Goal: Task Accomplishment & Management: Manage account settings

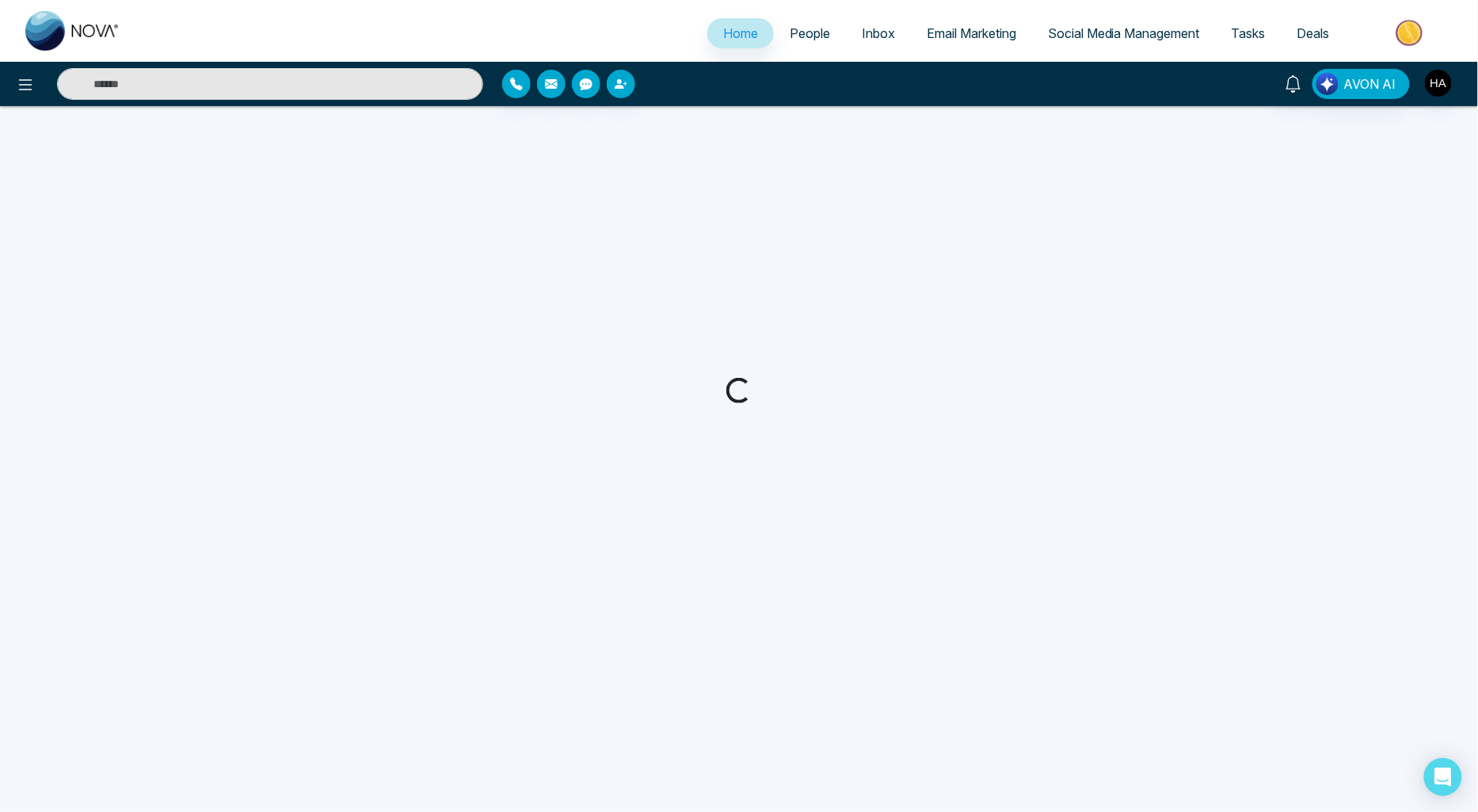
select select "*"
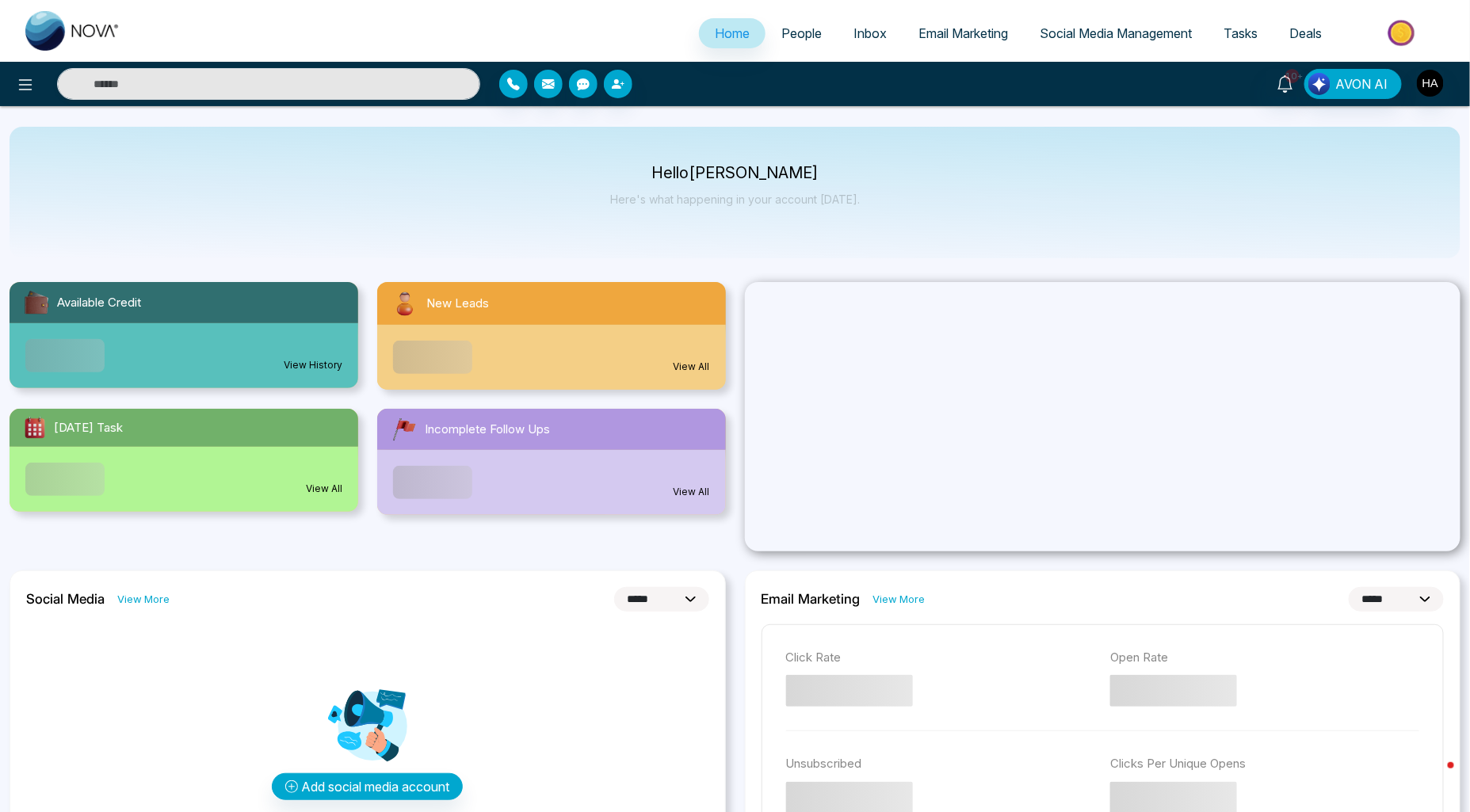
click at [799, 30] on span "People" at bounding box center [801, 33] width 40 height 16
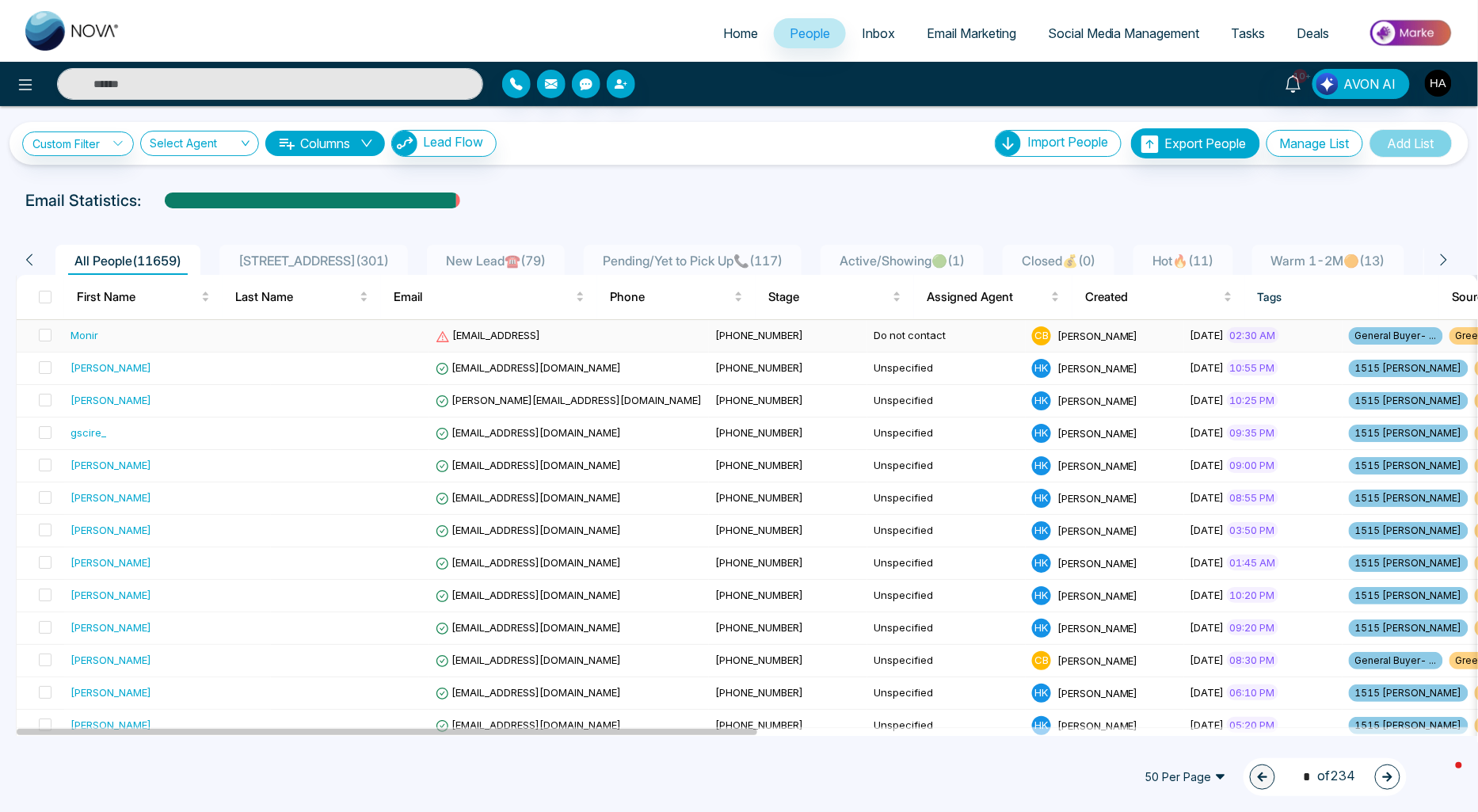
click at [867, 334] on td "Do not contact" at bounding box center [946, 336] width 158 height 33
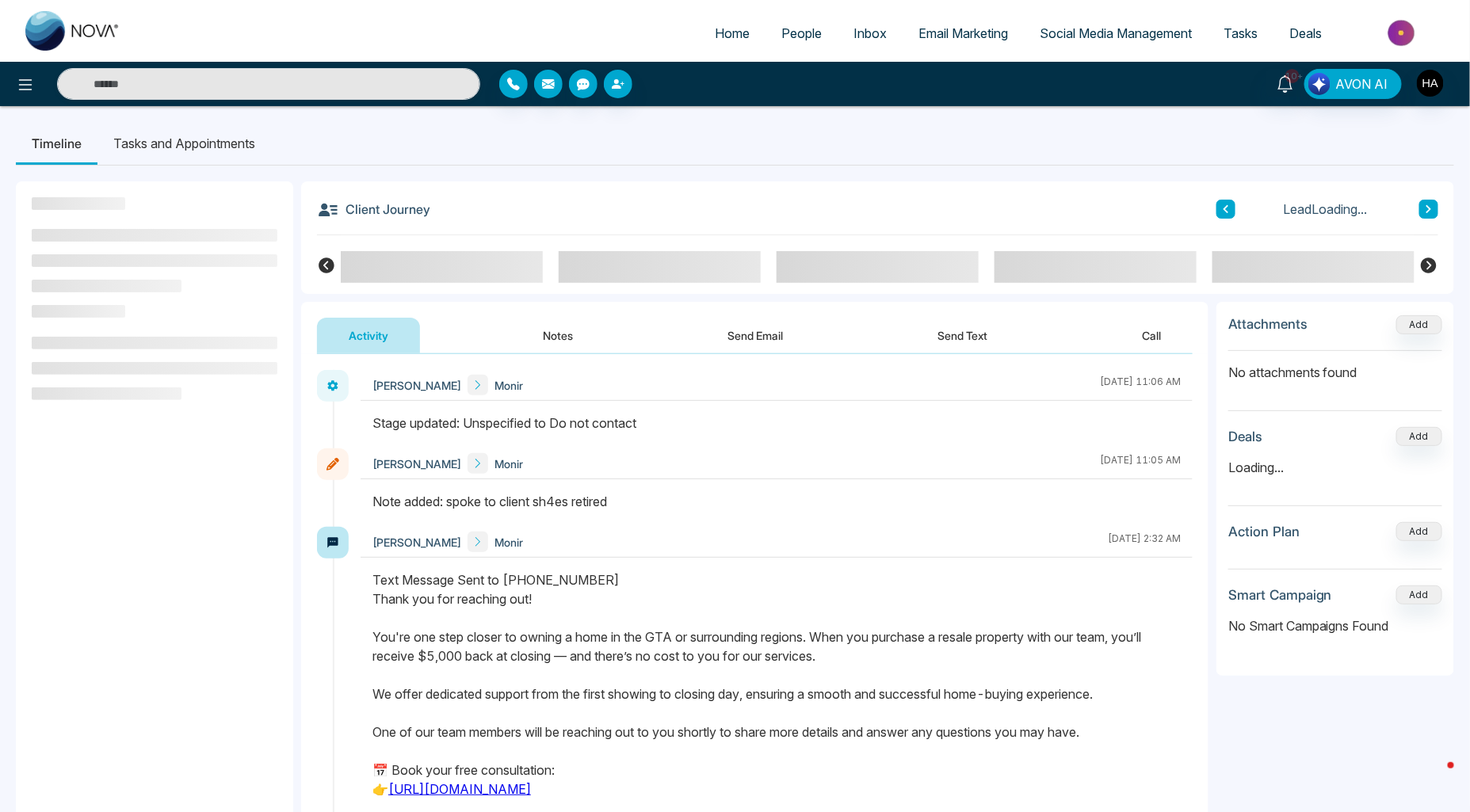
click at [709, 42] on link "Home" at bounding box center [732, 33] width 67 height 30
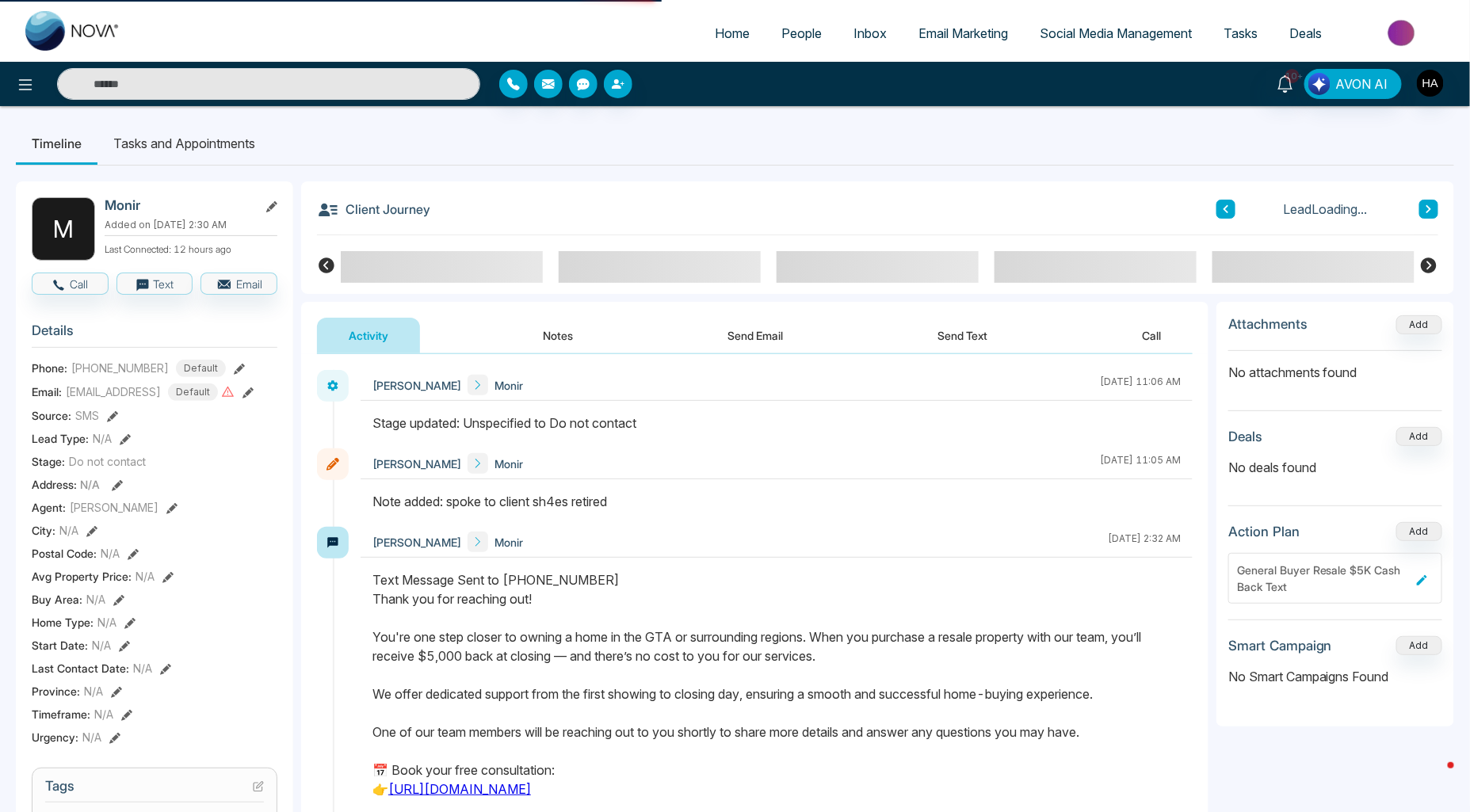
select select "*"
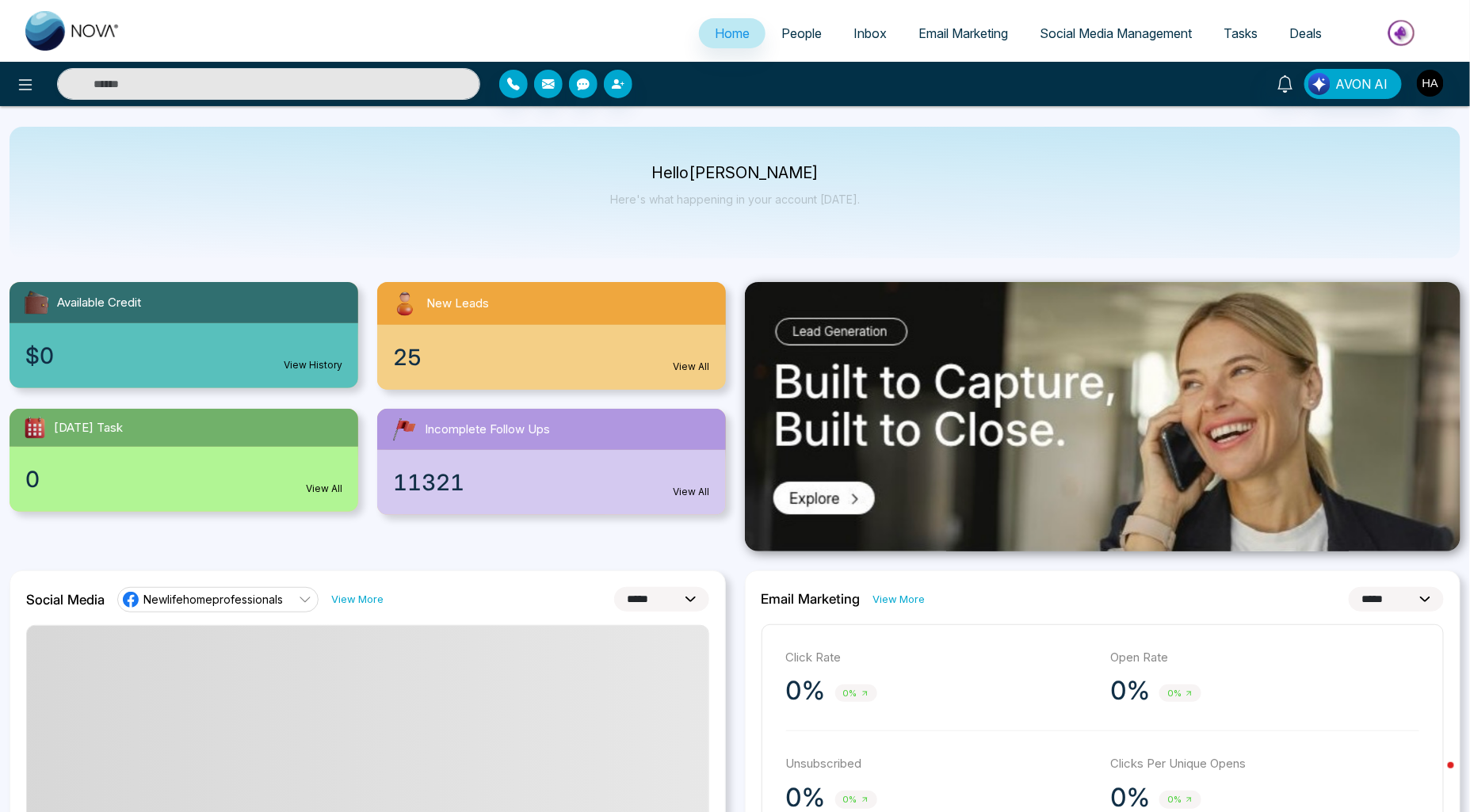
click at [838, 32] on link "Inbox" at bounding box center [869, 33] width 65 height 30
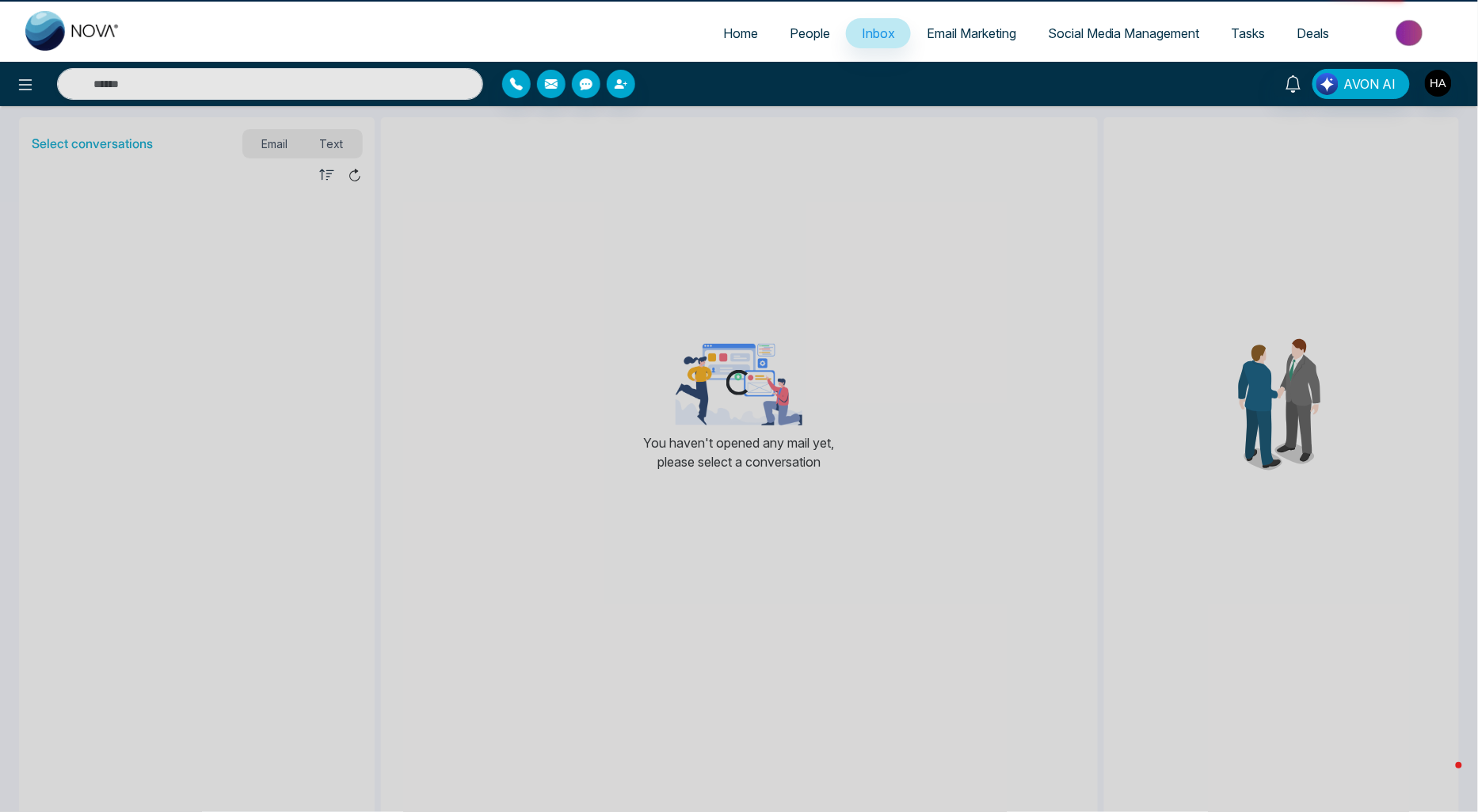
click at [812, 36] on span "People" at bounding box center [809, 33] width 40 height 16
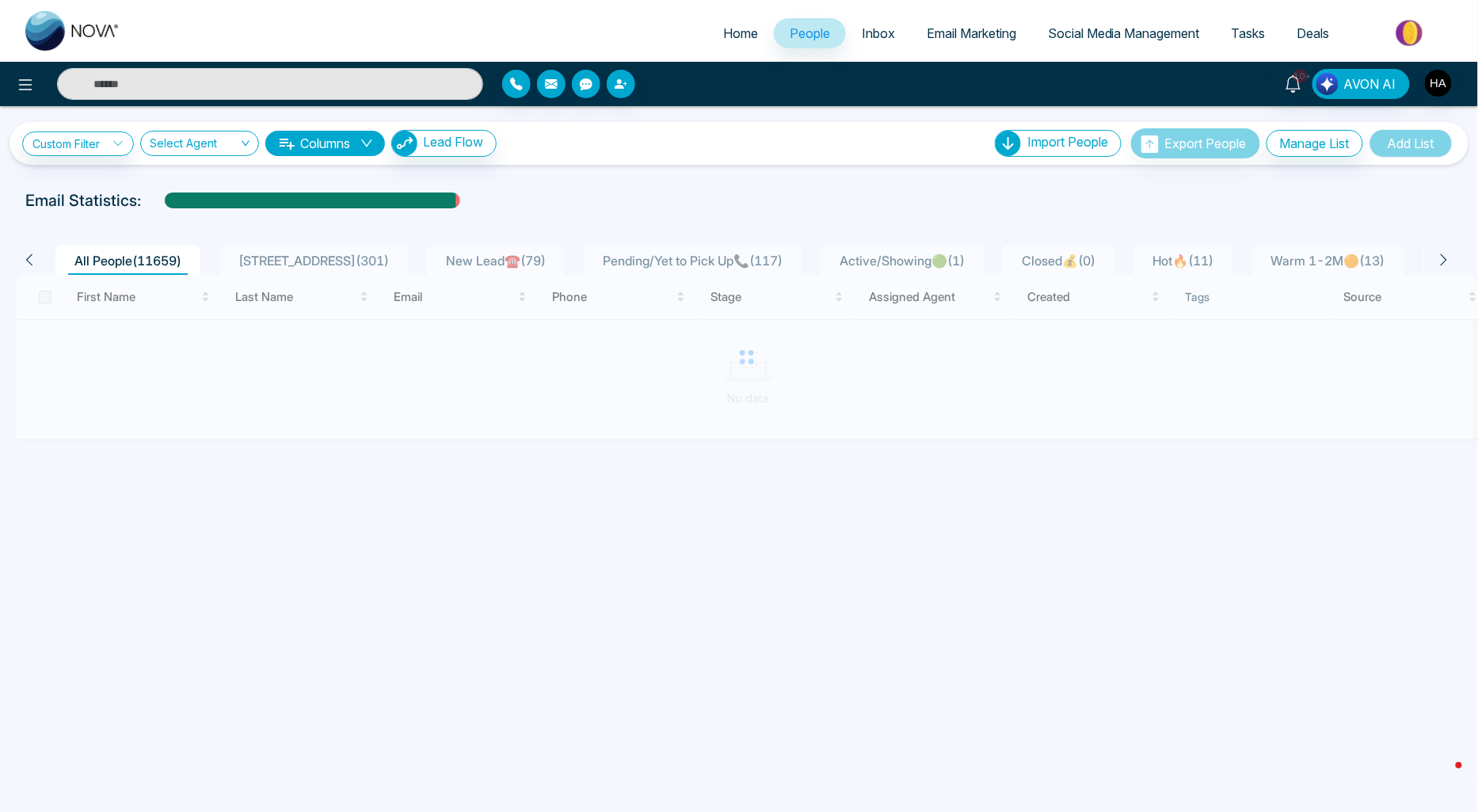
click at [465, 251] on div "New Lead☎️ ( 79 )" at bounding box center [495, 260] width 112 height 19
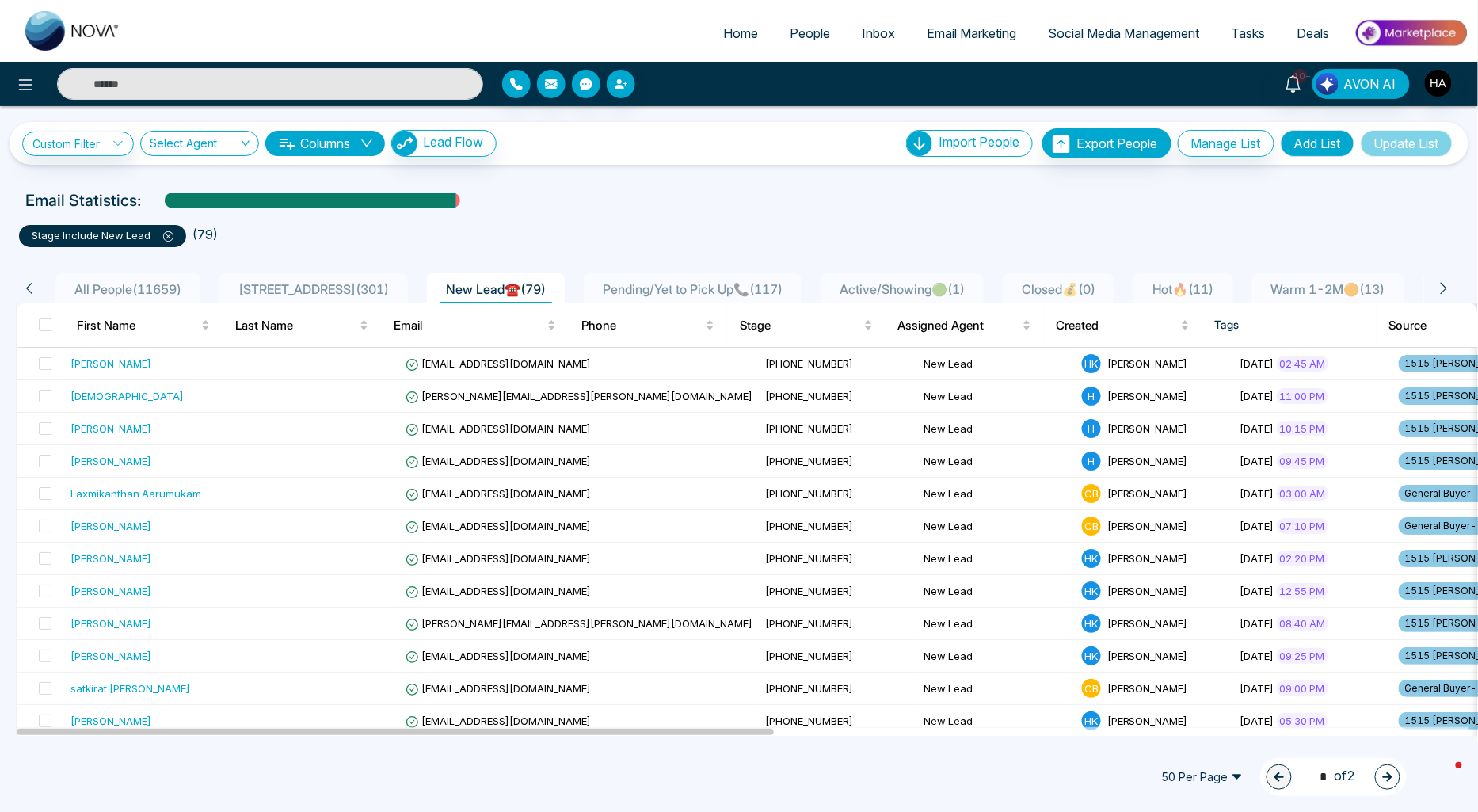
click at [332, 293] on span "1515 PKWY ( 301 )" at bounding box center [314, 288] width 163 height 16
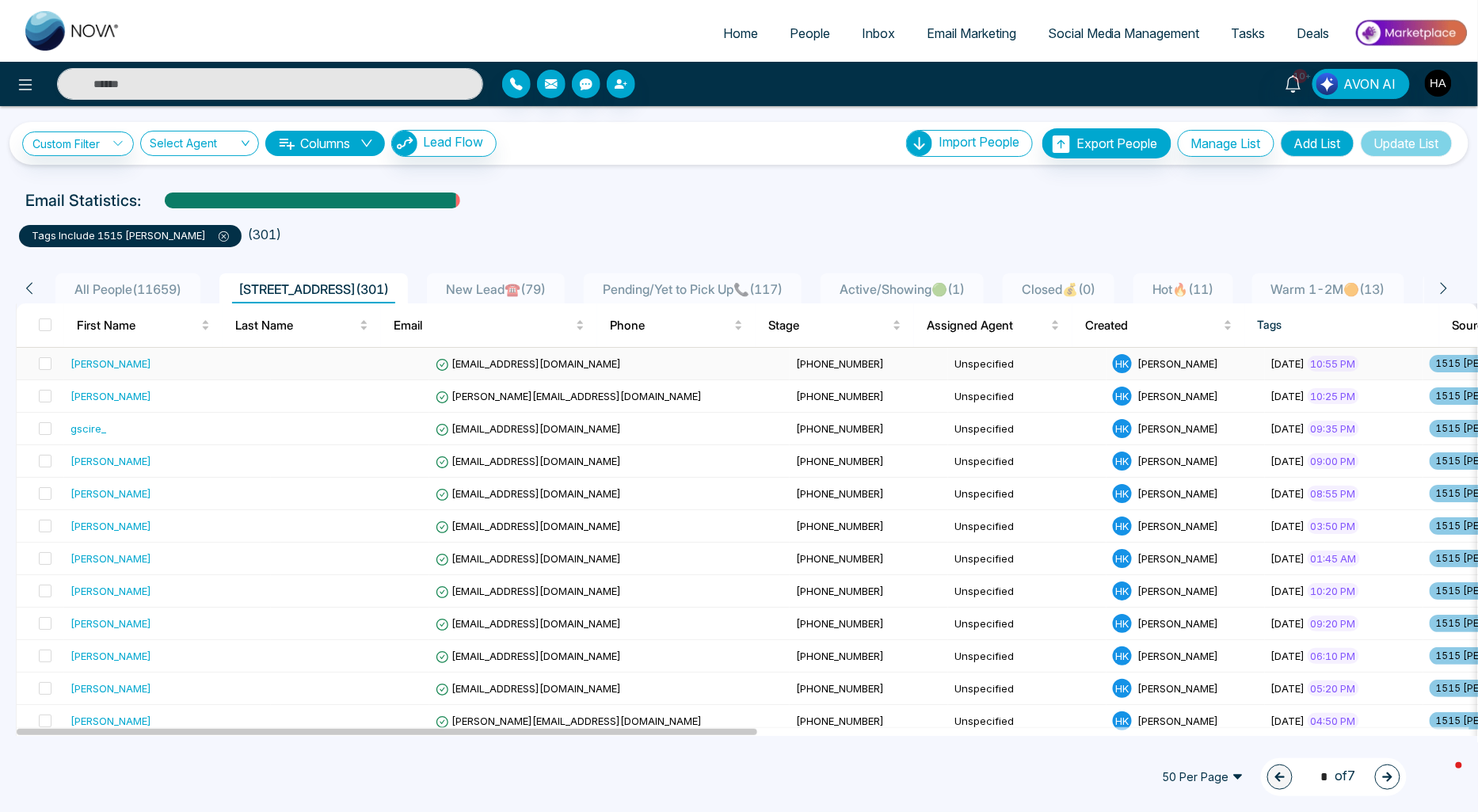
click at [275, 362] on td at bounding box center [349, 363] width 158 height 33
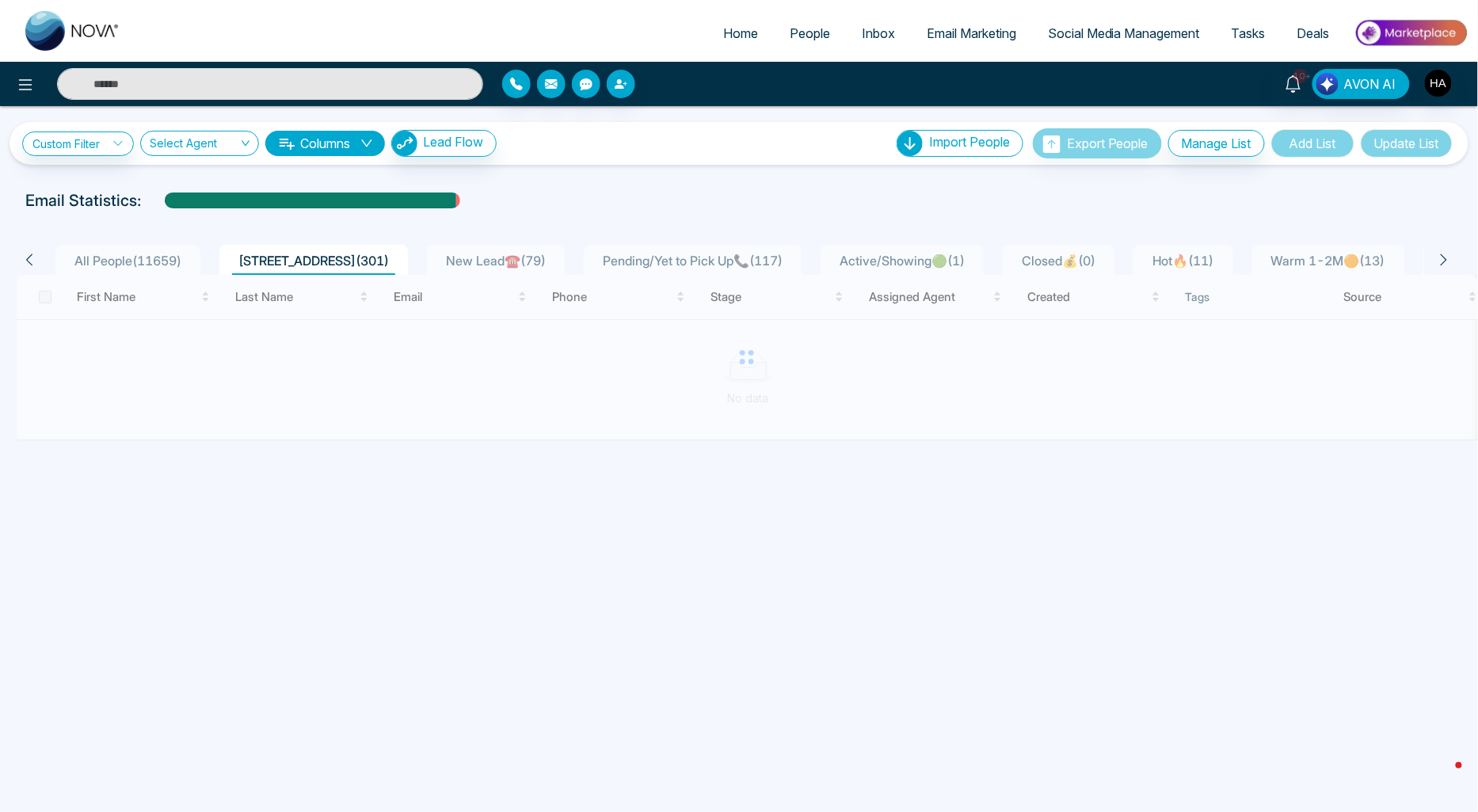
click at [465, 254] on span "New Lead☎️ ( 79 )" at bounding box center [495, 260] width 112 height 16
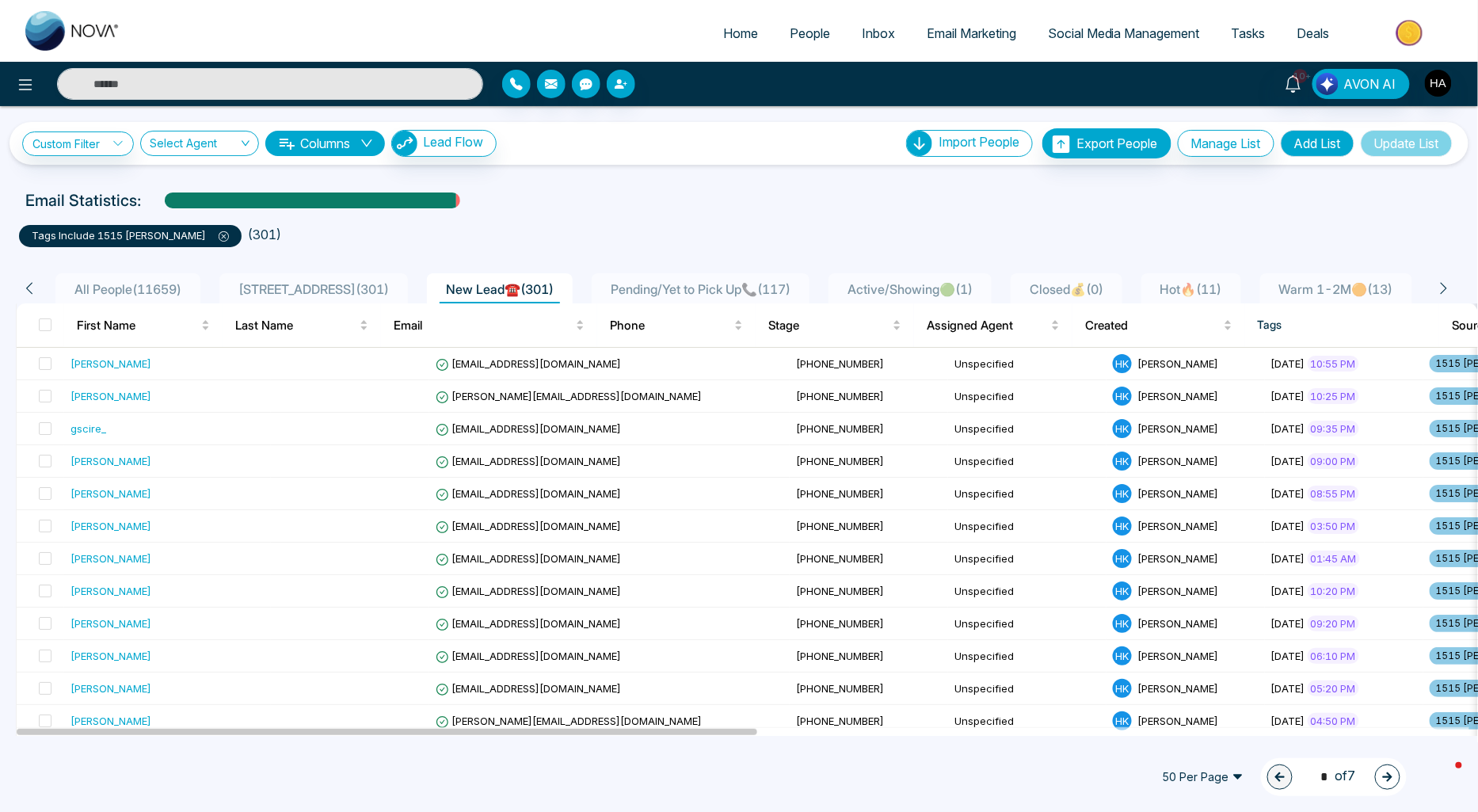
click at [143, 347] on table "First Name Last Name Email Phone Stage Assigned Agent Created Tags Source Provi…" at bounding box center [1441, 326] width 2848 height 45
click at [146, 362] on div "[PERSON_NAME]" at bounding box center [167, 363] width 194 height 16
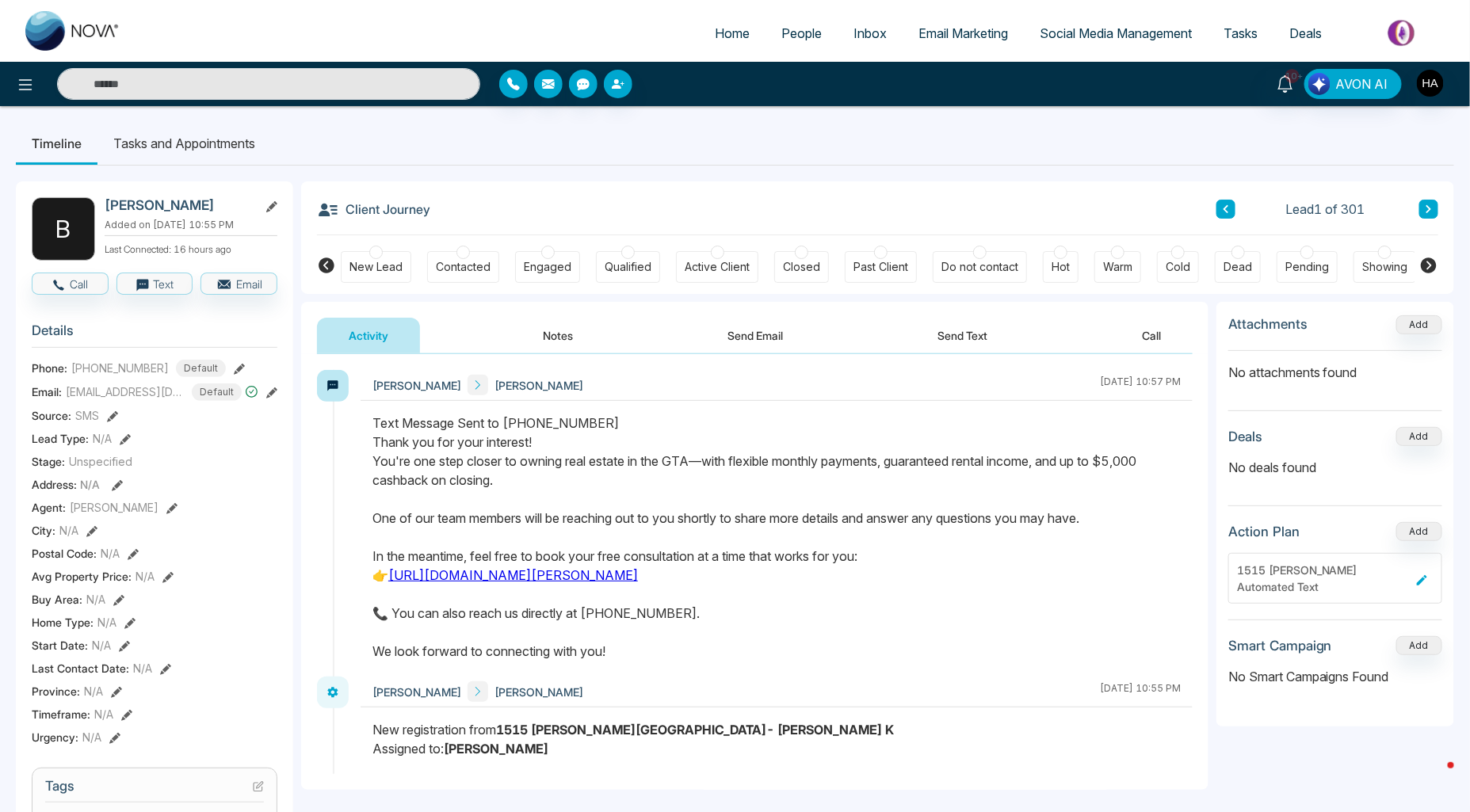
click at [786, 35] on span "People" at bounding box center [801, 33] width 40 height 16
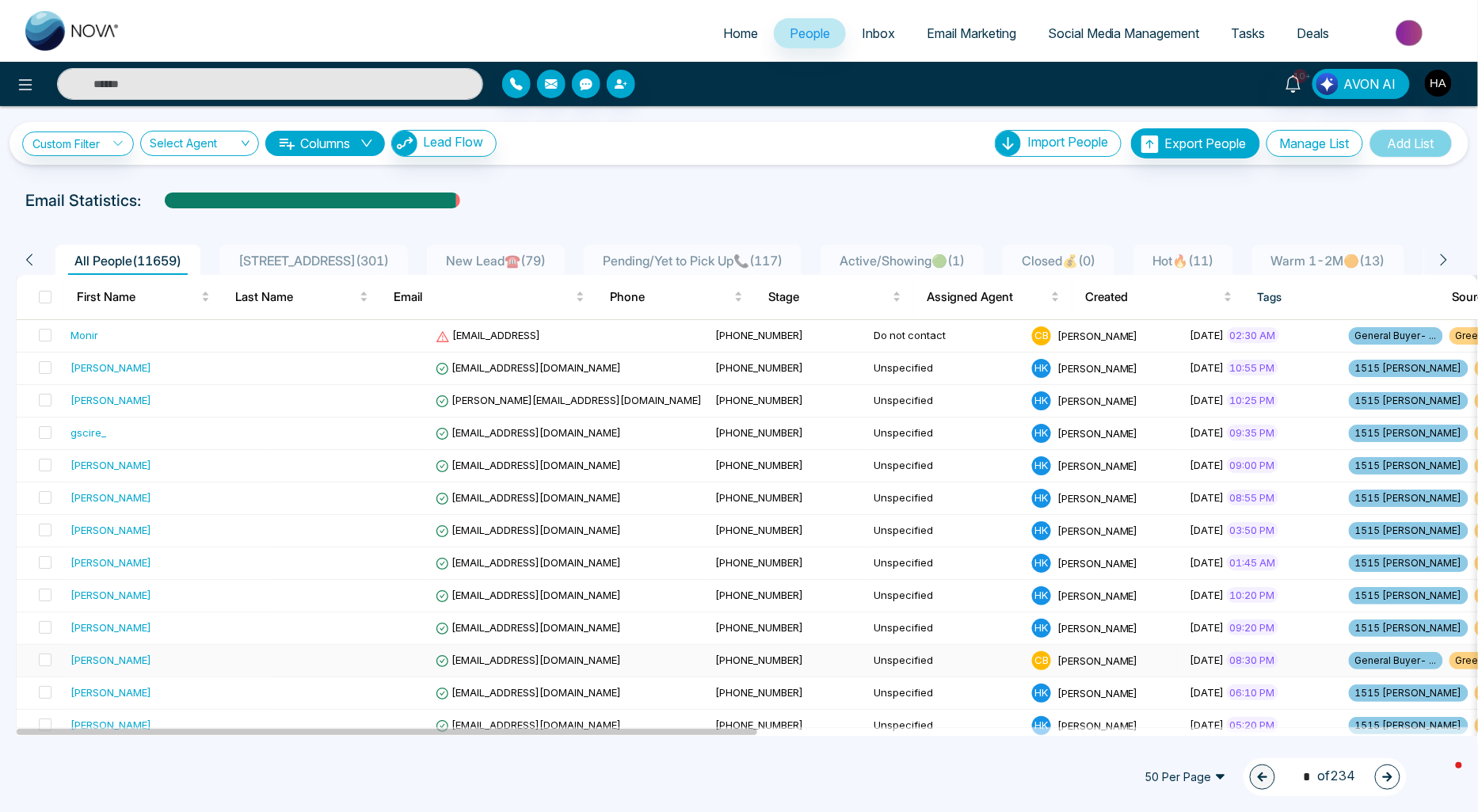
click at [709, 658] on td "[PHONE_NUMBER]" at bounding box center [788, 660] width 158 height 33
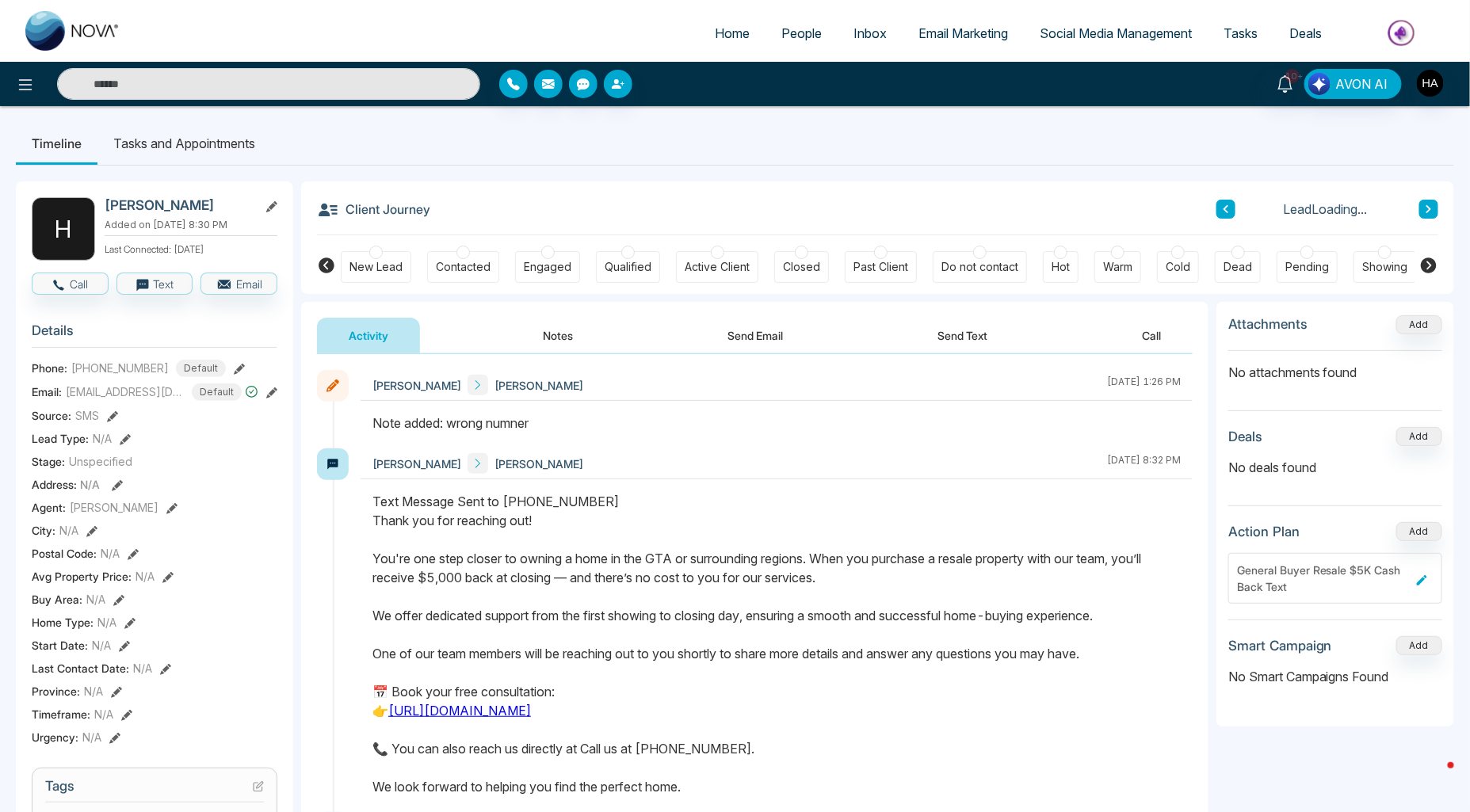
click at [1426, 266] on icon at bounding box center [1428, 265] width 16 height 16
click at [321, 267] on icon at bounding box center [326, 265] width 16 height 16
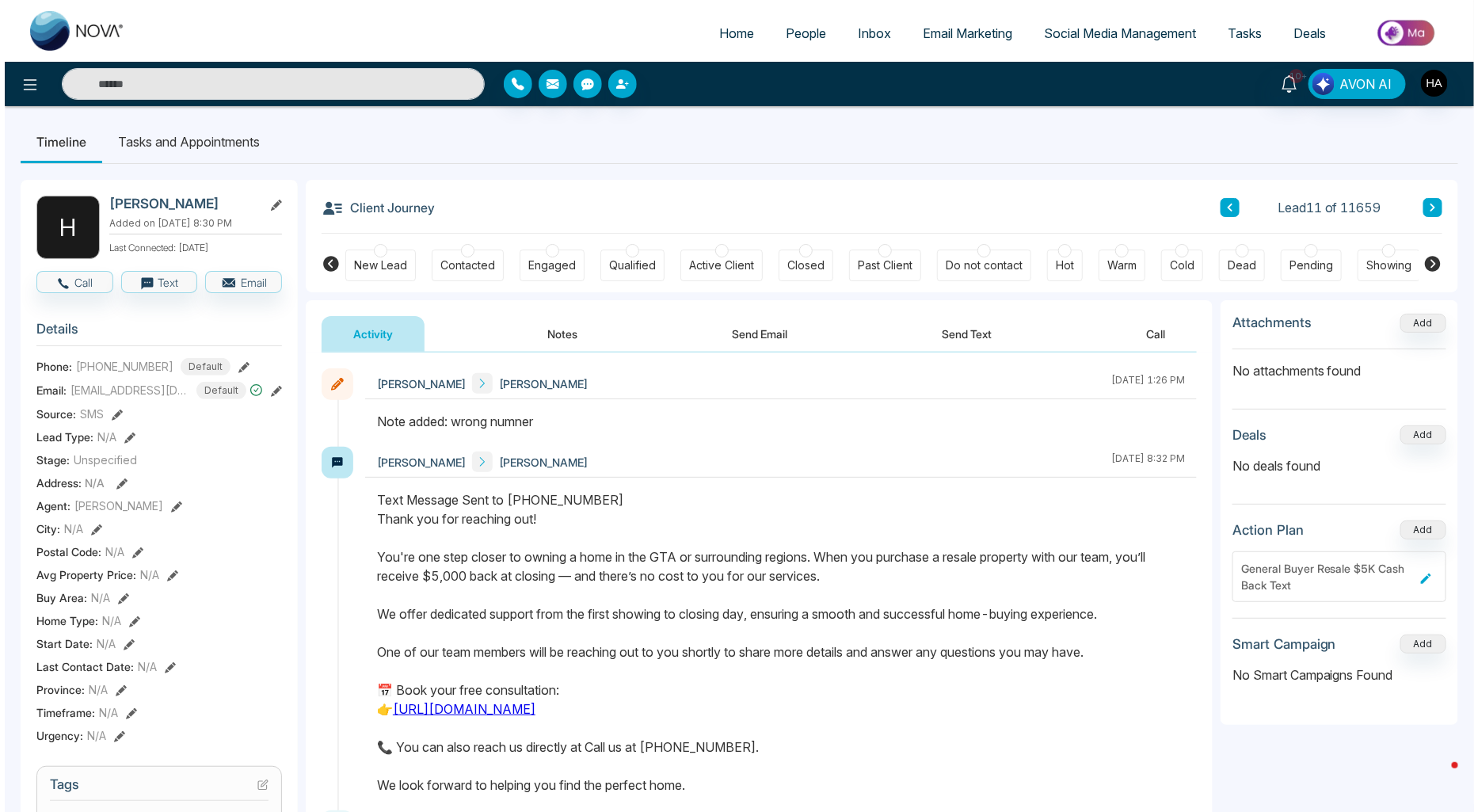
scroll to position [0, 0]
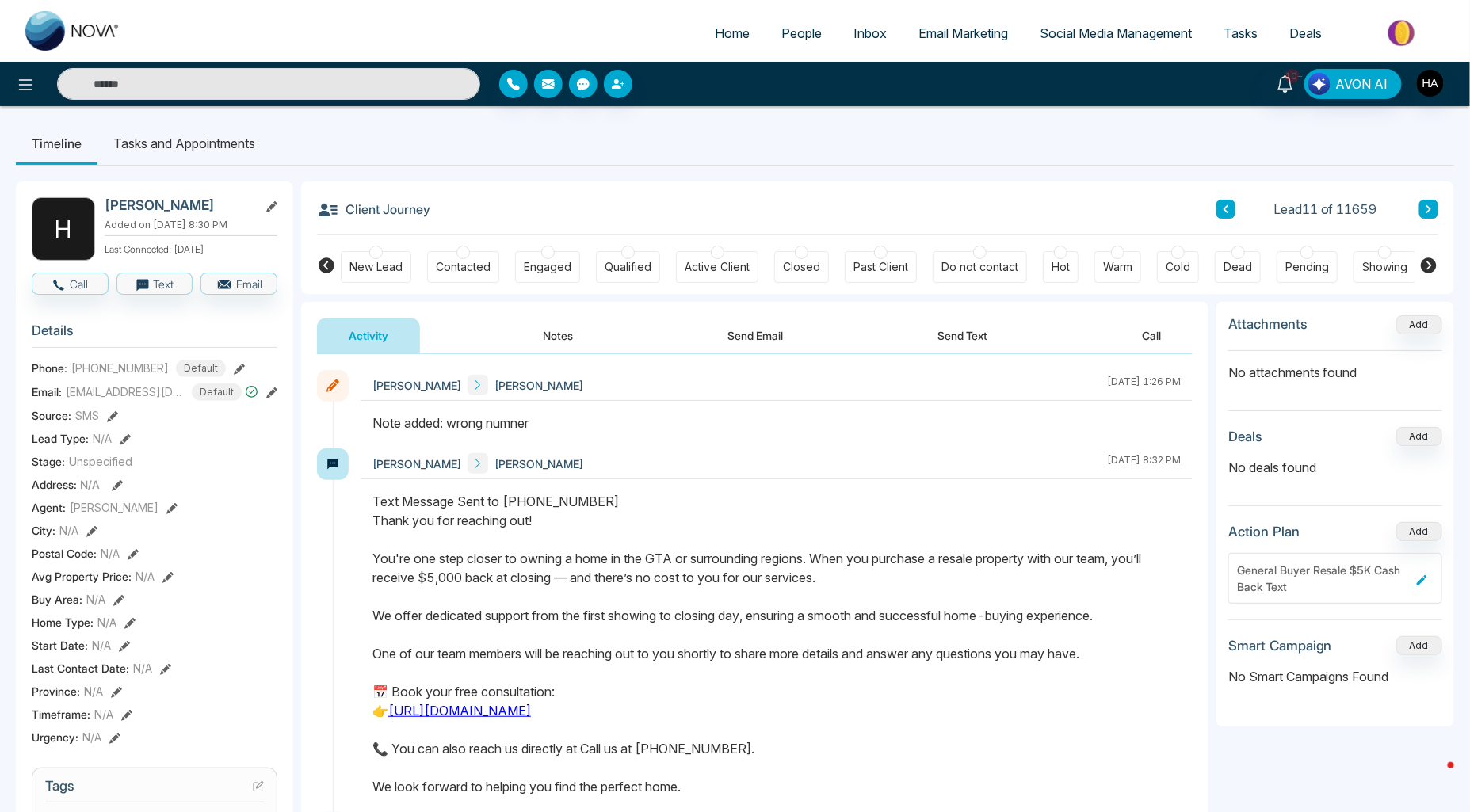
click at [781, 37] on span "People" at bounding box center [801, 33] width 40 height 16
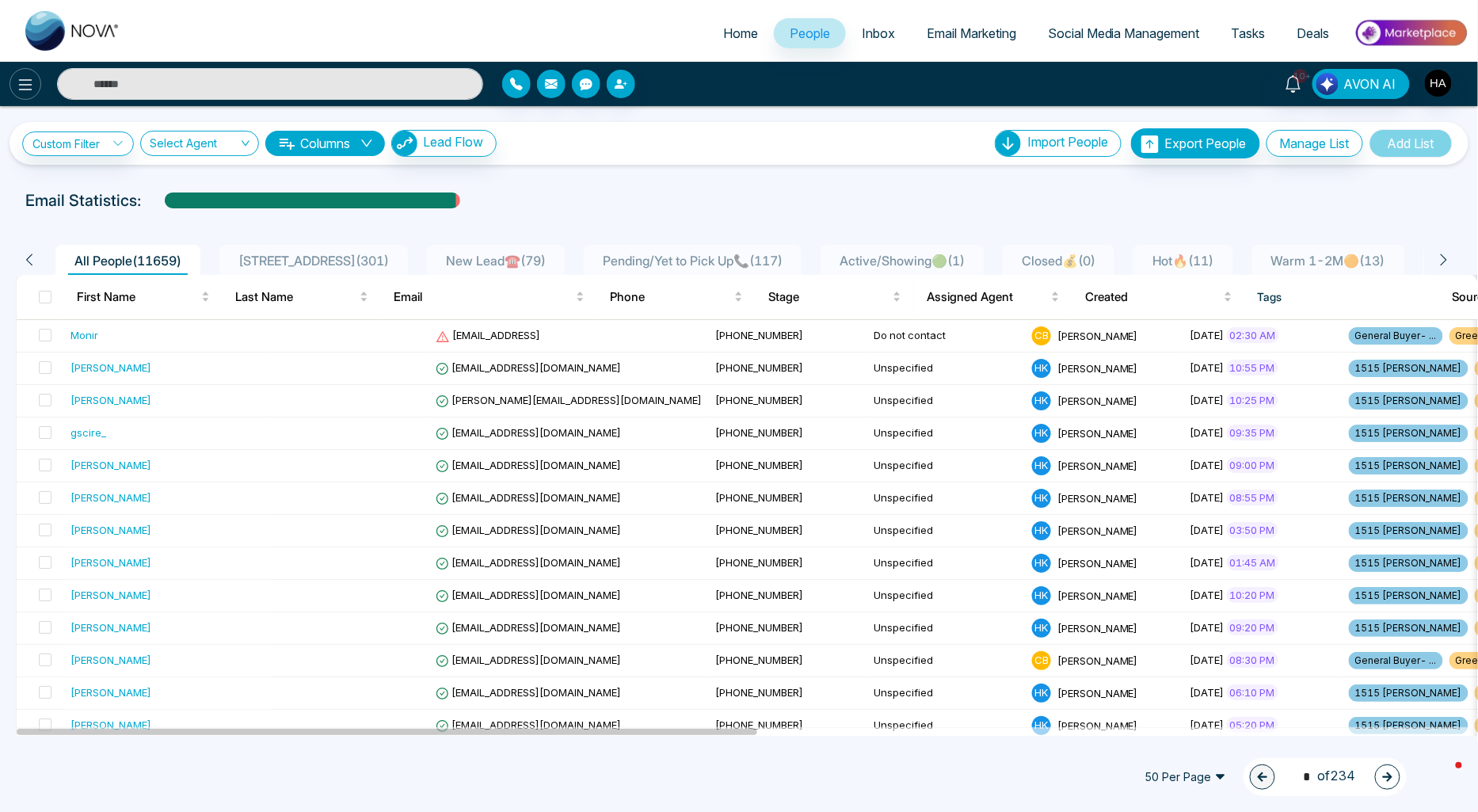
click at [34, 93] on icon at bounding box center [25, 84] width 19 height 19
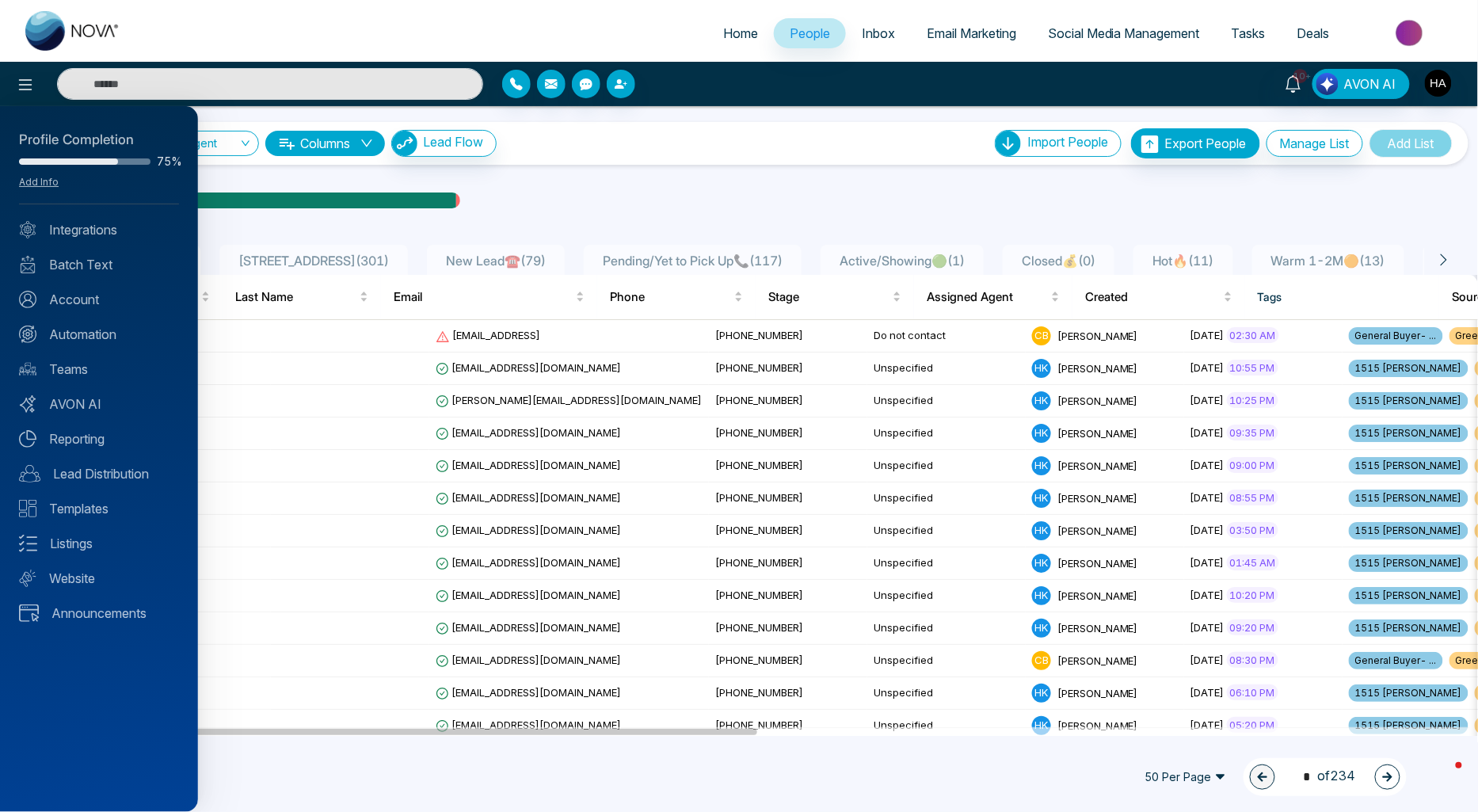
click at [485, 155] on div at bounding box center [739, 406] width 1478 height 812
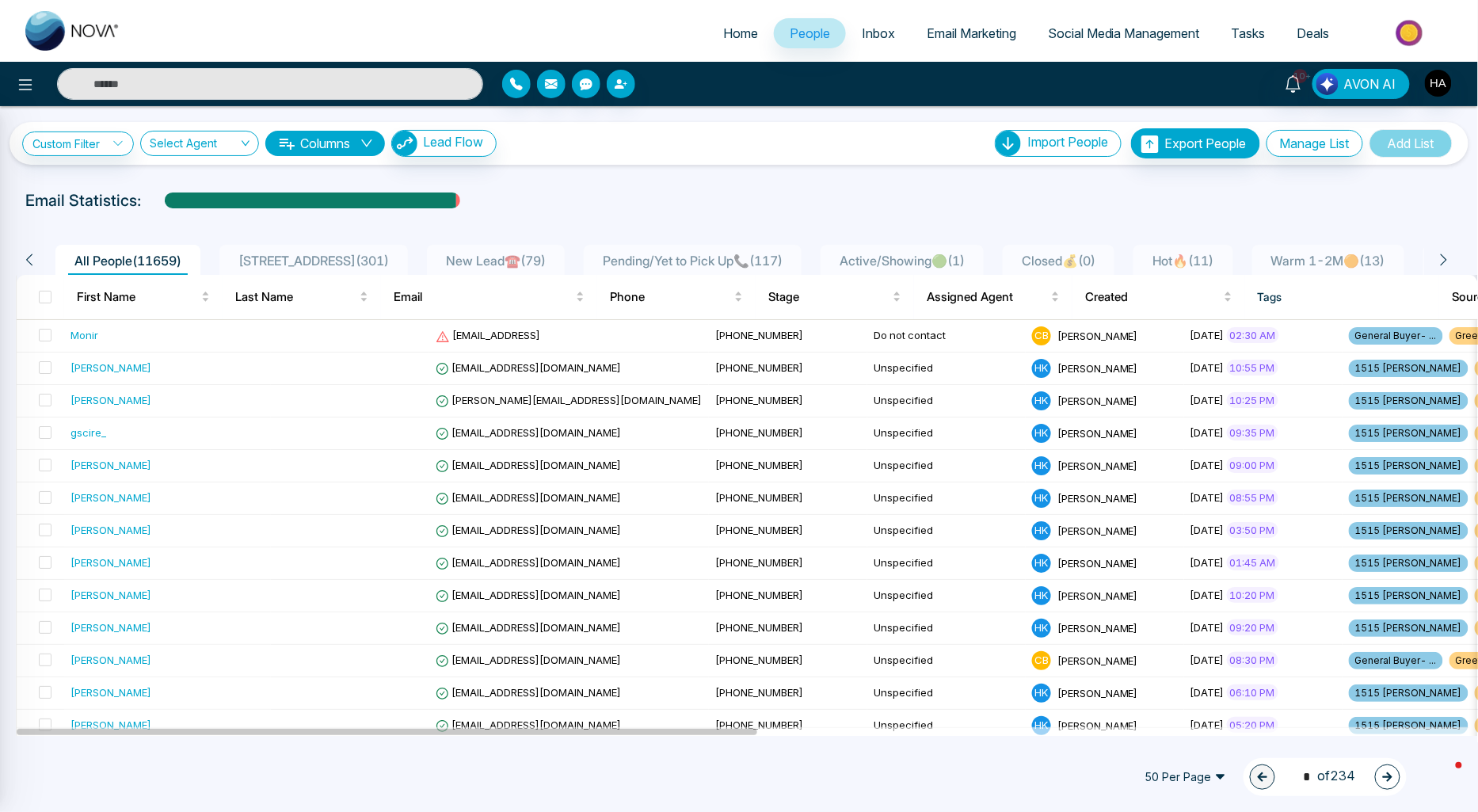
click at [485, 146] on div at bounding box center [739, 406] width 1478 height 812
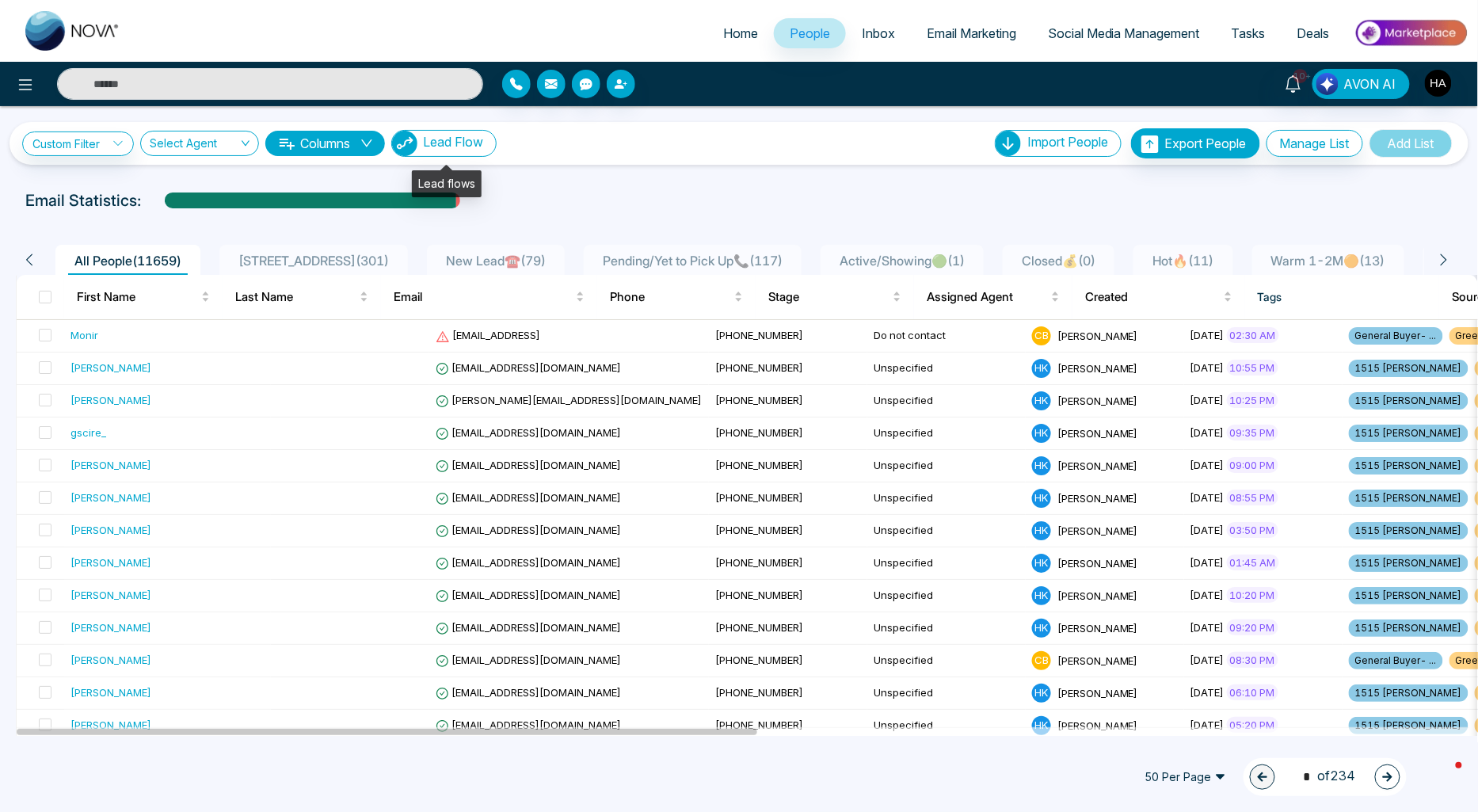
click at [481, 146] on span "Lead Flow" at bounding box center [453, 141] width 60 height 16
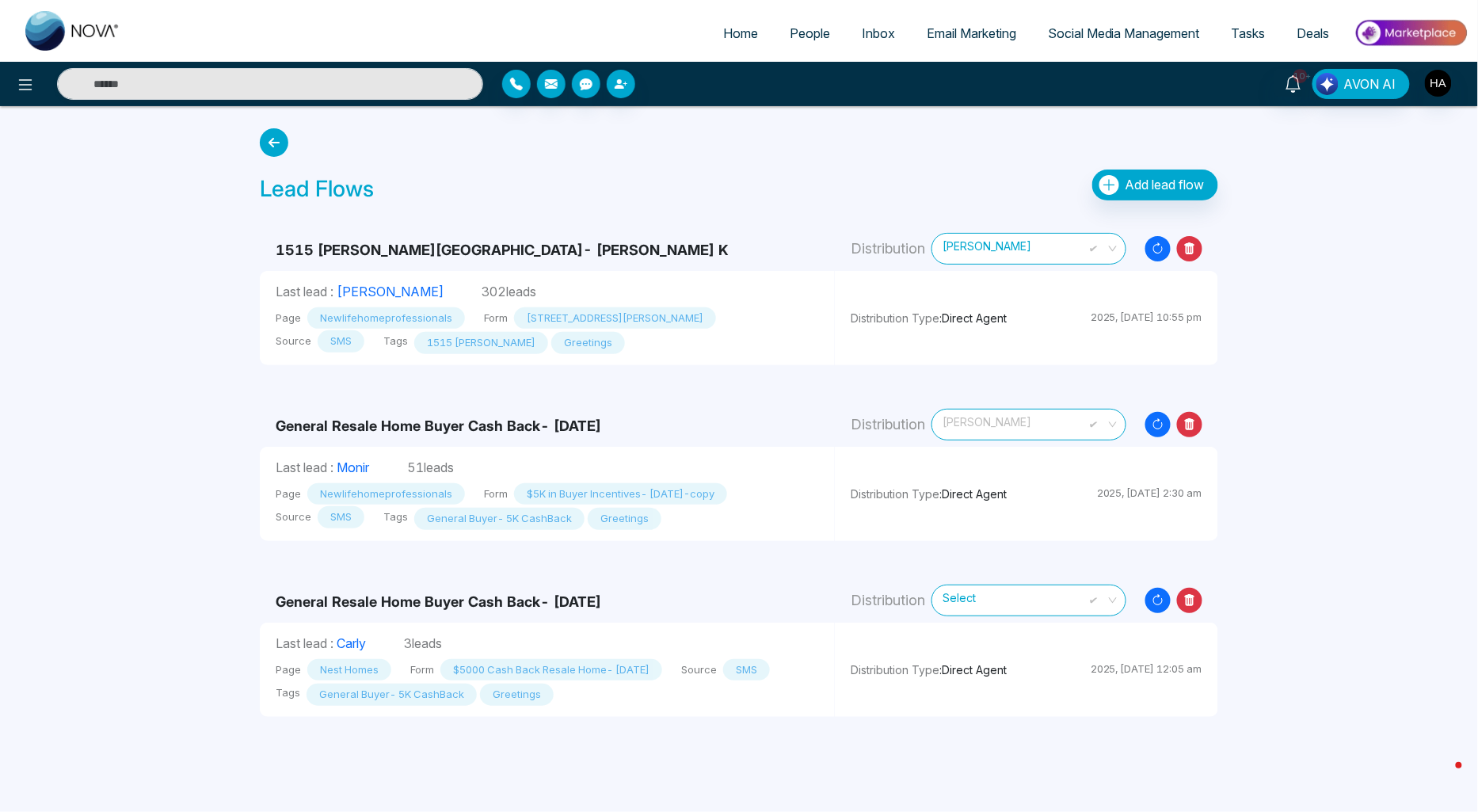
click at [1019, 429] on span "[PERSON_NAME]" at bounding box center [1028, 424] width 172 height 28
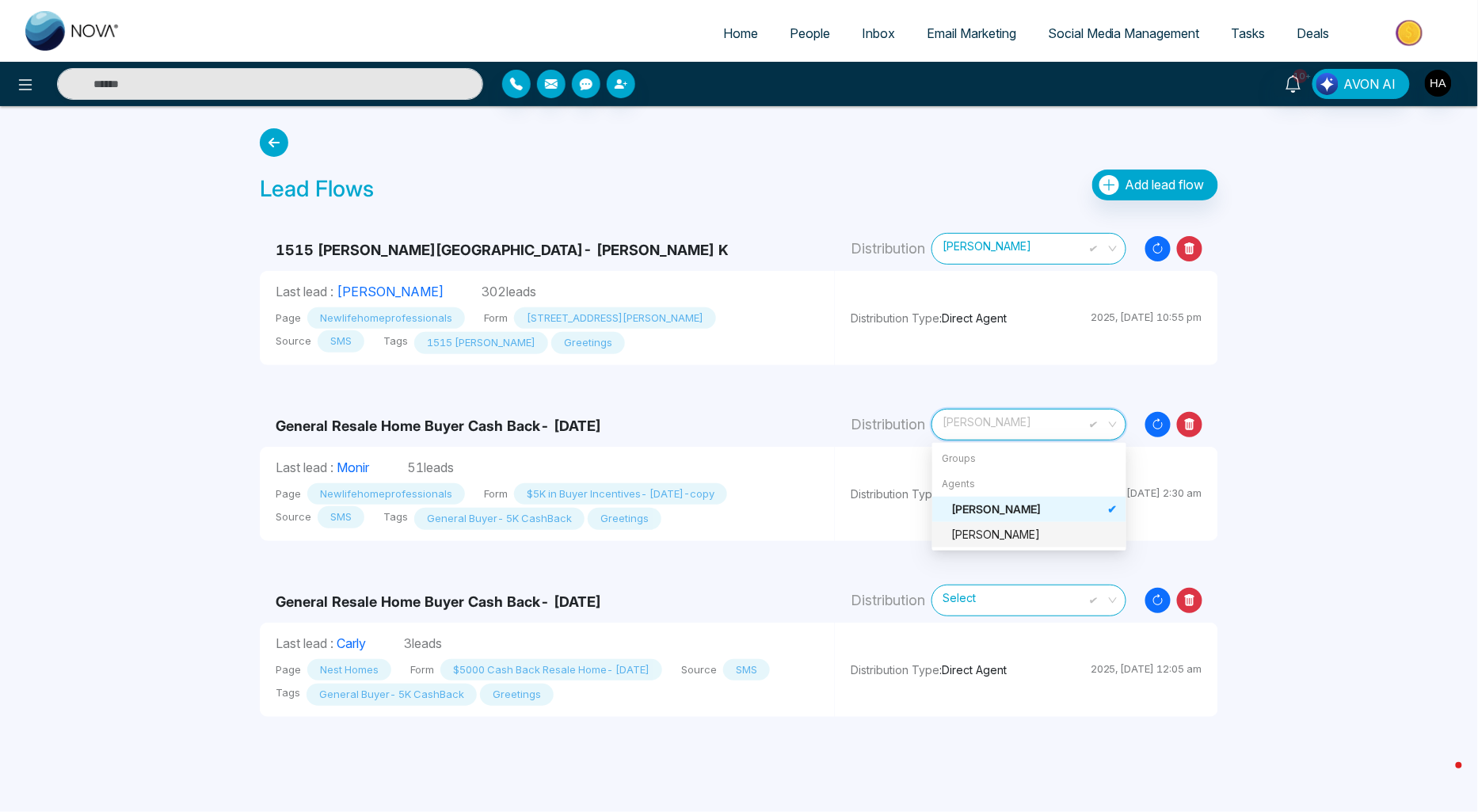
click at [971, 536] on div "[PERSON_NAME]" at bounding box center [1034, 535] width 166 height 18
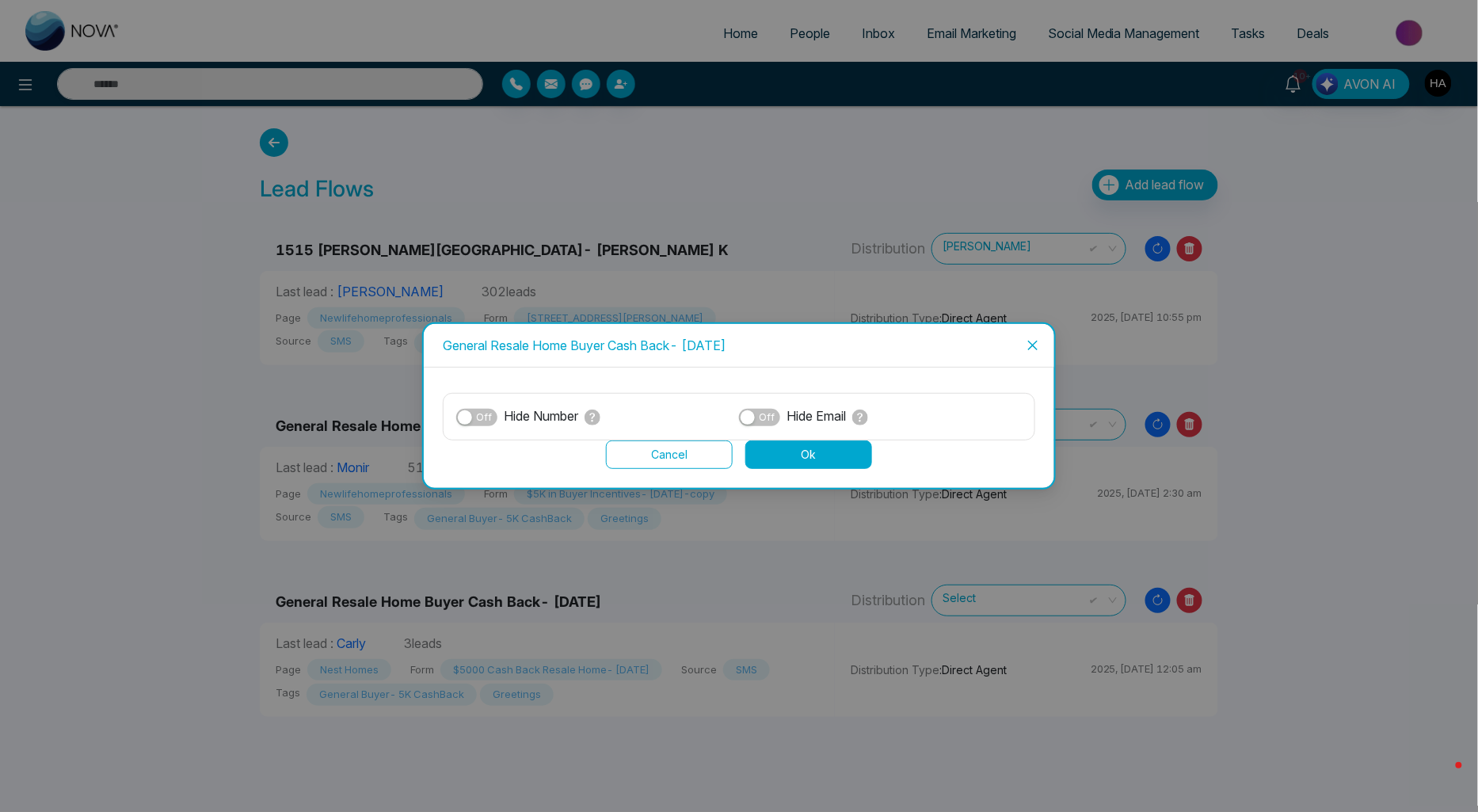
click at [827, 454] on button "Ok" at bounding box center [808, 454] width 126 height 28
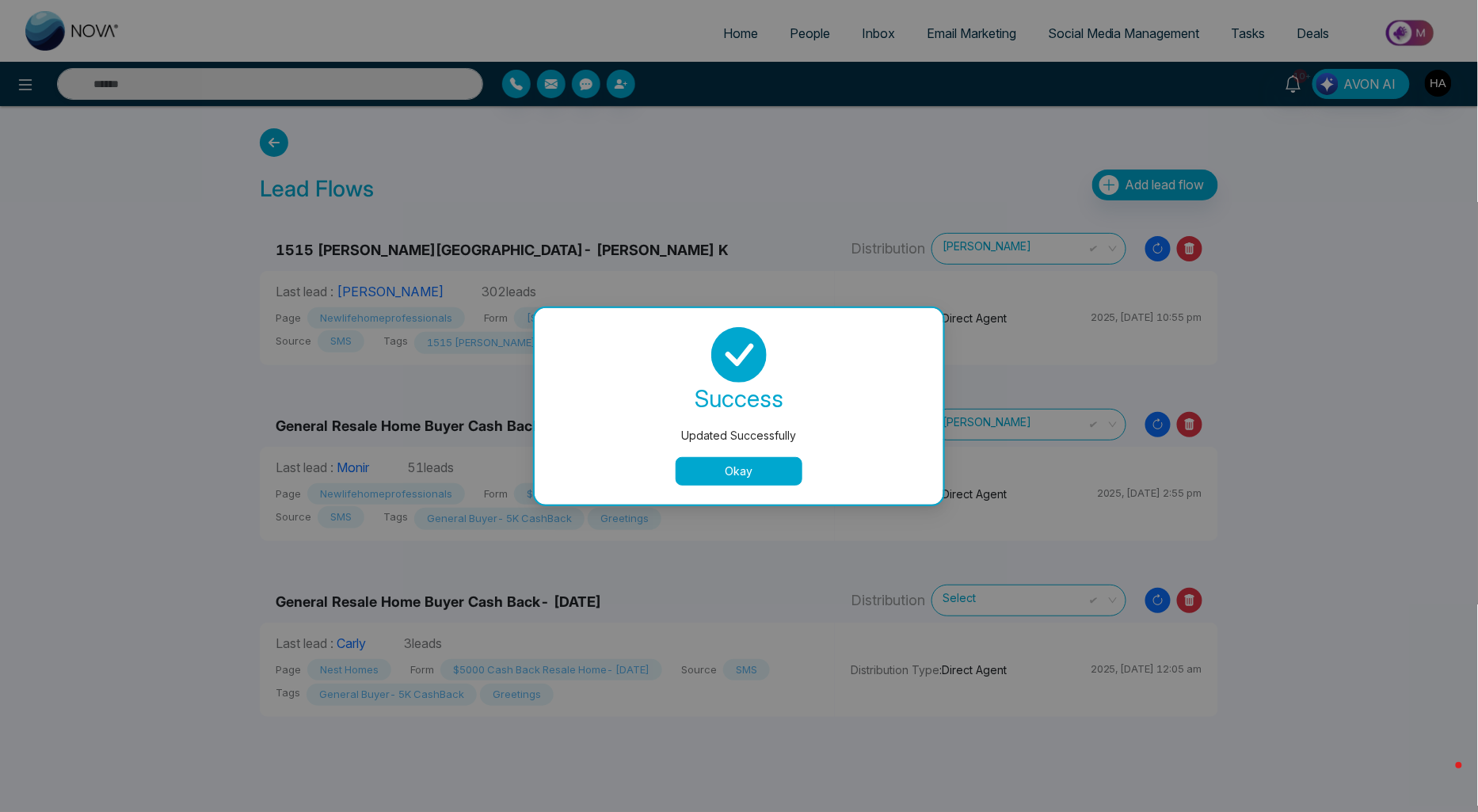
click at [780, 467] on button "Okay" at bounding box center [738, 471] width 126 height 28
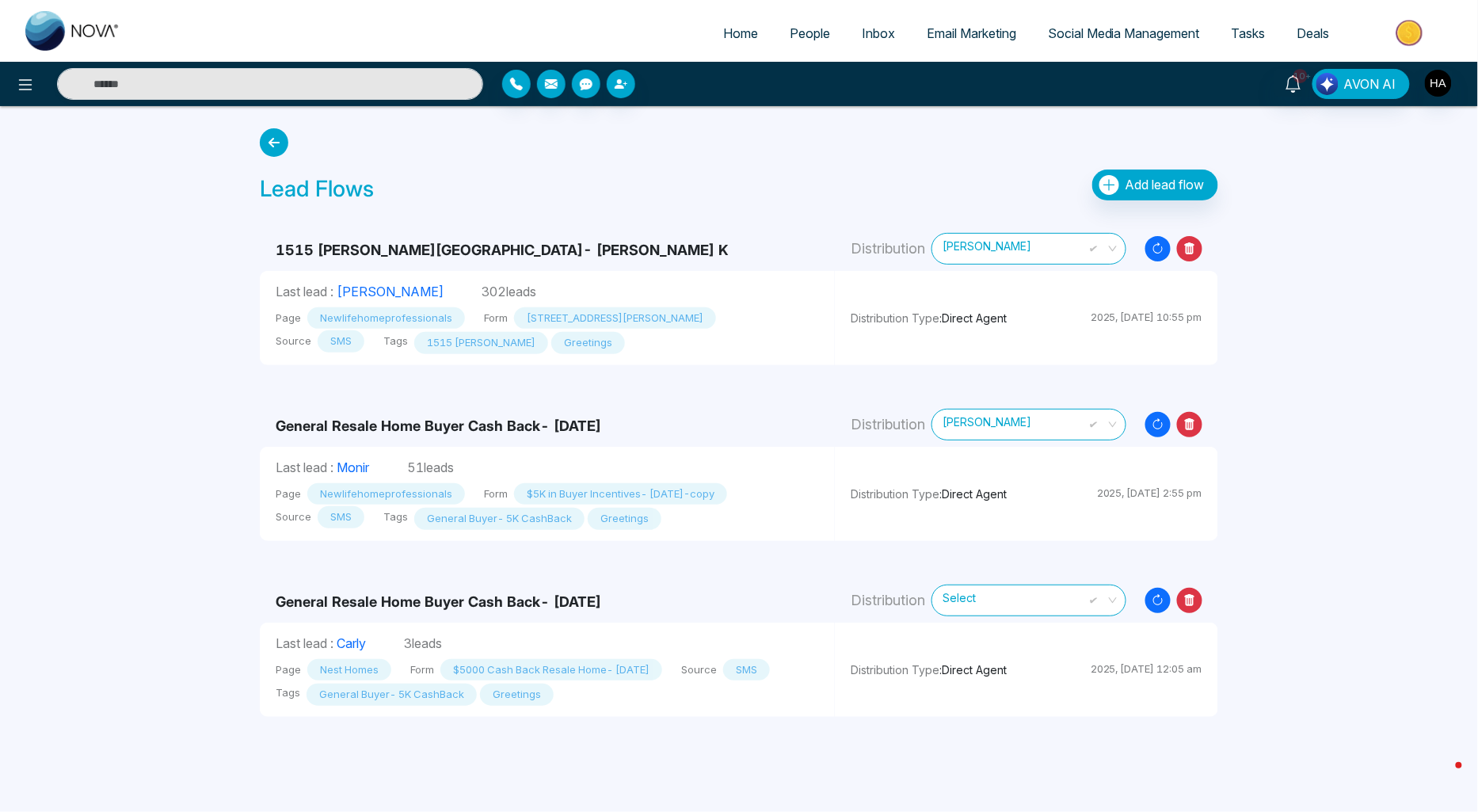
click at [1151, 424] on icon "Resync Leads" at bounding box center [1158, 424] width 25 height 25
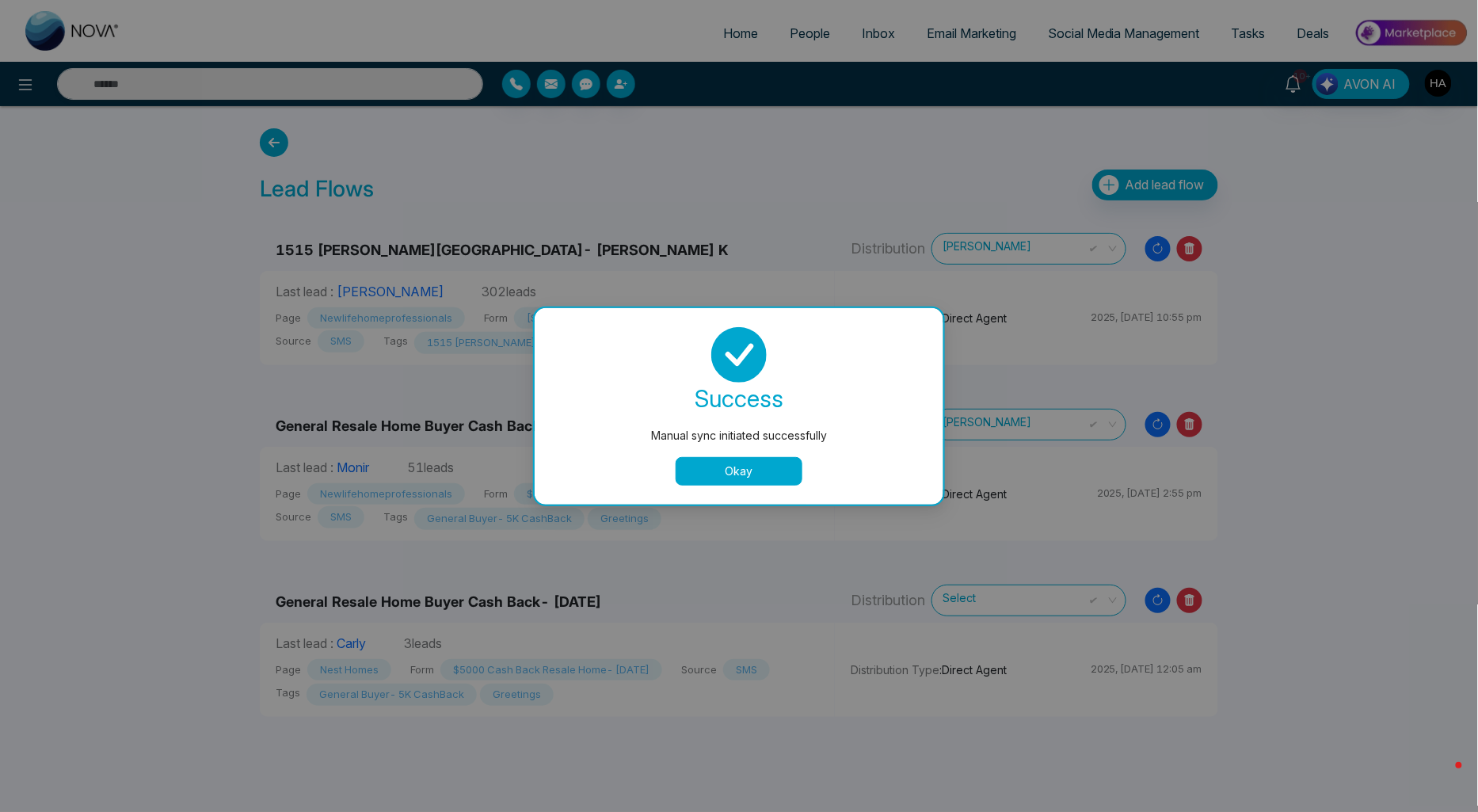
click at [778, 471] on button "Okay" at bounding box center [738, 471] width 126 height 28
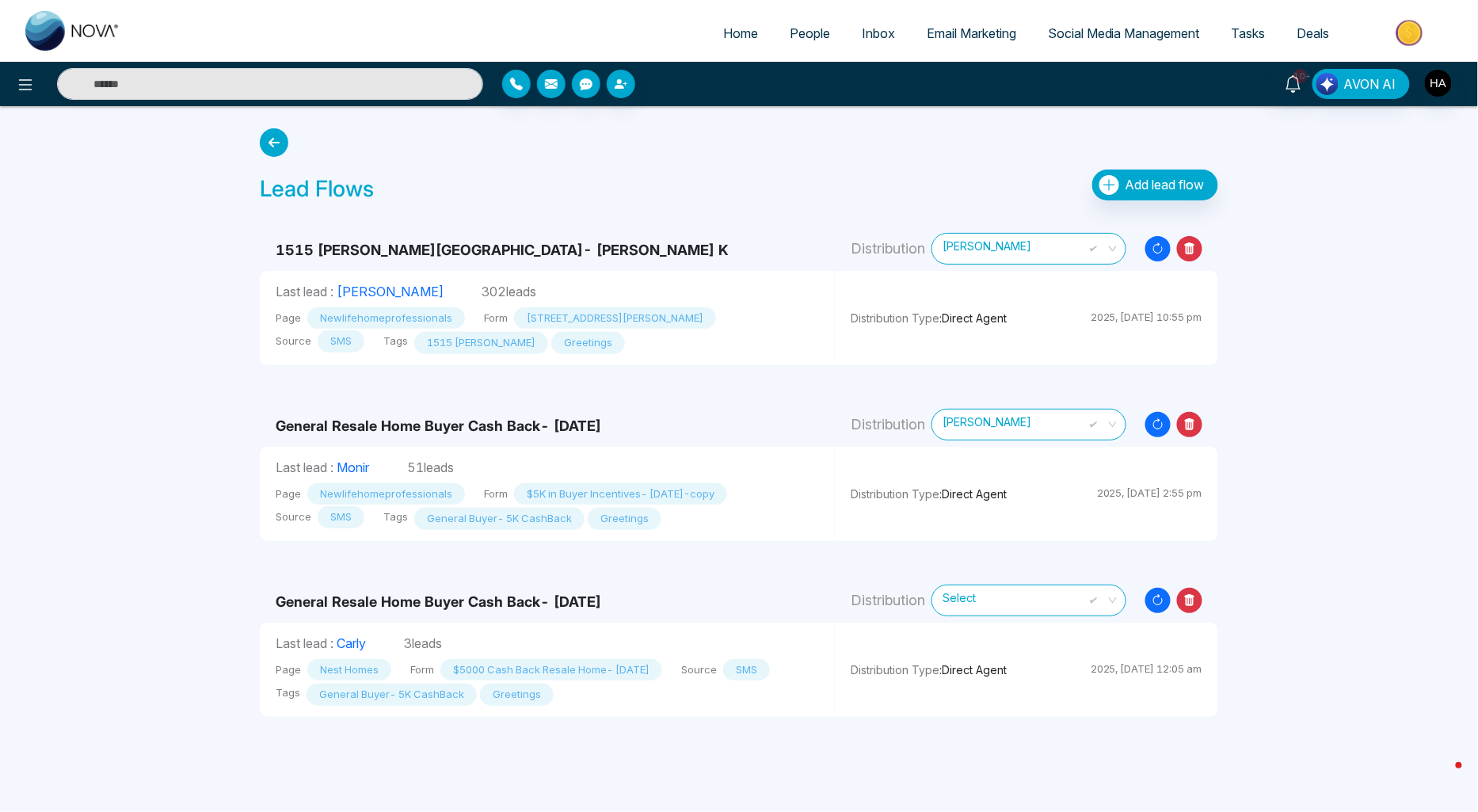
click at [793, 35] on span "People" at bounding box center [809, 33] width 40 height 16
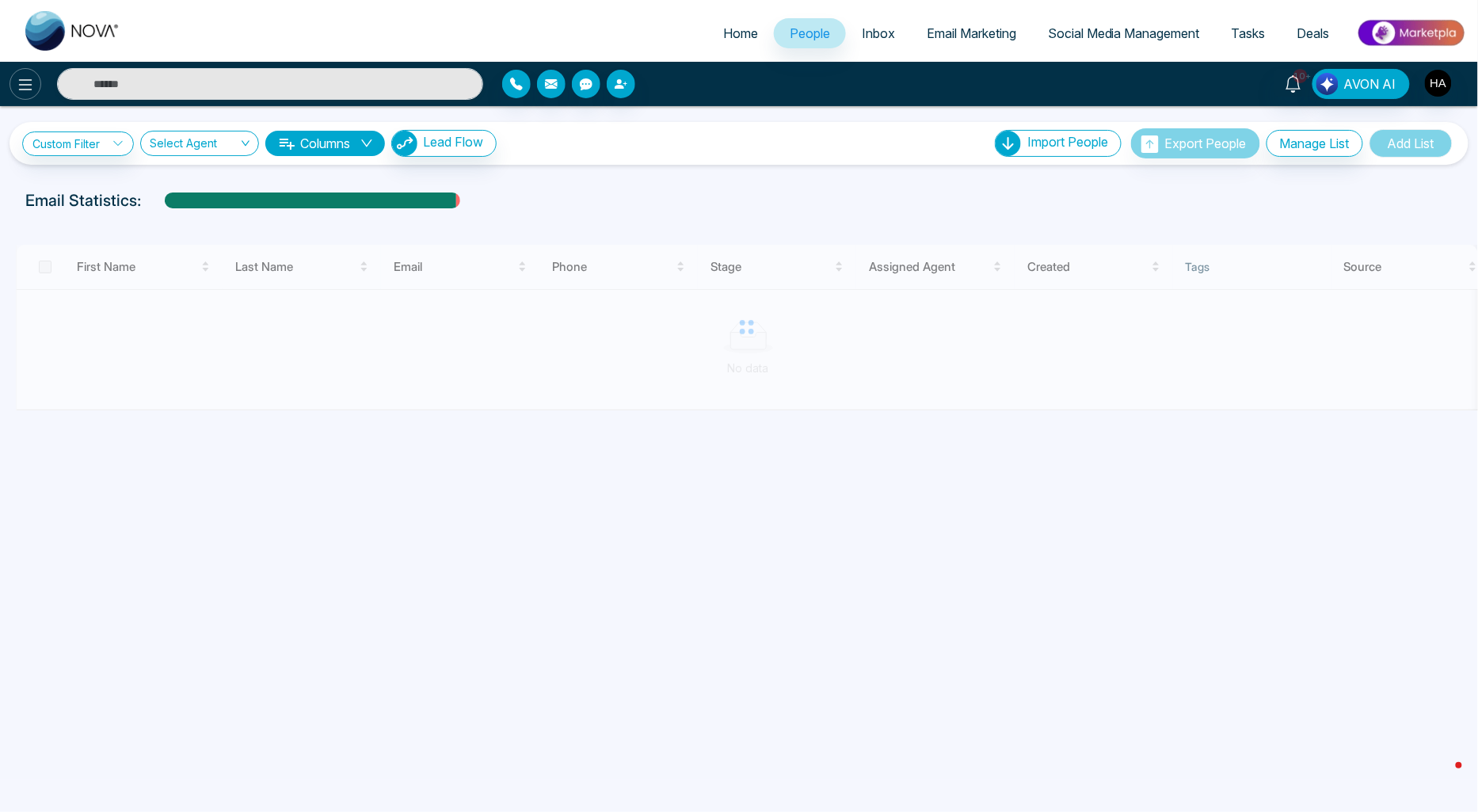
click at [36, 71] on button at bounding box center [25, 84] width 32 height 32
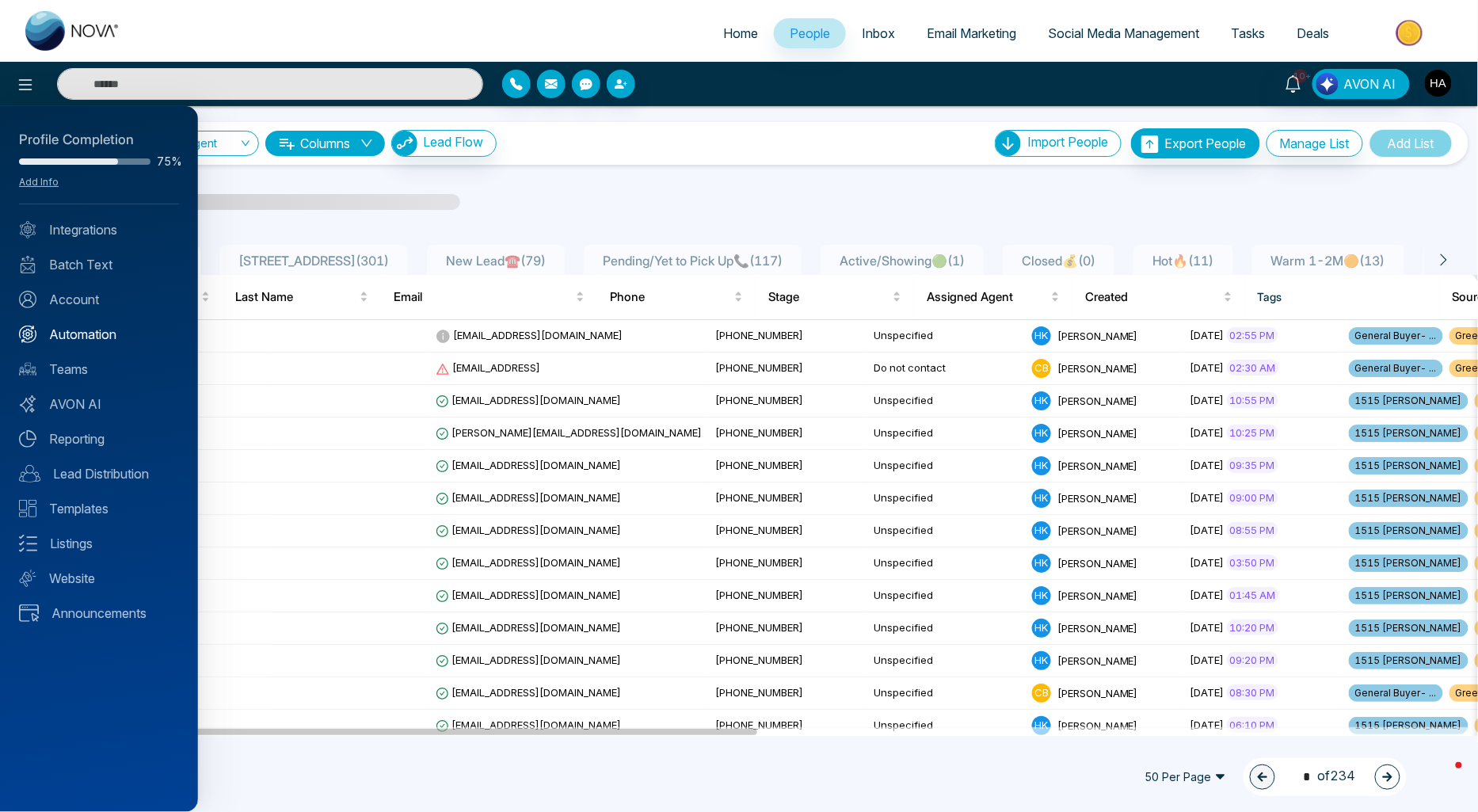
click at [87, 336] on link "Automation" at bounding box center [98, 334] width 160 height 19
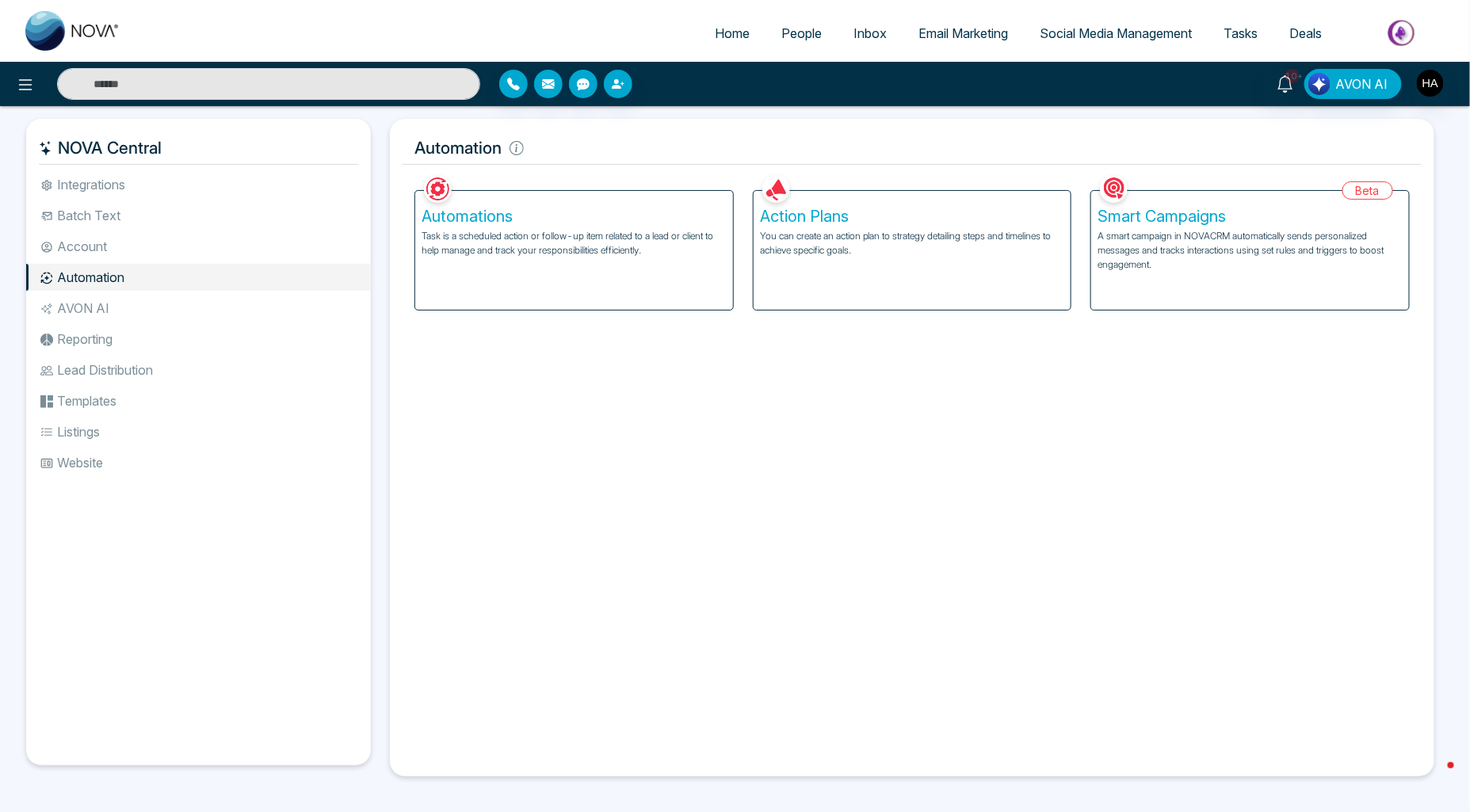
click at [587, 246] on p "Task is a scheduled action or follow-up item related to a lead or client to hel…" at bounding box center [574, 243] width 305 height 28
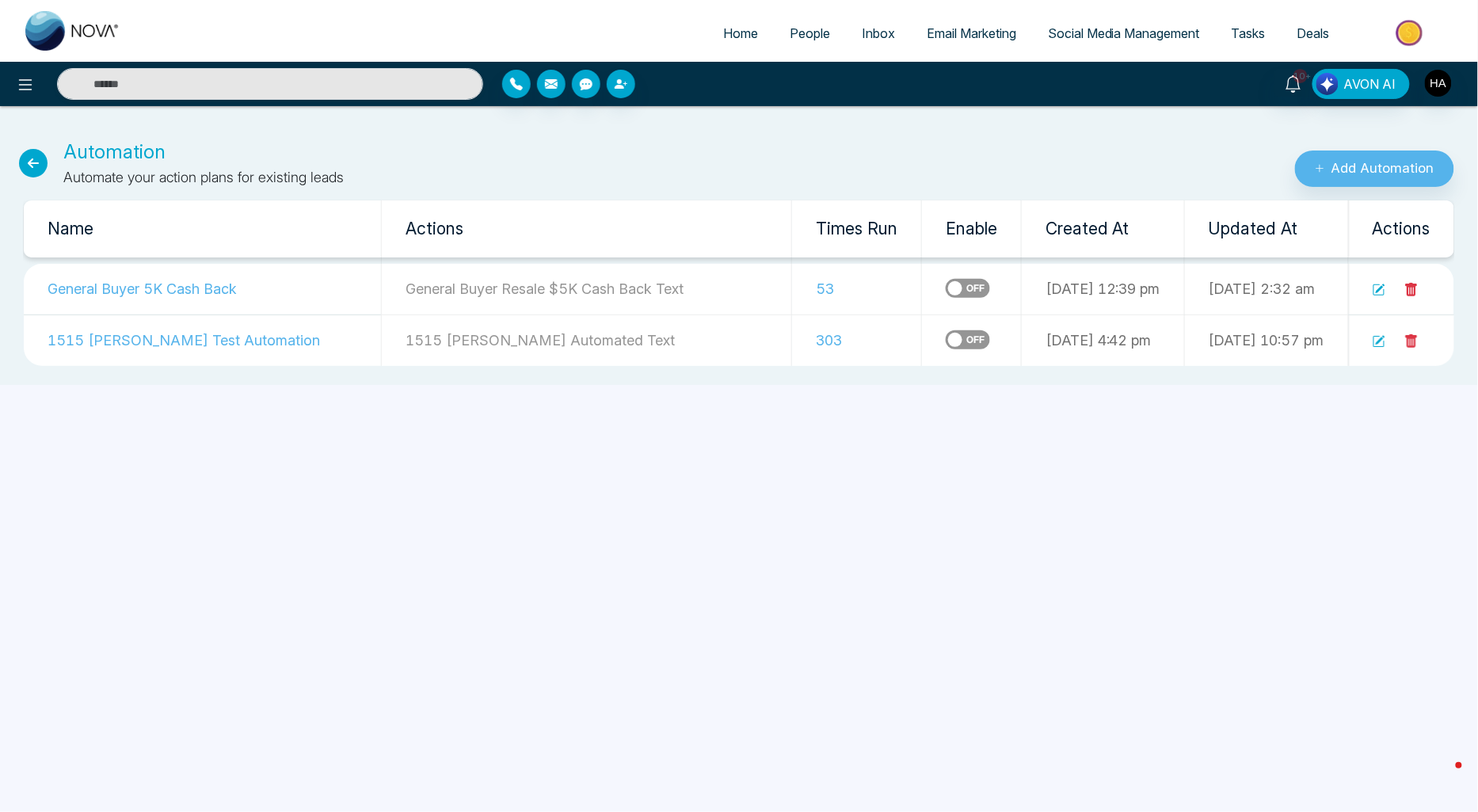
click at [1380, 291] on icon at bounding box center [1380, 290] width 13 height 13
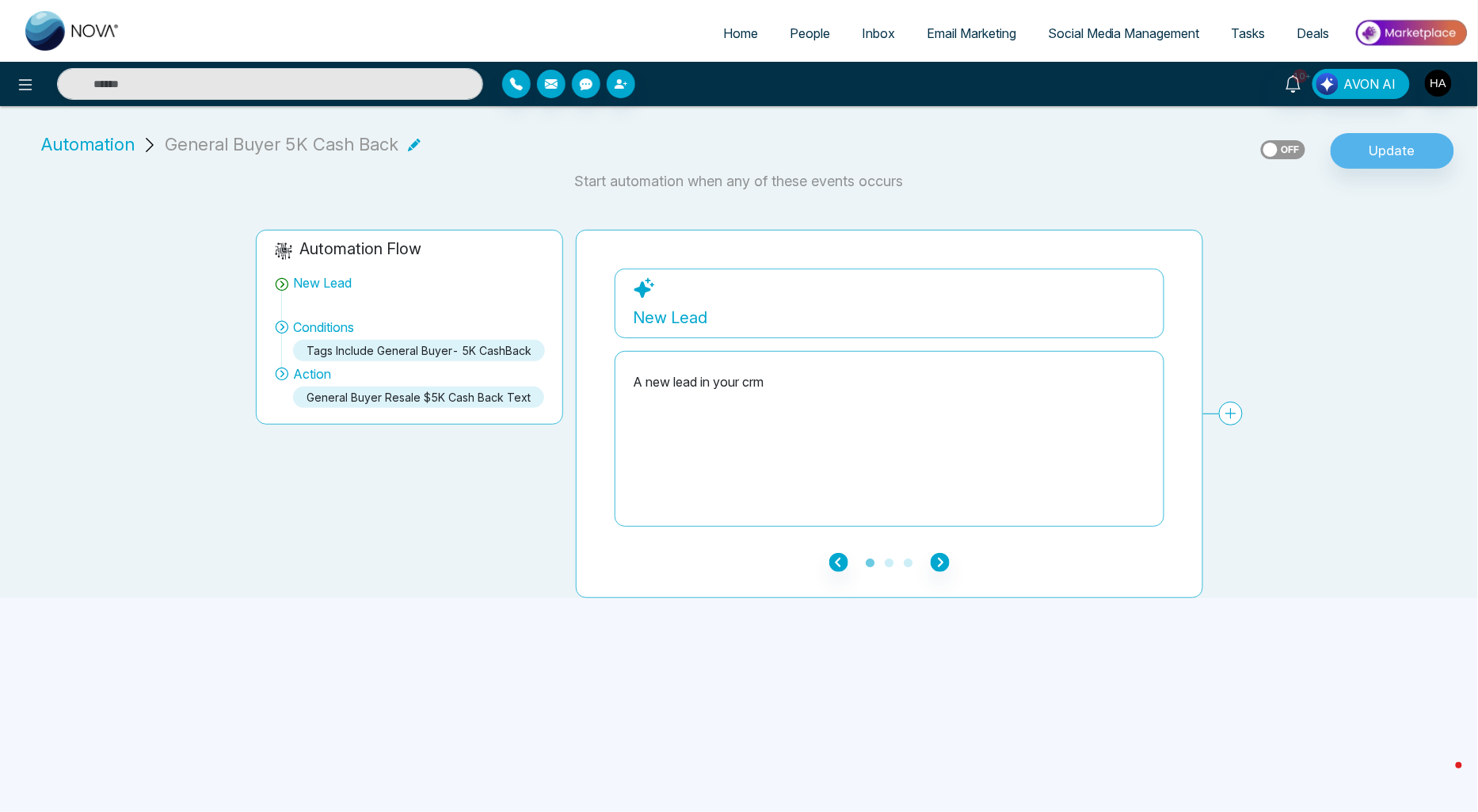
click at [60, 136] on span "Automation" at bounding box center [88, 144] width 94 height 26
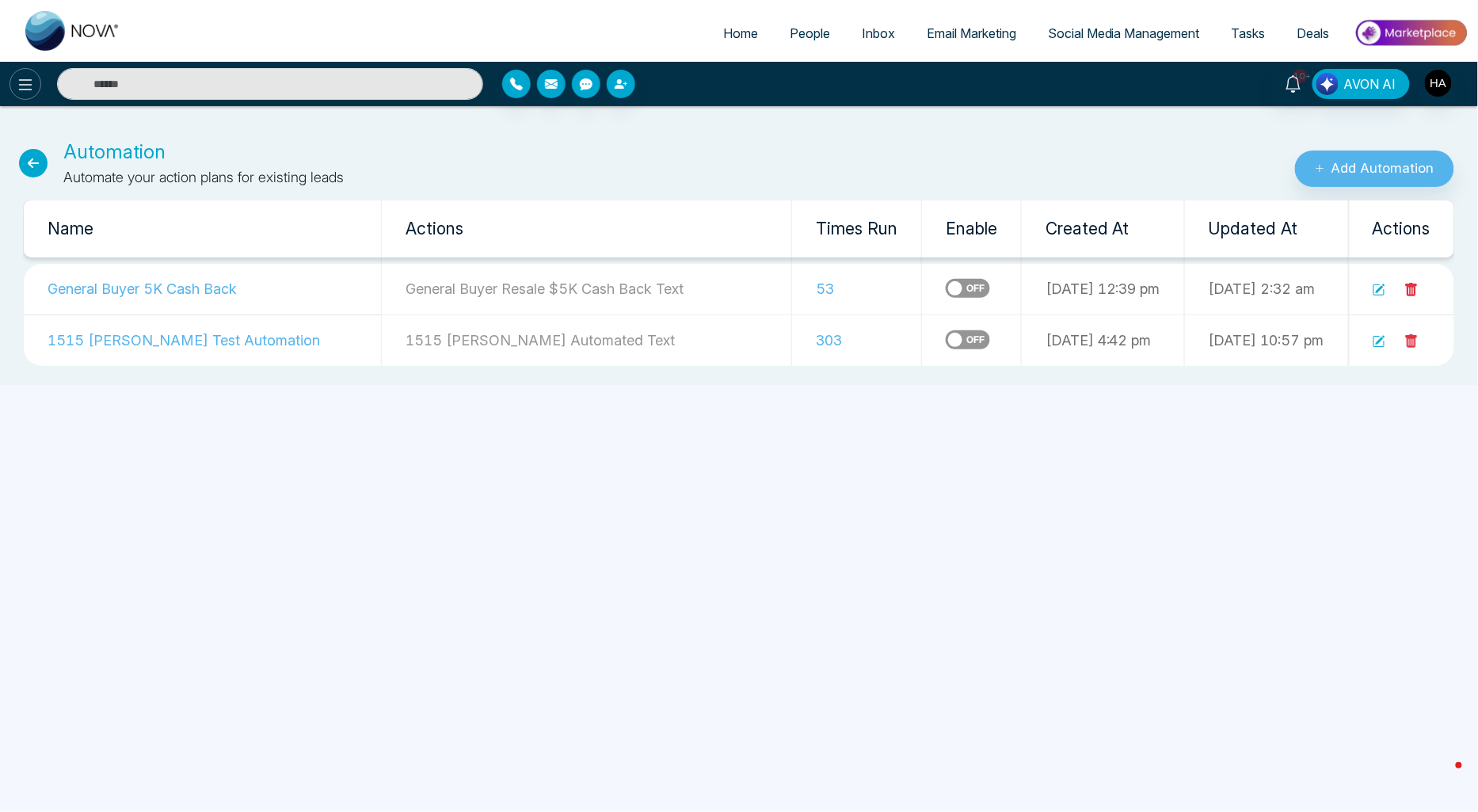
click at [29, 69] on button at bounding box center [25, 84] width 32 height 32
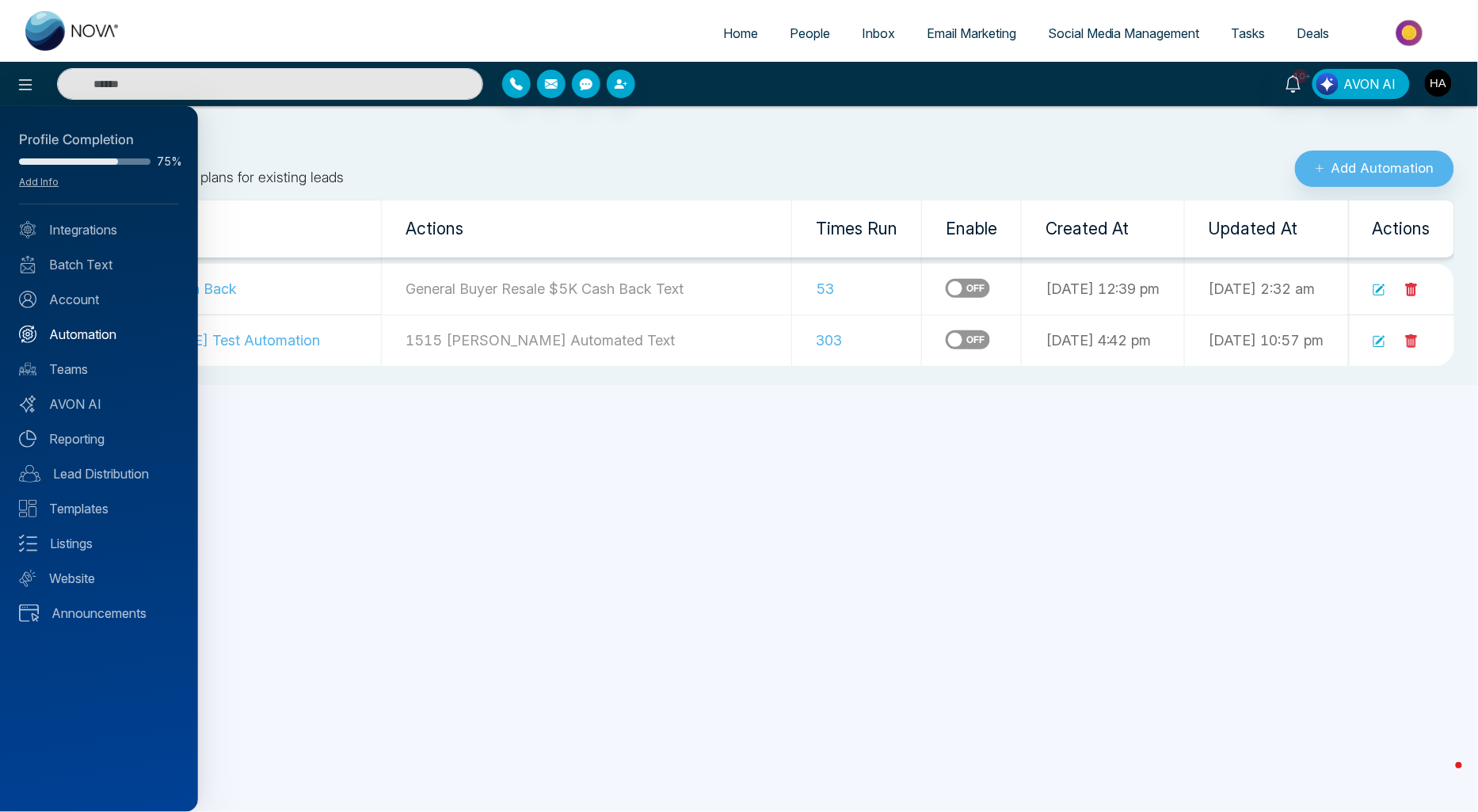
click at [80, 325] on link "Automation" at bounding box center [98, 334] width 160 height 19
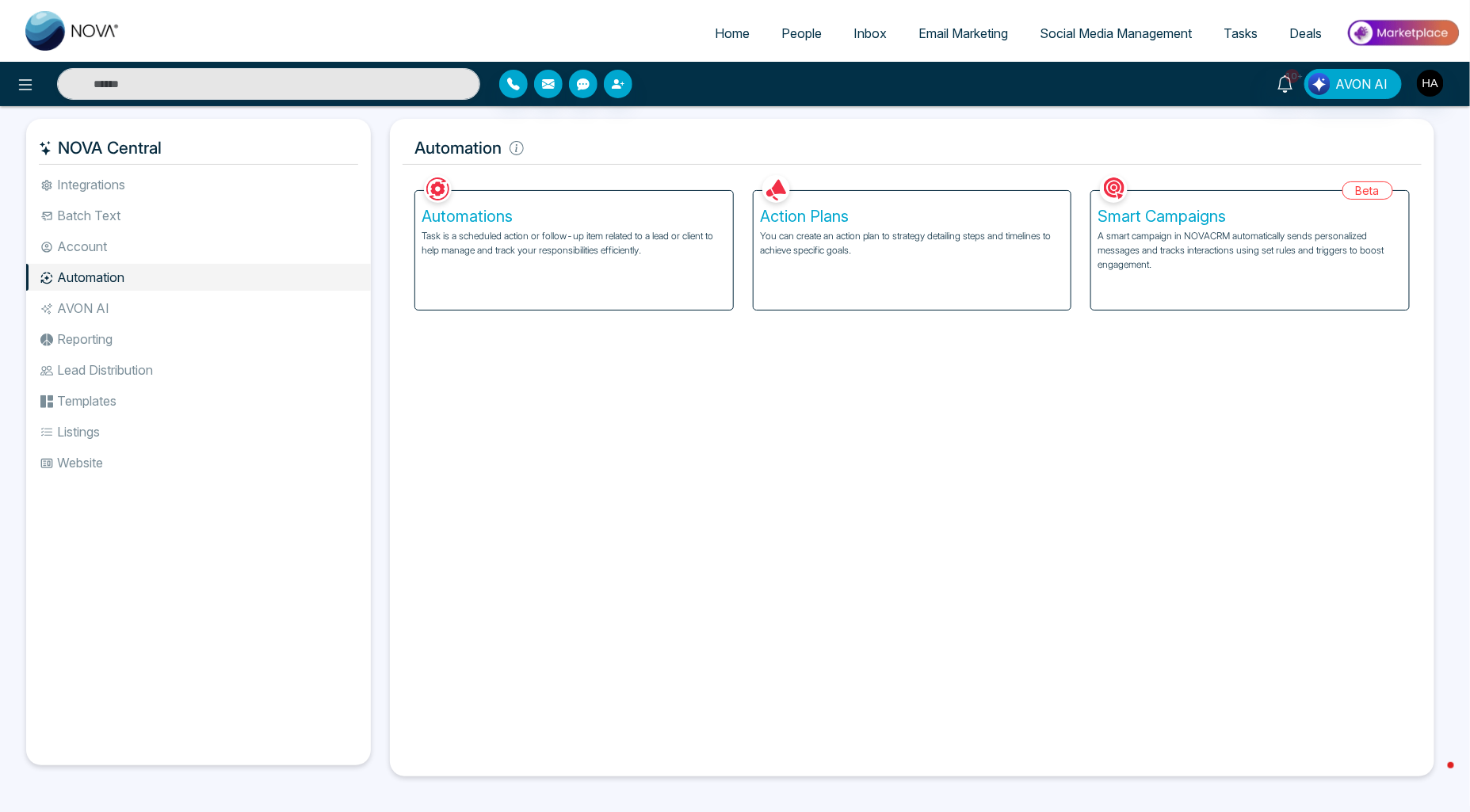
click at [812, 239] on p "You can create an action plan to strategy detailing steps and timelines to achi…" at bounding box center [913, 243] width 305 height 28
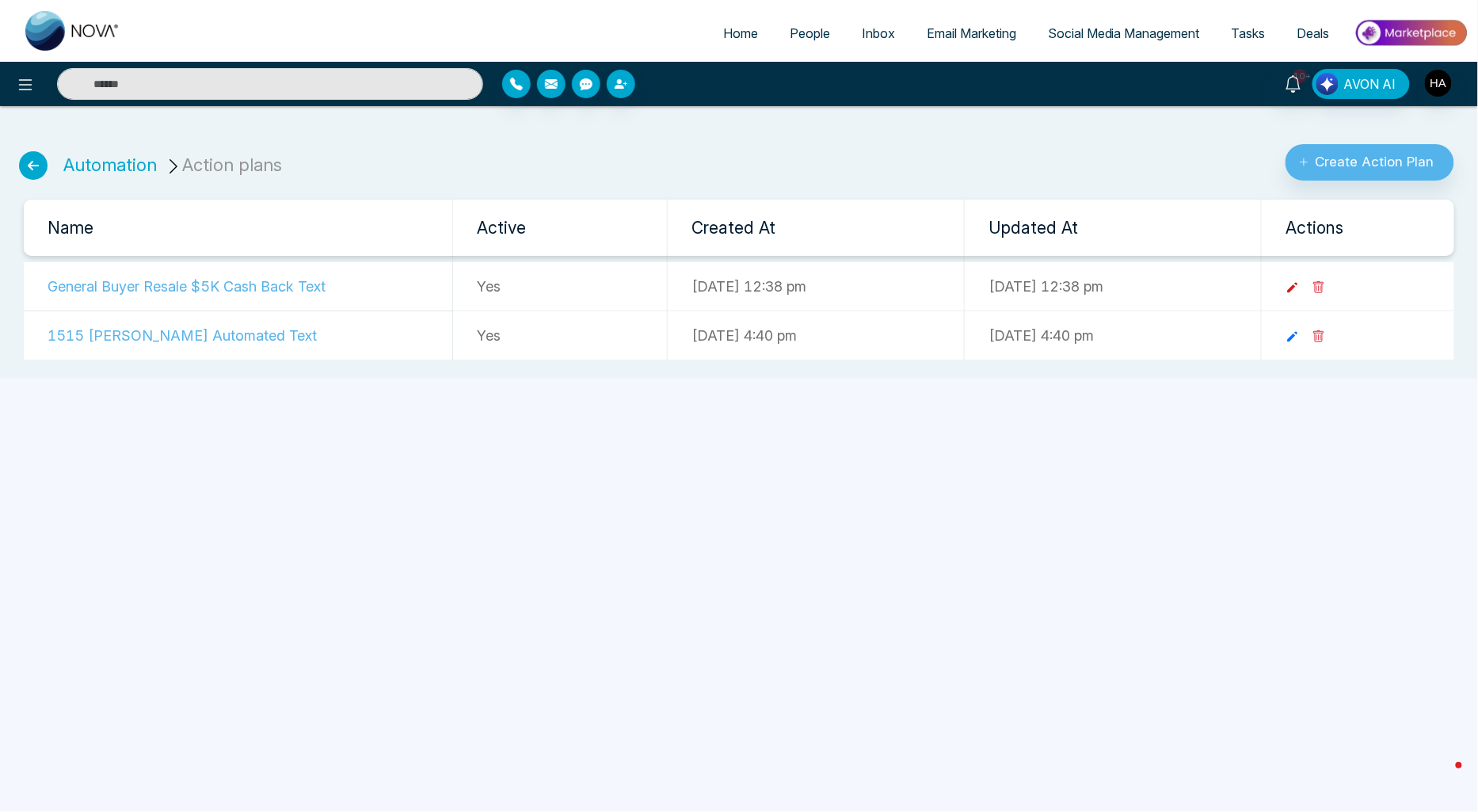
click at [1298, 288] on icon at bounding box center [1293, 288] width 10 height 10
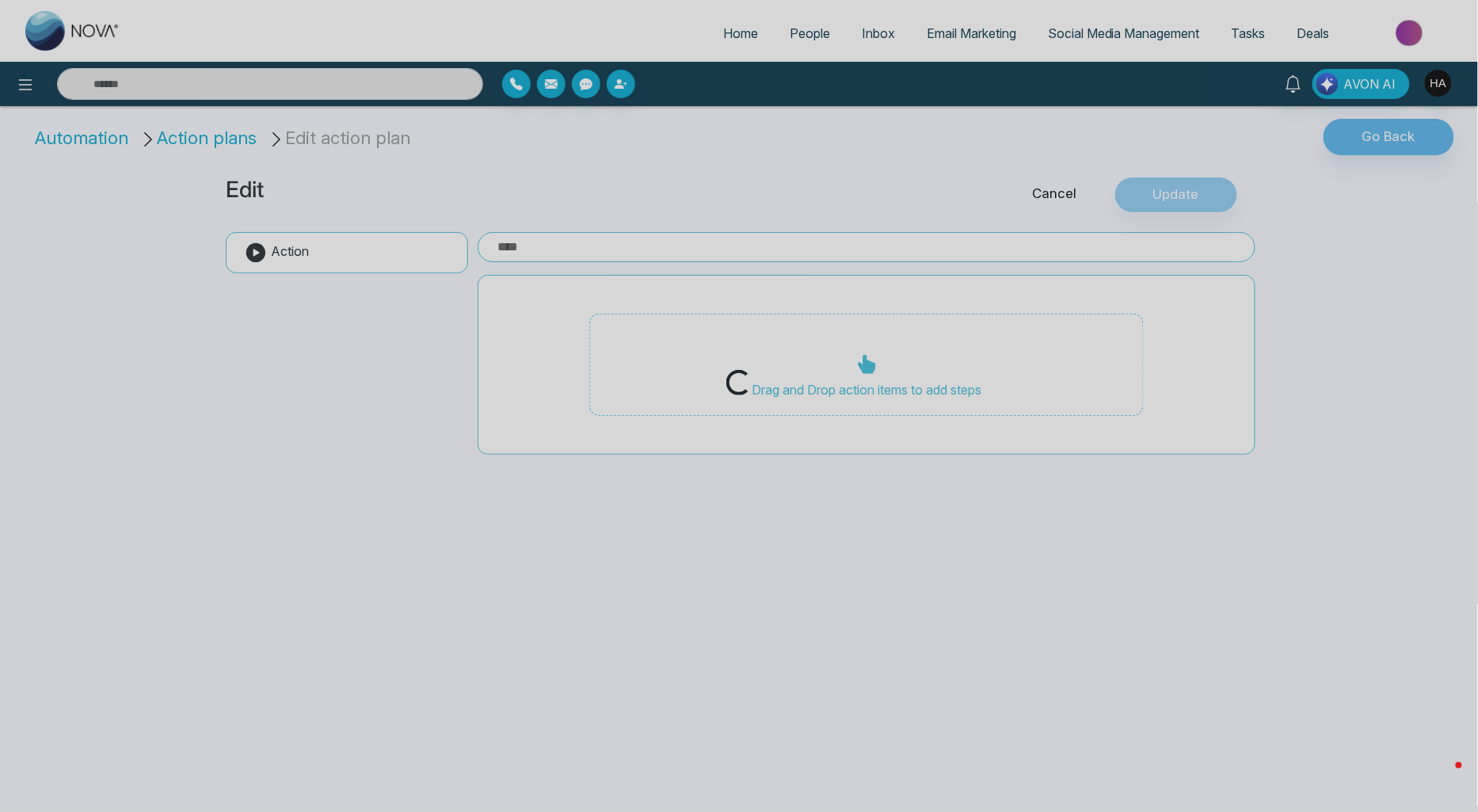
type input "**********"
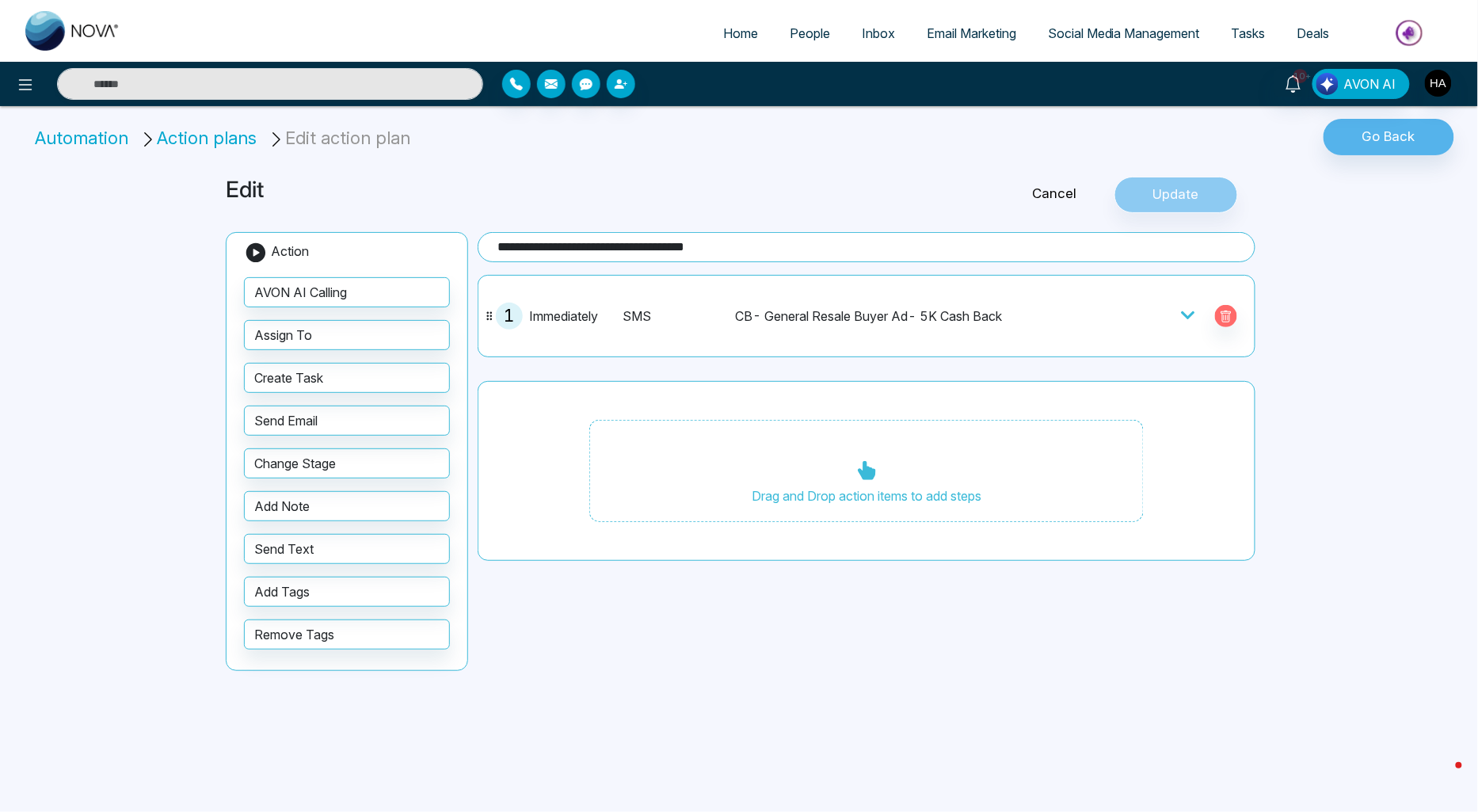
click at [968, 309] on div "CB- General Resale Buyer Ad- 5K Cash Back" at bounding box center [894, 316] width 318 height 19
click at [1189, 314] on icon at bounding box center [1188, 315] width 16 height 16
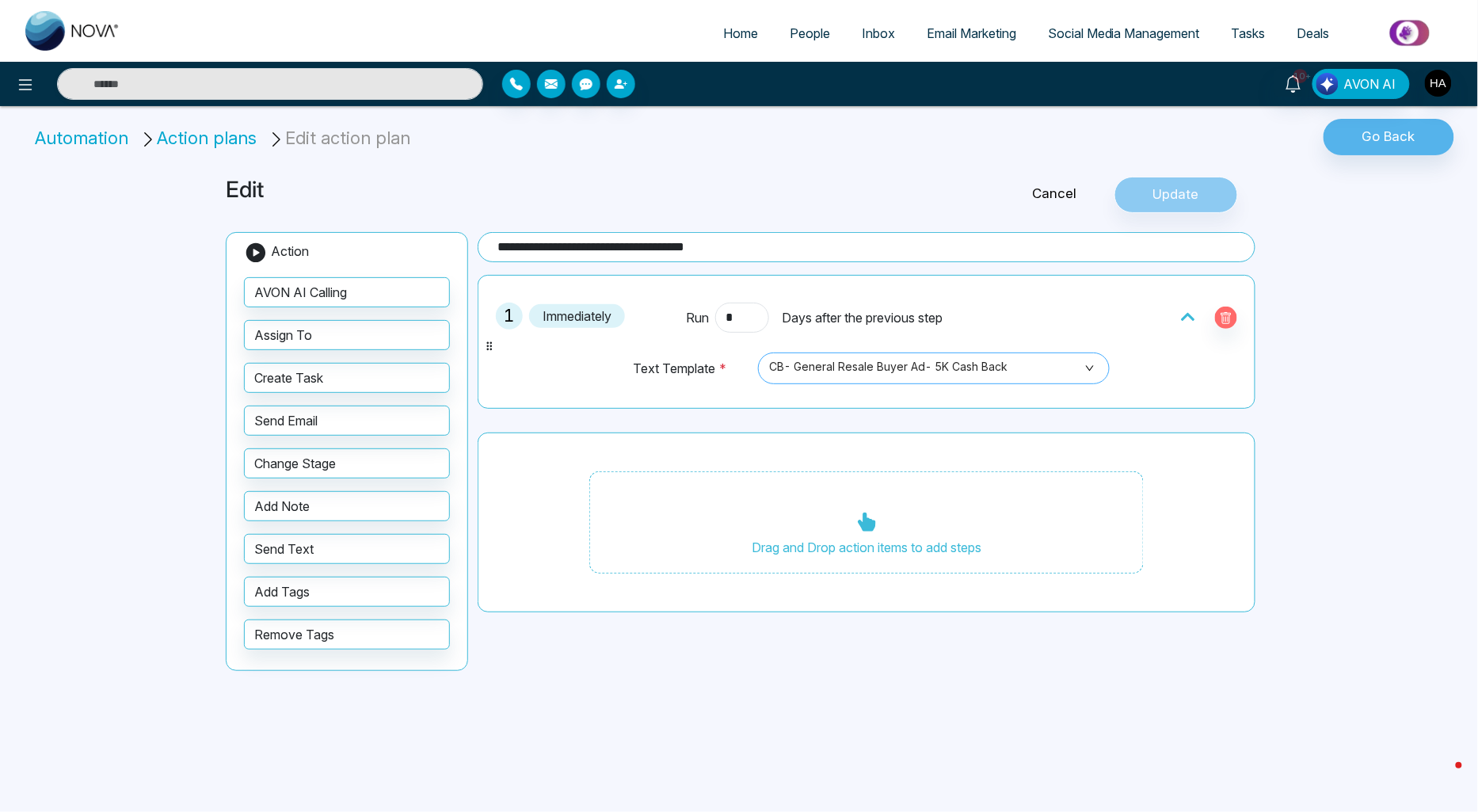
click at [968, 376] on span "CB- General Resale Buyer Ad- 5K Cash Back" at bounding box center [934, 368] width 330 height 27
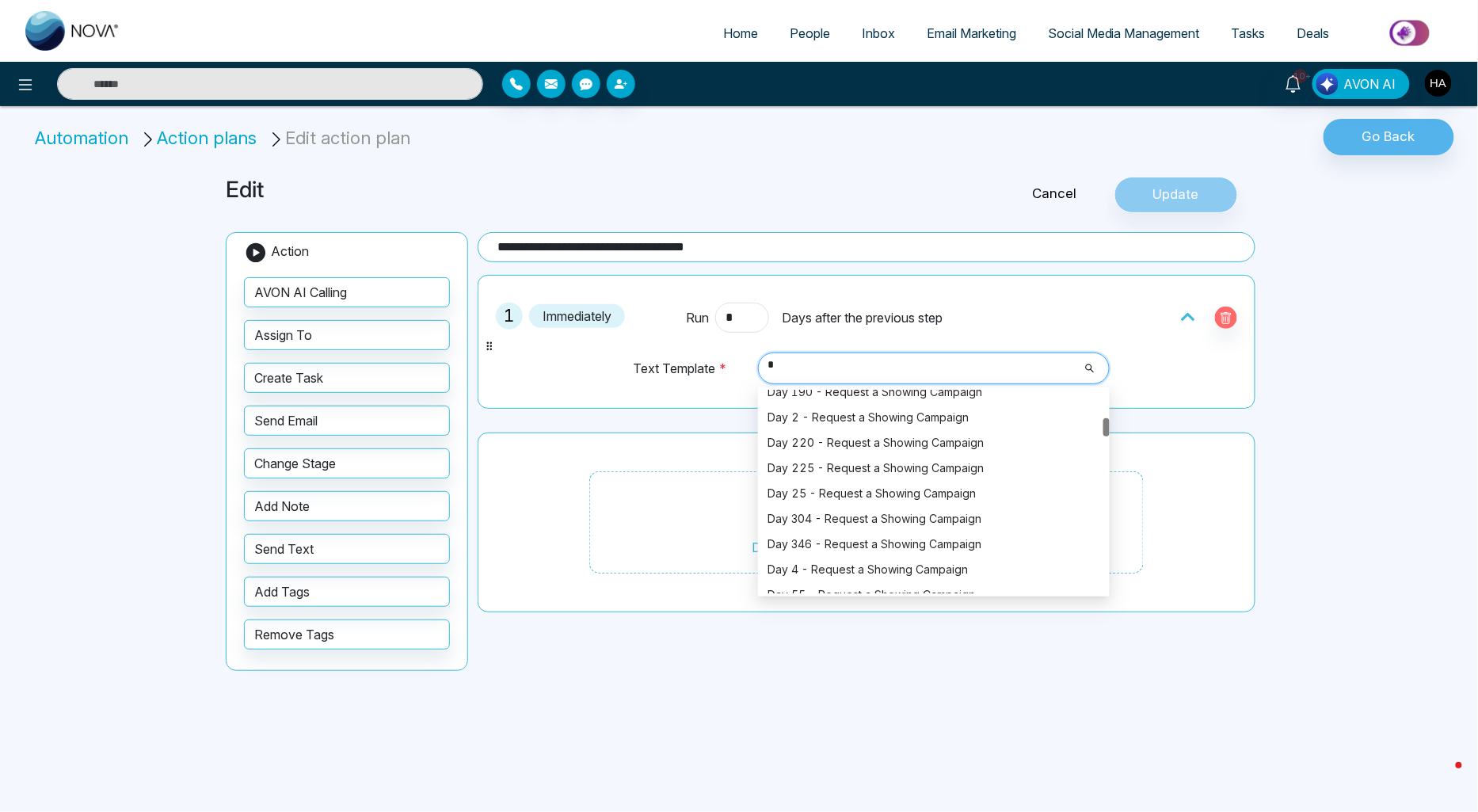
scroll to position [152, 0]
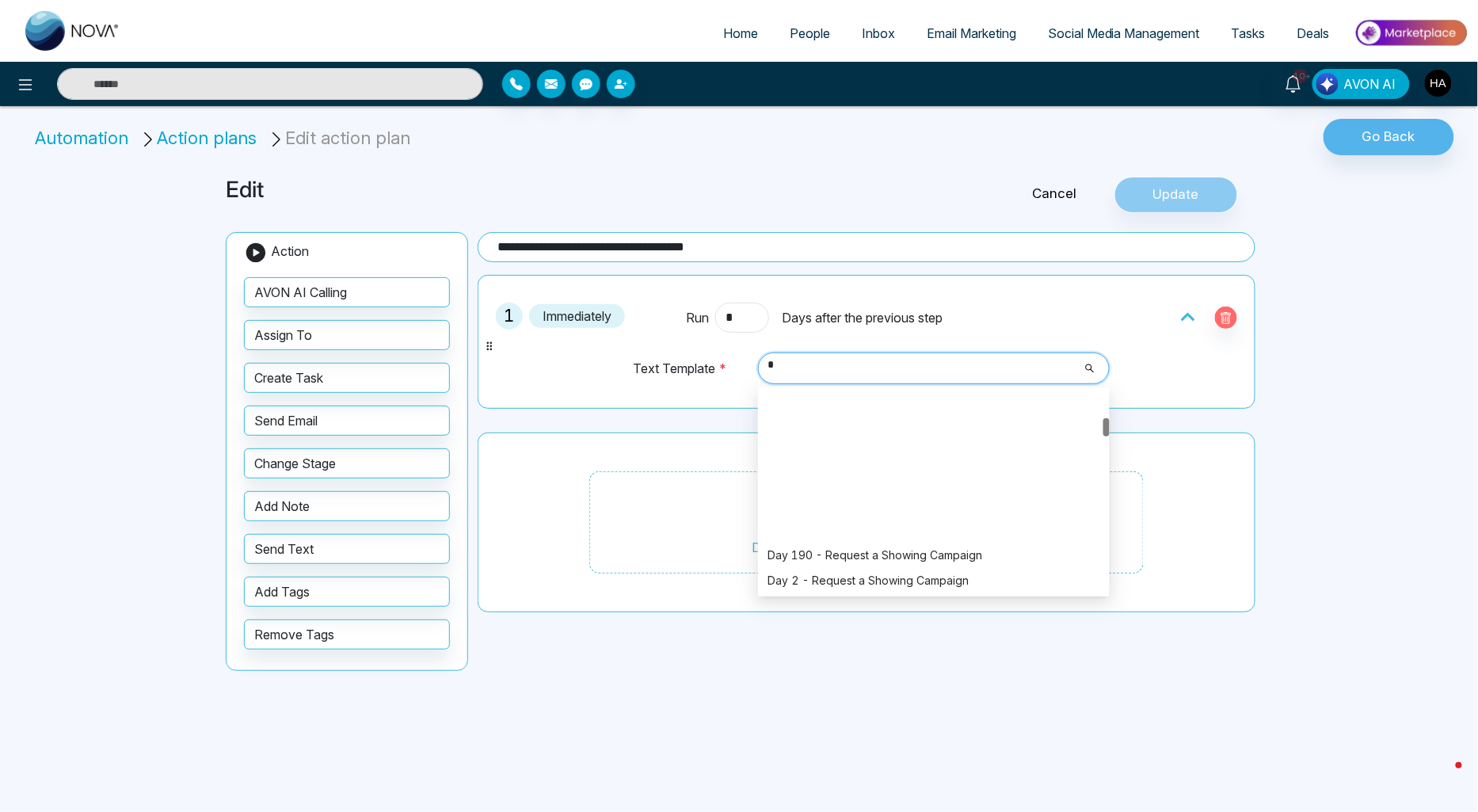
type input "**"
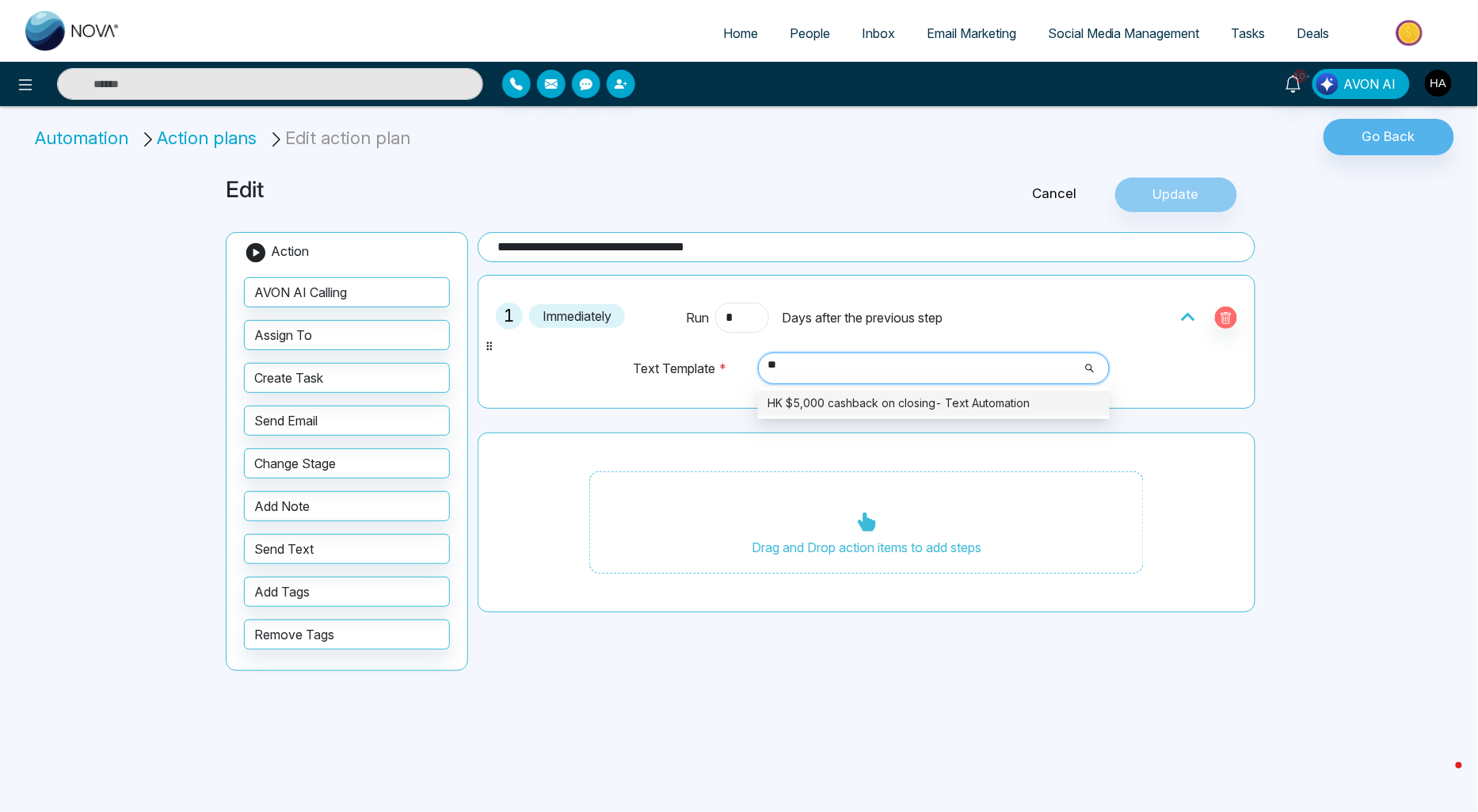
scroll to position [0, 0]
click at [854, 398] on div "HK $5,000 cashback on closing- Text Automation" at bounding box center [934, 403] width 333 height 18
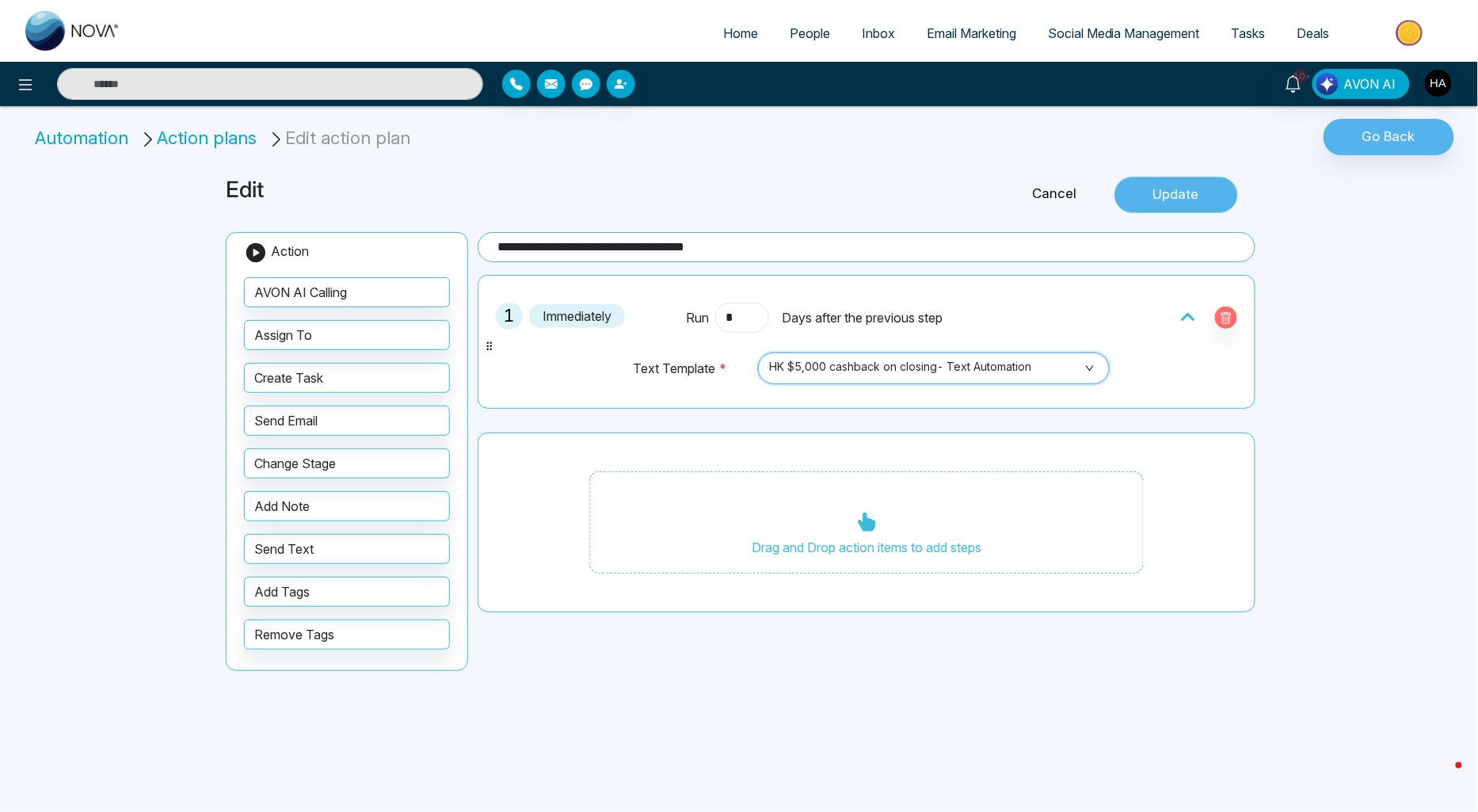
click at [1169, 199] on button "Update" at bounding box center [1176, 195] width 124 height 37
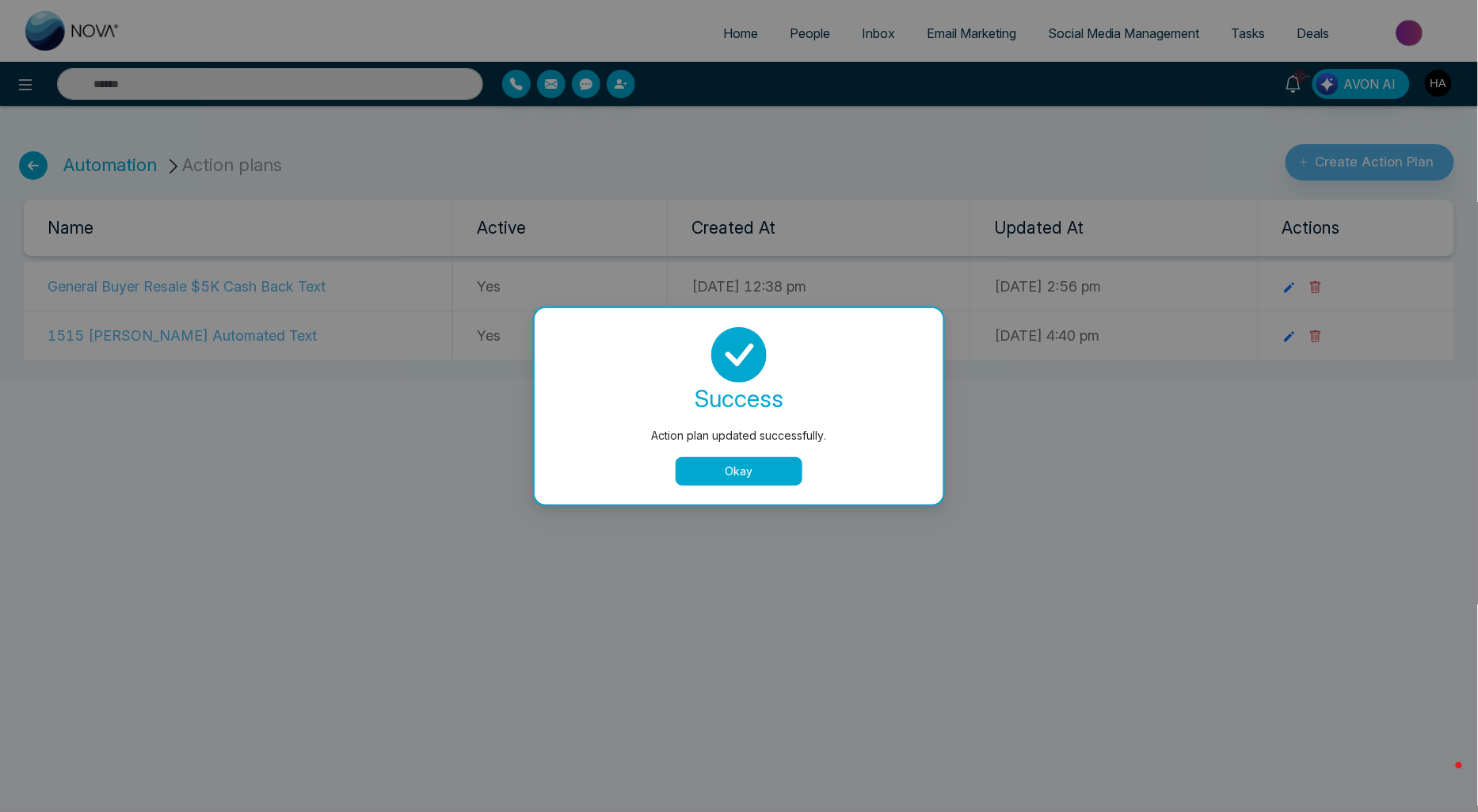
click at [711, 470] on button "Okay" at bounding box center [738, 471] width 126 height 28
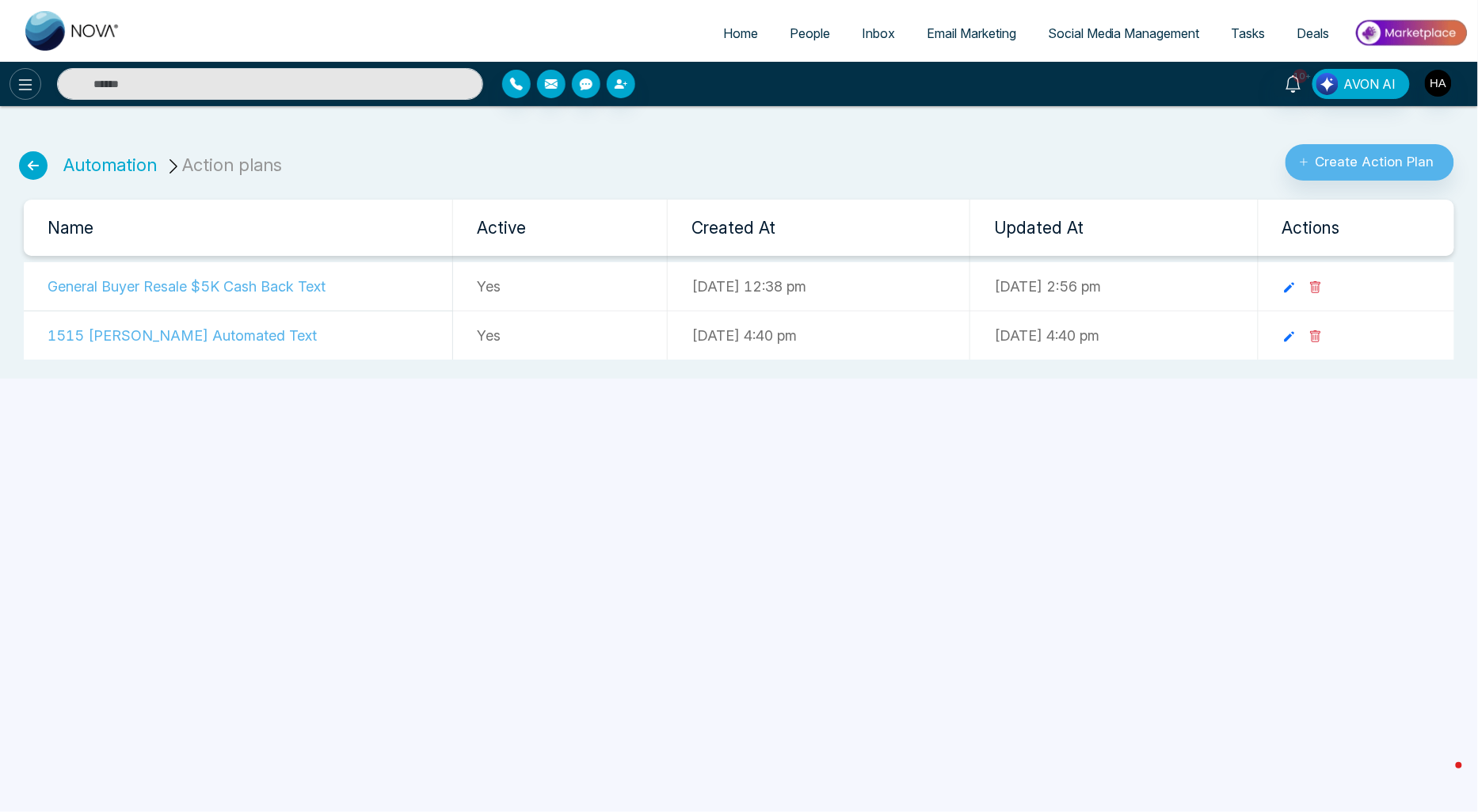
click at [34, 81] on icon at bounding box center [25, 84] width 19 height 19
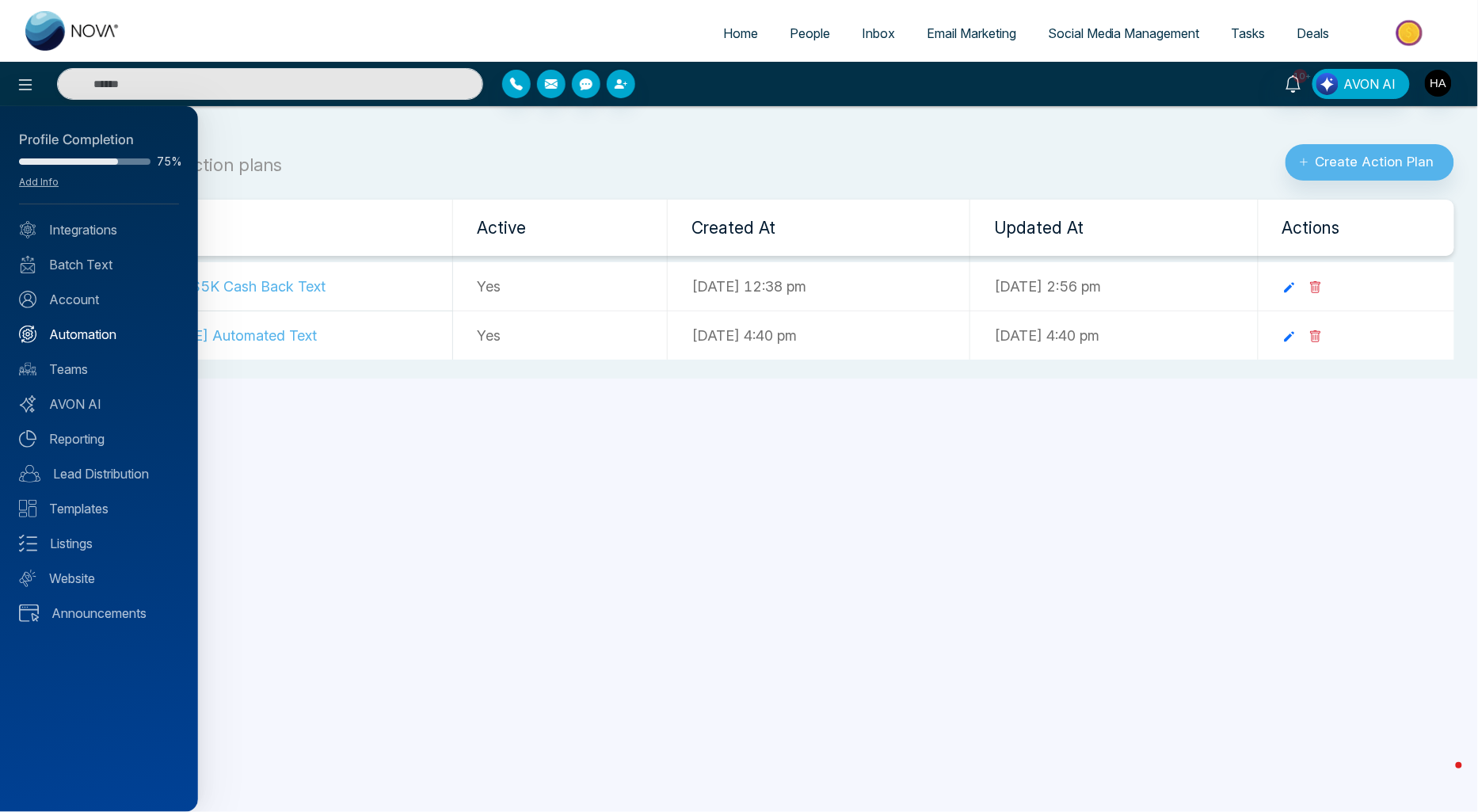
click at [74, 329] on link "Automation" at bounding box center [98, 334] width 160 height 19
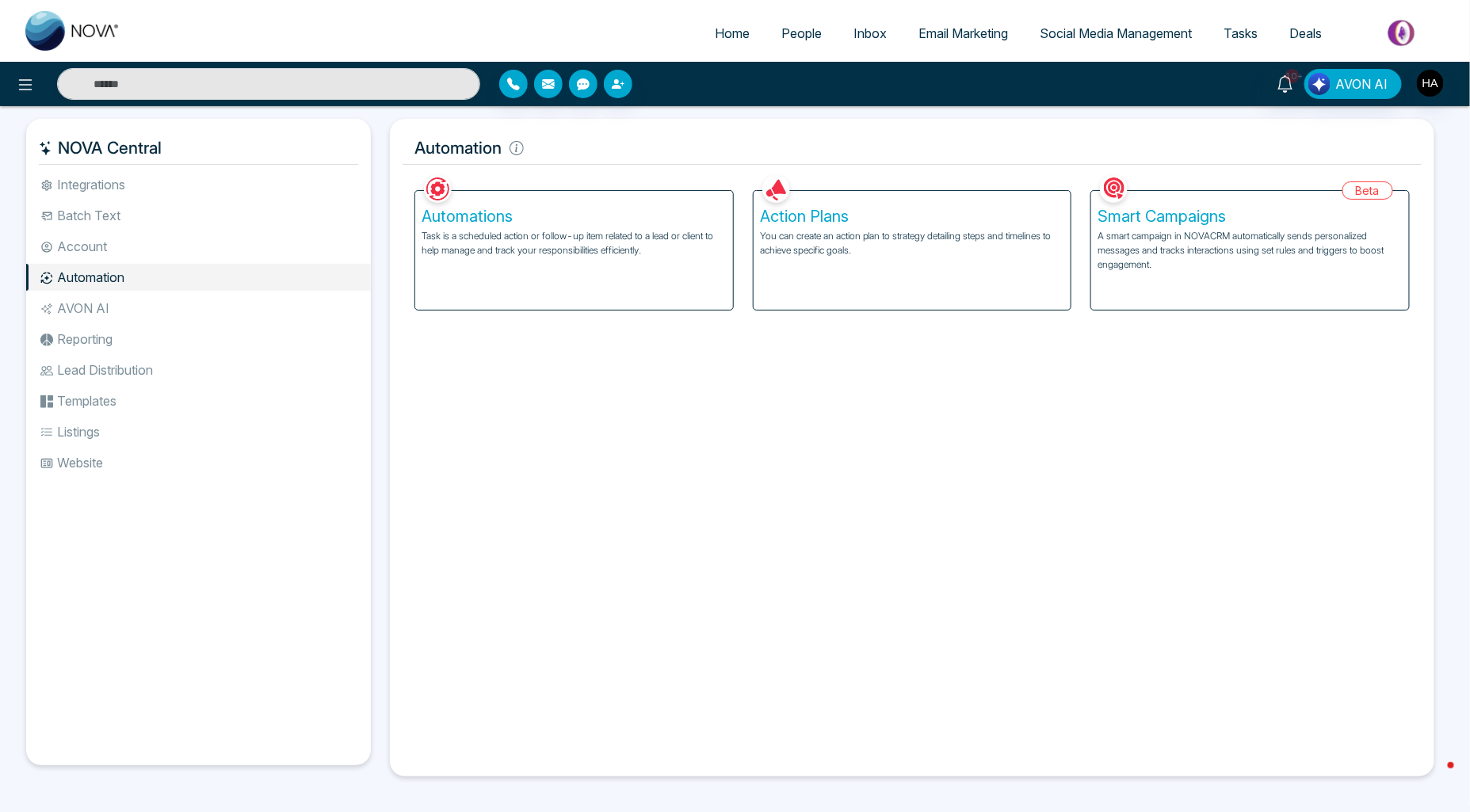
click at [542, 224] on h5 "Automations" at bounding box center [574, 216] width 305 height 19
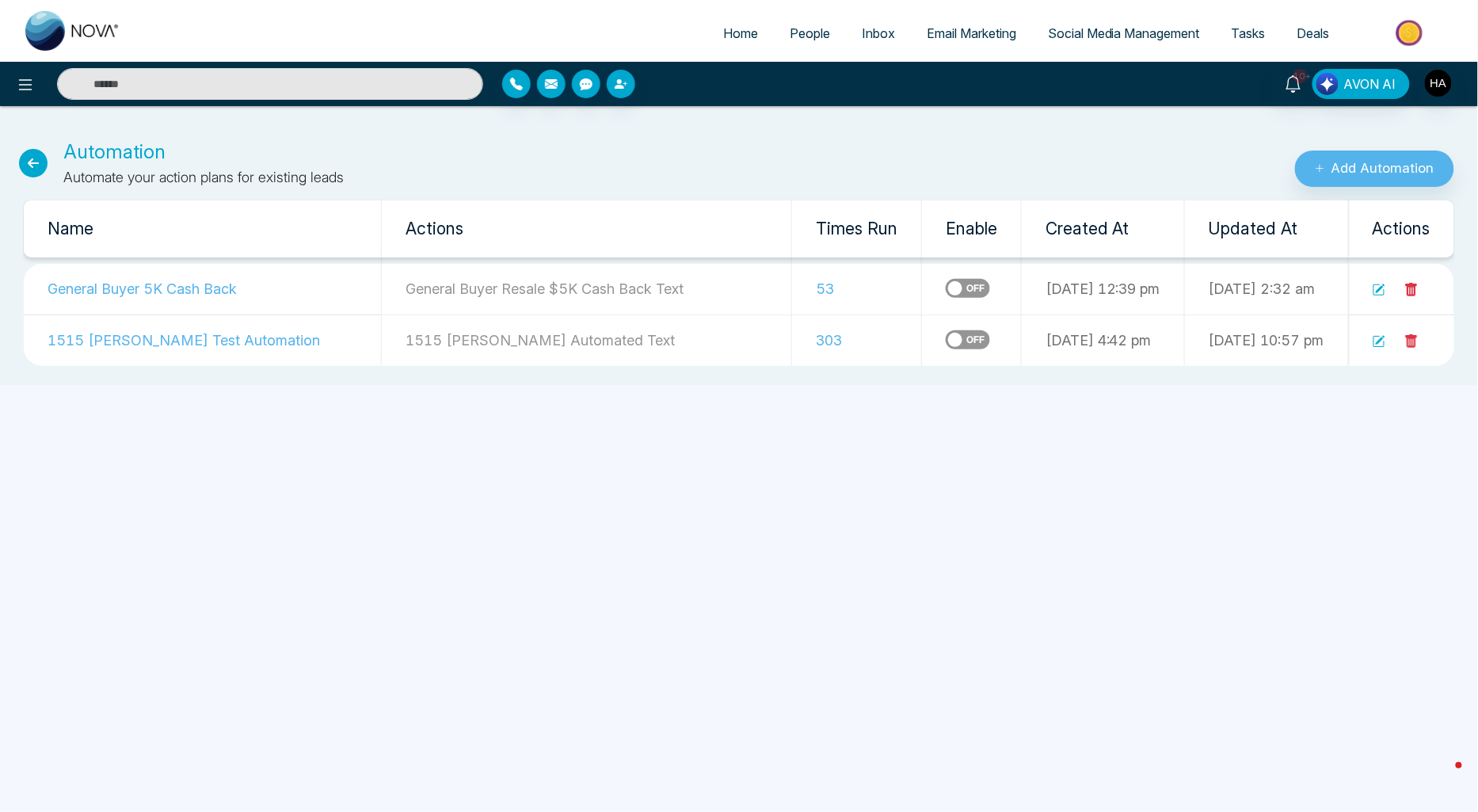
click at [1377, 282] on link at bounding box center [1380, 288] width 13 height 17
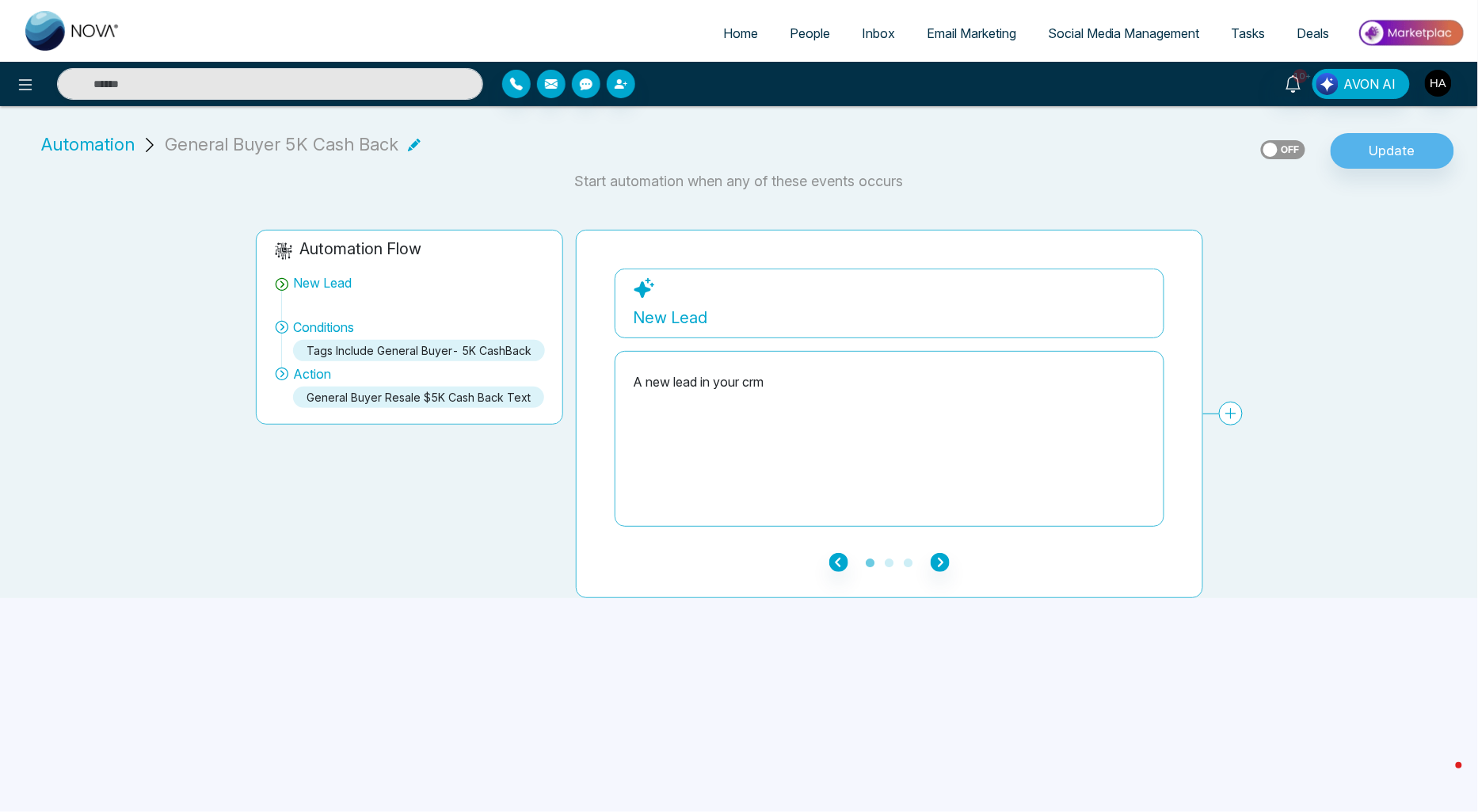
click at [954, 557] on ul "1 2 3" at bounding box center [889, 561] width 550 height 19
click at [952, 557] on ul "1 2 3" at bounding box center [889, 561] width 550 height 19
click at [939, 560] on icon "button" at bounding box center [940, 562] width 19 height 19
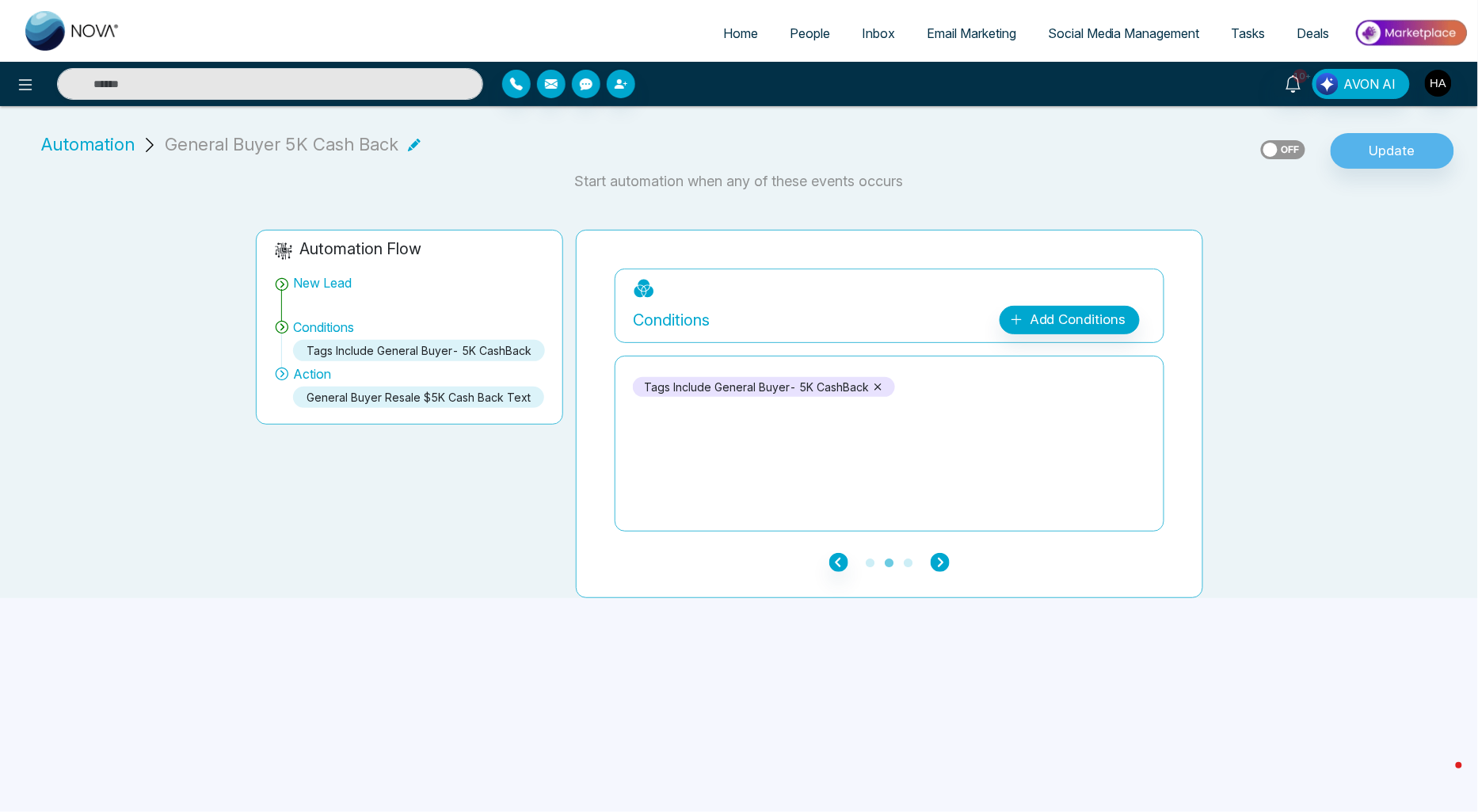
click at [939, 560] on icon "button" at bounding box center [940, 562] width 19 height 19
click at [29, 73] on button at bounding box center [25, 84] width 32 height 32
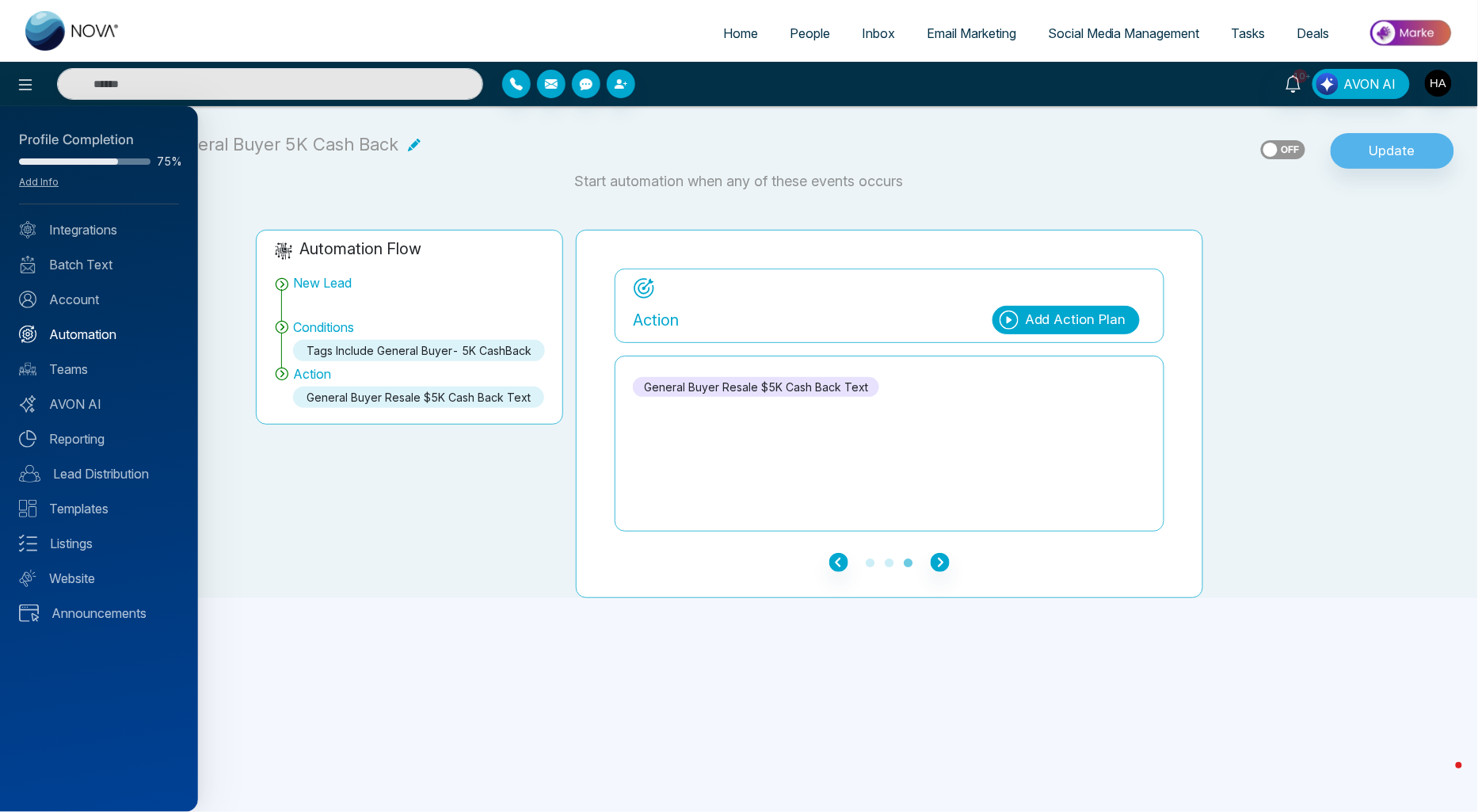
click at [90, 327] on div "Profile Completion 75% Add Info Integrations Batch Text Account Automation Team…" at bounding box center [98, 459] width 198 height 706
click at [90, 327] on link "Automation" at bounding box center [98, 334] width 160 height 19
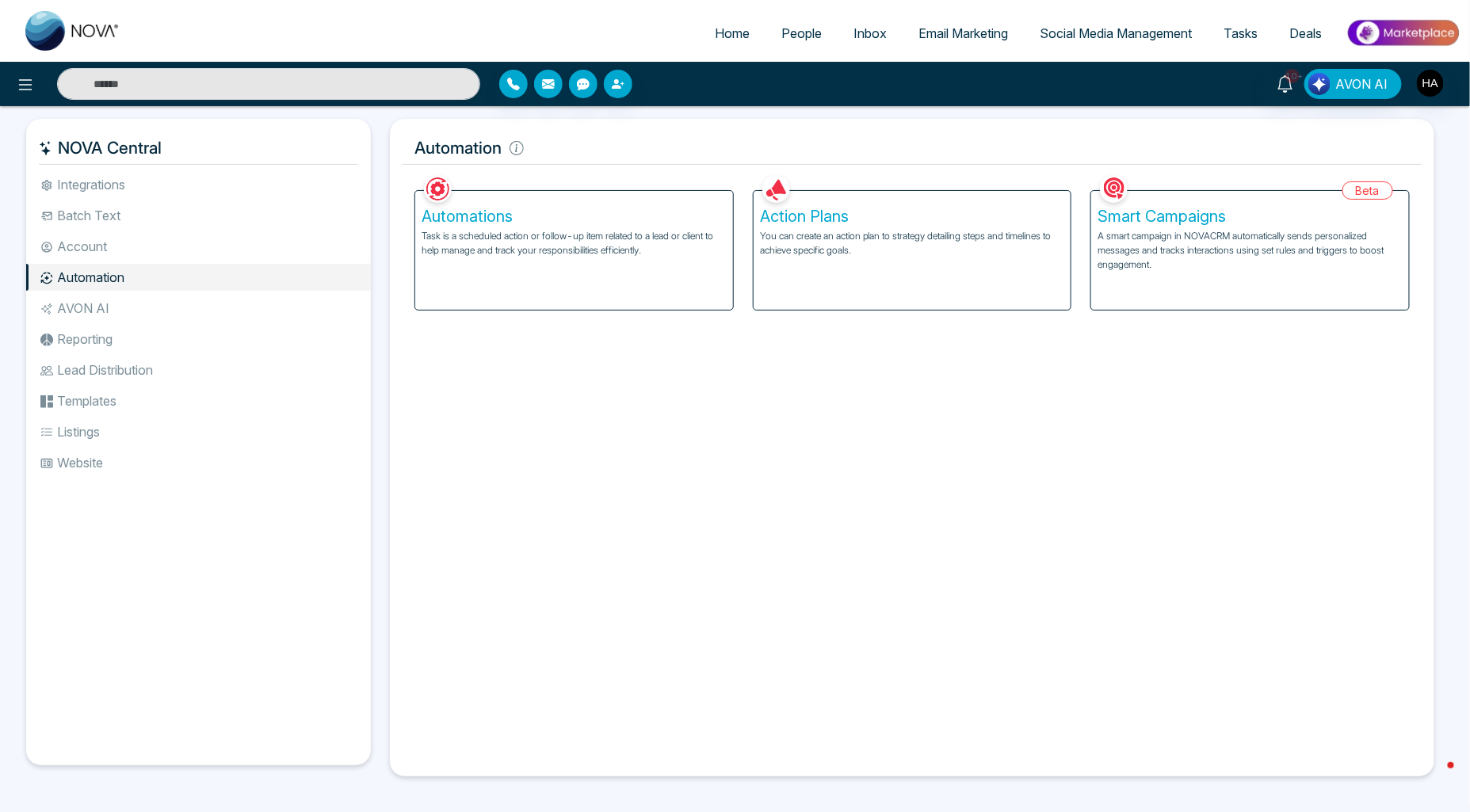
click at [925, 227] on div "Action Plans You can create an action plan to strategy detailing steps and time…" at bounding box center [912, 250] width 318 height 119
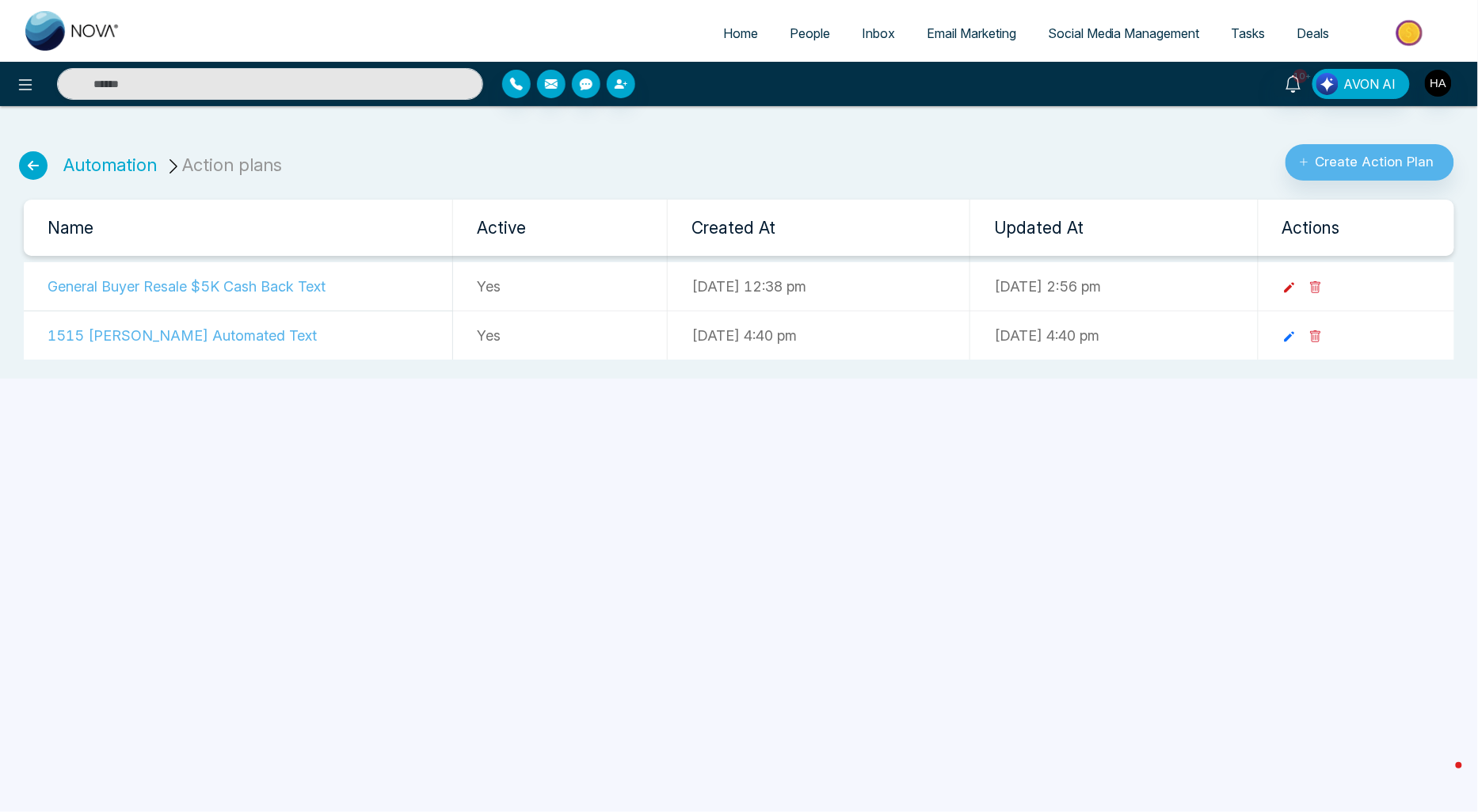
click at [1296, 293] on icon at bounding box center [1289, 287] width 14 height 14
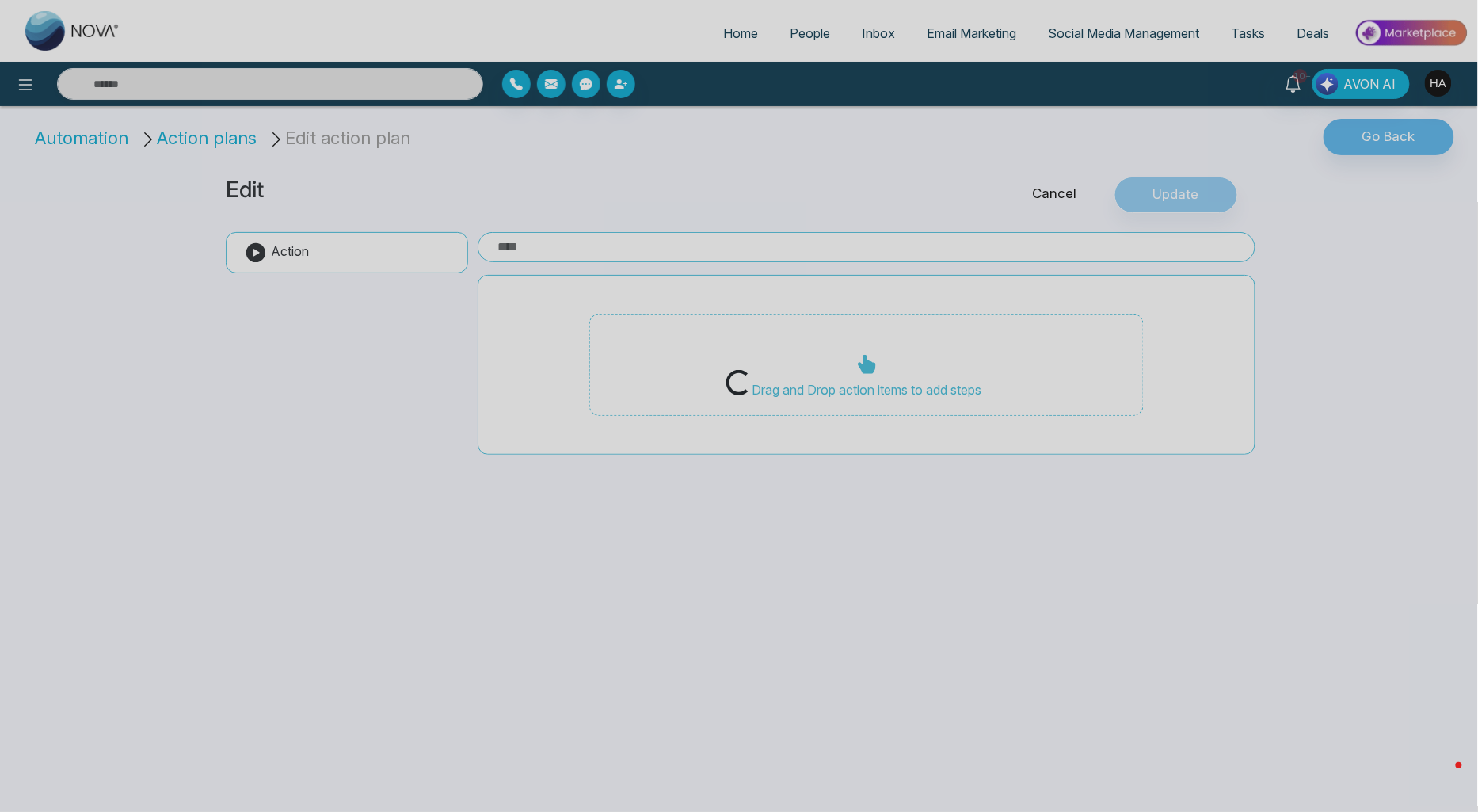
type input "**********"
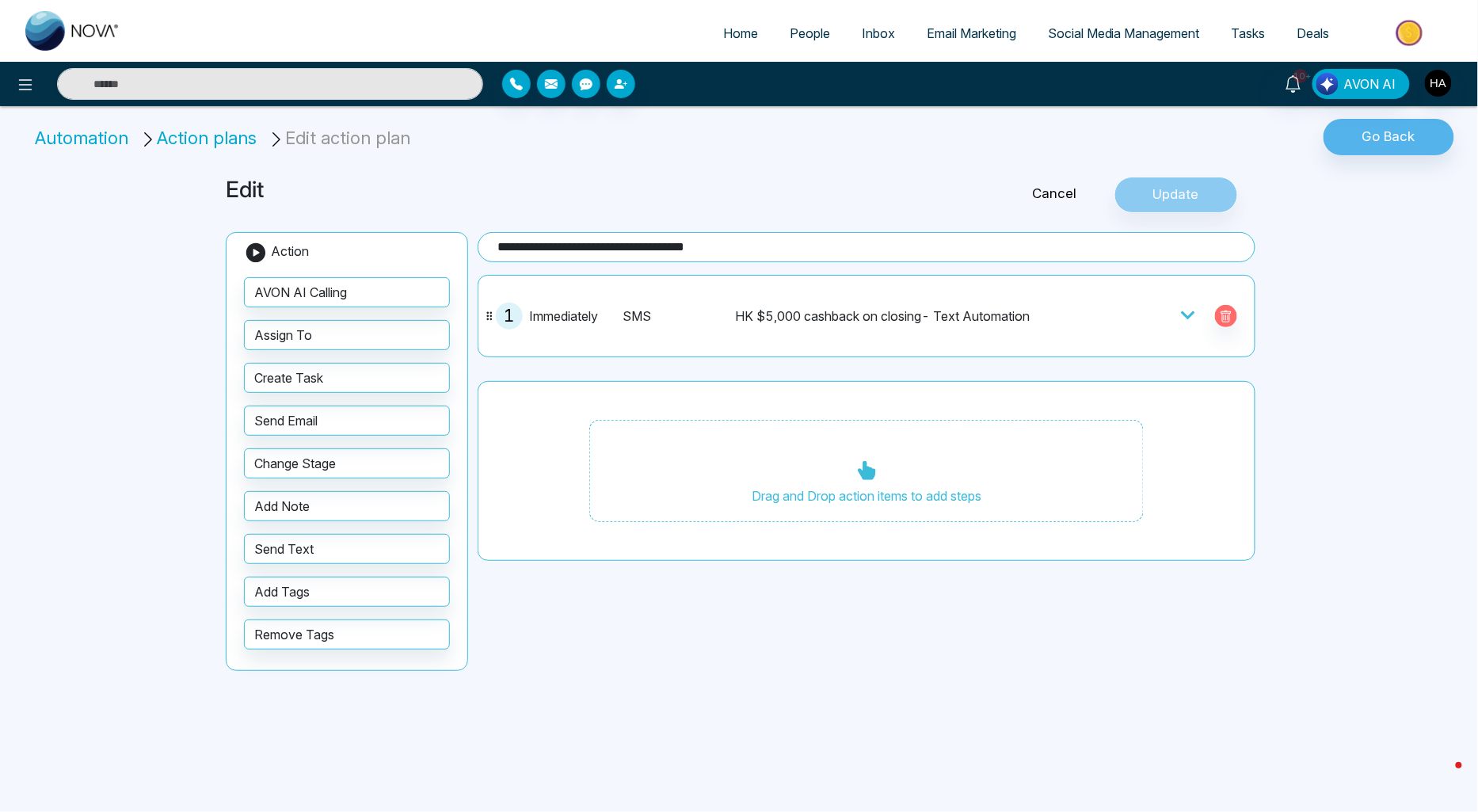
click at [790, 38] on span "People" at bounding box center [809, 33] width 40 height 16
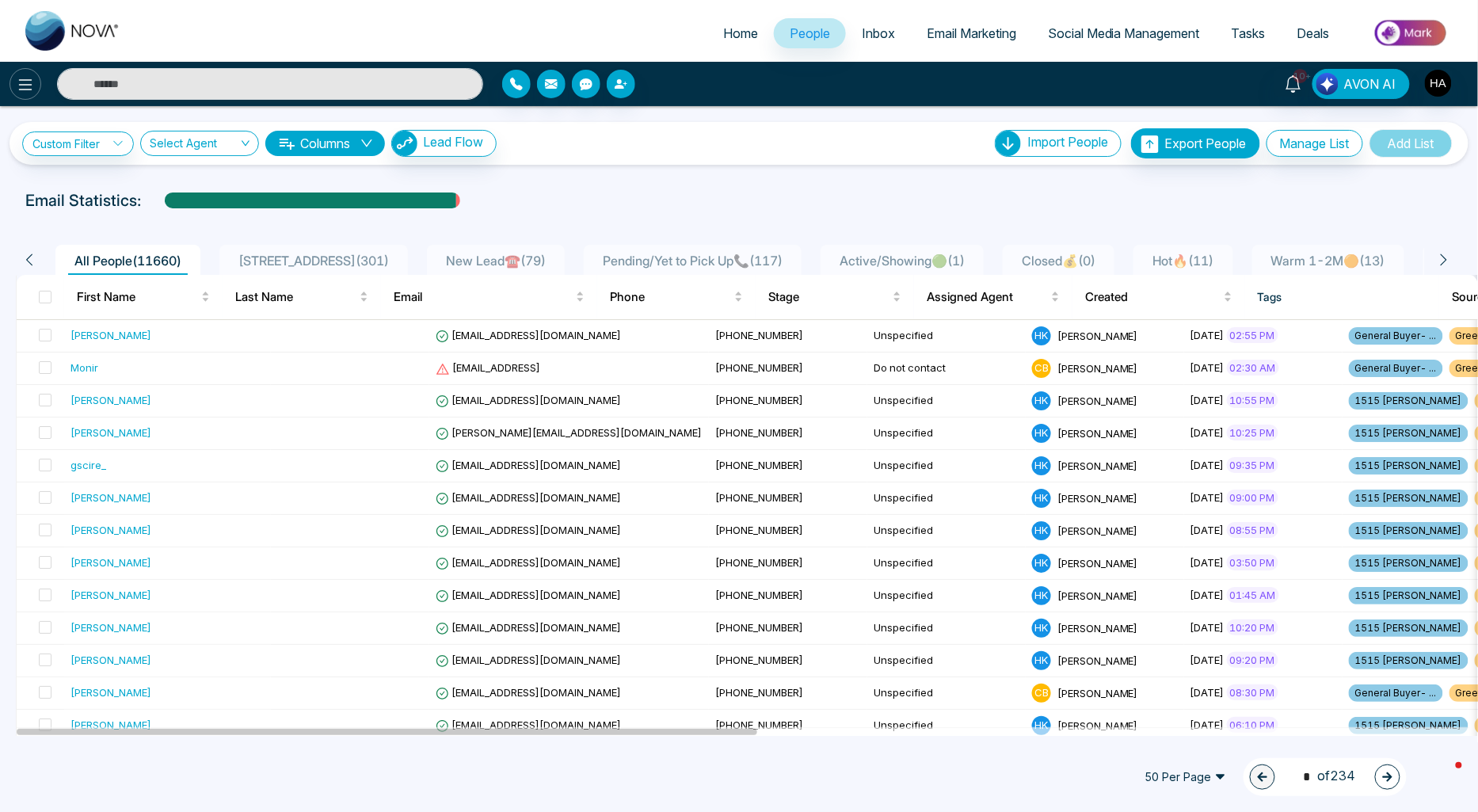
click at [33, 73] on button at bounding box center [25, 84] width 32 height 32
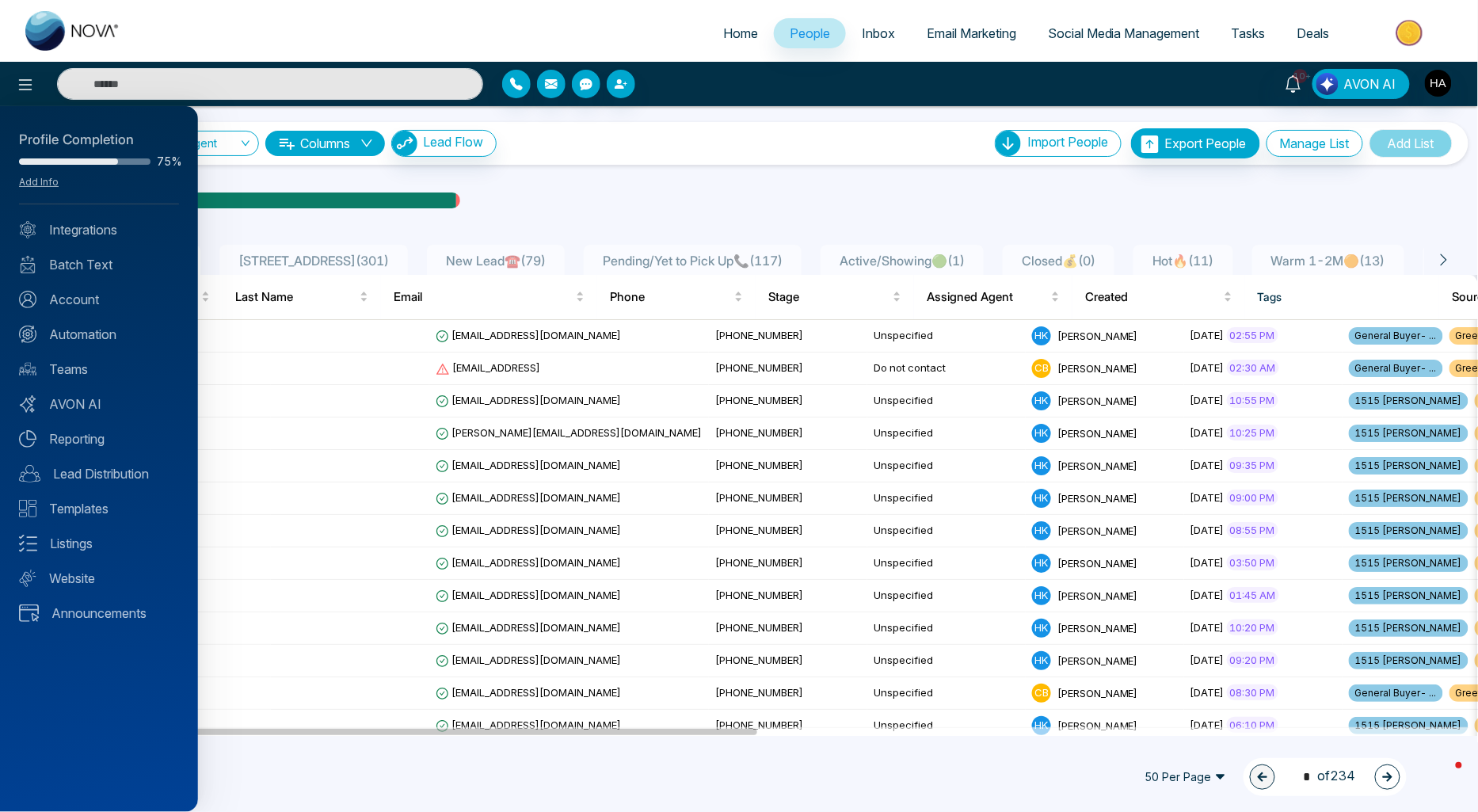
click at [463, 139] on div at bounding box center [739, 406] width 1478 height 812
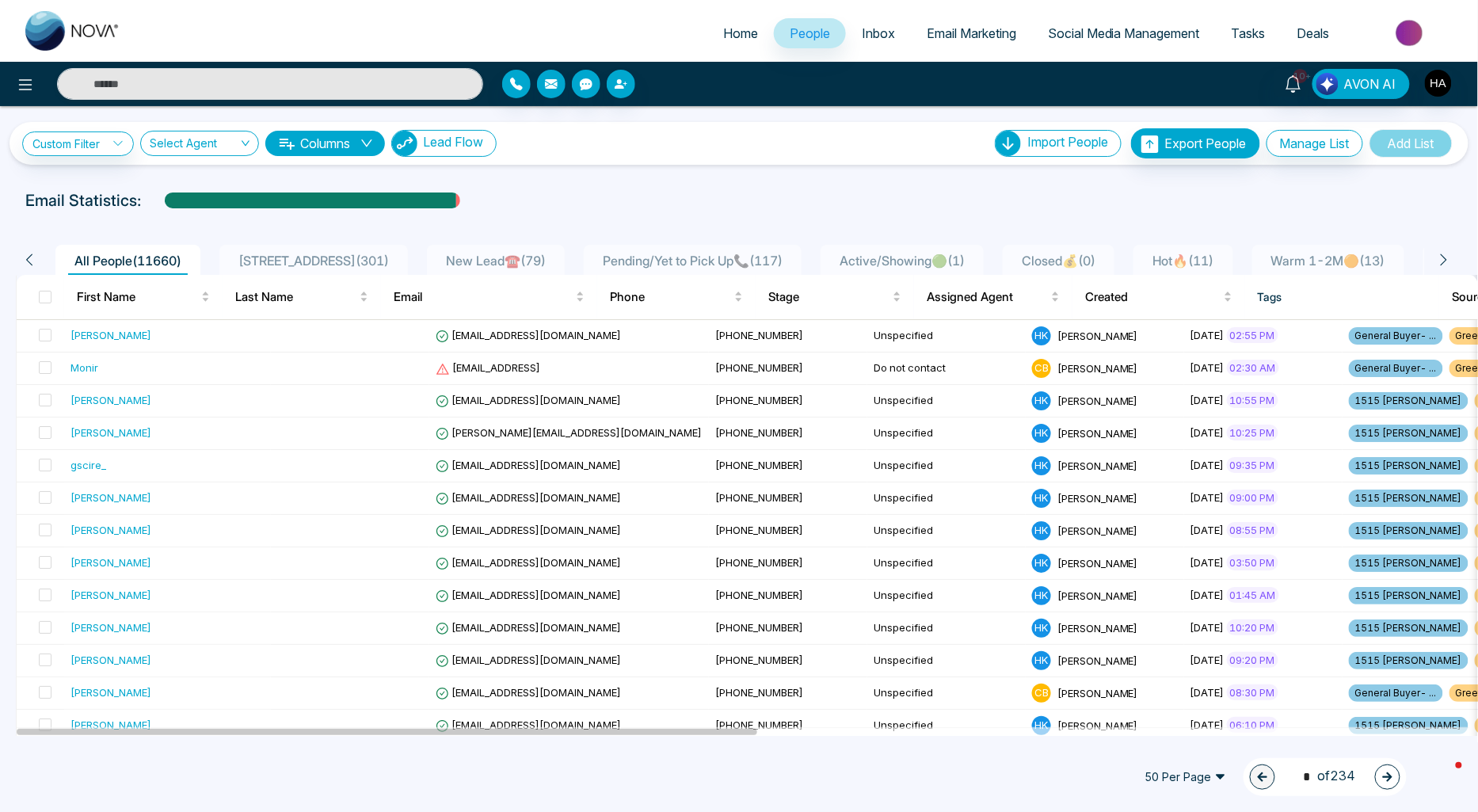
click at [458, 143] on span "Lead Flow" at bounding box center [453, 141] width 60 height 16
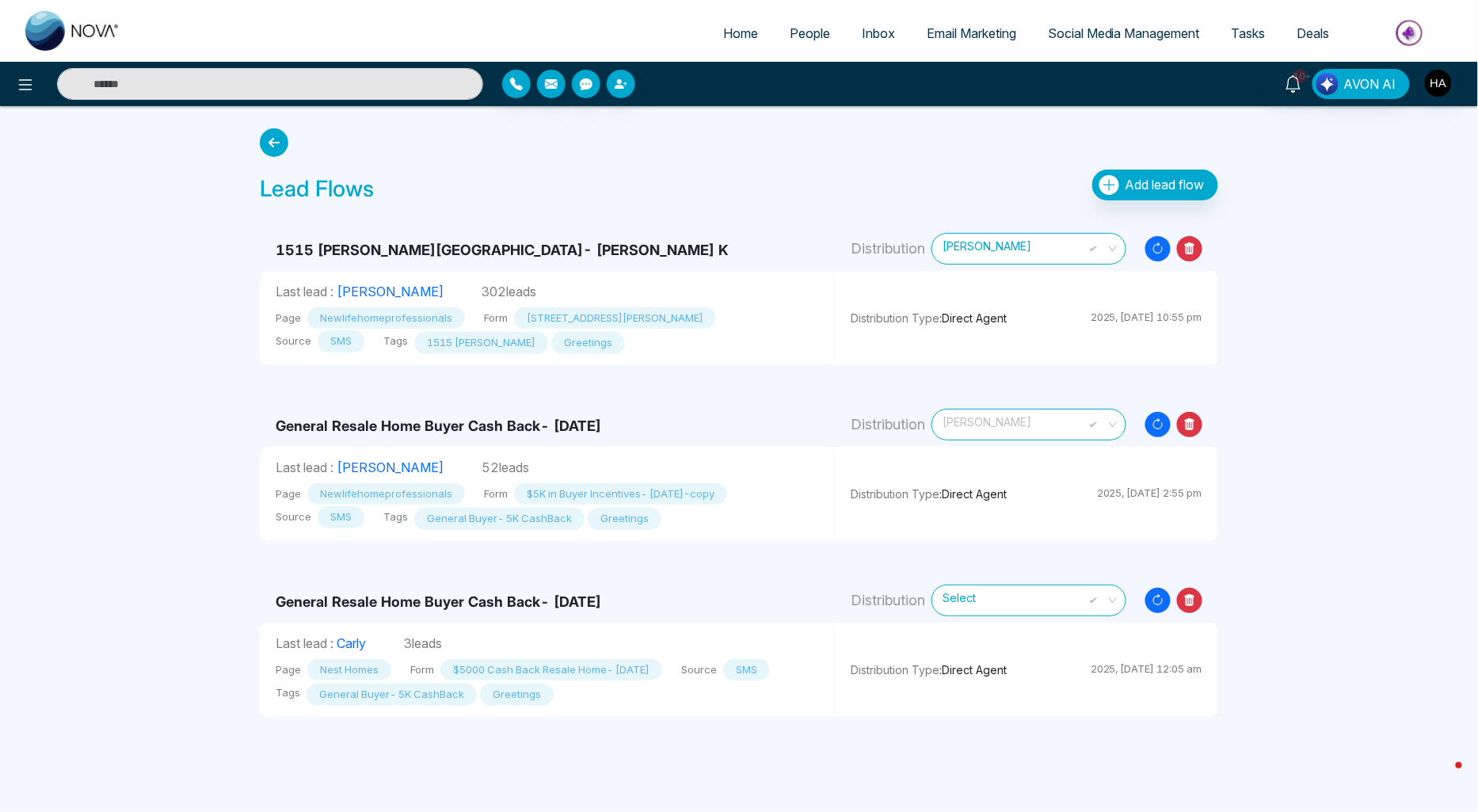
click at [1081, 429] on span "[PERSON_NAME]" at bounding box center [1028, 424] width 172 height 28
click at [1166, 184] on span "Add lead flow" at bounding box center [1165, 185] width 80 height 16
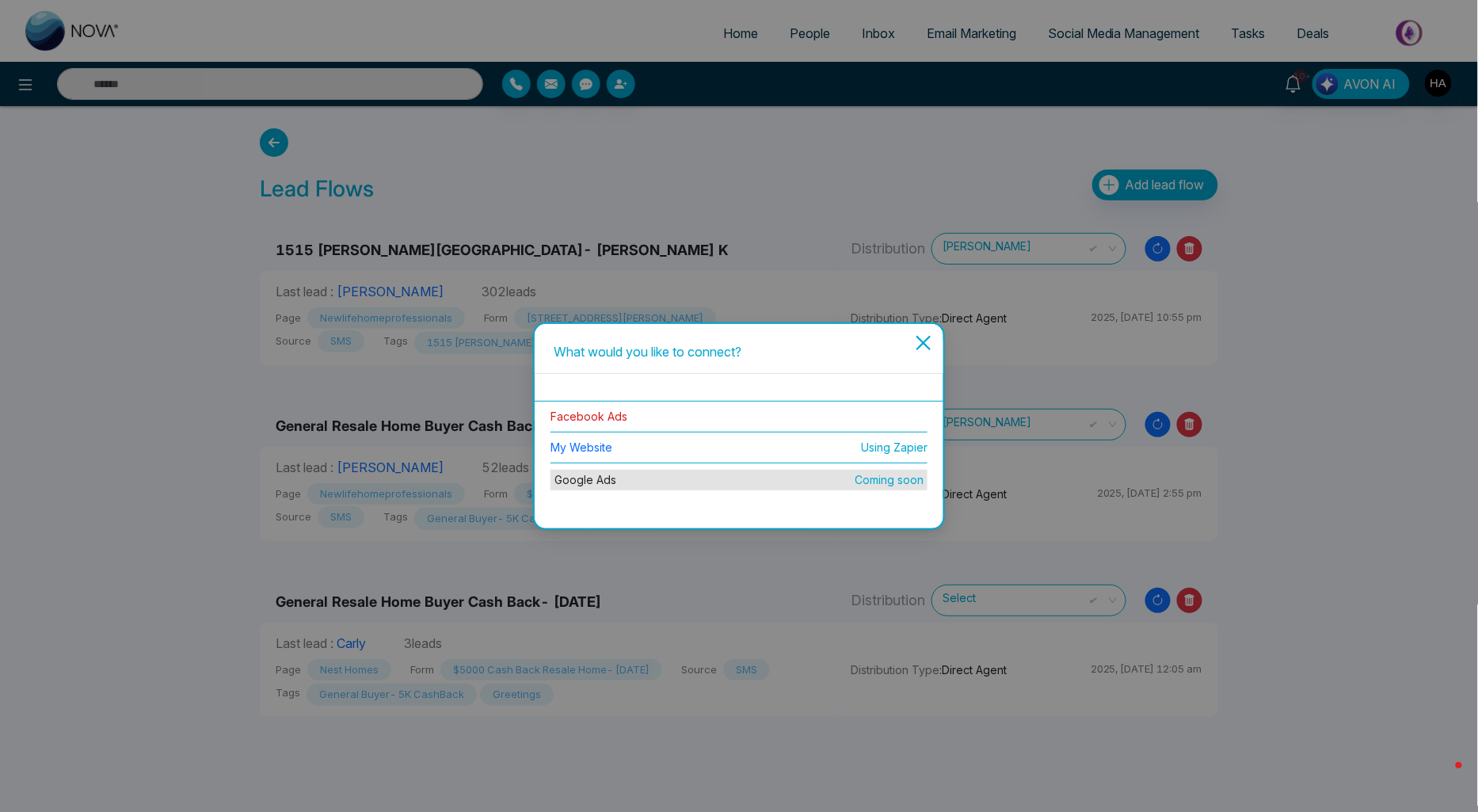
click at [607, 419] on link "Facebook Ads" at bounding box center [589, 416] width 77 height 13
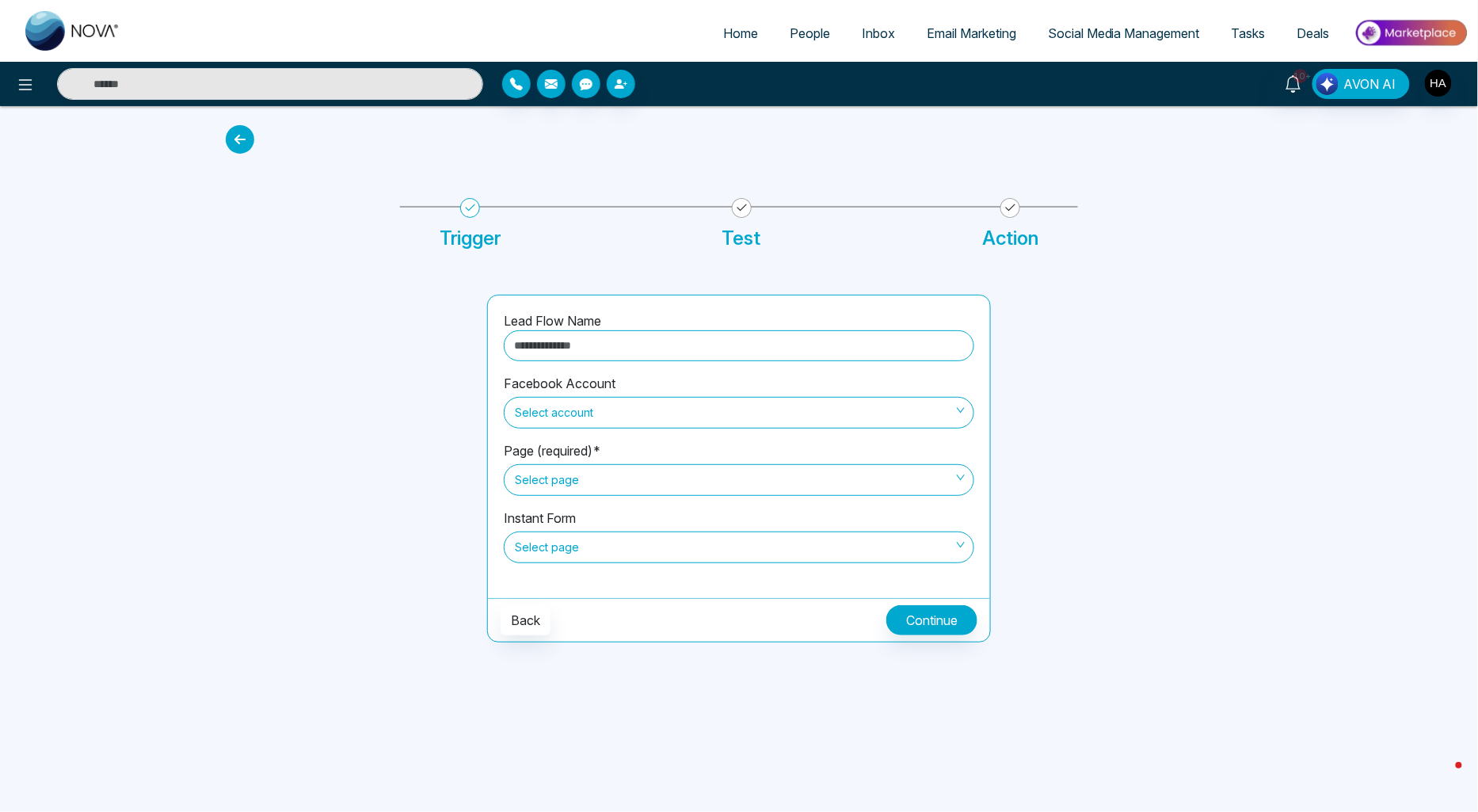
click at [632, 345] on input "text" at bounding box center [739, 346] width 470 height 31
type input "**********"
click at [605, 480] on span "Select page" at bounding box center [739, 480] width 449 height 27
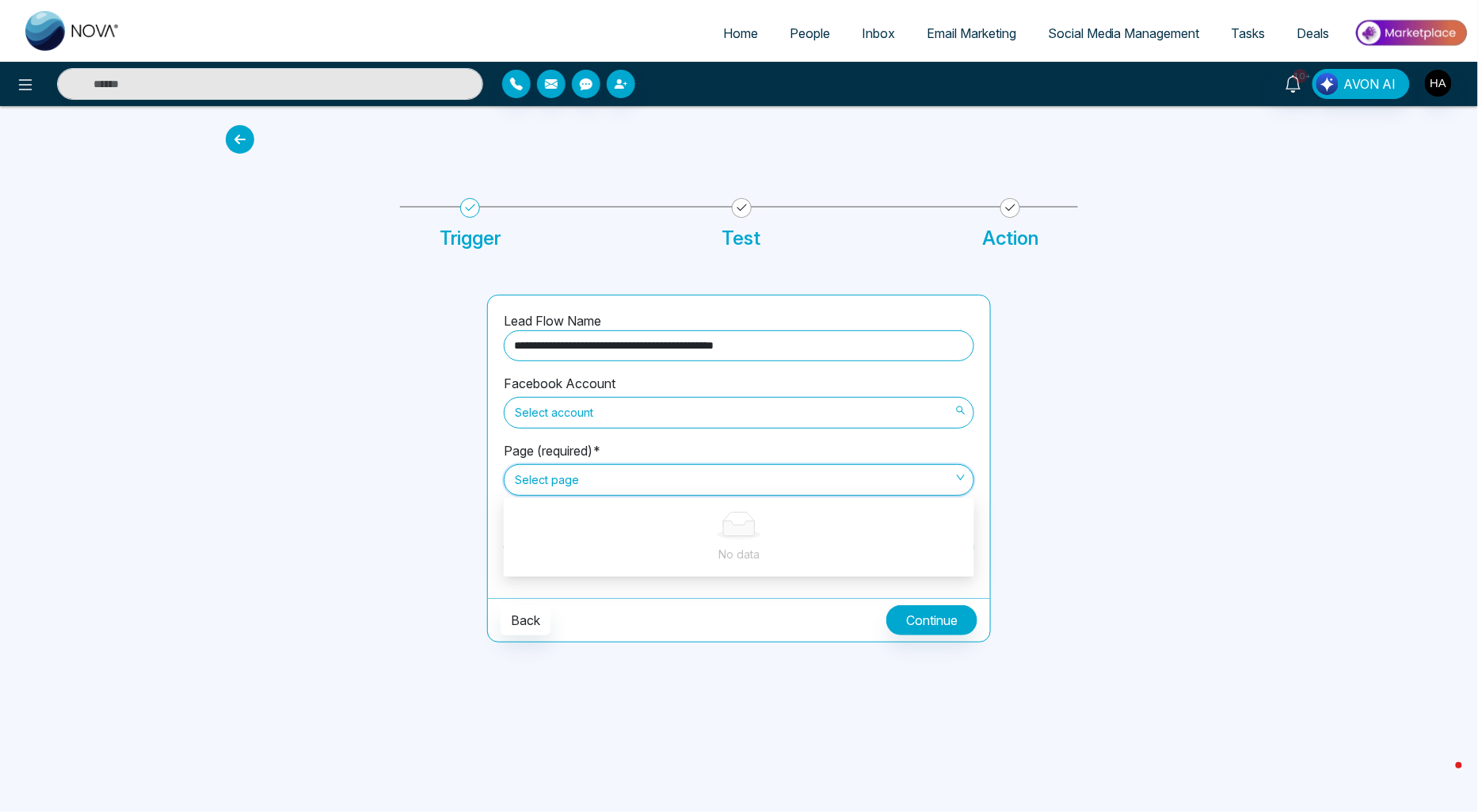
click at [664, 406] on span "Select account" at bounding box center [739, 412] width 449 height 27
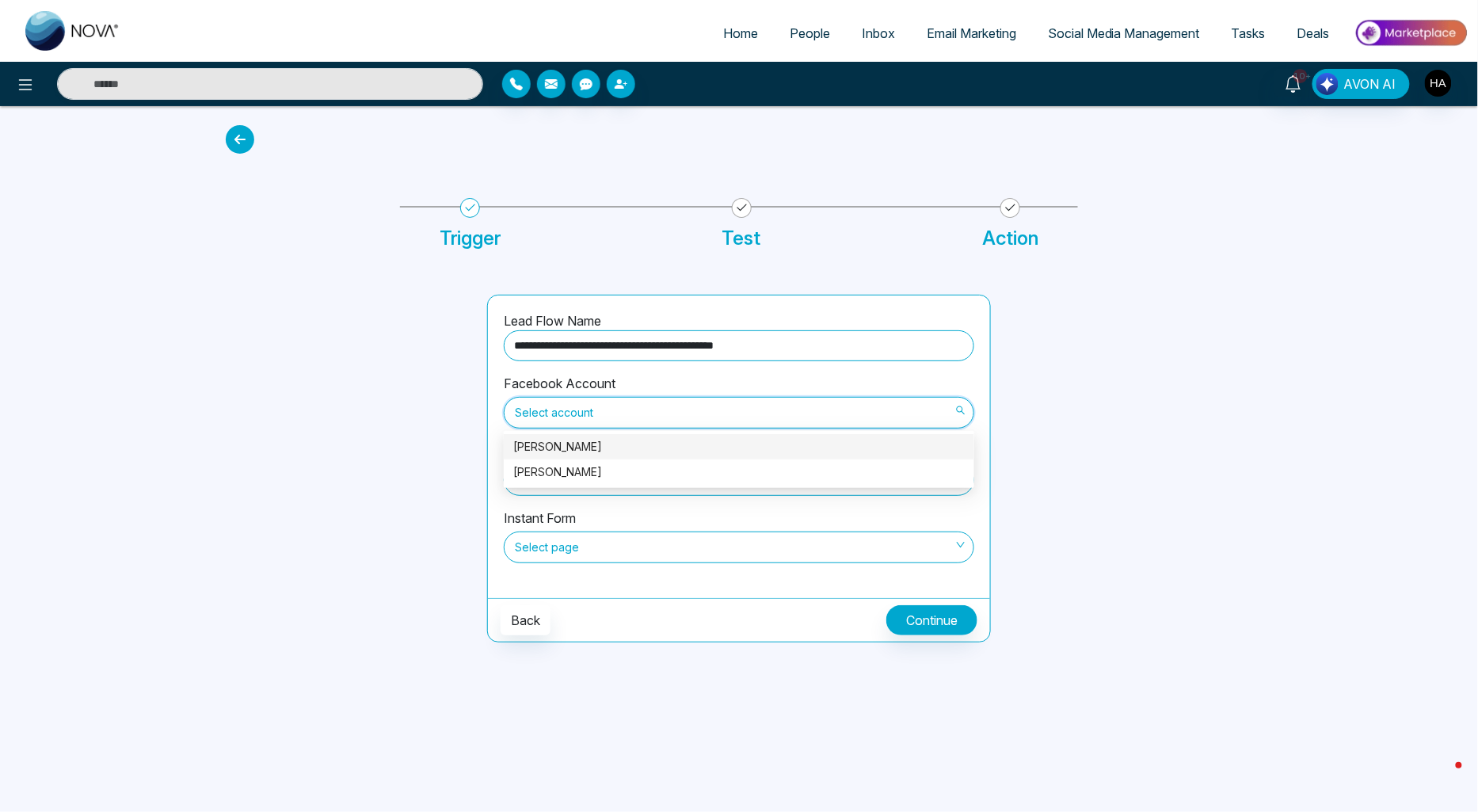
click at [629, 451] on div "[PERSON_NAME]" at bounding box center [739, 447] width 451 height 18
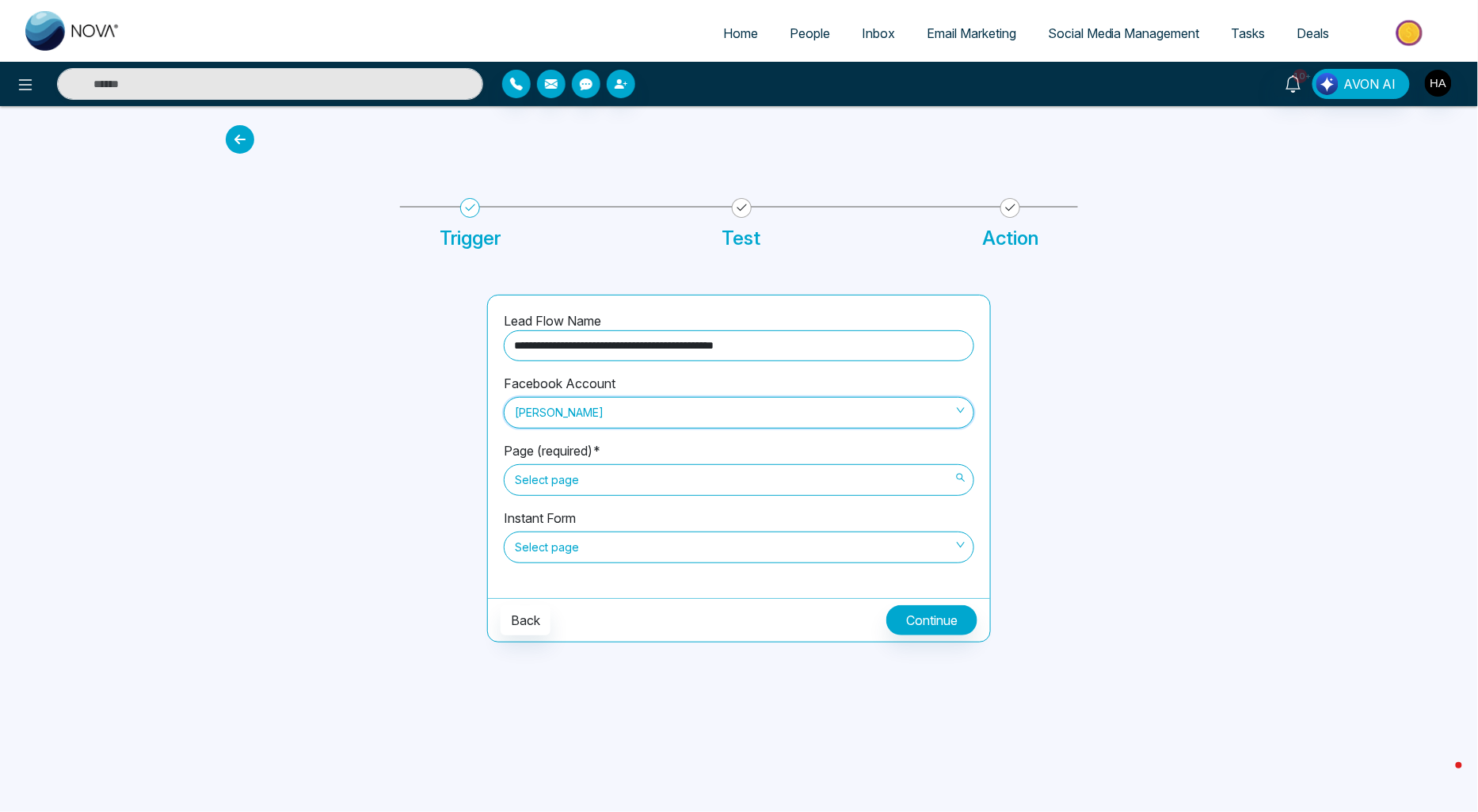
click at [616, 466] on span "Select page" at bounding box center [739, 480] width 449 height 27
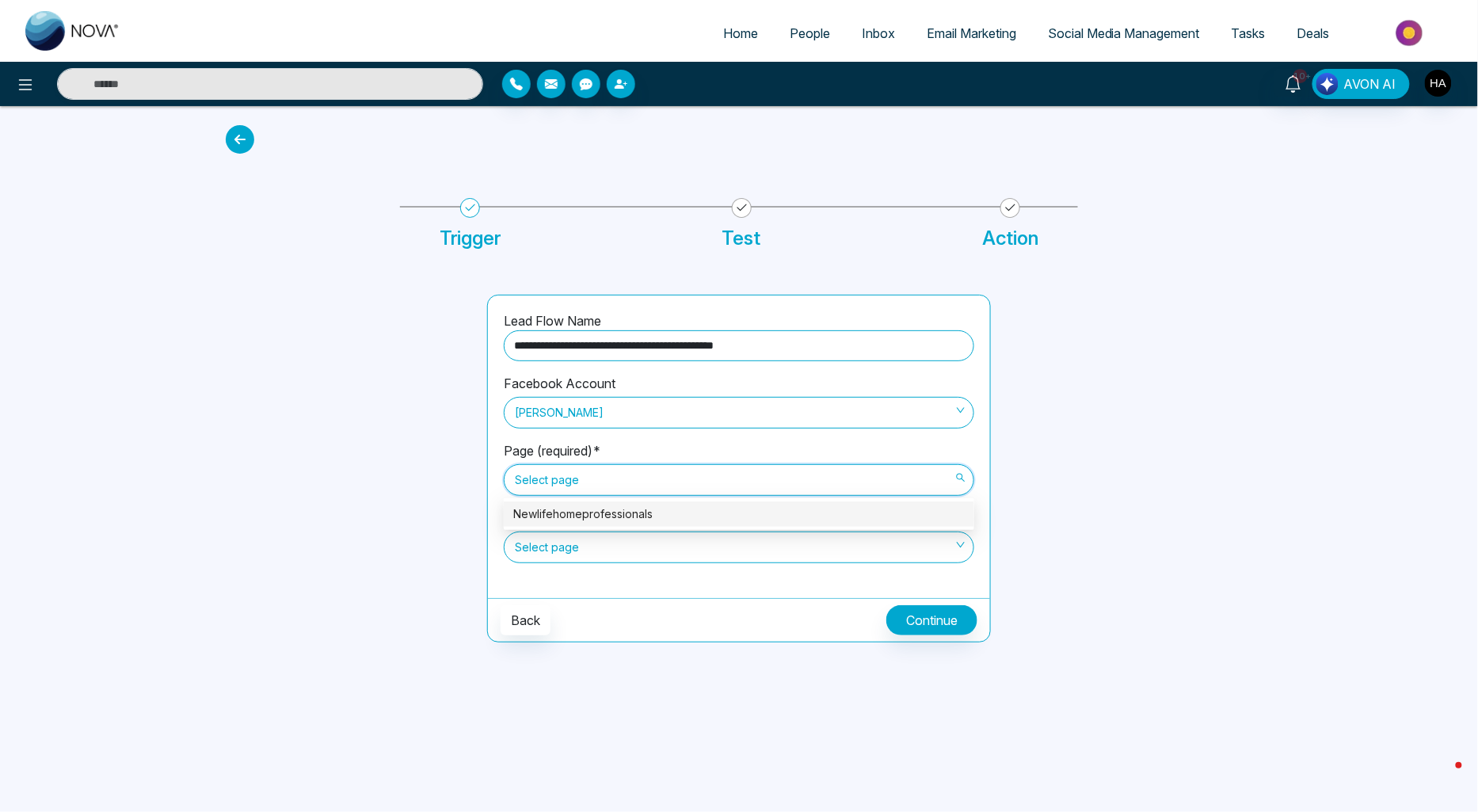
click at [605, 515] on div "Newlifehomeprofessionals" at bounding box center [739, 514] width 451 height 18
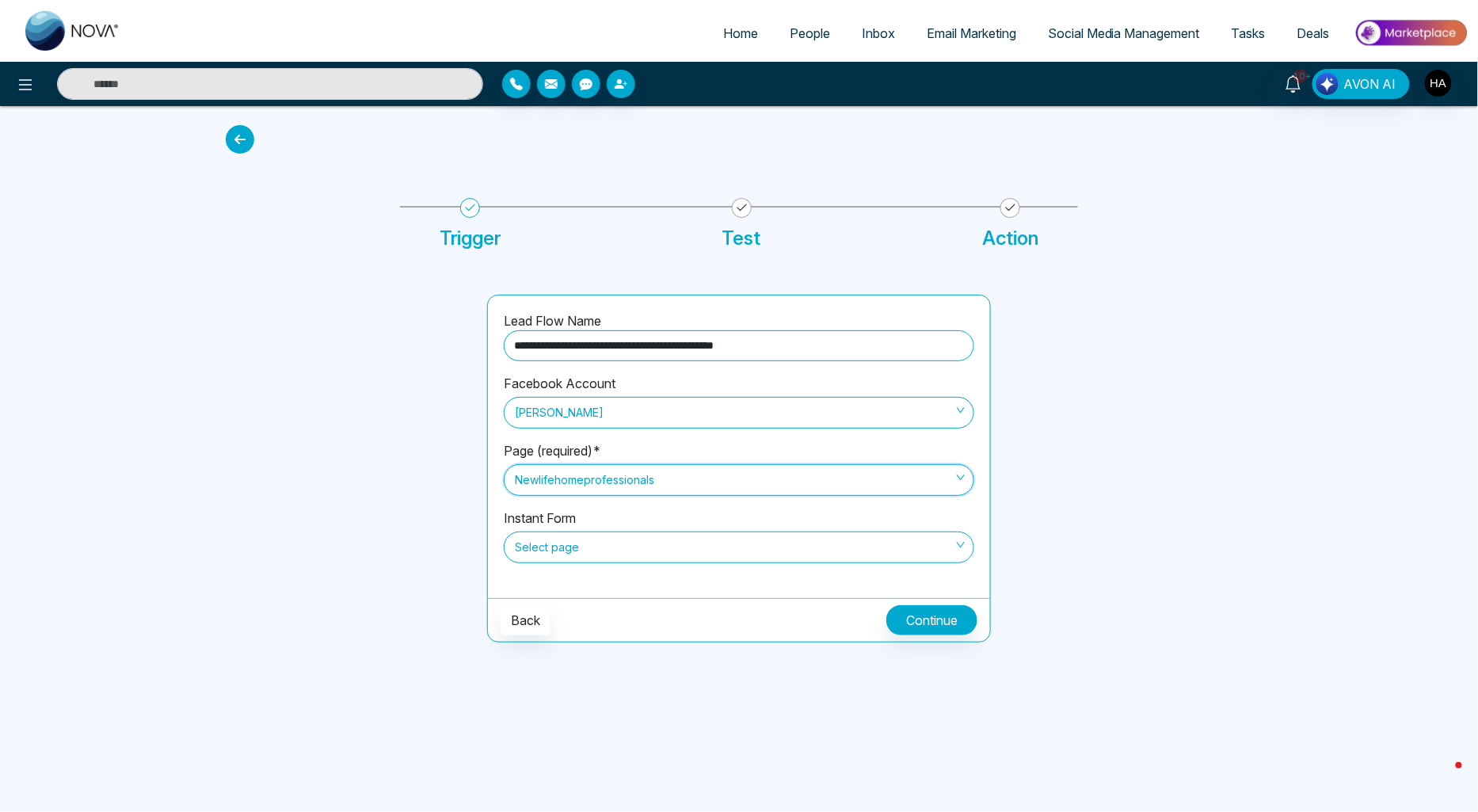
click at [588, 542] on span "Select page" at bounding box center [739, 547] width 449 height 27
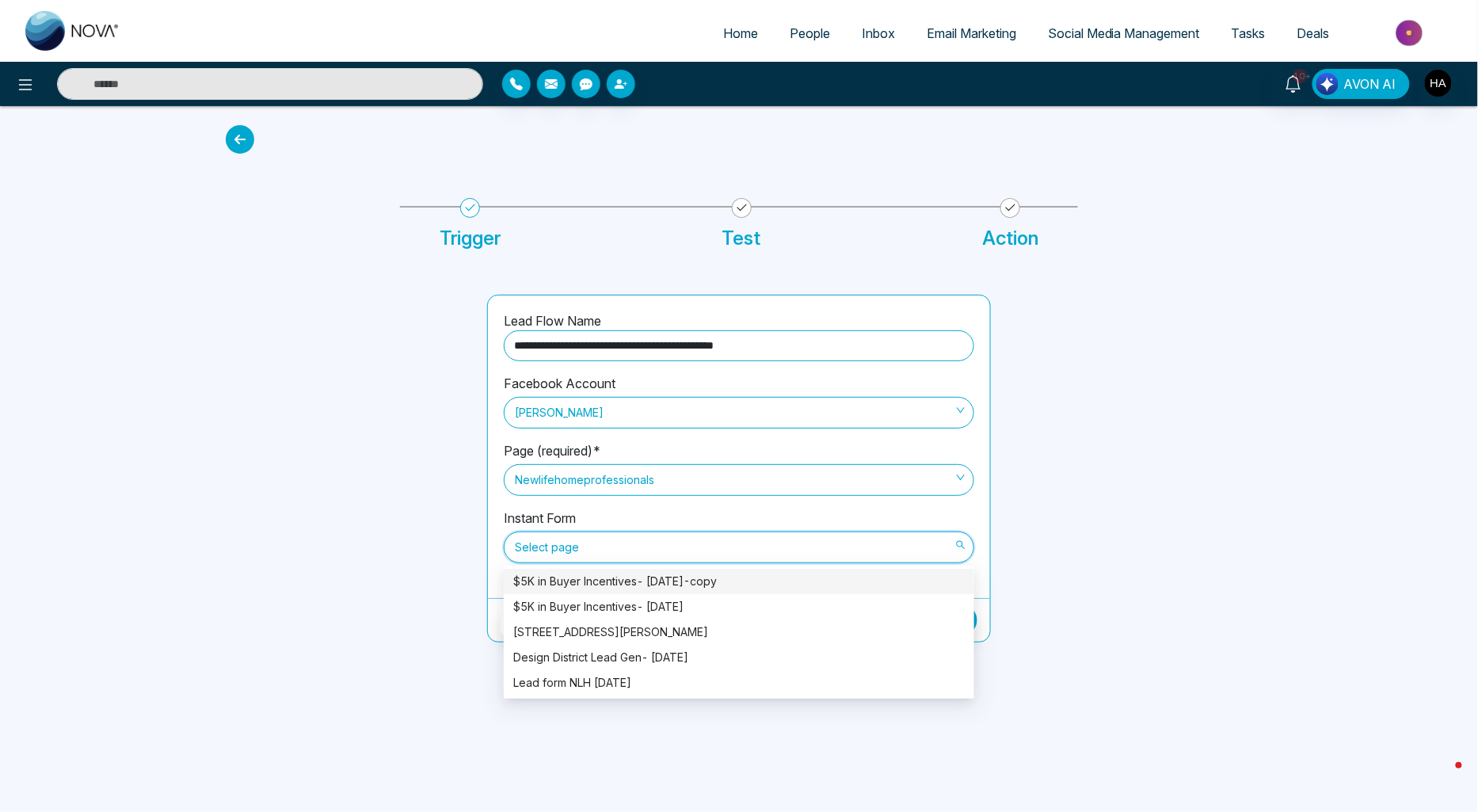
click at [584, 578] on div "$5K in Buyer Incentives- [DATE]-copy" at bounding box center [739, 581] width 451 height 18
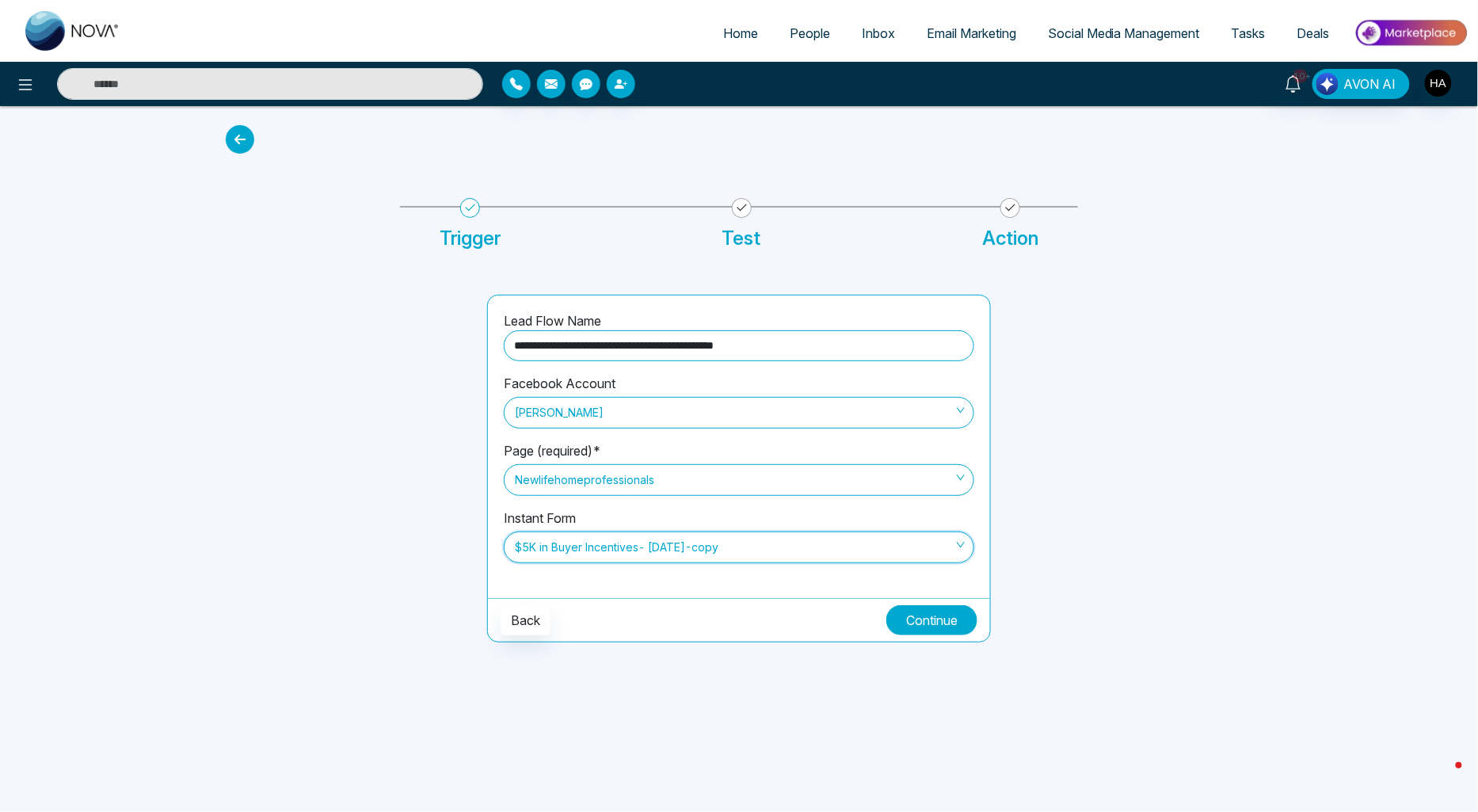
click at [917, 613] on button "Continue" at bounding box center [931, 620] width 91 height 30
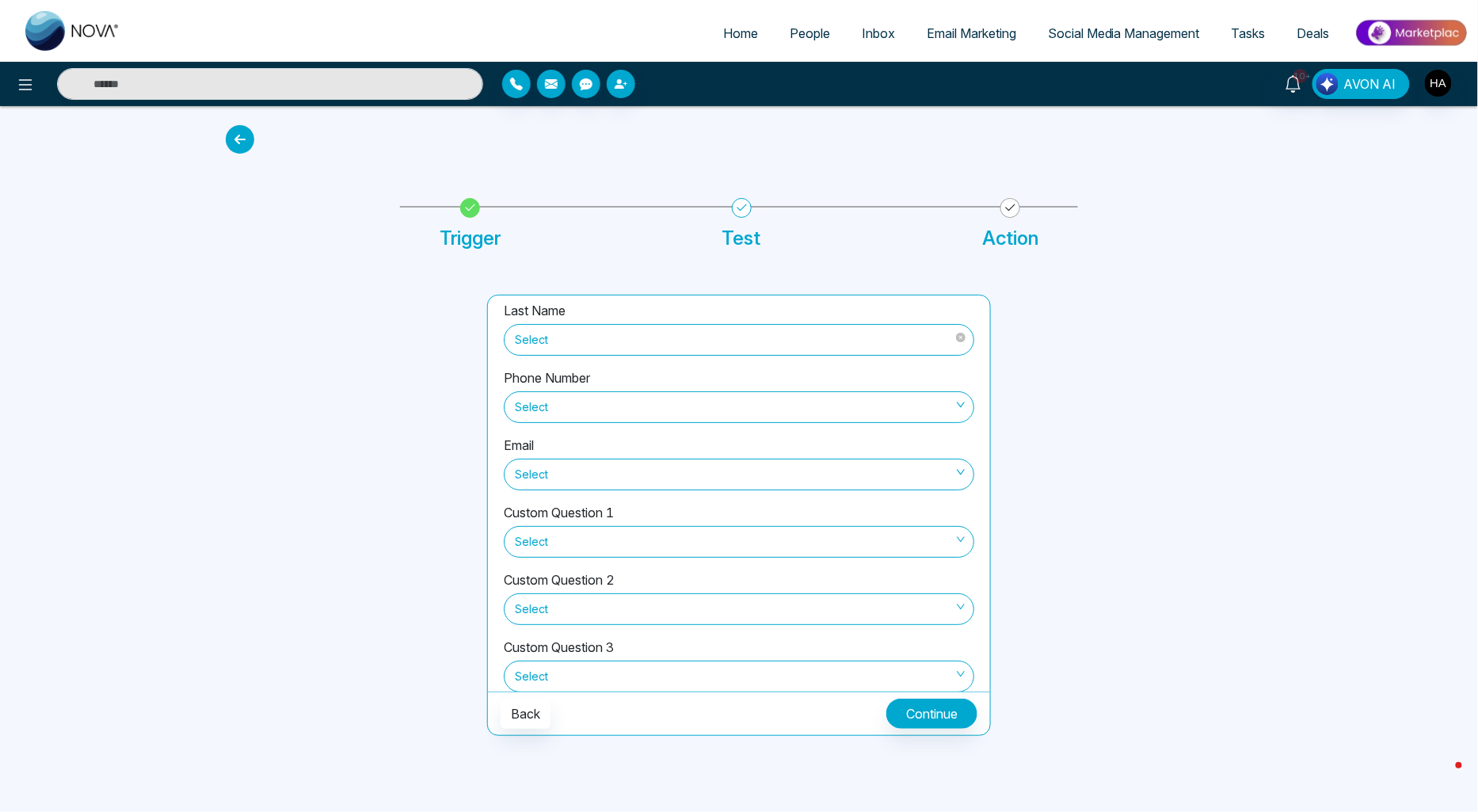
scroll to position [174, 0]
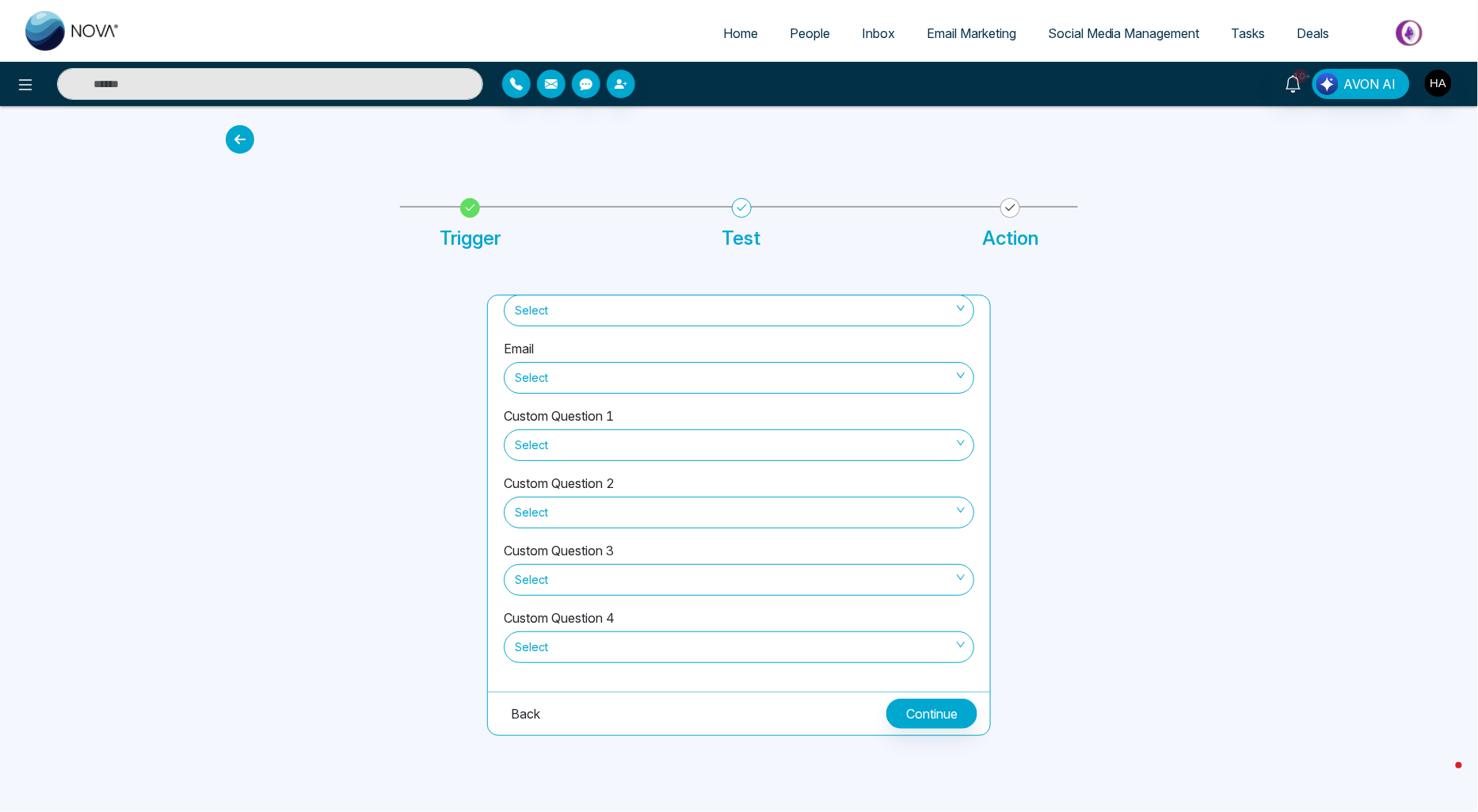
click at [523, 707] on button "Back" at bounding box center [525, 714] width 50 height 30
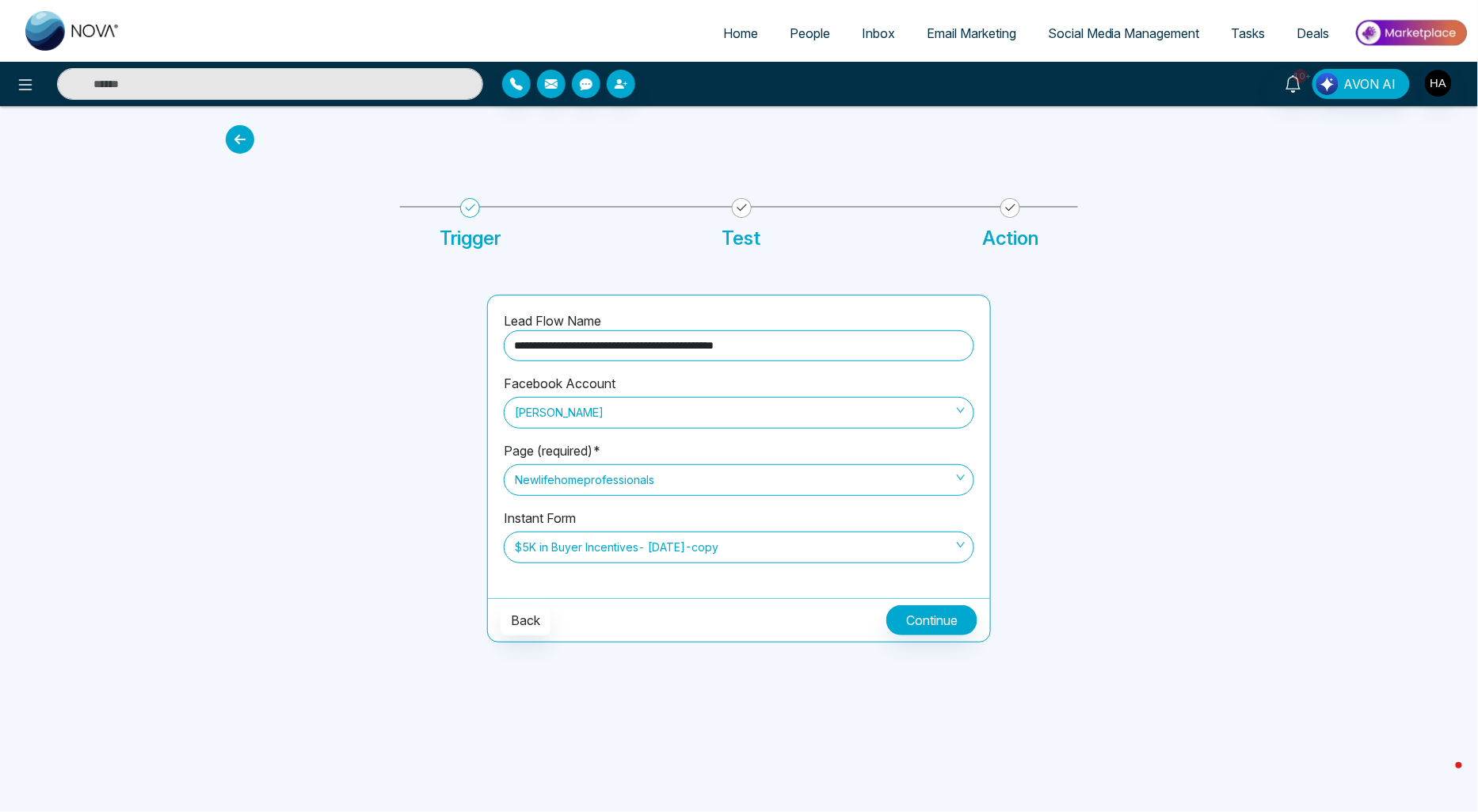
click at [248, 144] on icon at bounding box center [240, 140] width 28 height 28
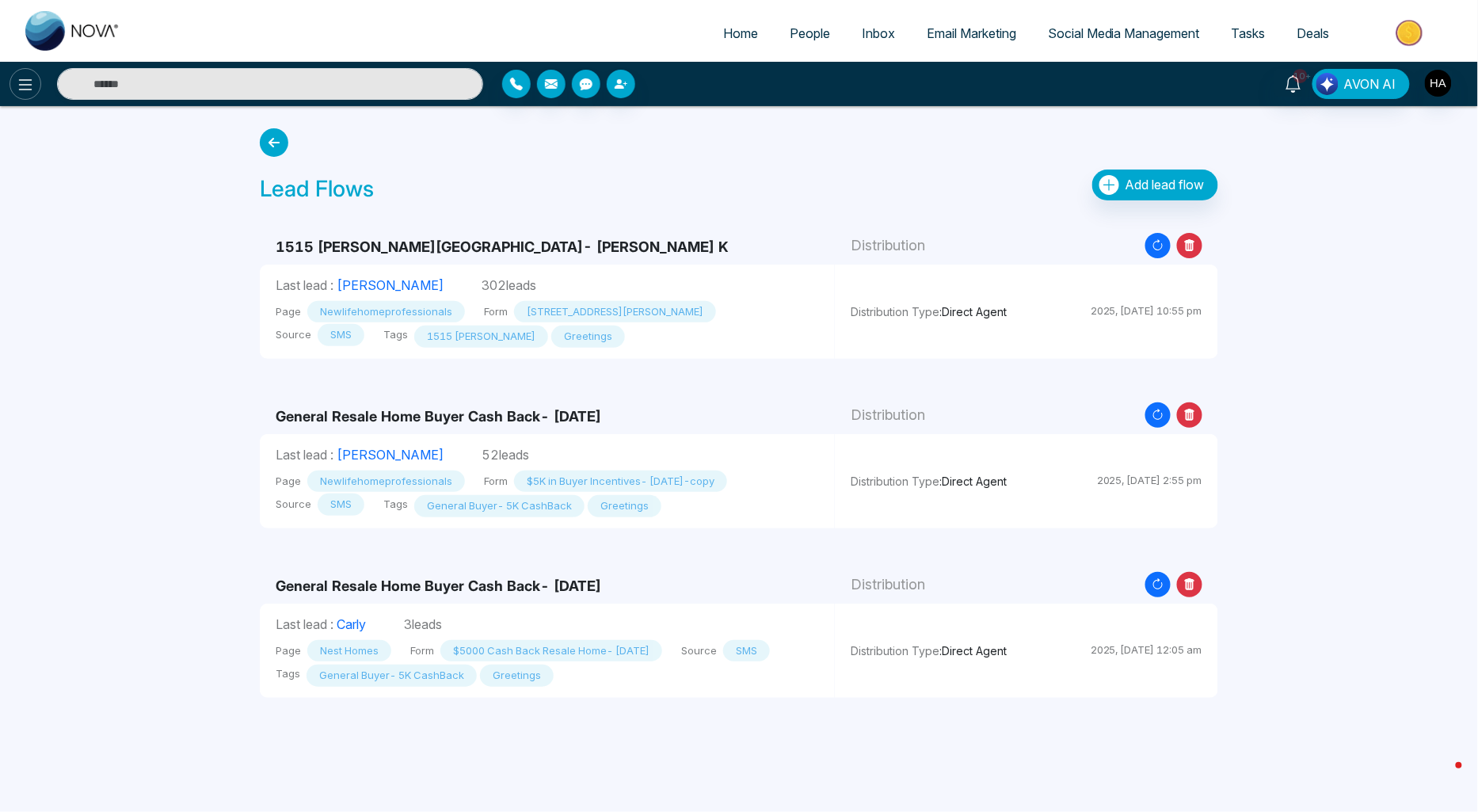
click at [27, 94] on button at bounding box center [25, 84] width 32 height 32
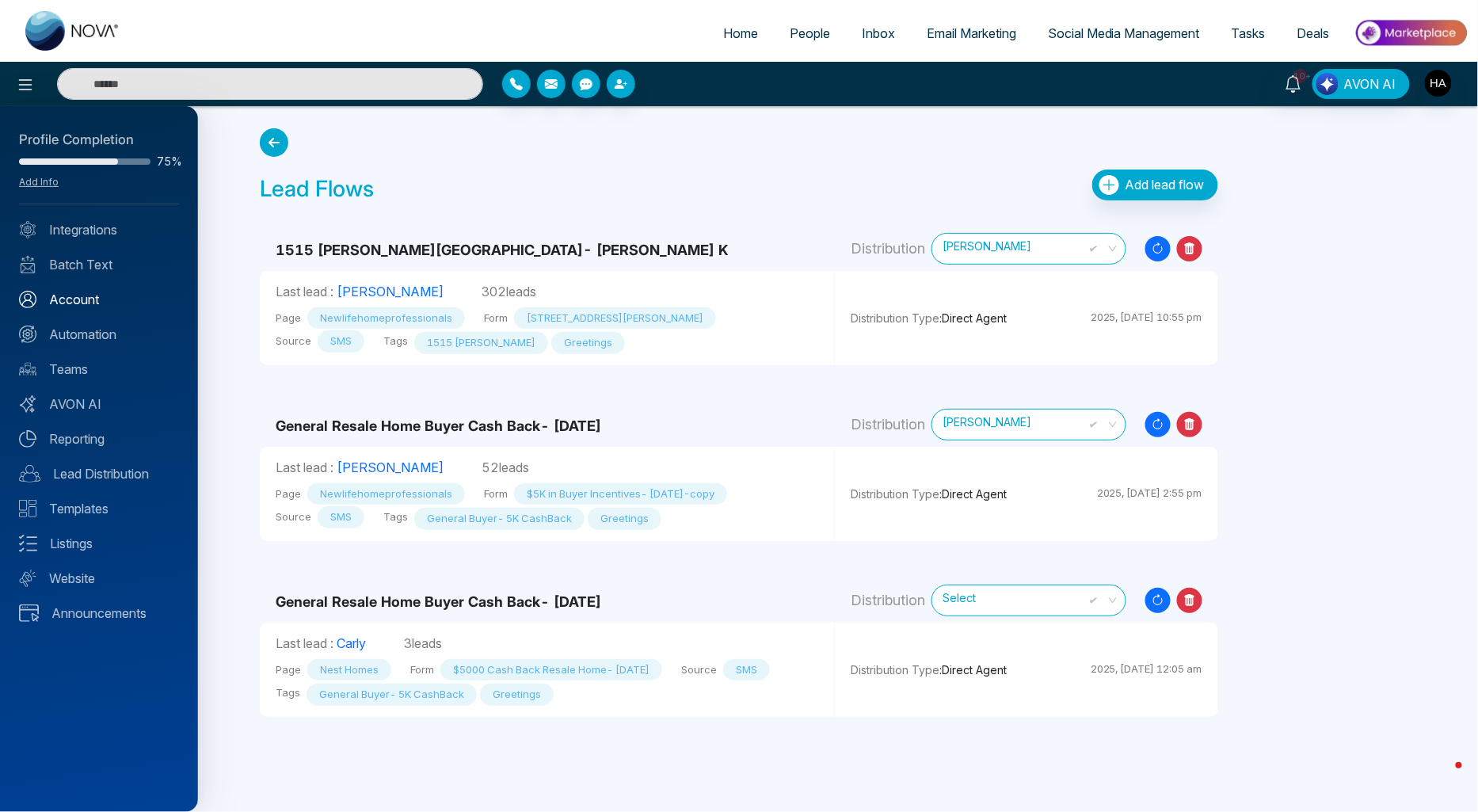
click at [95, 302] on link "Account" at bounding box center [98, 300] width 160 height 19
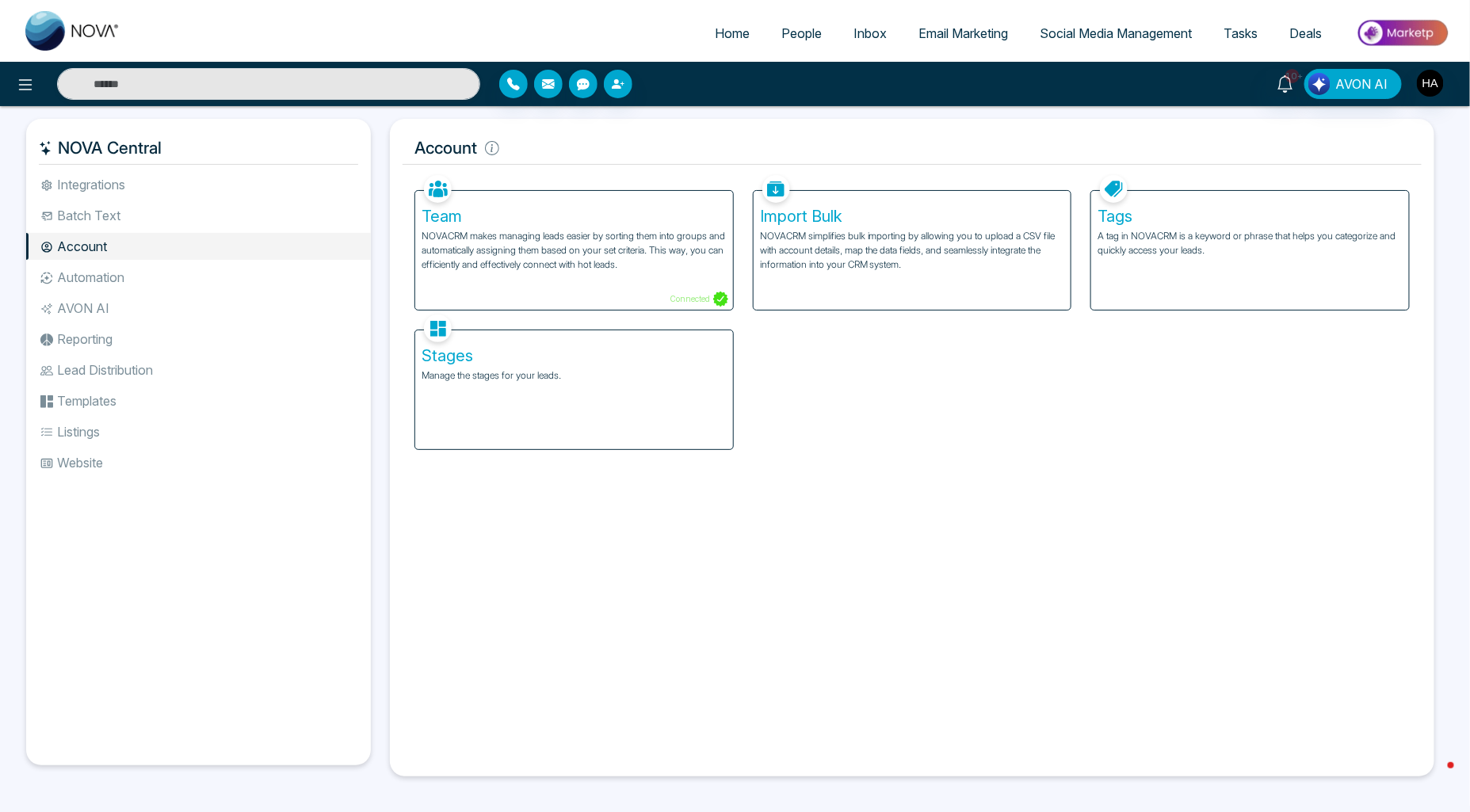
click at [97, 270] on li "Automation" at bounding box center [199, 277] width 345 height 27
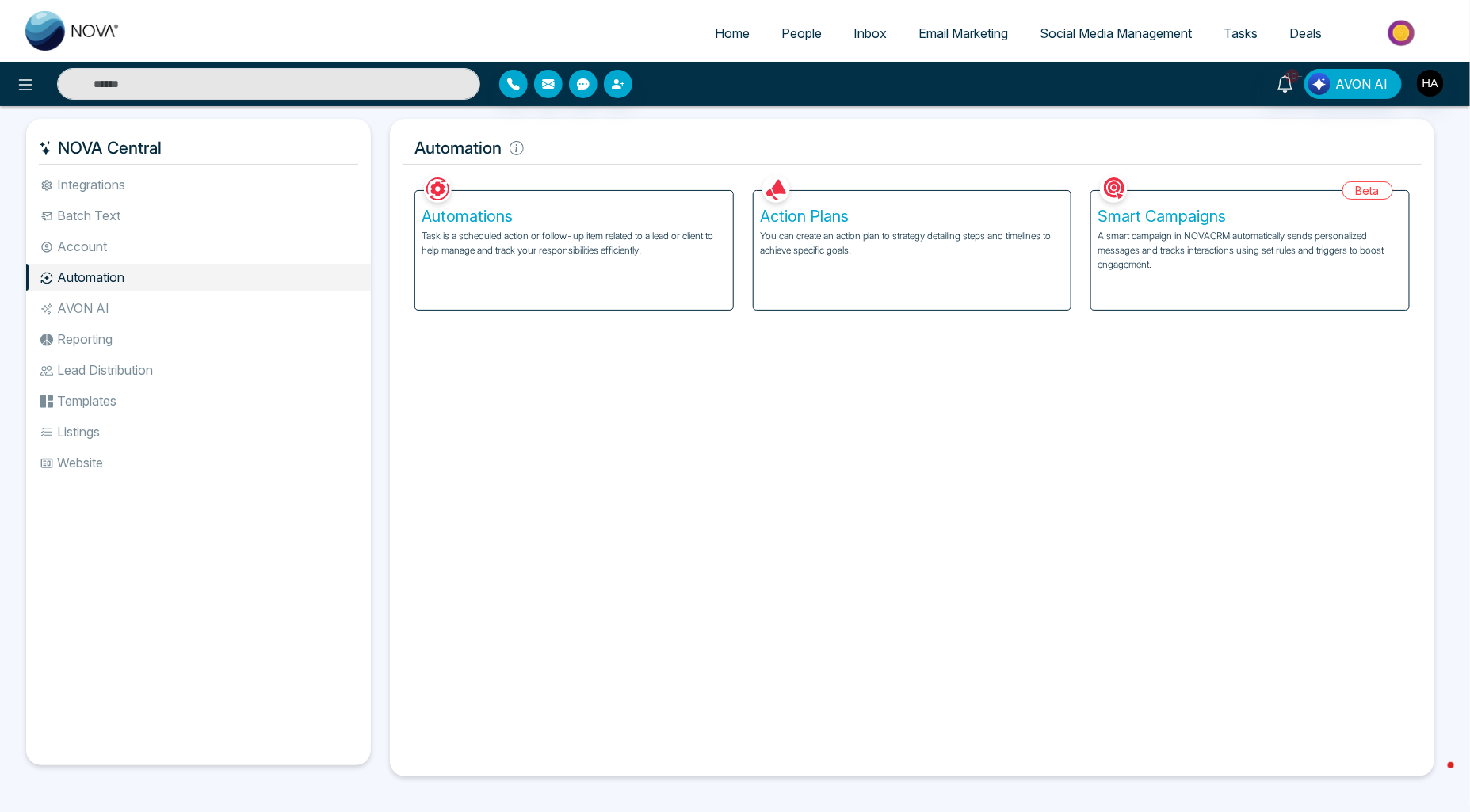
click at [656, 239] on p "Task is a scheduled action or follow-up item related to a lead or client to hel…" at bounding box center [574, 243] width 305 height 28
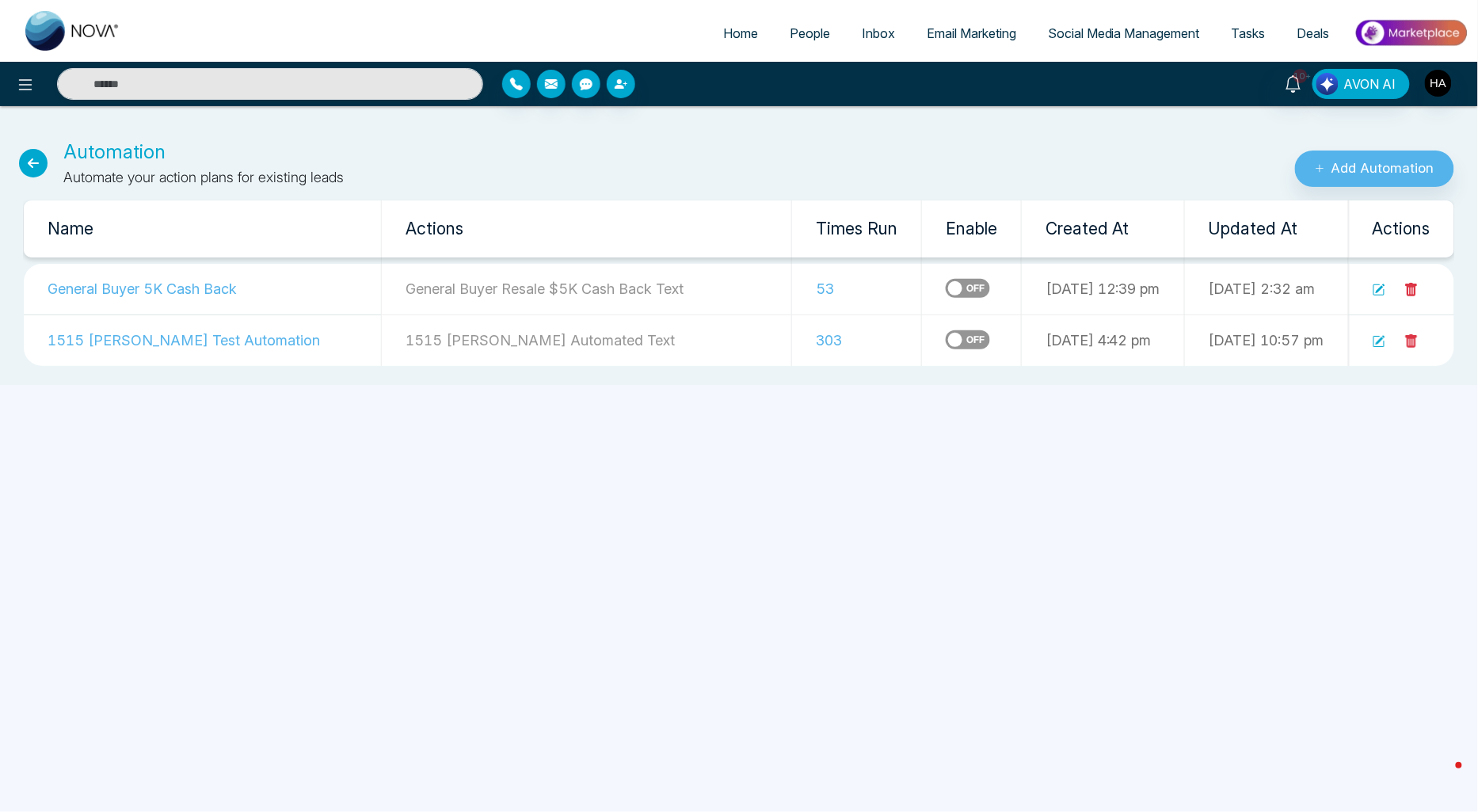
click at [1381, 287] on icon at bounding box center [1380, 290] width 13 height 13
click at [1407, 169] on button "Add Automation" at bounding box center [1375, 169] width 159 height 37
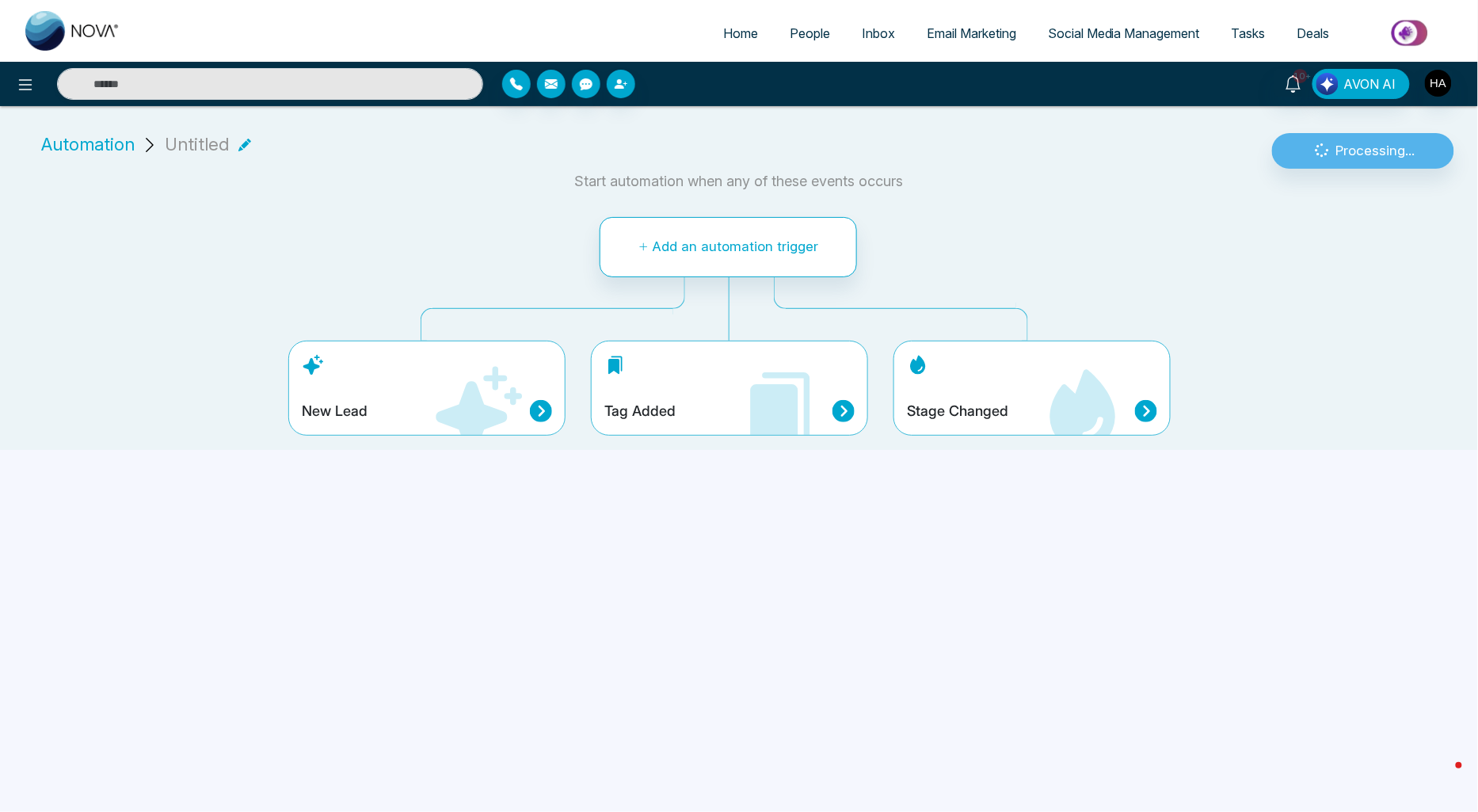
click at [519, 408] on icon at bounding box center [477, 410] width 95 height 95
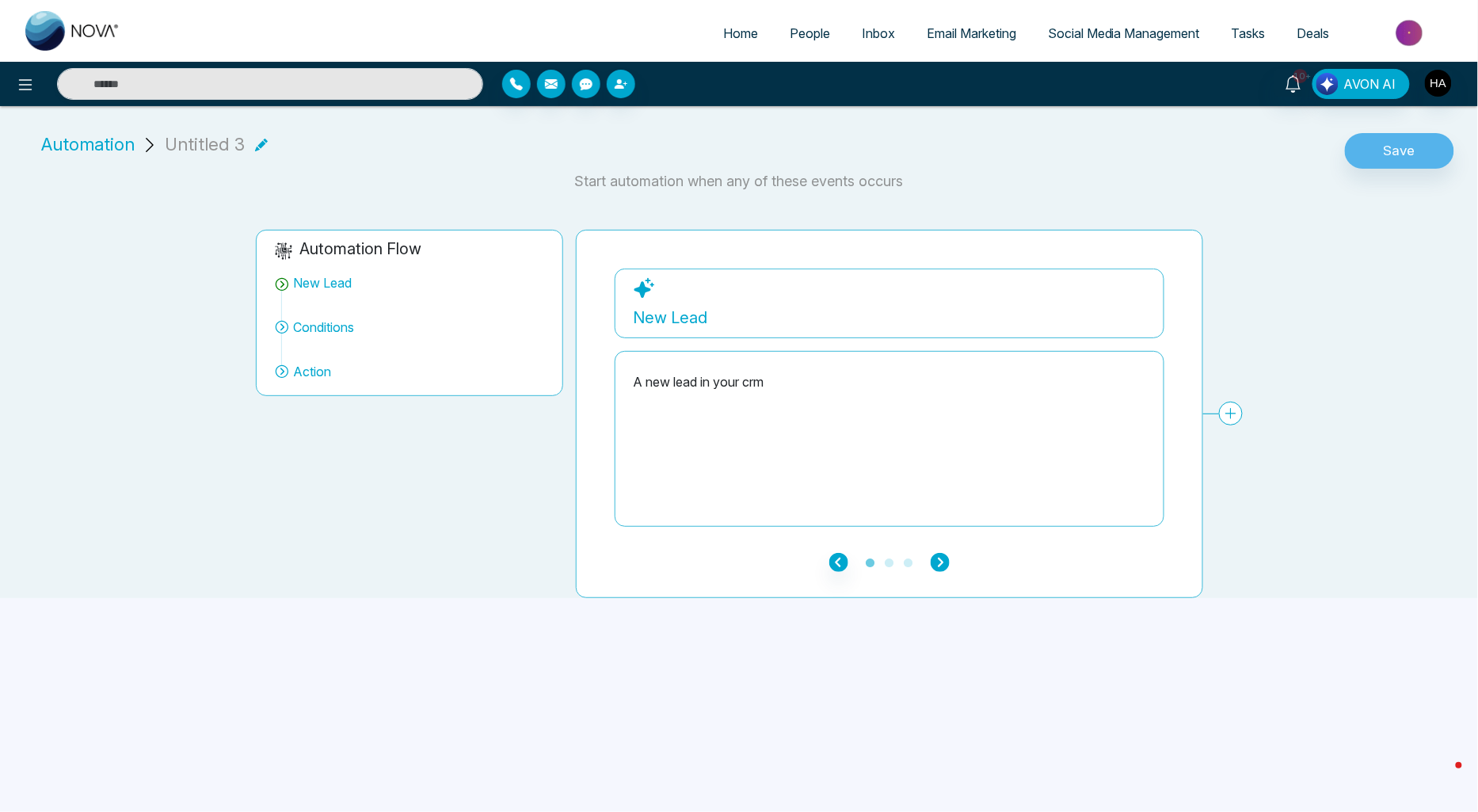
click at [945, 568] on icon "button" at bounding box center [940, 562] width 19 height 19
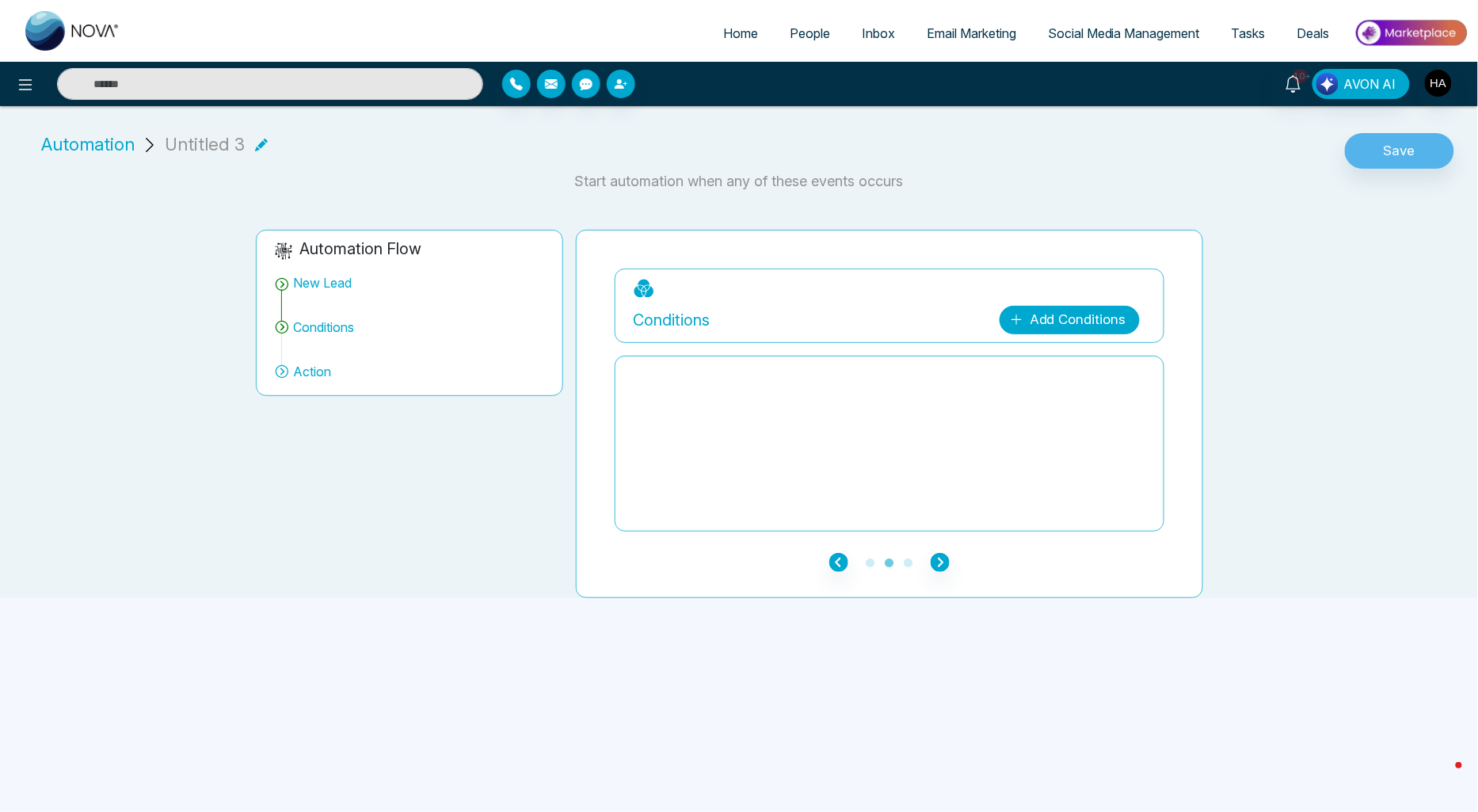
click at [1066, 317] on link "Add Conditions" at bounding box center [1070, 319] width 140 height 28
click at [1061, 357] on select "**********" at bounding box center [1067, 367] width 105 height 30
drag, startPoint x: 840, startPoint y: 559, endPoint x: 798, endPoint y: 529, distance: 51.6
click at [840, 559] on icon "button" at bounding box center [839, 562] width 19 height 19
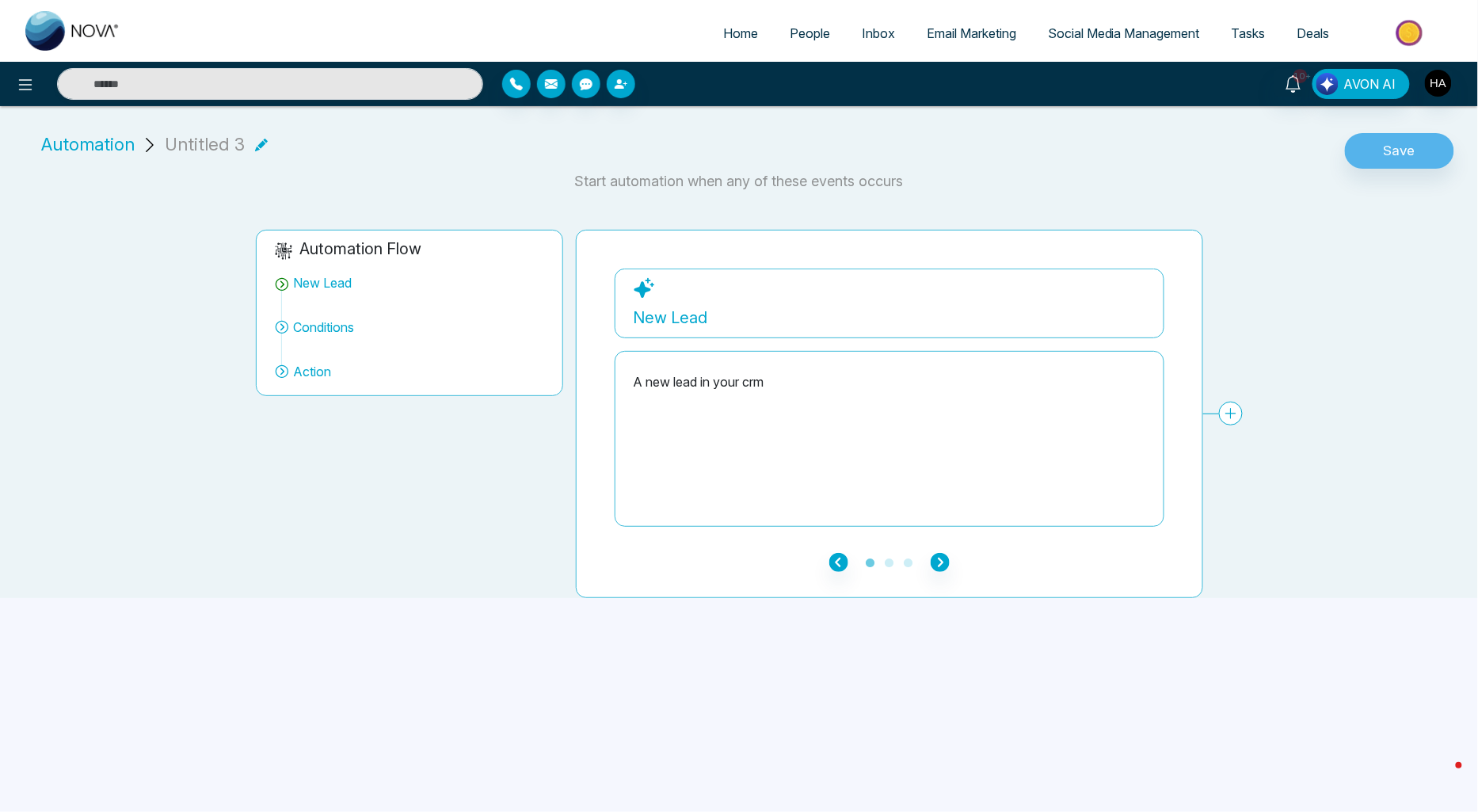
click at [69, 143] on span "Automation" at bounding box center [88, 144] width 94 height 26
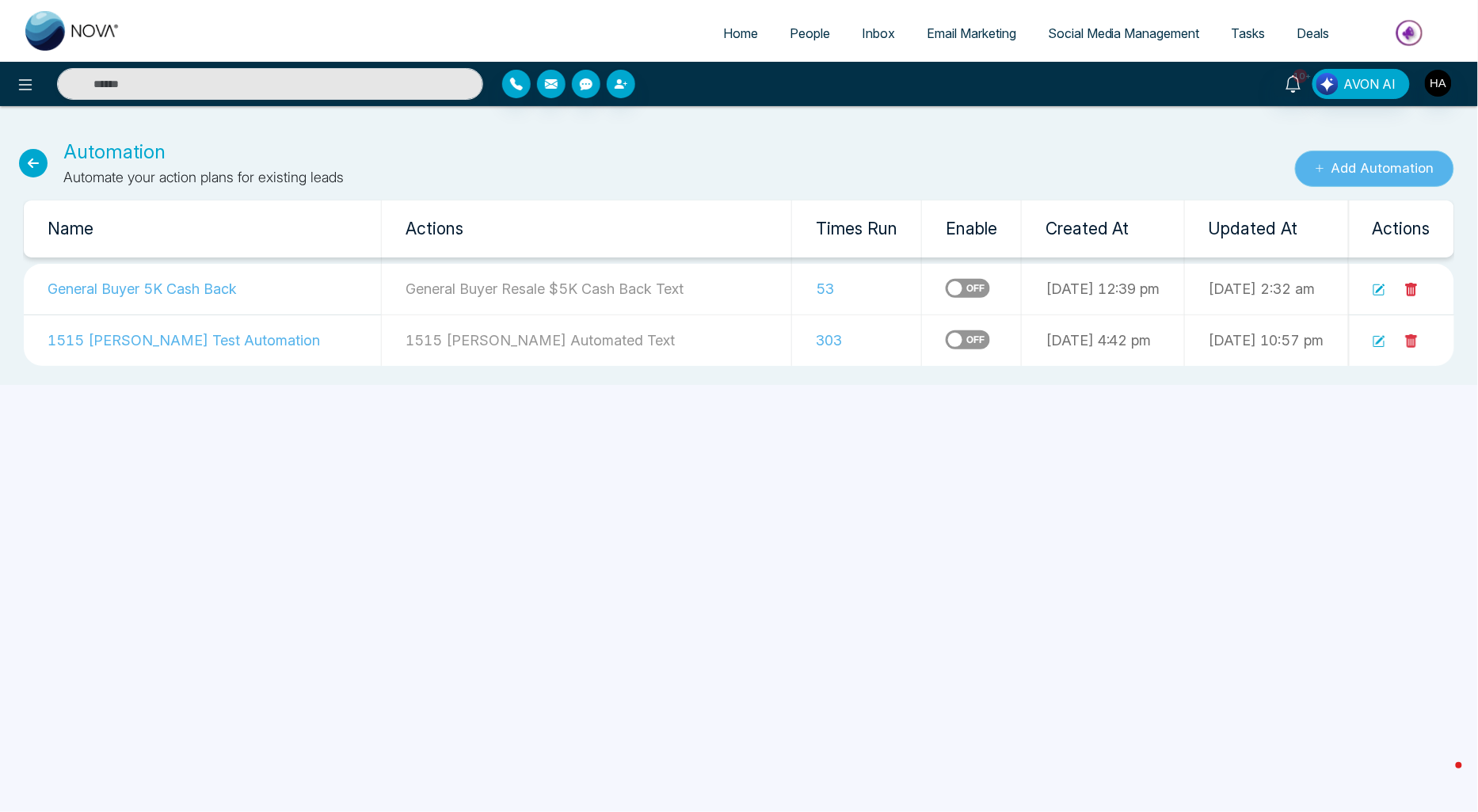
click at [1395, 165] on button "Add Automation" at bounding box center [1375, 169] width 159 height 37
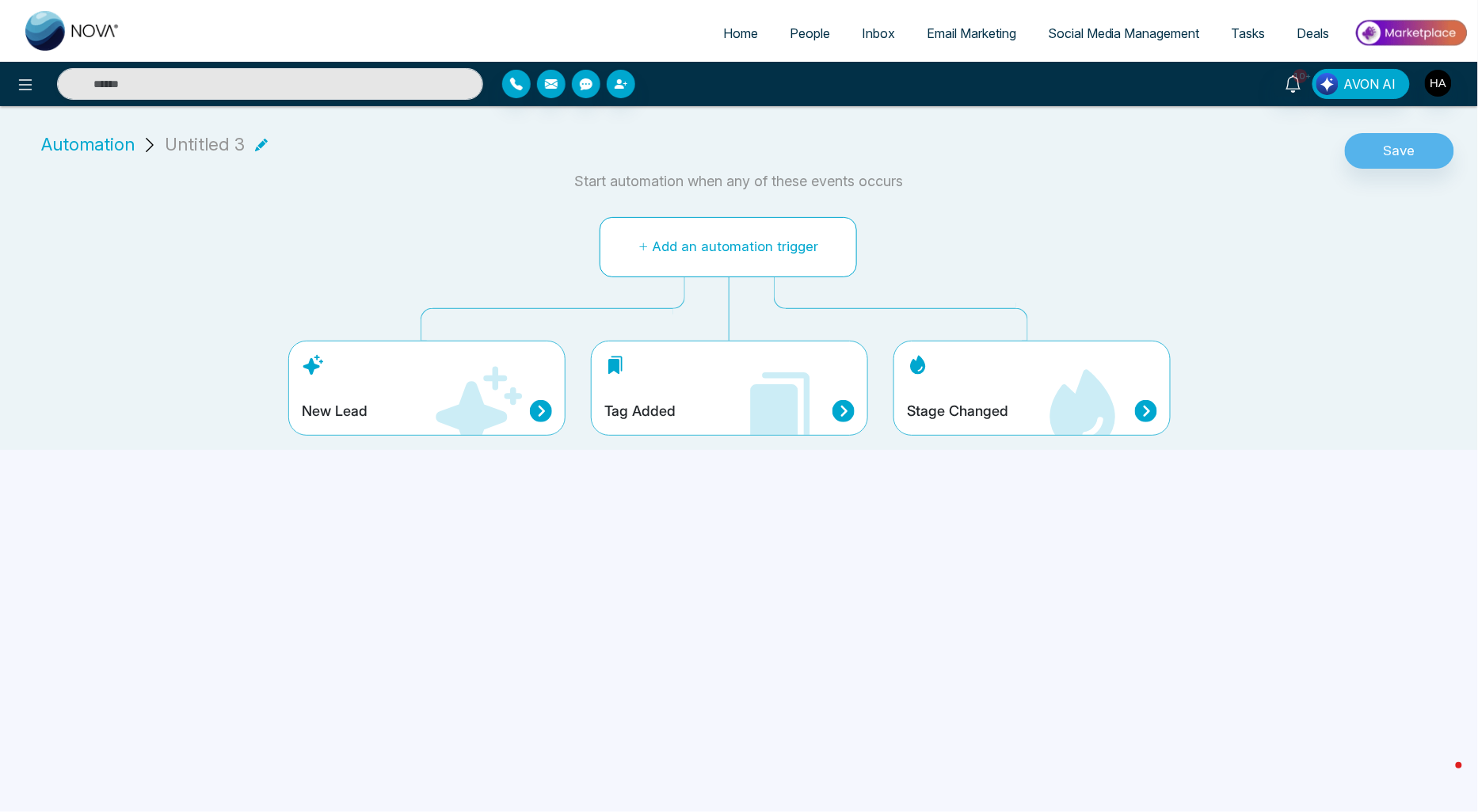
click at [764, 264] on button "Add an automation trigger" at bounding box center [728, 247] width 258 height 60
click at [445, 413] on icon at bounding box center [479, 409] width 86 height 86
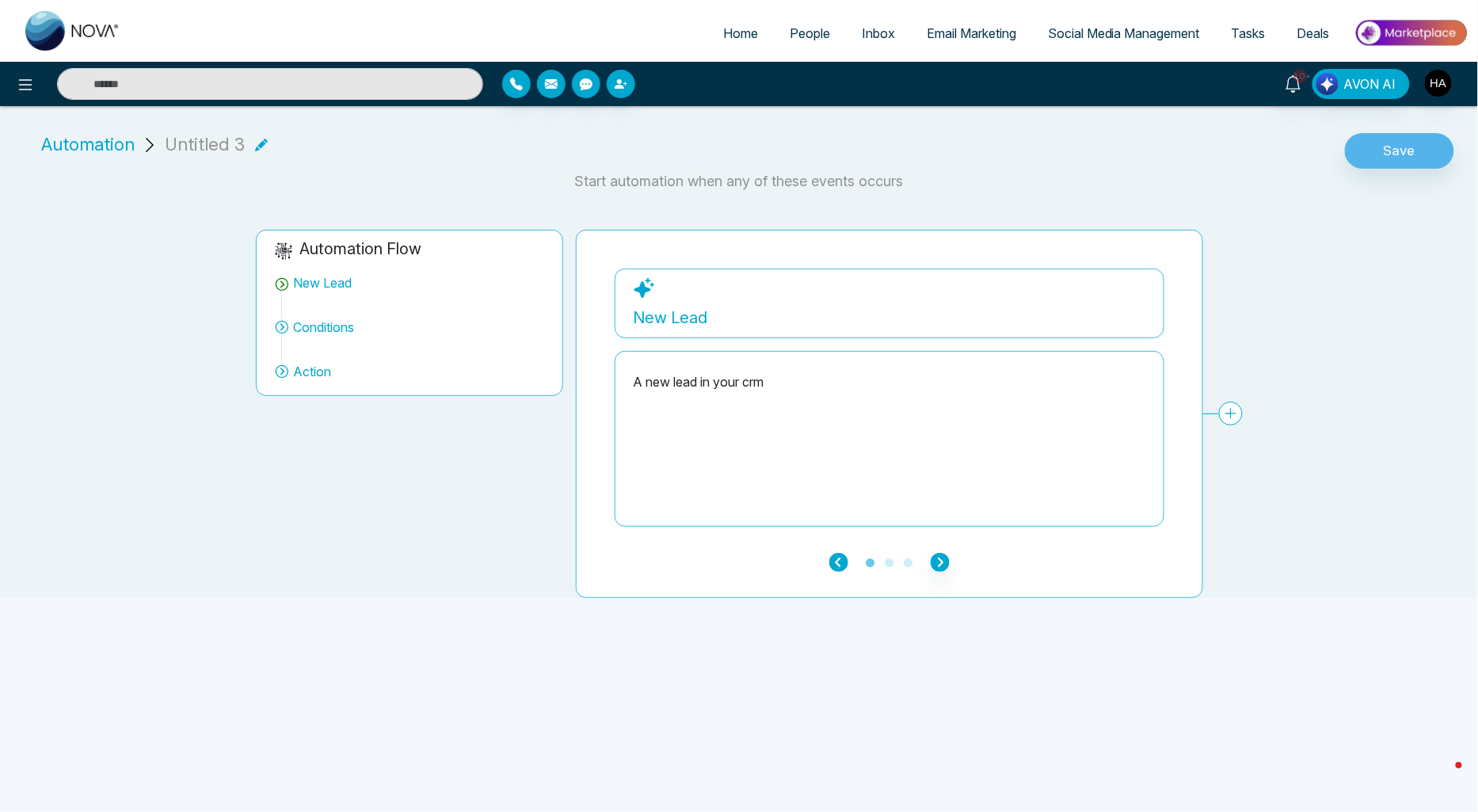
click at [836, 568] on icon "button" at bounding box center [839, 562] width 19 height 19
click at [840, 558] on icon "button" at bounding box center [839, 562] width 19 height 19
click at [1293, 333] on div "**********" at bounding box center [730, 401] width 1478 height 393
click at [105, 154] on span "Automation" at bounding box center [88, 144] width 94 height 26
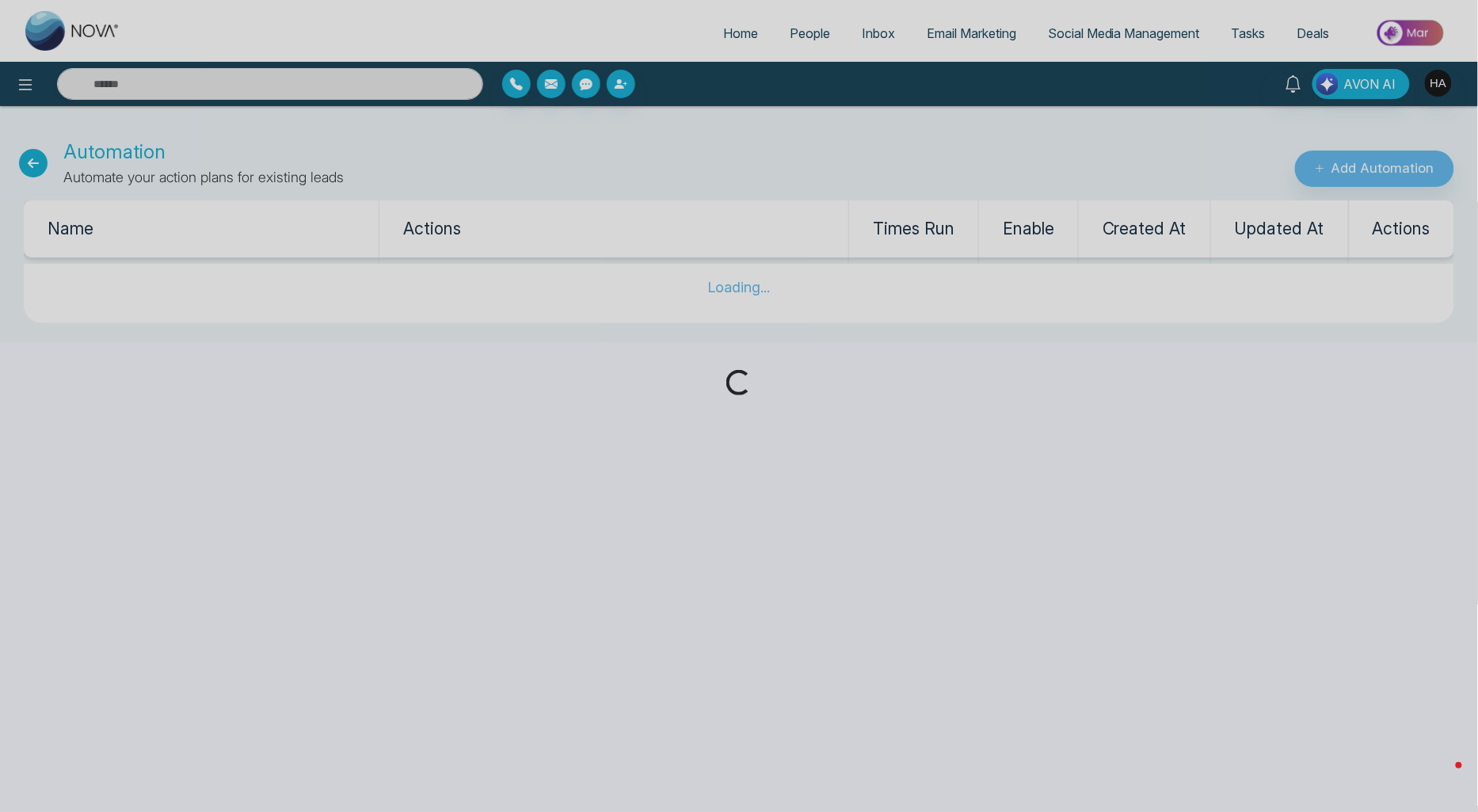
click at [1382, 170] on div "Loading..." at bounding box center [739, 406] width 1478 height 812
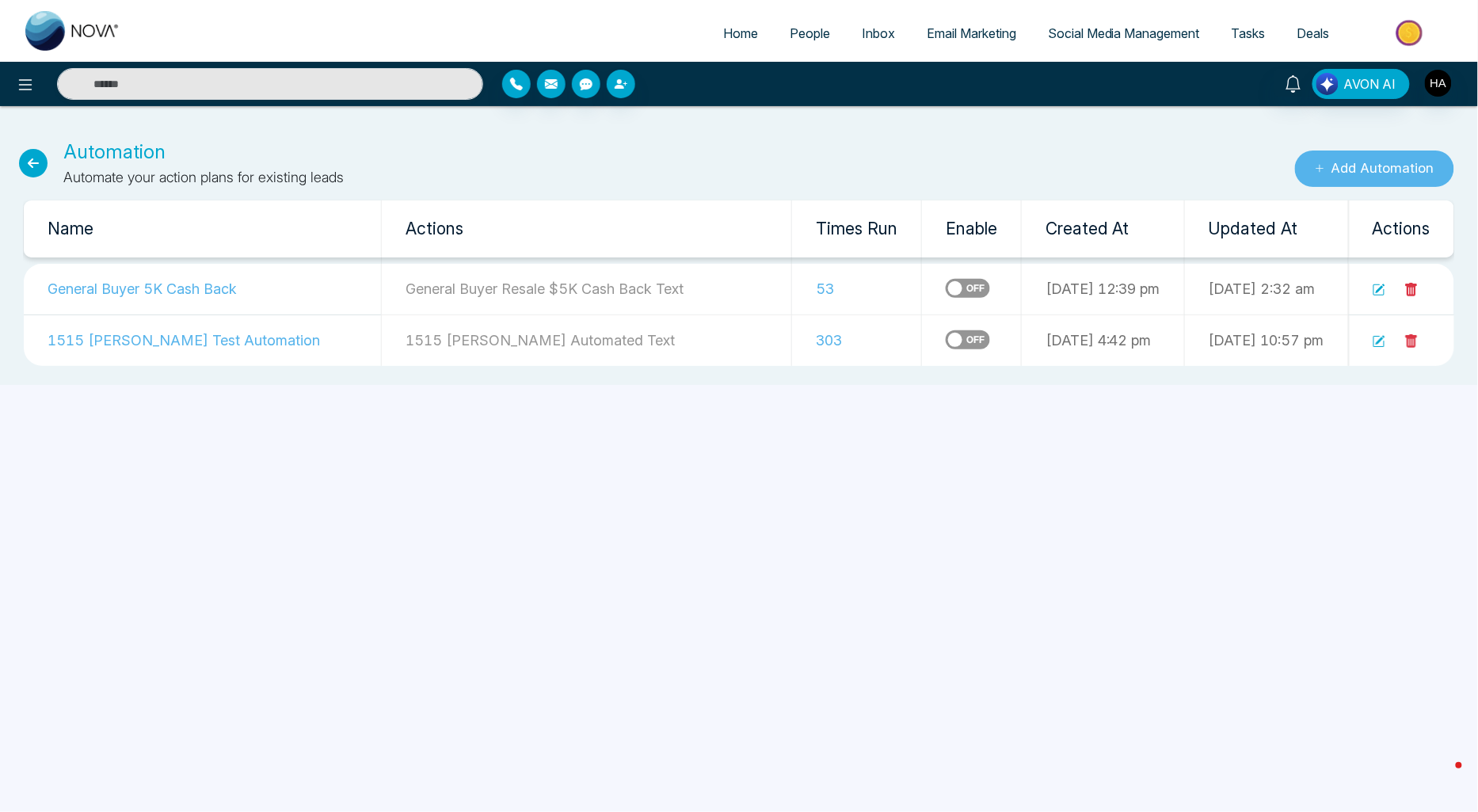
click at [1382, 170] on button "Add Automation" at bounding box center [1375, 169] width 159 height 37
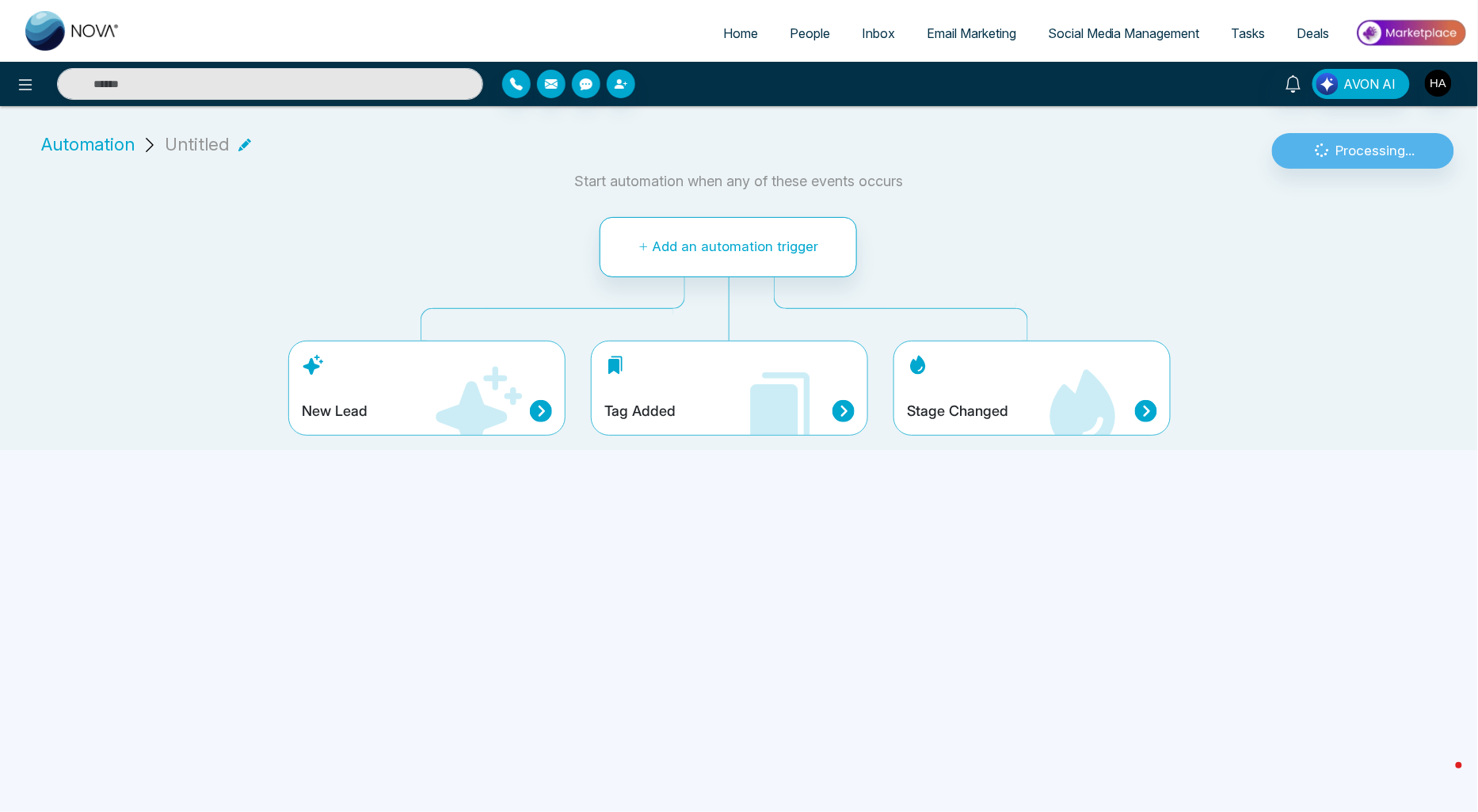
click at [686, 403] on div "Tag Added" at bounding box center [729, 411] width 250 height 22
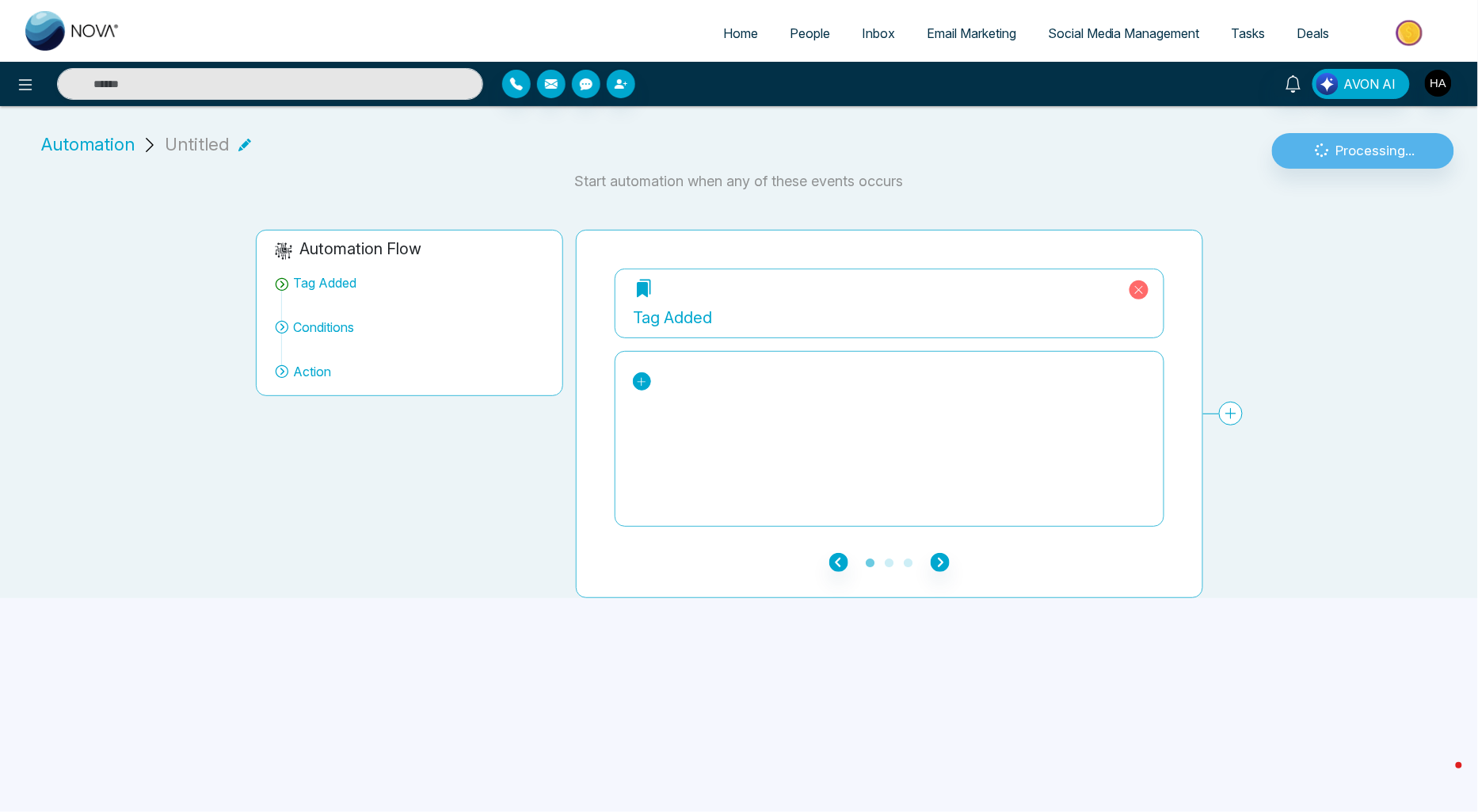
click at [640, 387] on link at bounding box center [642, 381] width 18 height 18
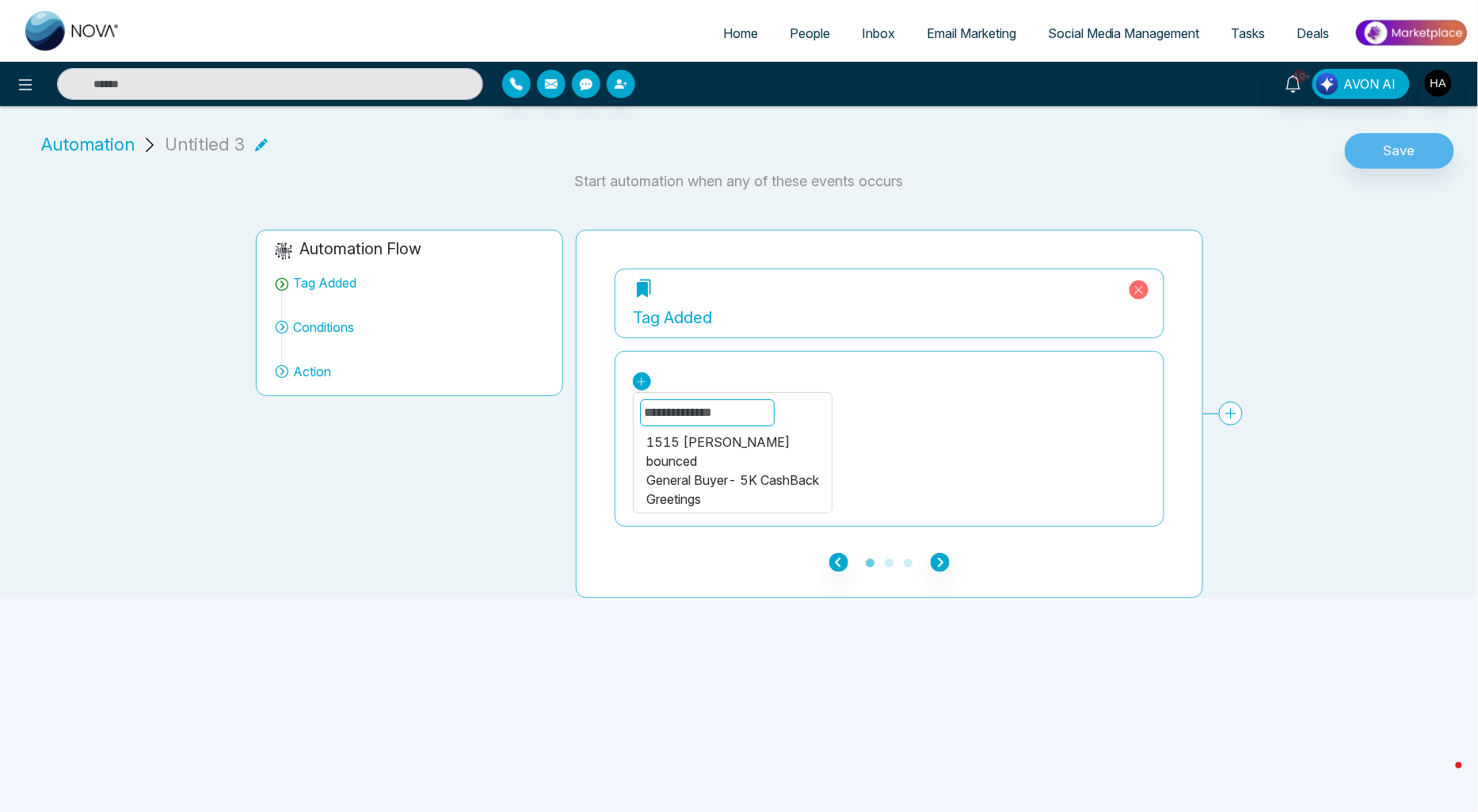
click at [689, 479] on div "General Buyer- 5K CashBack" at bounding box center [732, 480] width 172 height 19
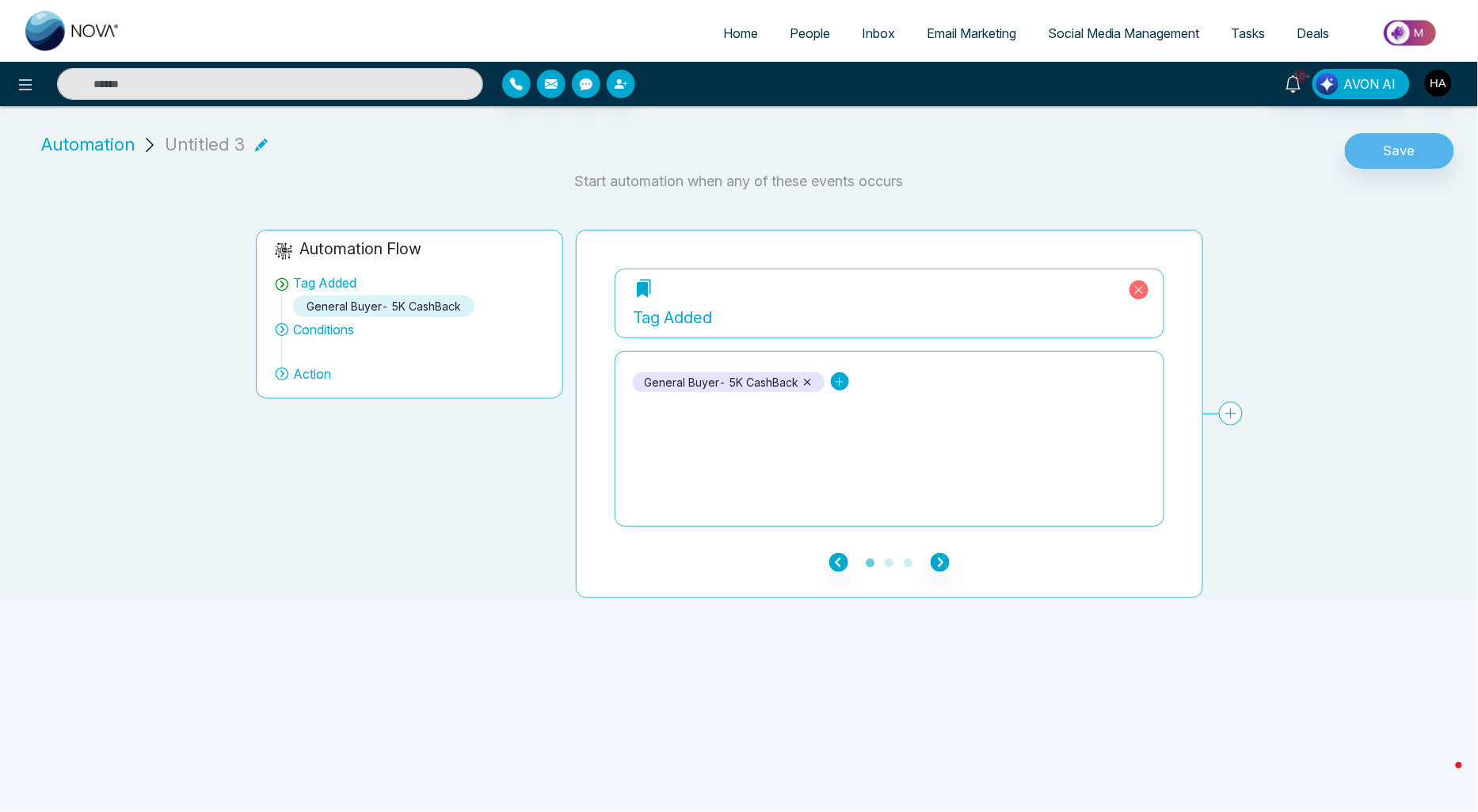
click at [831, 380] on link at bounding box center [839, 381] width 18 height 18
click at [855, 440] on div "1515 [PERSON_NAME]" at bounding box center [916, 442] width 143 height 19
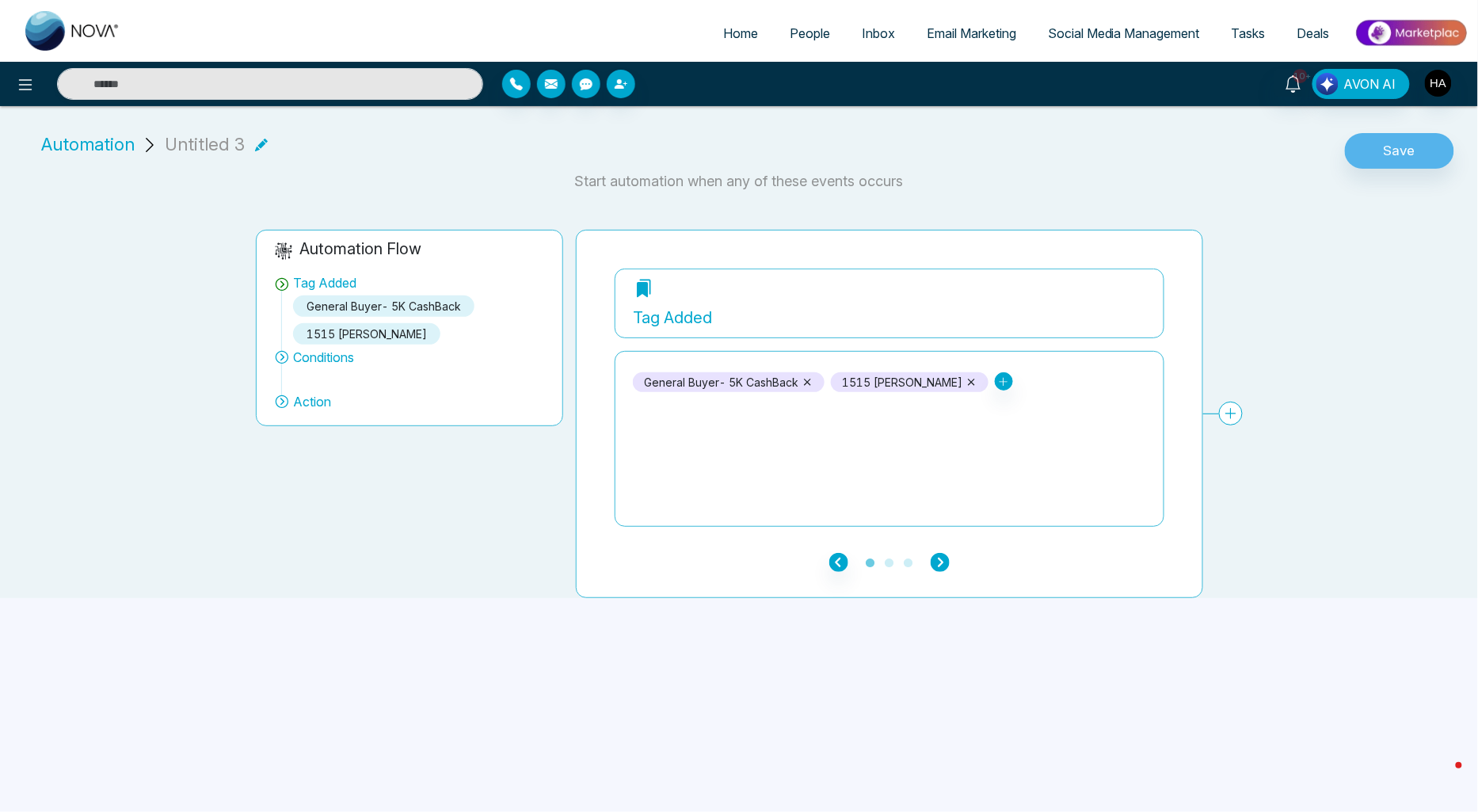
click at [941, 556] on icon "button" at bounding box center [940, 562] width 19 height 19
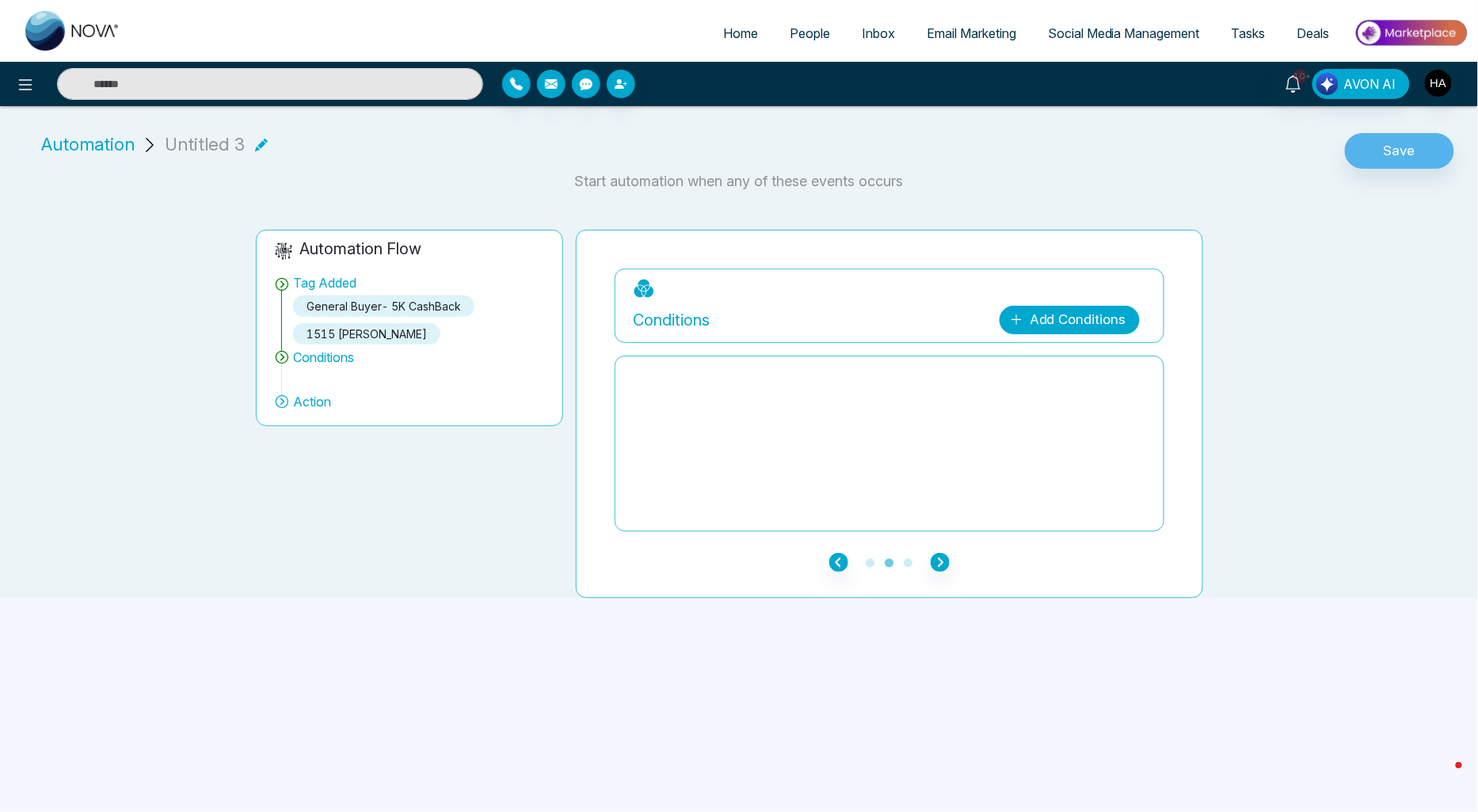
click at [1066, 332] on link "Add Conditions" at bounding box center [1070, 319] width 140 height 28
click at [1061, 364] on select "**********" at bounding box center [1067, 367] width 105 height 30
select select "*****"
click at [1013, 352] on select "**********" at bounding box center [1067, 367] width 107 height 30
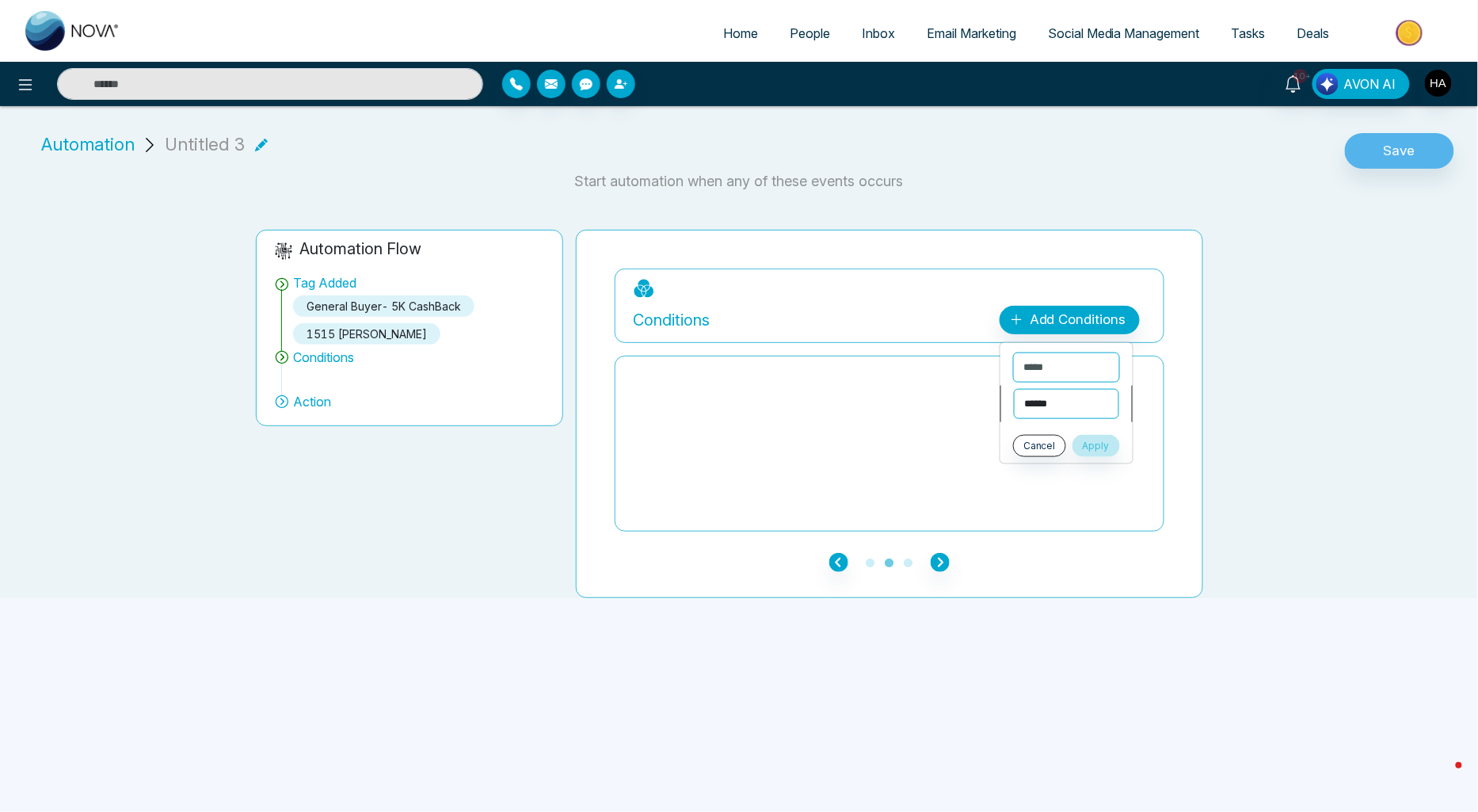
click at [1081, 396] on select "**********" at bounding box center [1067, 404] width 105 height 30
select select "*******"
click at [1014, 389] on select "**********" at bounding box center [1067, 404] width 105 height 30
click at [1059, 432] on select "**********" at bounding box center [1067, 437] width 107 height 30
select select "**********"
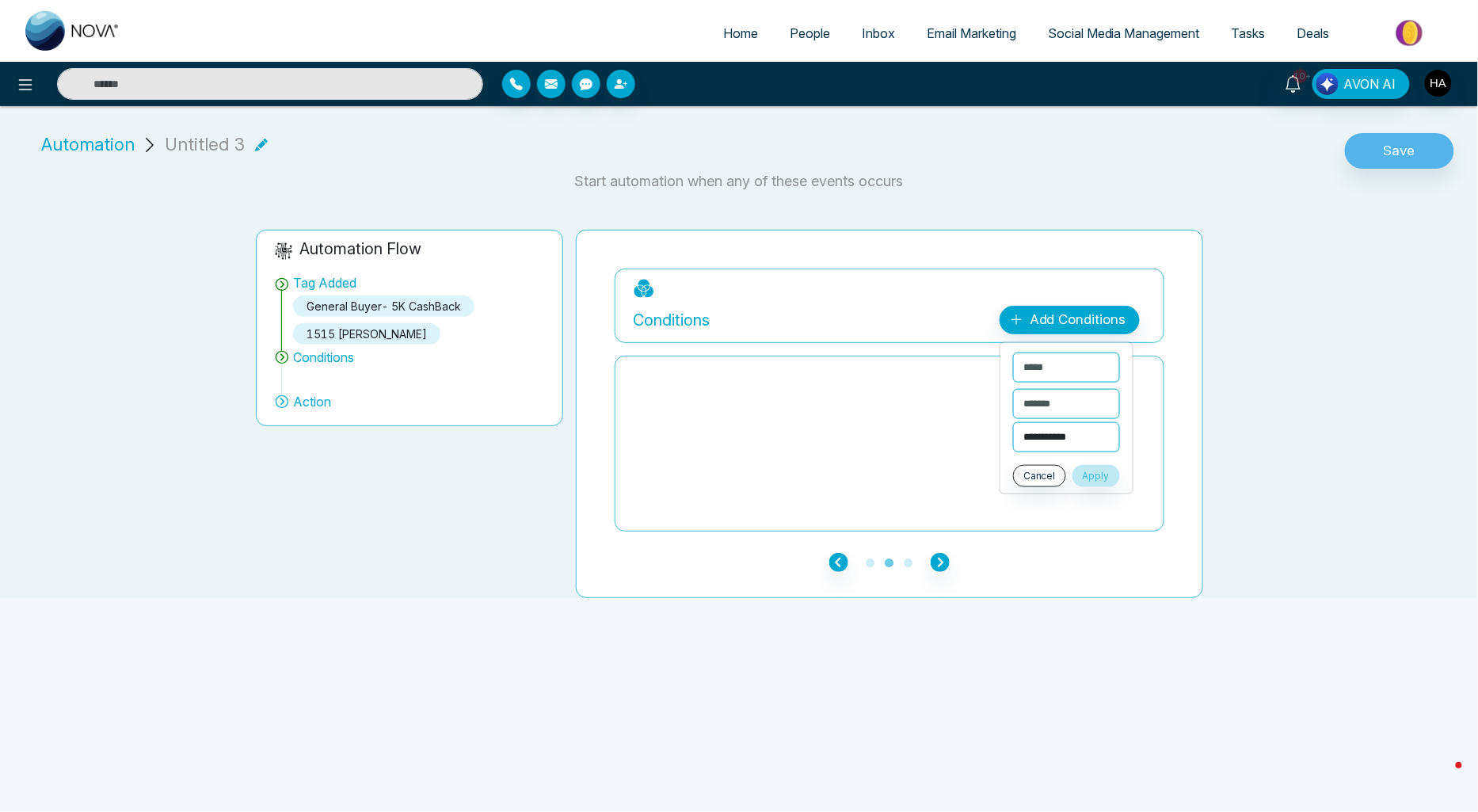
click at [1013, 422] on select "**********" at bounding box center [1067, 437] width 107 height 30
click at [1110, 475] on button "Apply" at bounding box center [1096, 476] width 48 height 22
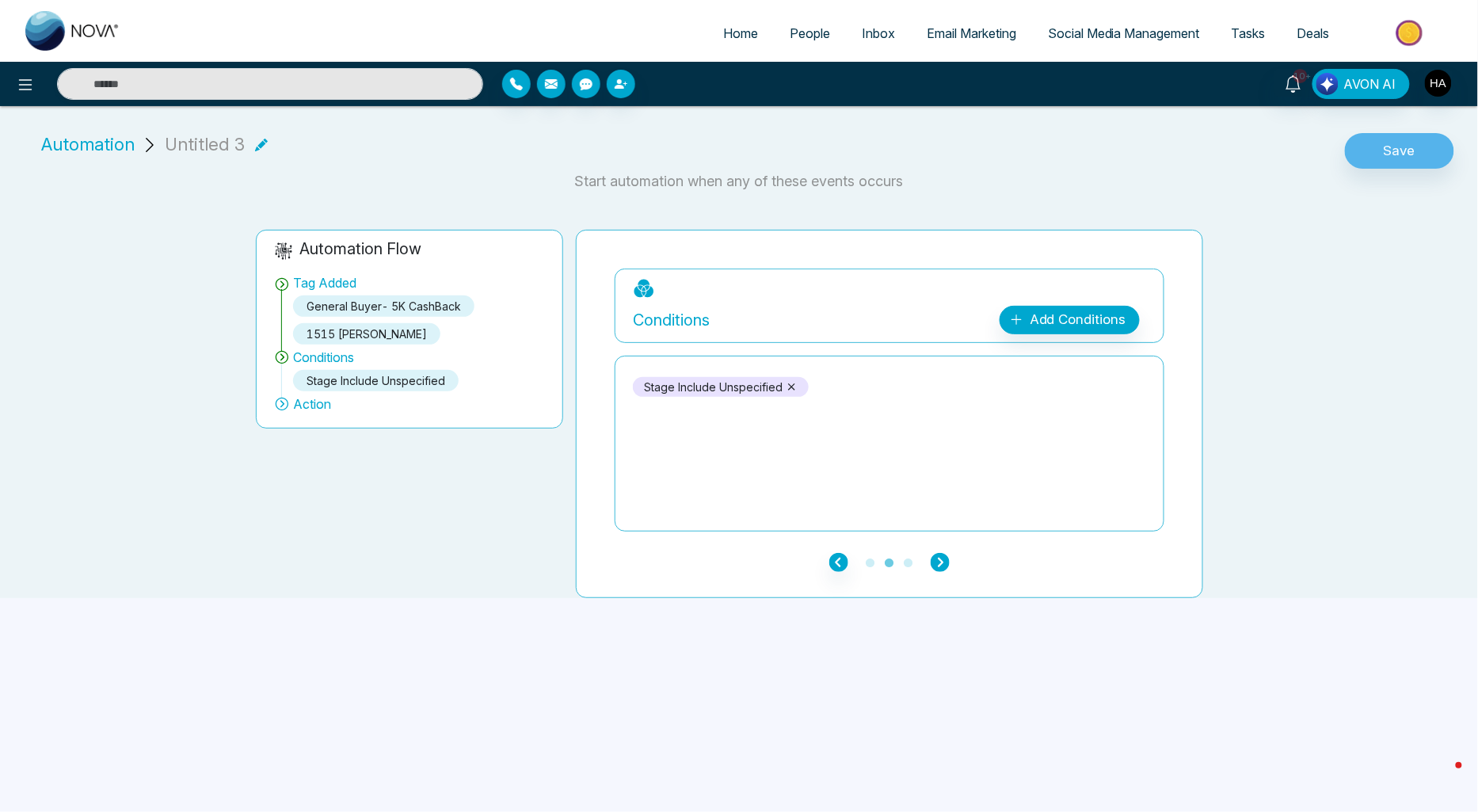
click at [937, 562] on icon "button" at bounding box center [940, 562] width 19 height 19
click at [55, 136] on span "Automation" at bounding box center [88, 144] width 94 height 26
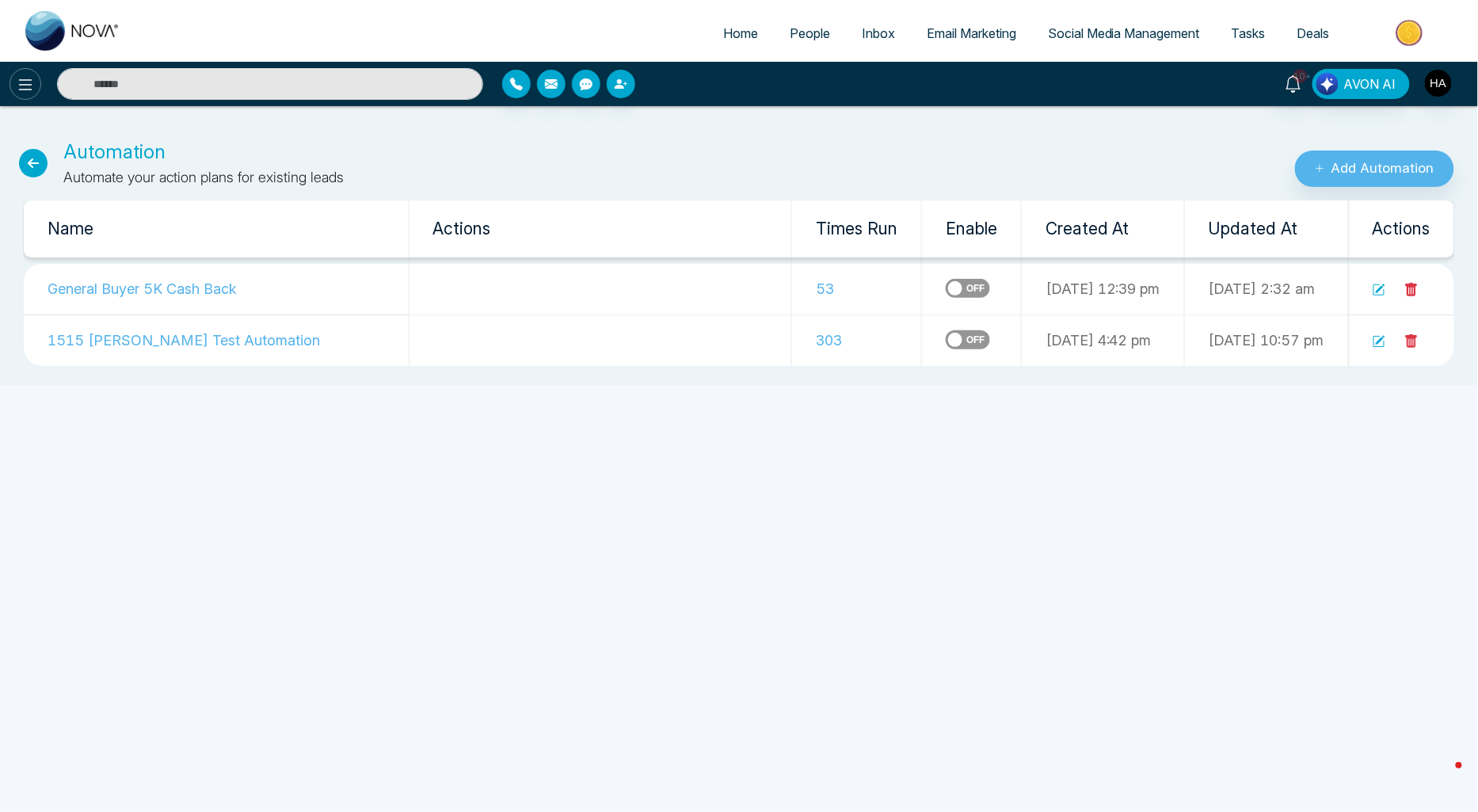
click at [34, 72] on button at bounding box center [25, 84] width 32 height 32
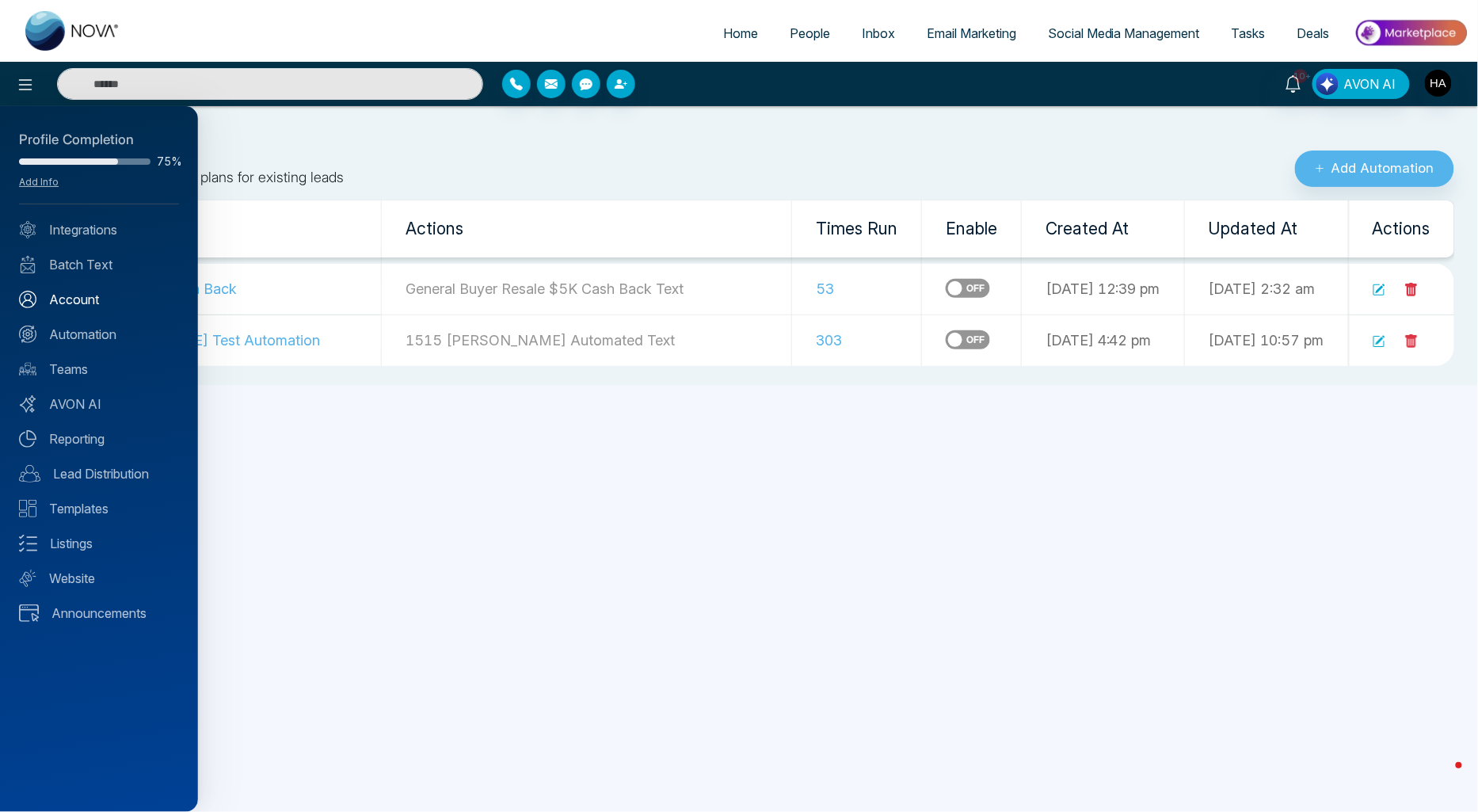
click at [89, 304] on link "Account" at bounding box center [98, 300] width 160 height 19
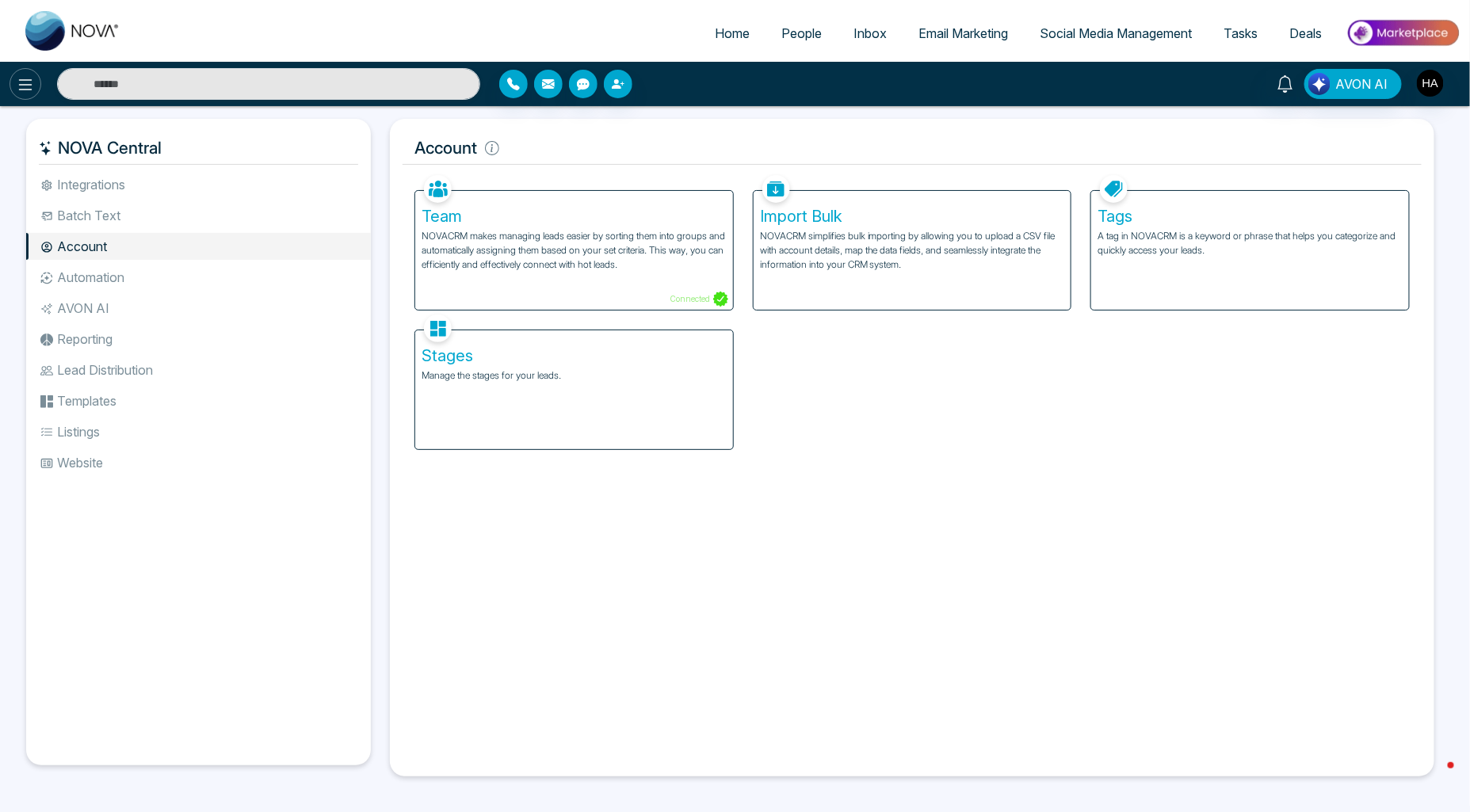
click at [29, 87] on icon at bounding box center [25, 84] width 19 height 19
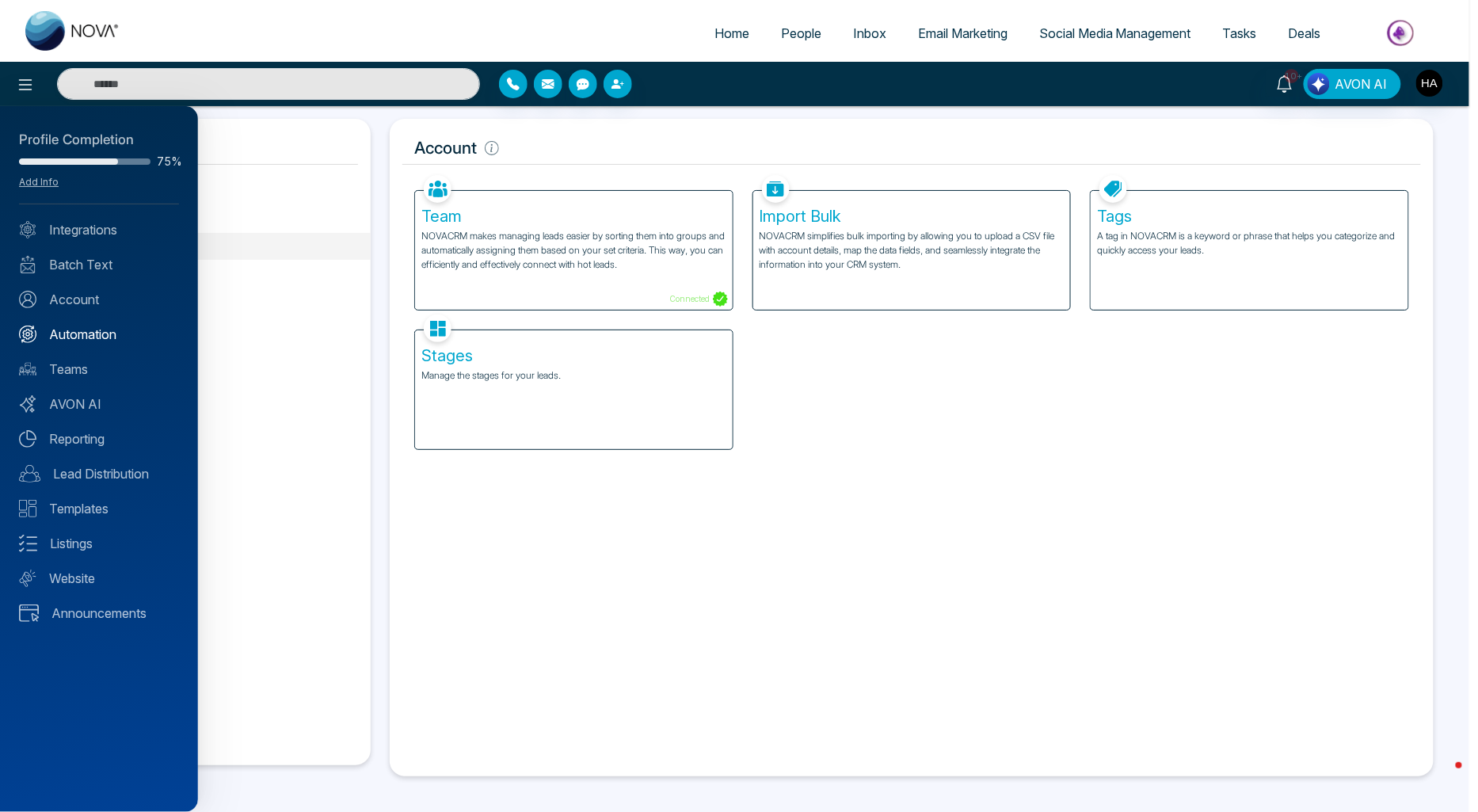
click at [87, 332] on link "Automation" at bounding box center [98, 334] width 160 height 19
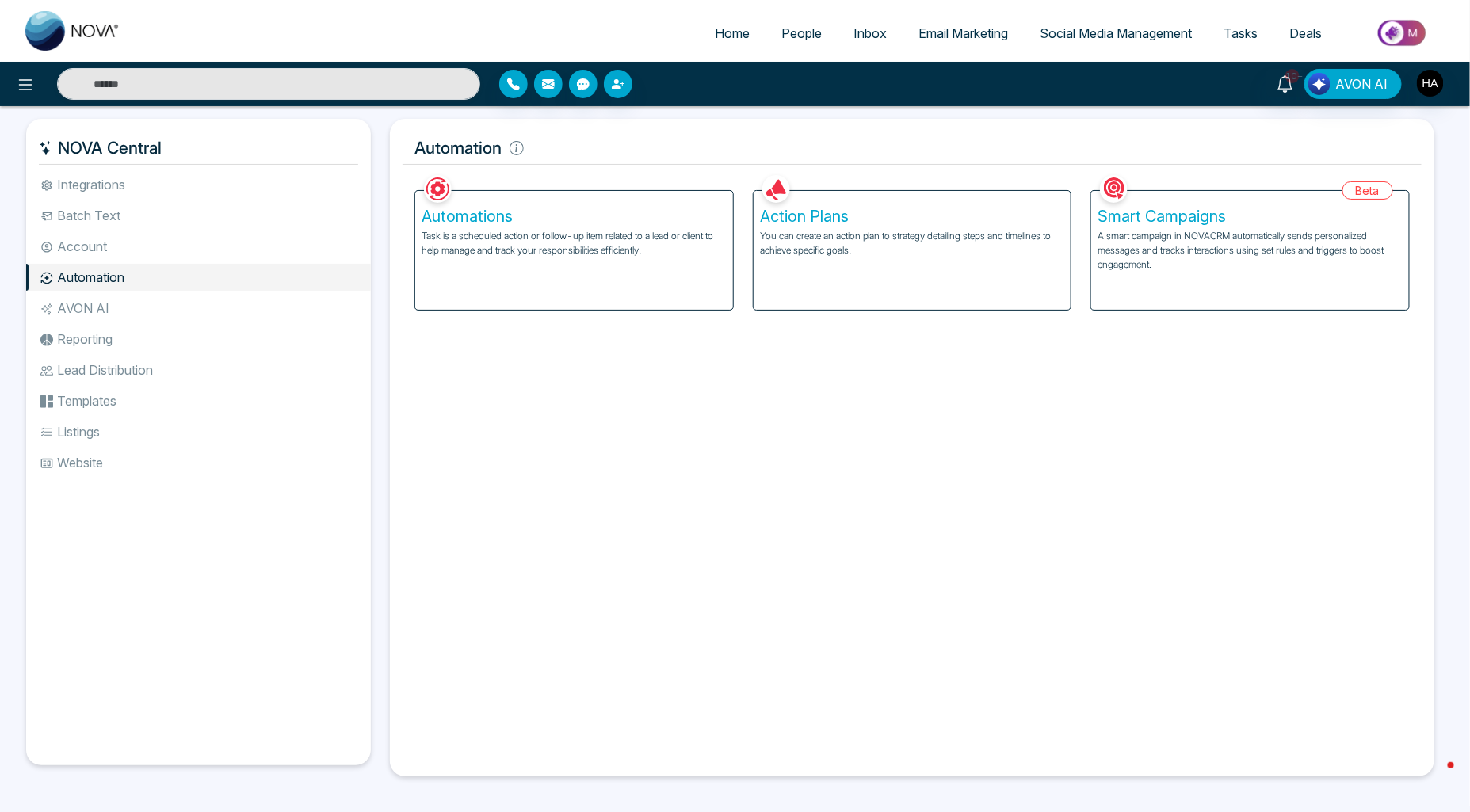
click at [869, 245] on p "You can create an action plan to strategy detailing steps and timelines to achi…" at bounding box center [913, 243] width 305 height 28
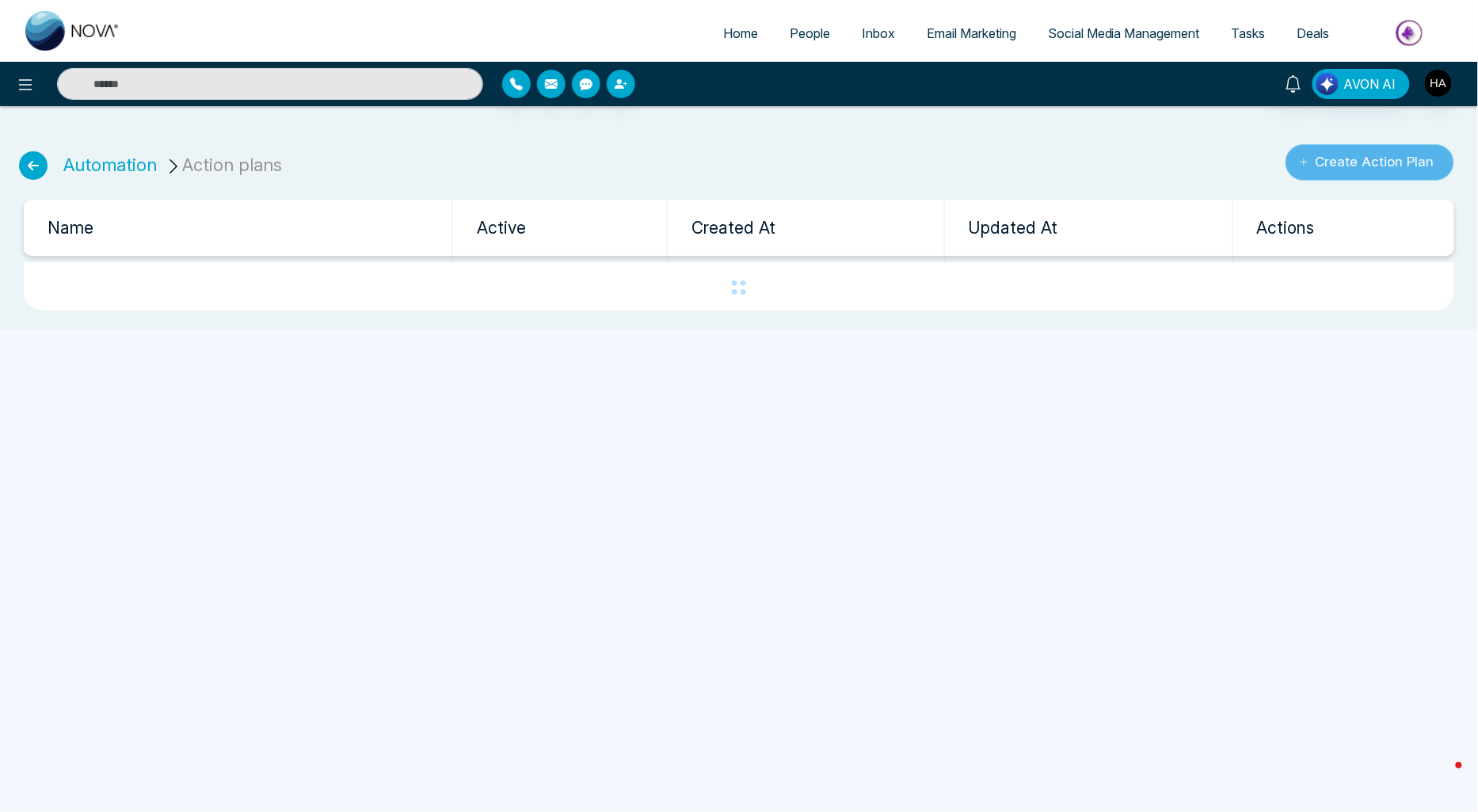
click at [1374, 165] on button "Create Action Plan" at bounding box center [1370, 162] width 169 height 37
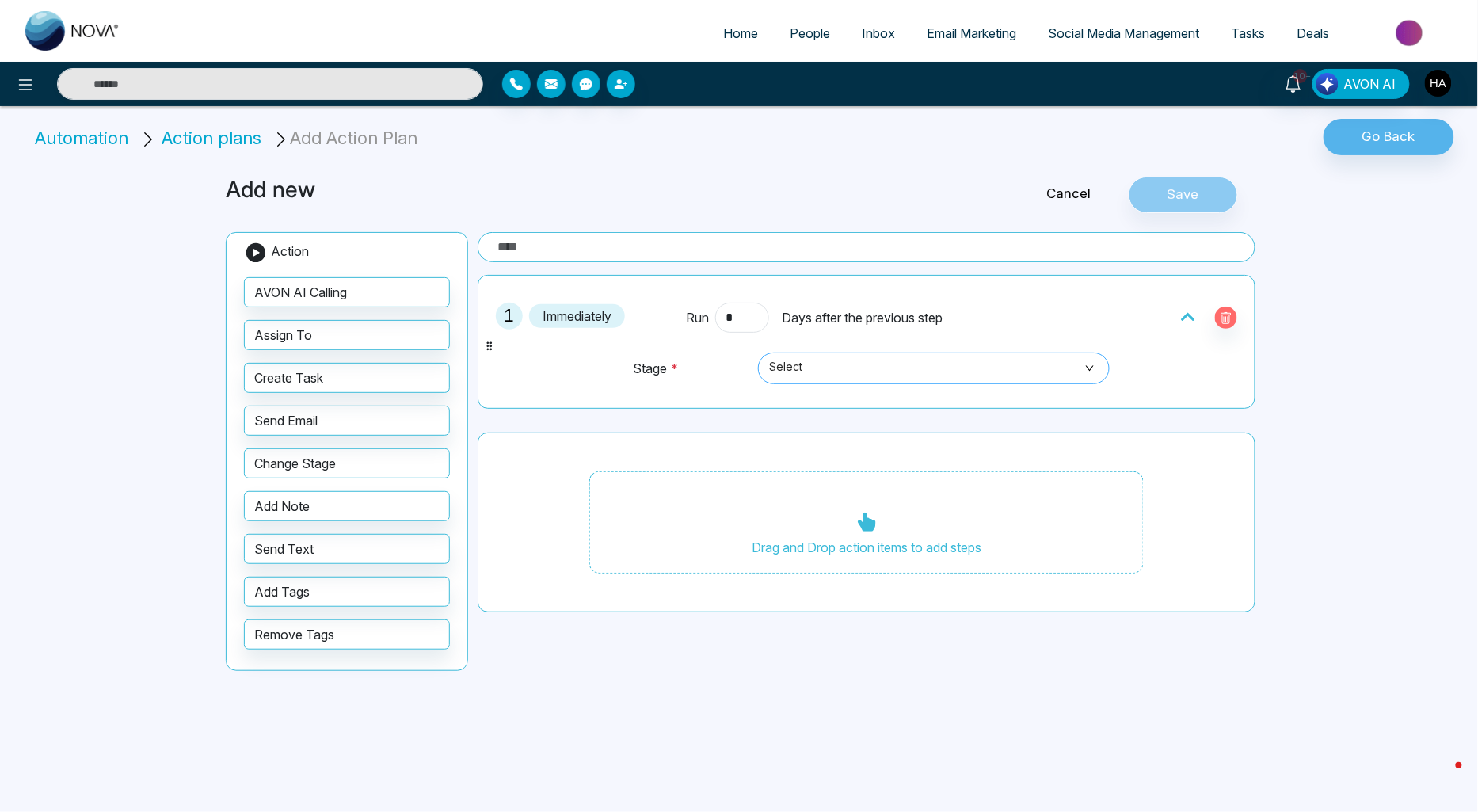
click at [851, 377] on span "Select" at bounding box center [934, 368] width 330 height 27
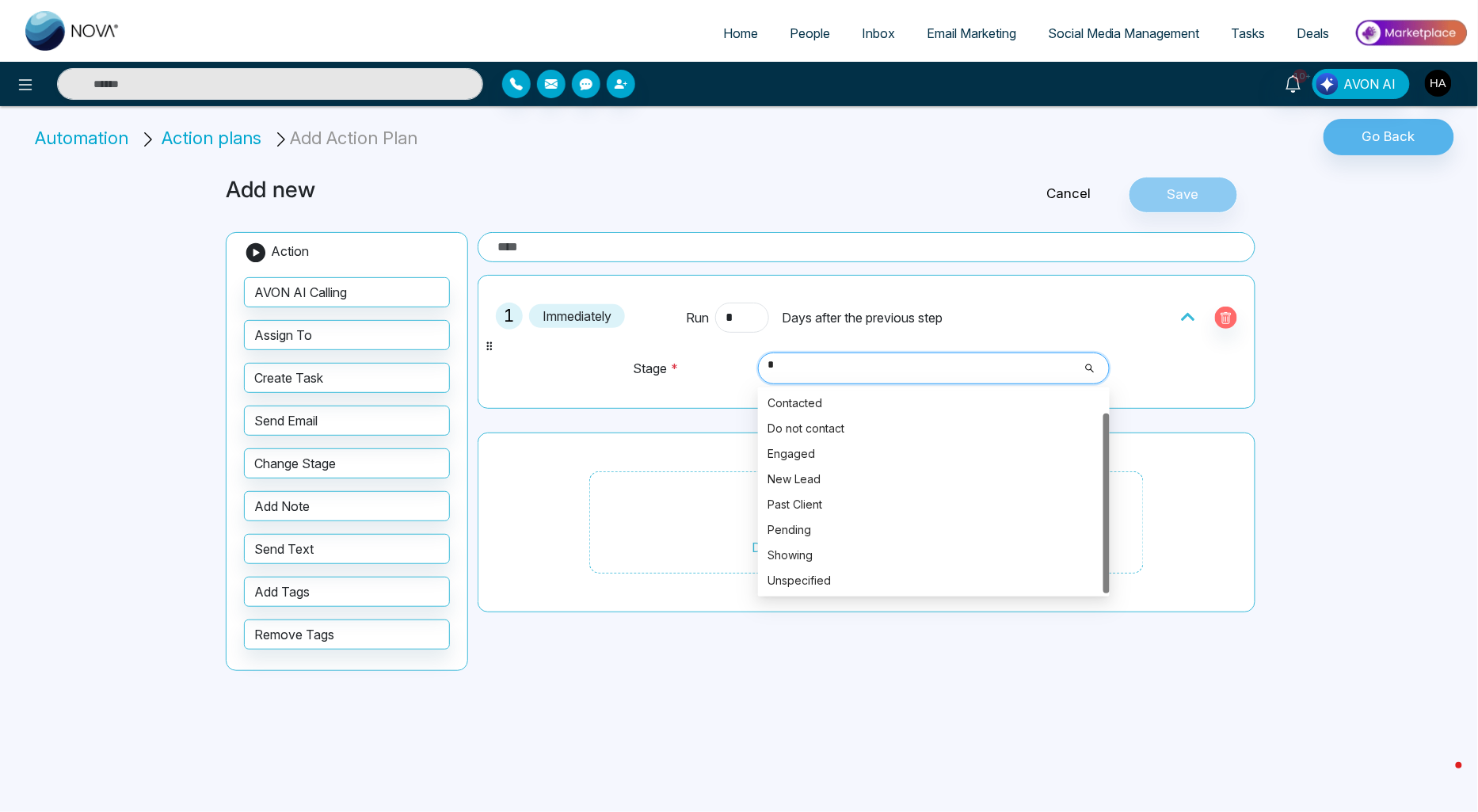
scroll to position [25, 0]
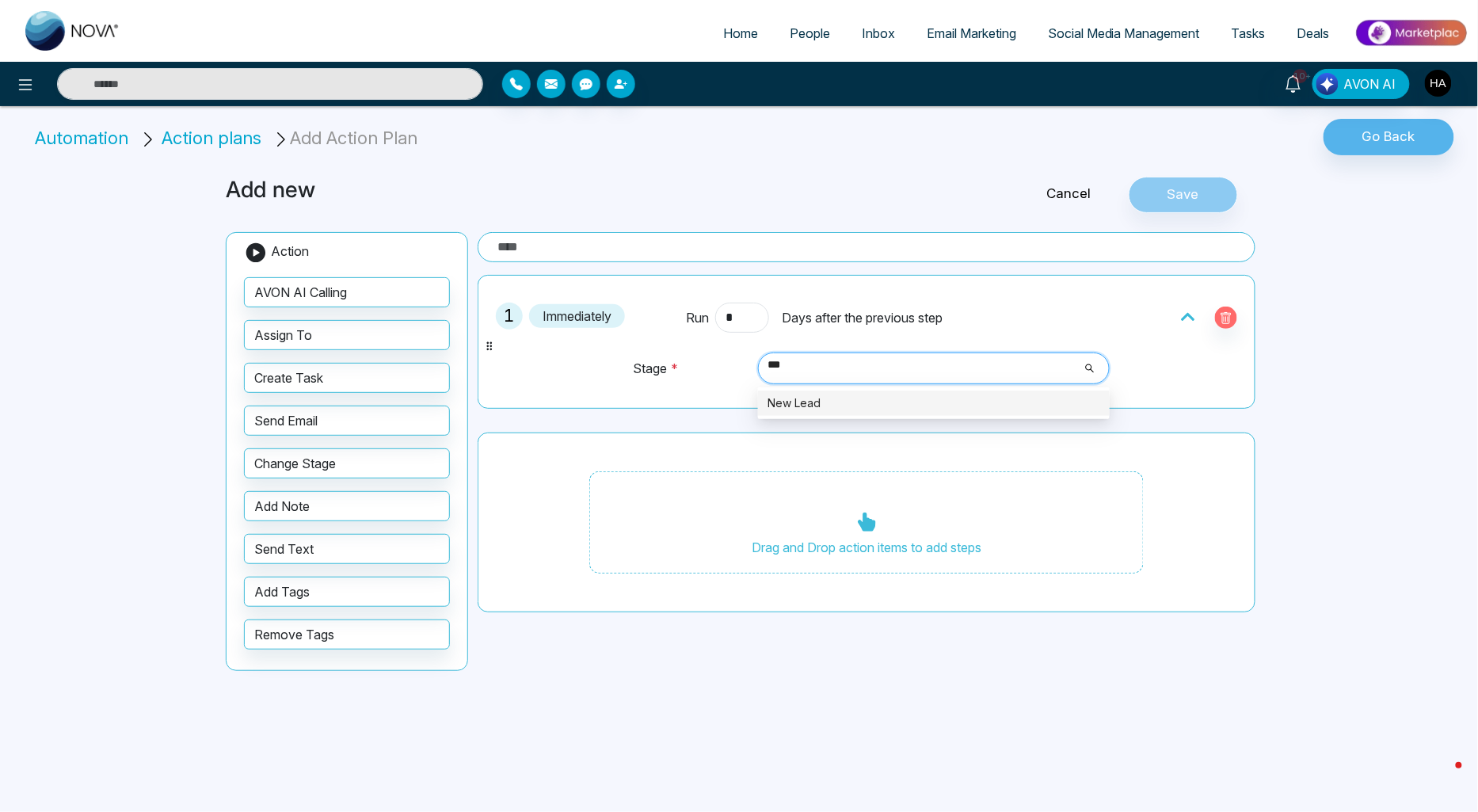
type input "***"
click at [826, 389] on td "Select 3914 New Lead" at bounding box center [931, 376] width 359 height 49
click at [747, 254] on input "text" at bounding box center [866, 247] width 778 height 30
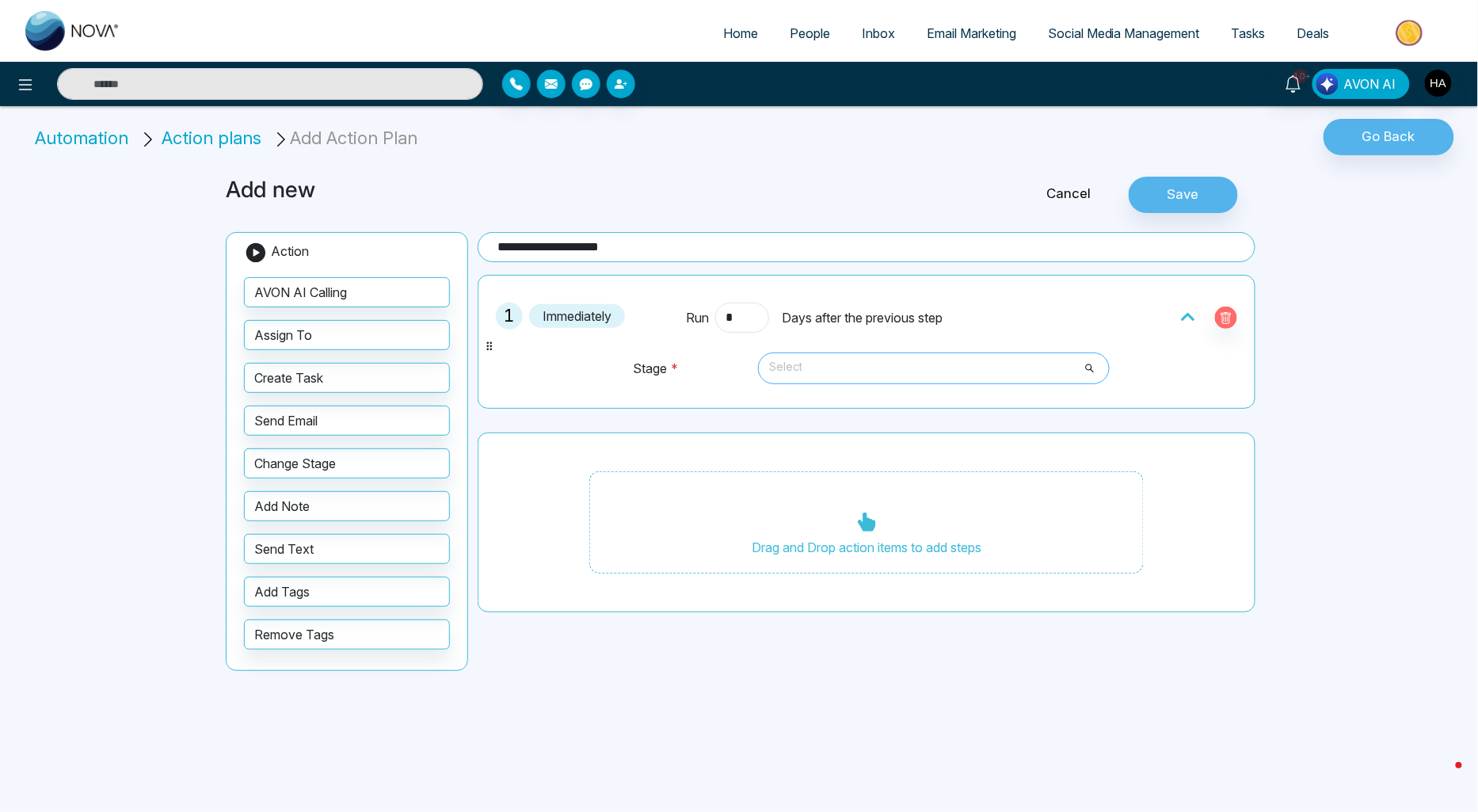
click at [870, 377] on span "Select" at bounding box center [934, 368] width 330 height 27
type input "**********"
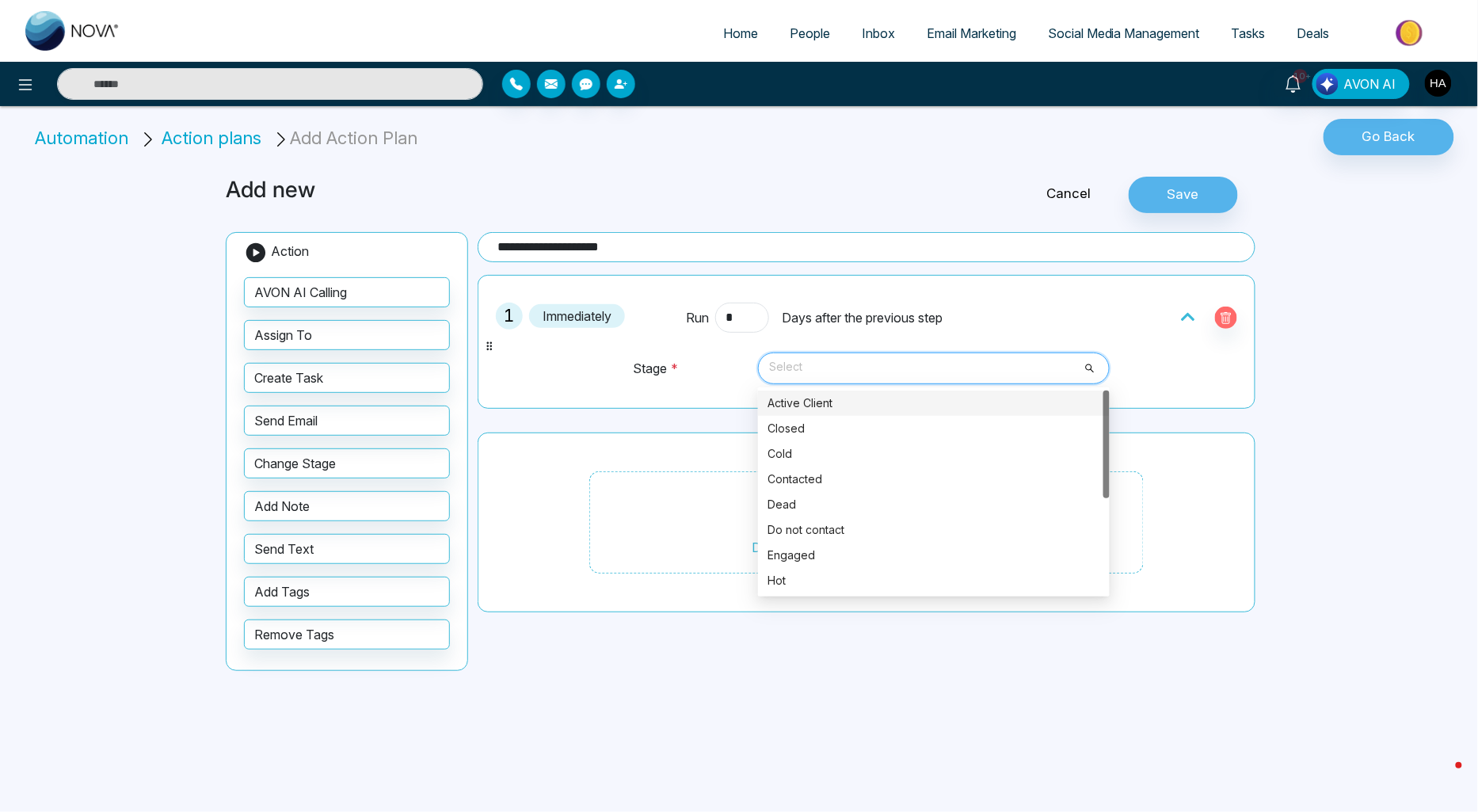
click at [850, 404] on div "Active Client" at bounding box center [934, 403] width 333 height 18
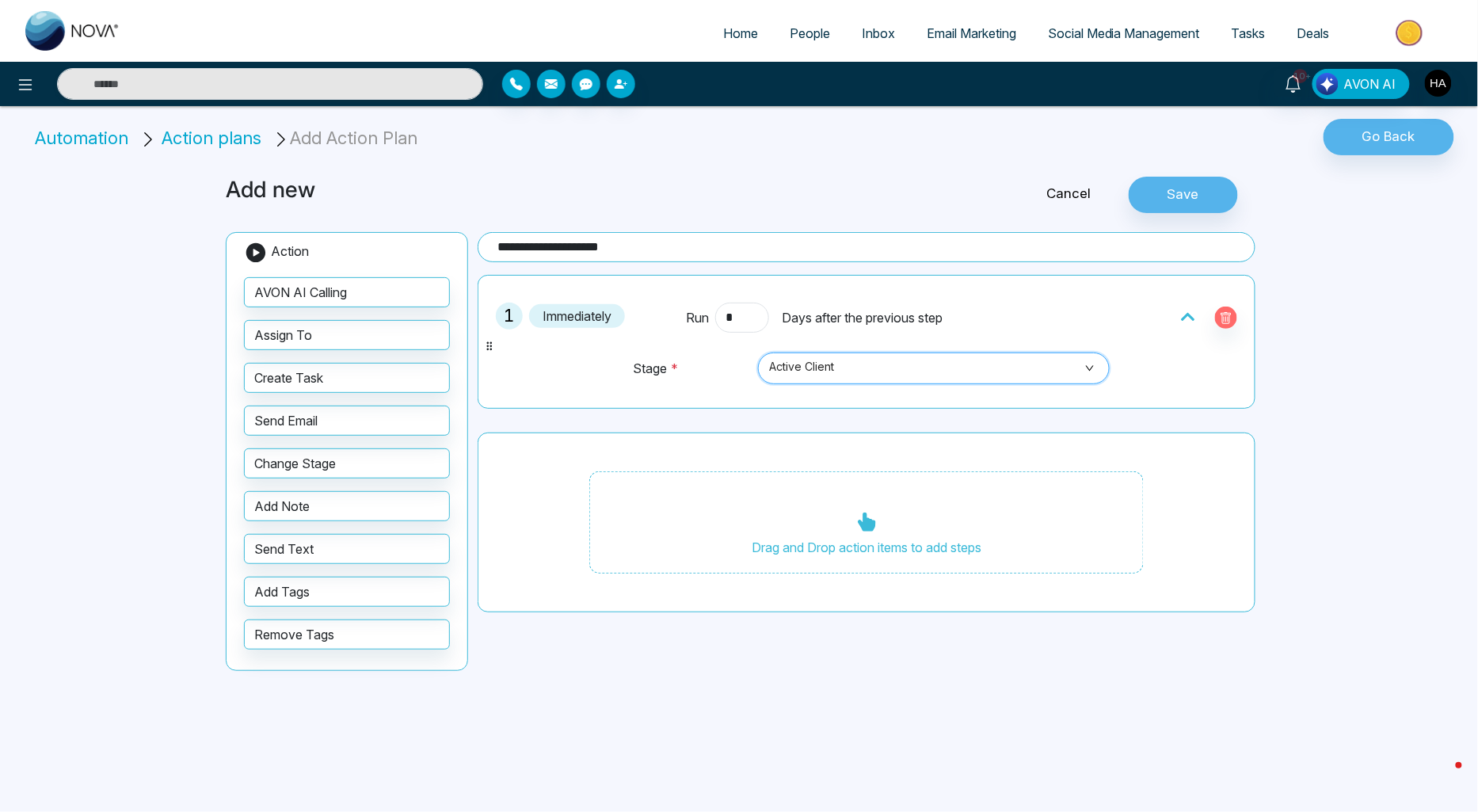
click at [872, 362] on span "Active Client" at bounding box center [934, 368] width 330 height 27
type input "***"
click at [870, 403] on div "New Lead" at bounding box center [934, 403] width 333 height 18
click at [871, 405] on div "1 Immediately Run * Days after the previous step Stage * New Lead New Lead 3914…" at bounding box center [866, 341] width 778 height 134
click at [1176, 199] on button "Save" at bounding box center [1183, 195] width 110 height 37
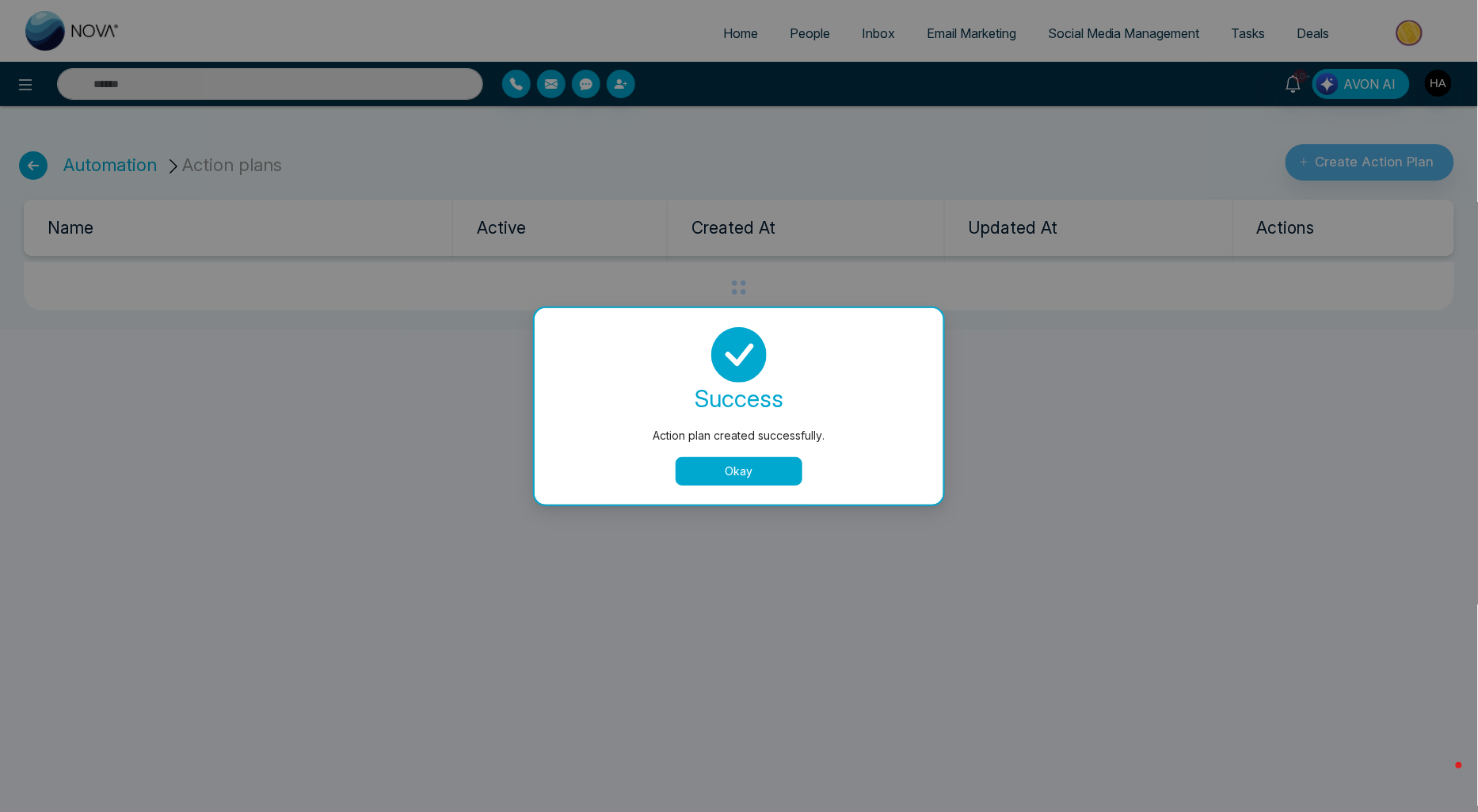
click at [756, 471] on button "Okay" at bounding box center [738, 471] width 126 height 28
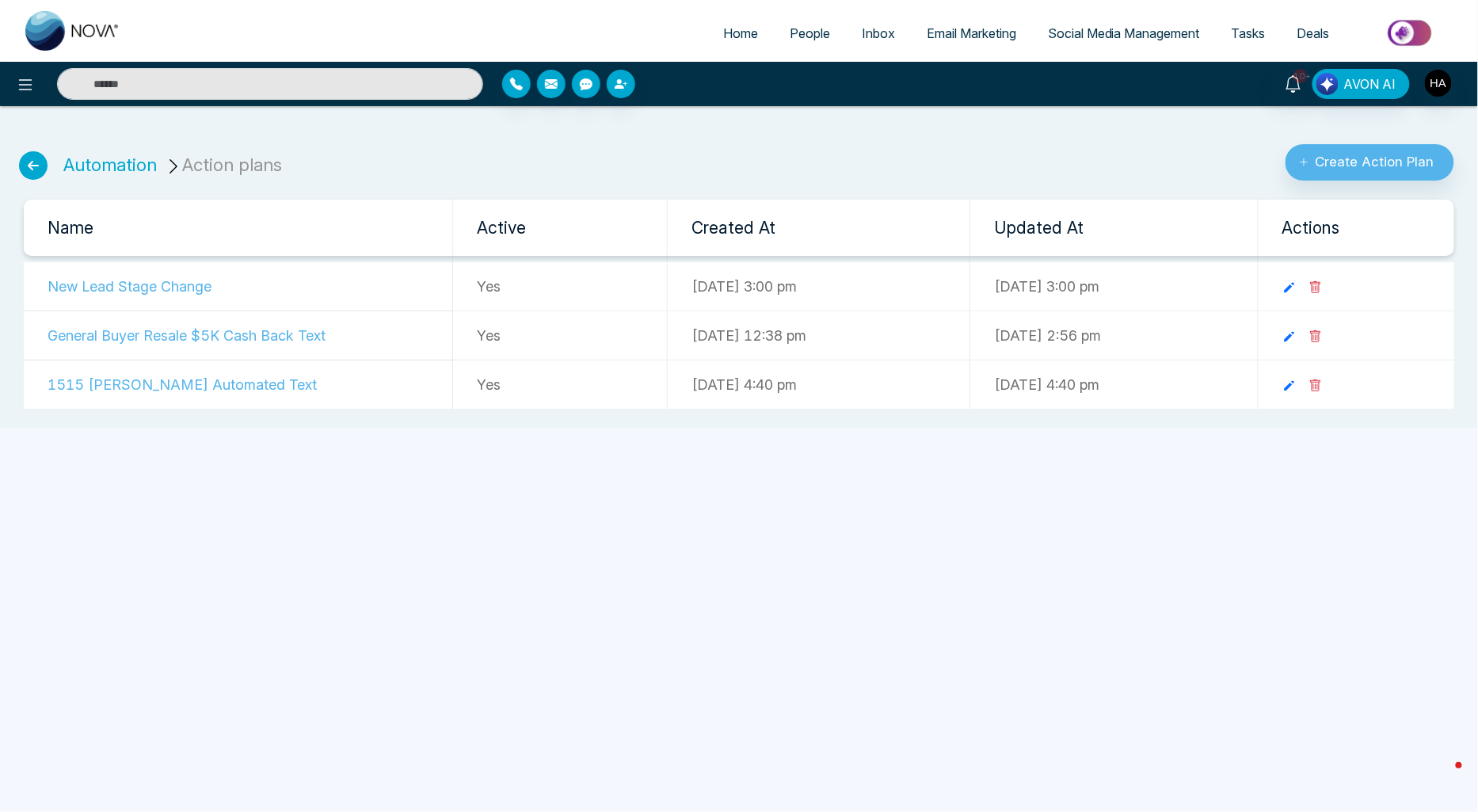
click at [40, 164] on icon at bounding box center [33, 166] width 28 height 28
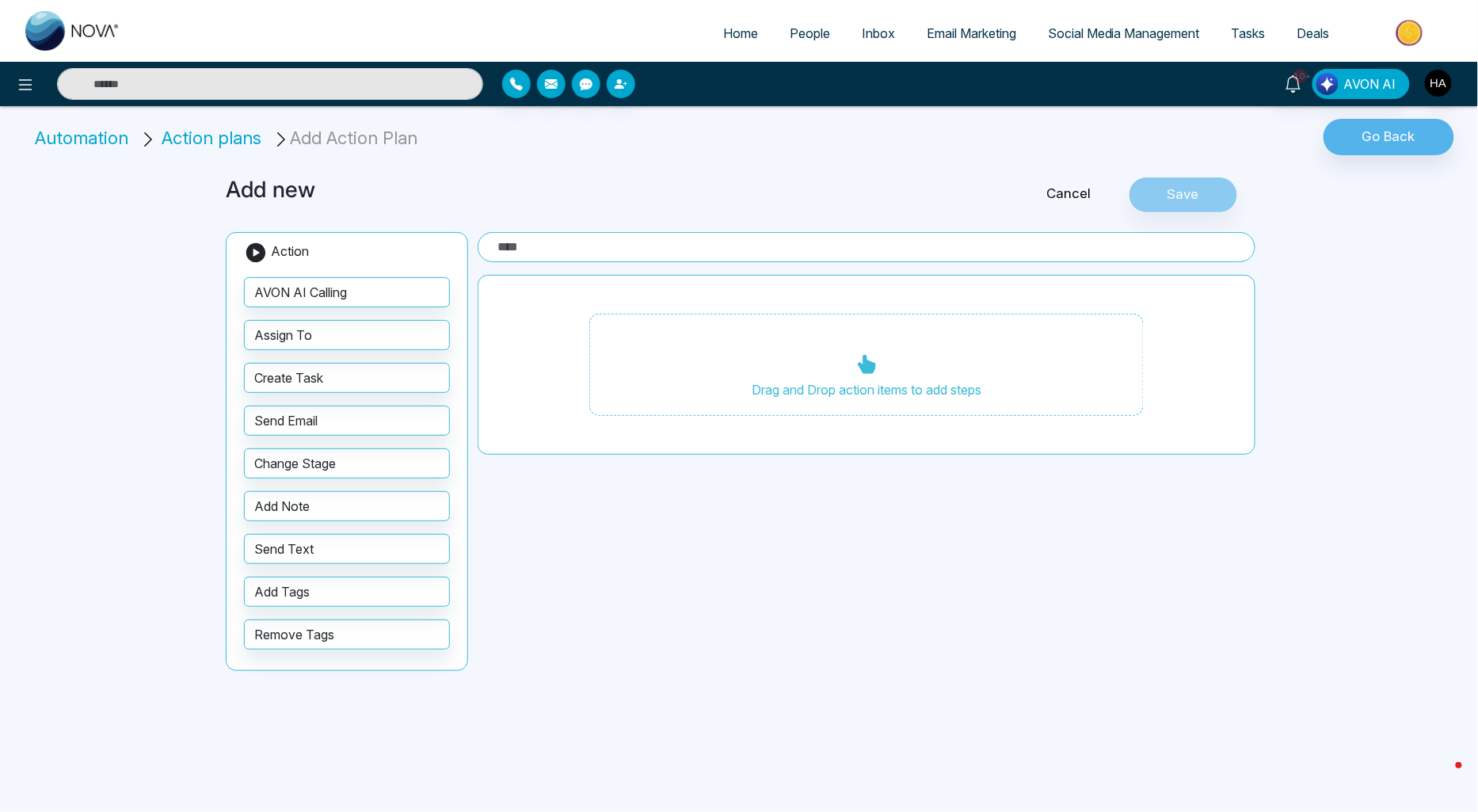
click at [97, 136] on li "Automation" at bounding box center [84, 139] width 99 height 26
click at [41, 82] on div at bounding box center [262, 84] width 442 height 32
click at [22, 85] on icon at bounding box center [25, 84] width 19 height 19
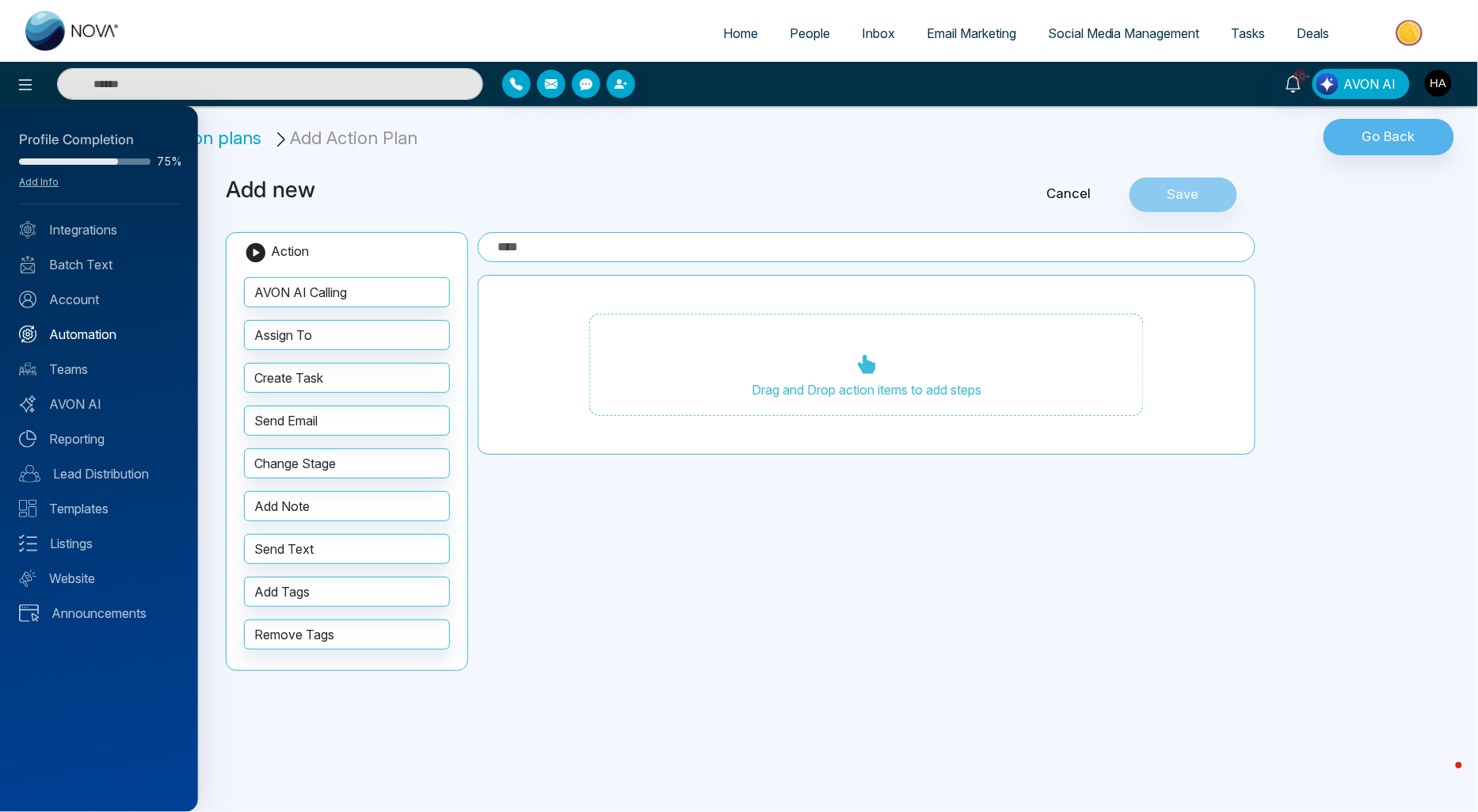
click at [83, 332] on link "Automation" at bounding box center [98, 334] width 160 height 19
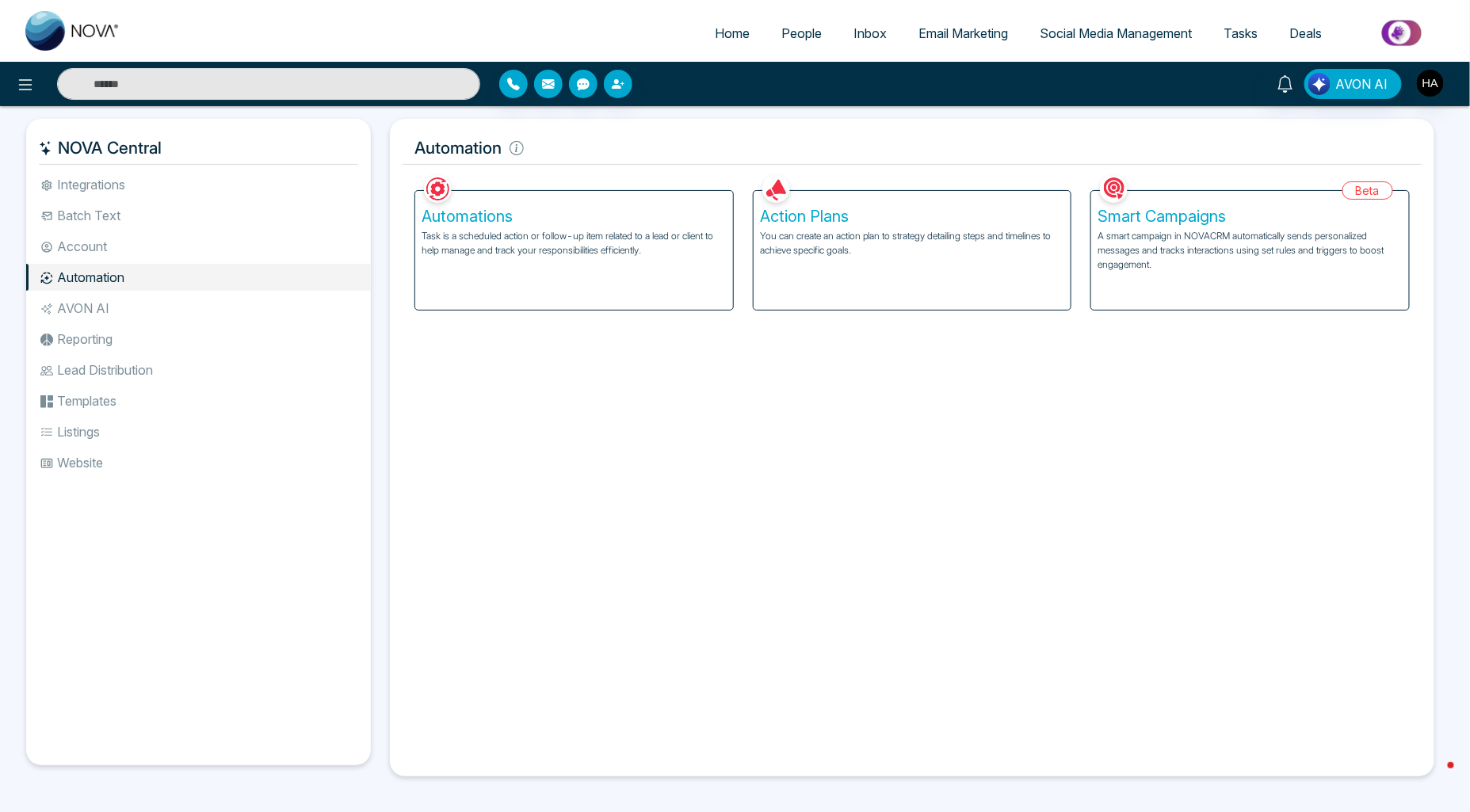
click at [479, 239] on p "Task is a scheduled action or follow-up item related to a lead or client to hel…" at bounding box center [574, 243] width 305 height 28
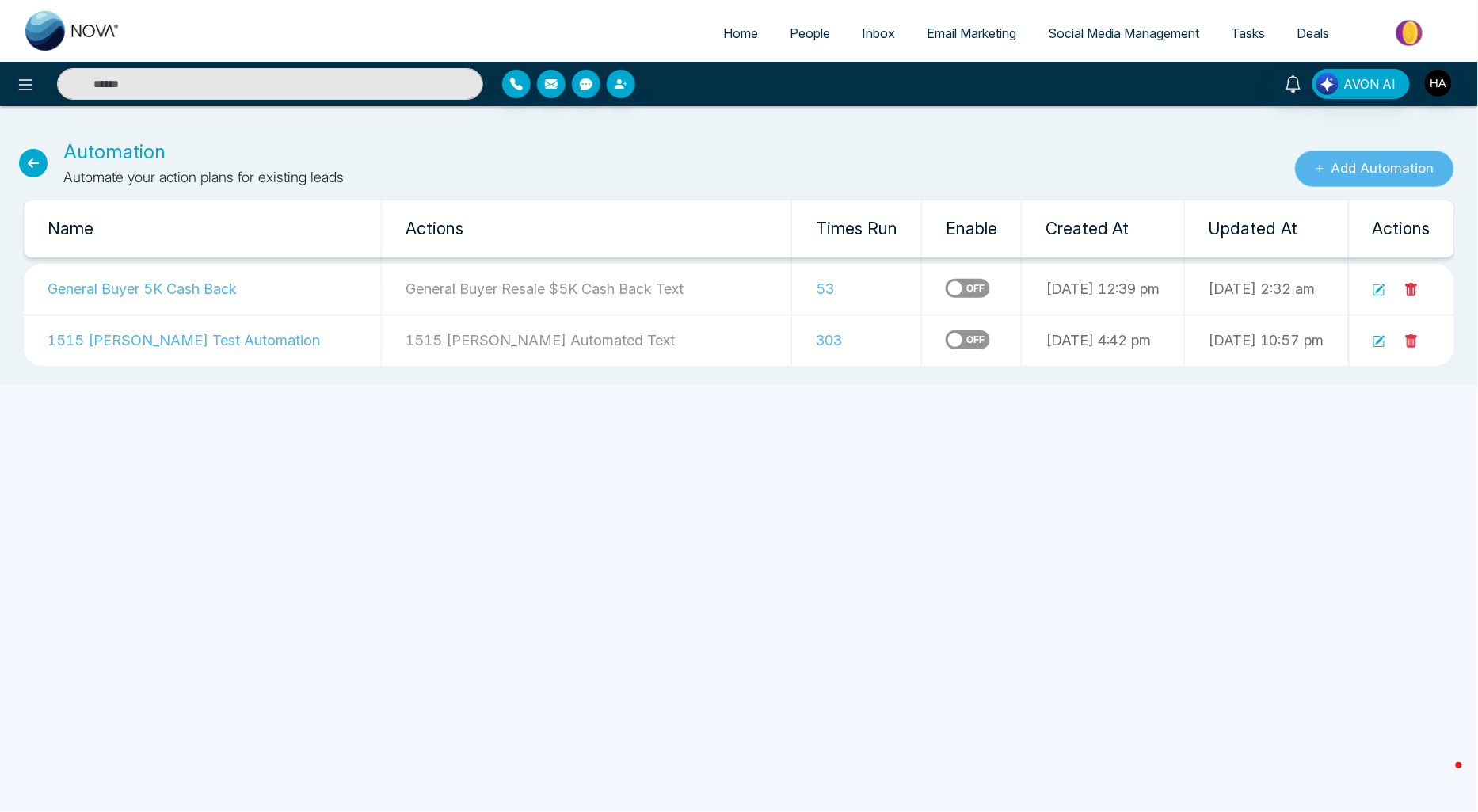
click at [1411, 171] on button "Add Automation" at bounding box center [1375, 169] width 159 height 37
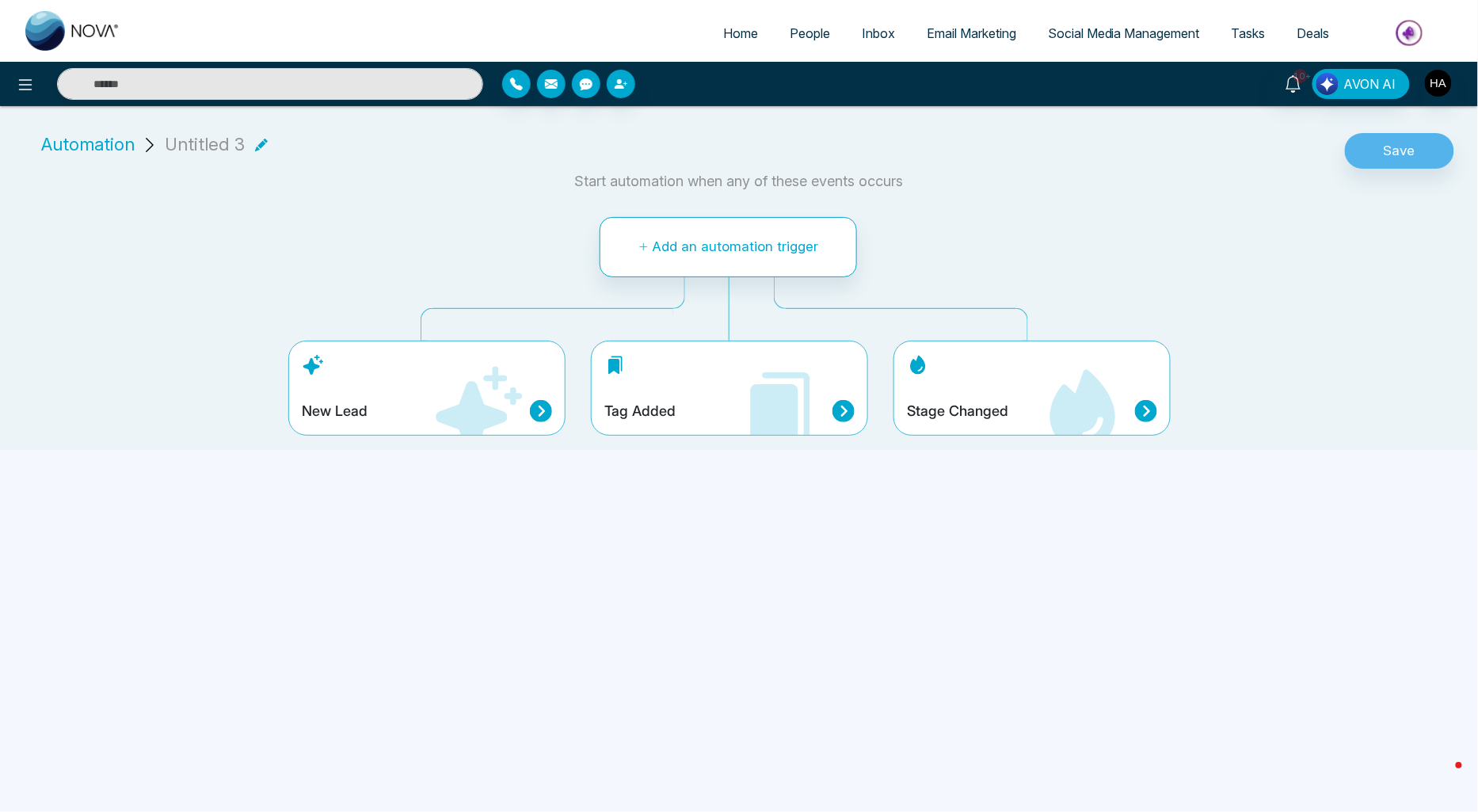
click at [800, 390] on icon at bounding box center [779, 410] width 95 height 95
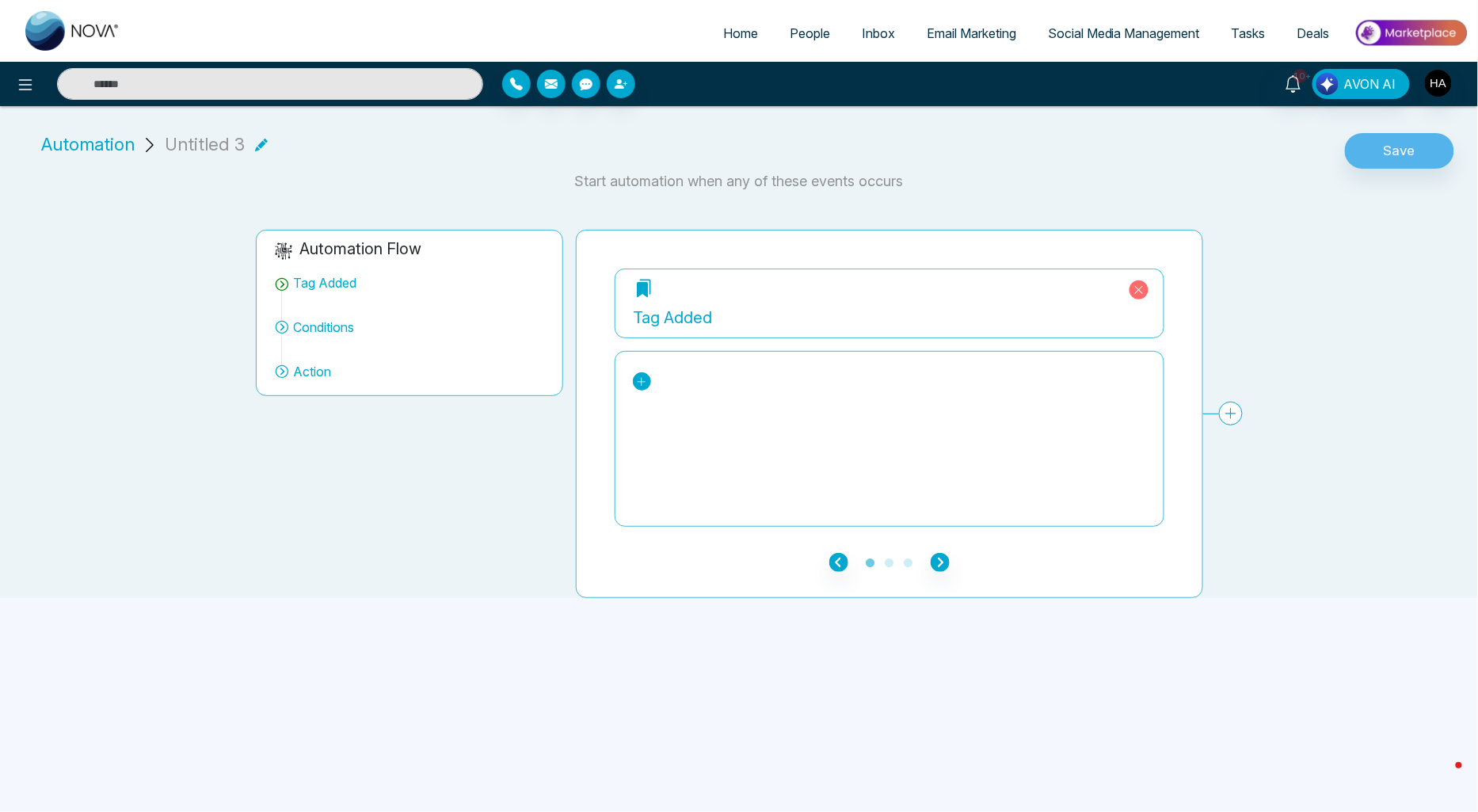
click at [645, 376] on icon at bounding box center [642, 382] width 11 height 11
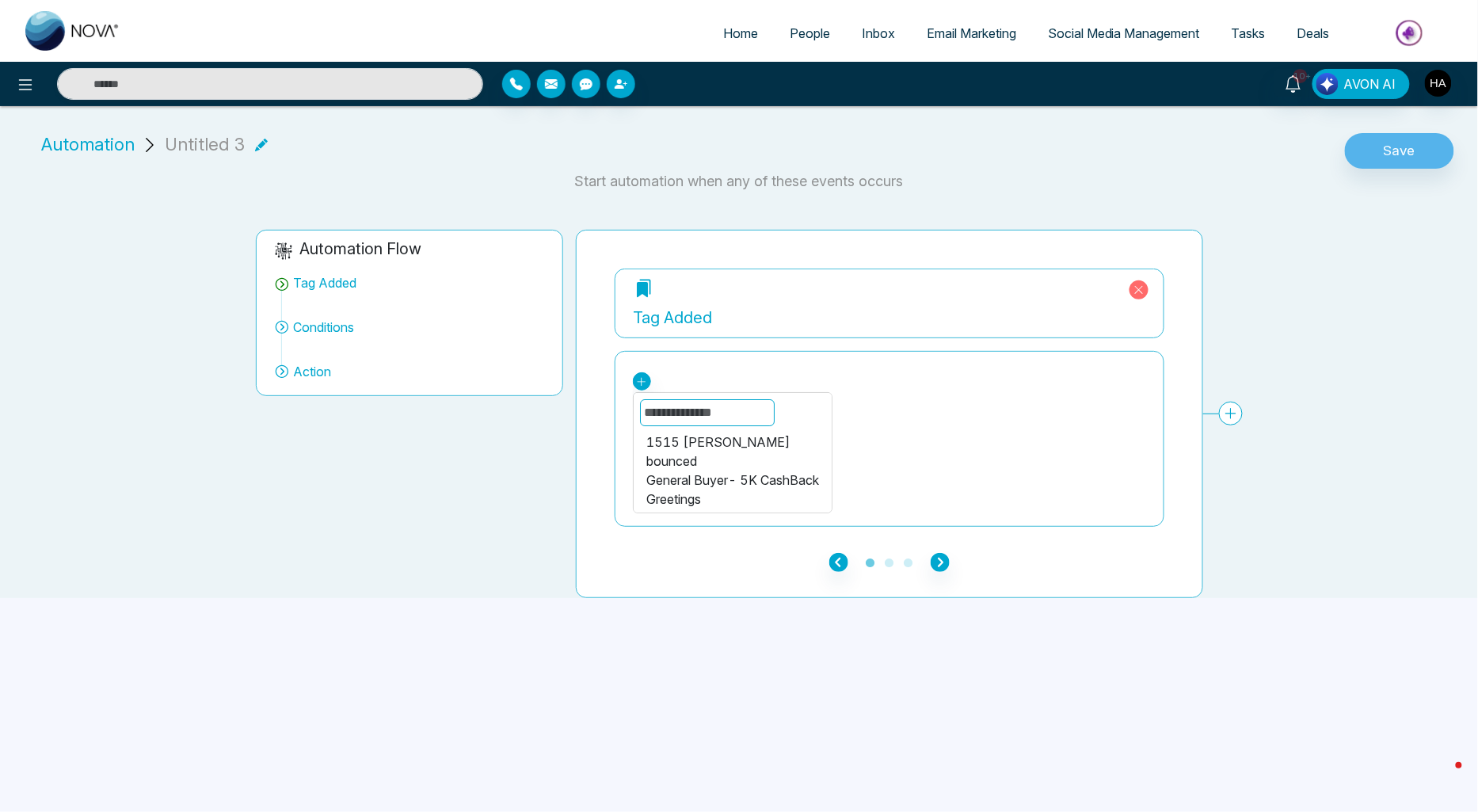
click at [709, 436] on div "1515 [PERSON_NAME]" at bounding box center [732, 442] width 172 height 19
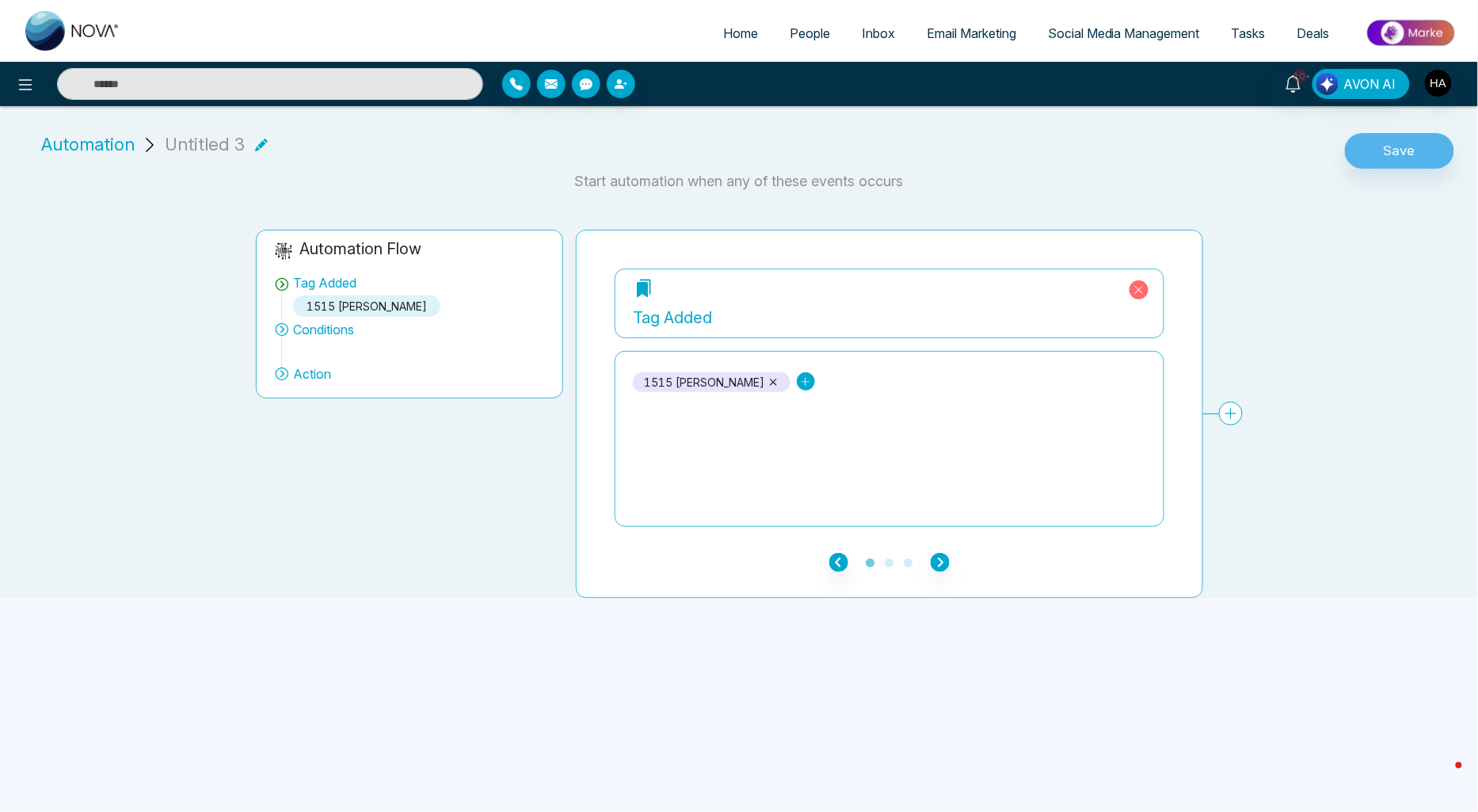
click at [800, 382] on icon at bounding box center [806, 382] width 11 height 11
click at [788, 457] on div "General Buyer- 5K CashBack" at bounding box center [857, 461] width 172 height 19
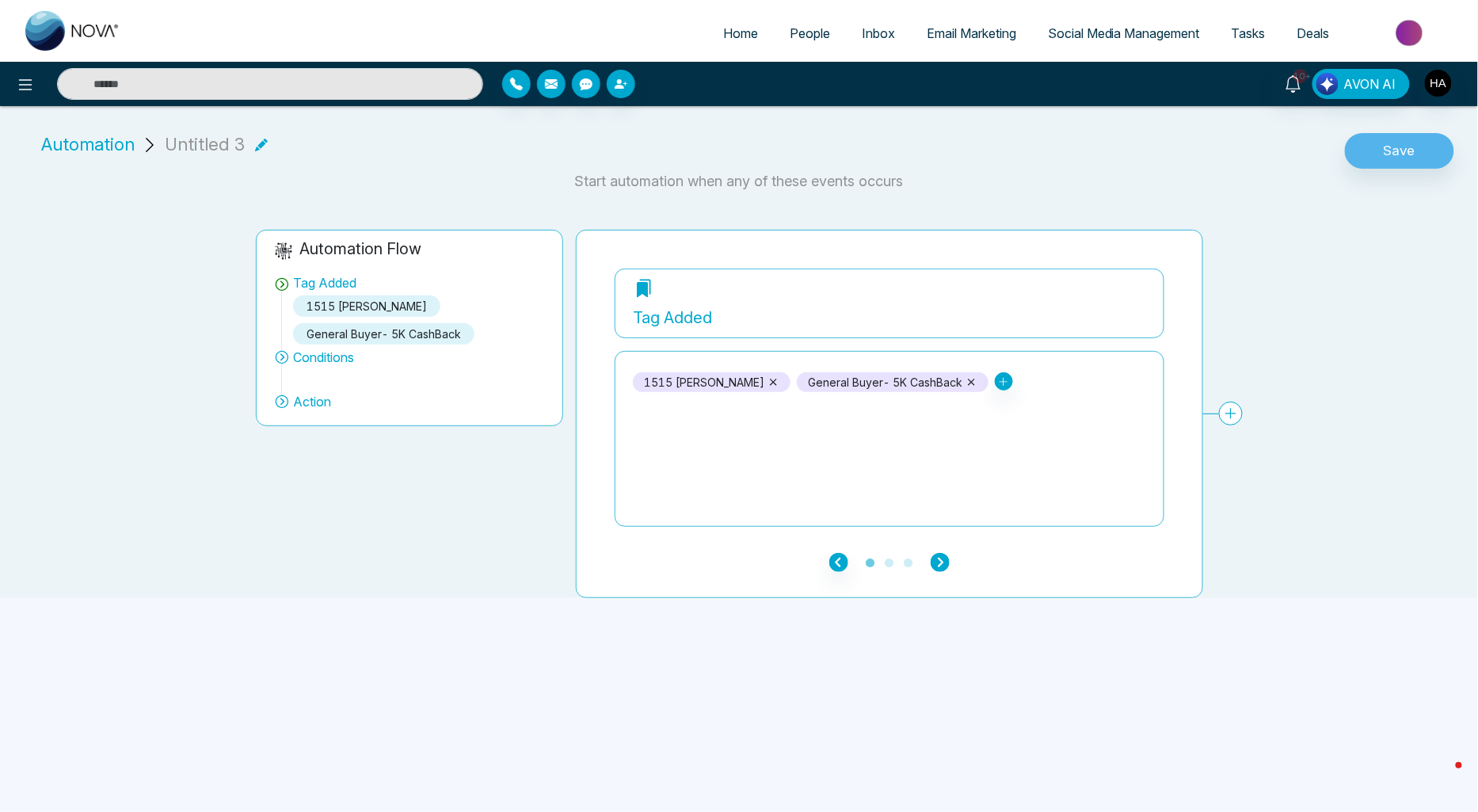
click at [935, 557] on icon "button" at bounding box center [940, 562] width 19 height 19
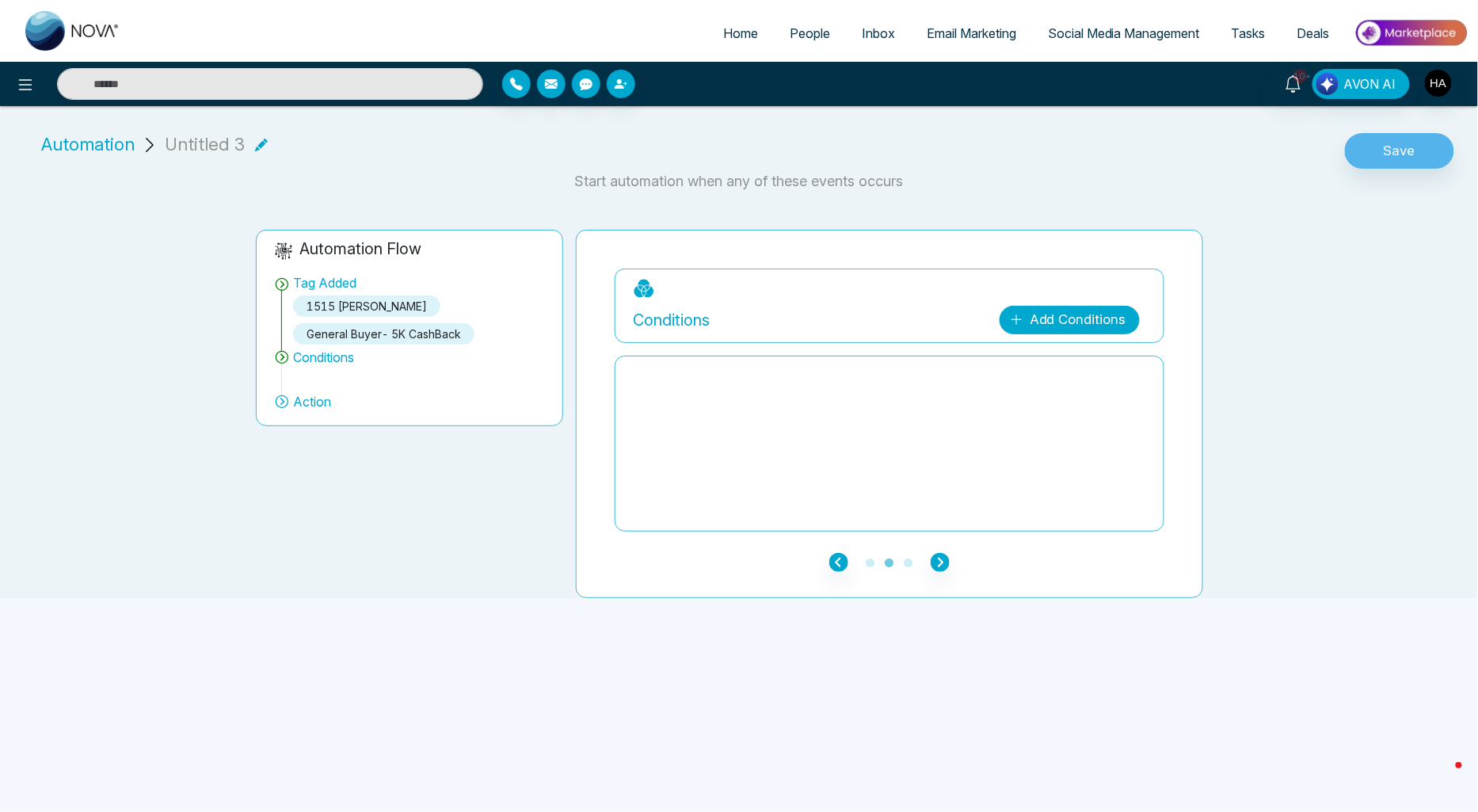
click at [1047, 318] on link "Add Conditions" at bounding box center [1070, 319] width 140 height 28
click at [1043, 352] on select "**********" at bounding box center [1067, 367] width 105 height 30
select select "*****"
click at [1014, 352] on select "**********" at bounding box center [1067, 367] width 105 height 30
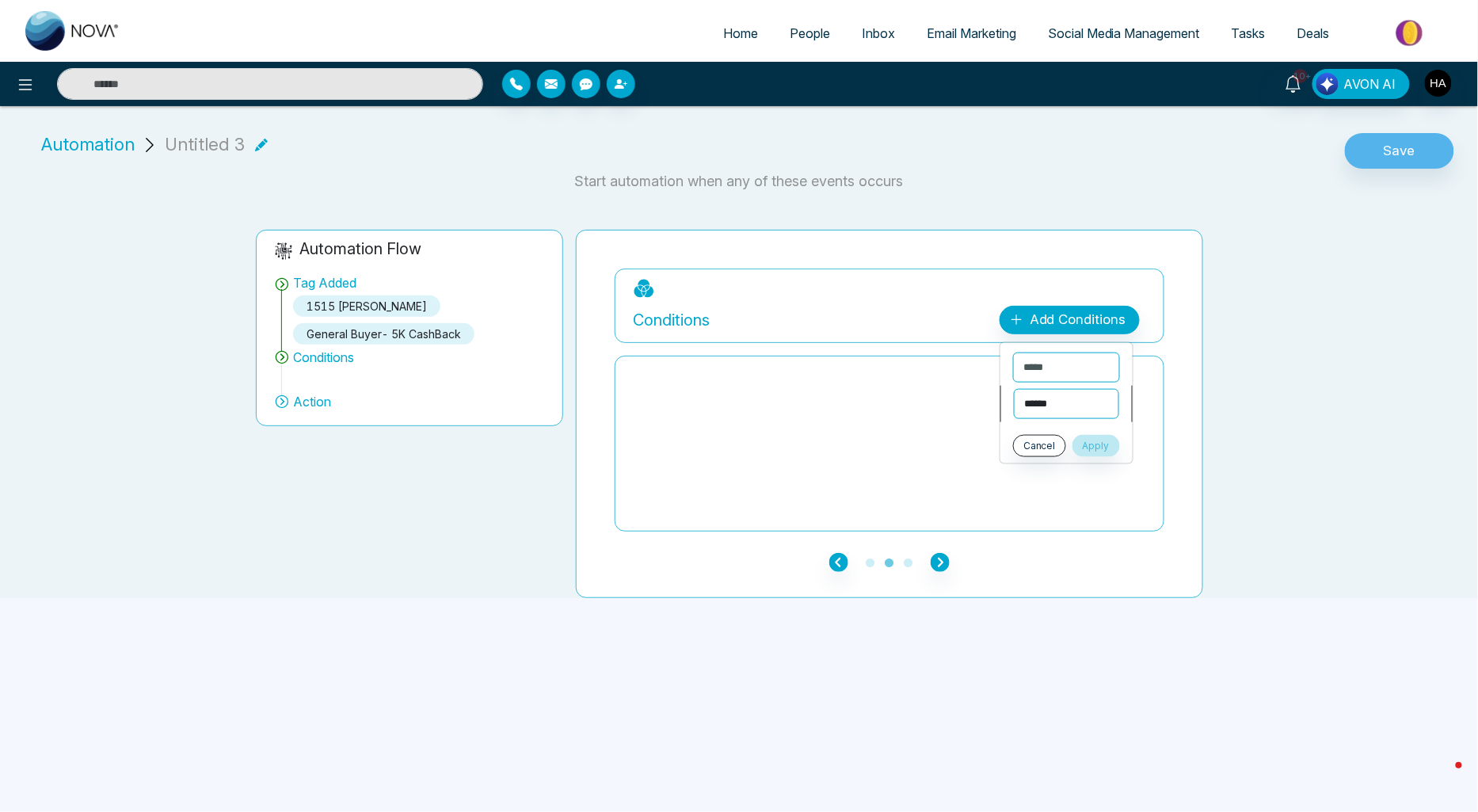
drag, startPoint x: 1073, startPoint y: 398, endPoint x: 1072, endPoint y: 409, distance: 11.0
click at [1073, 398] on select "**********" at bounding box center [1067, 404] width 105 height 30
select select "*******"
click at [1014, 389] on select "**********" at bounding box center [1067, 404] width 105 height 30
drag, startPoint x: 1071, startPoint y: 416, endPoint x: 1070, endPoint y: 445, distance: 29.0
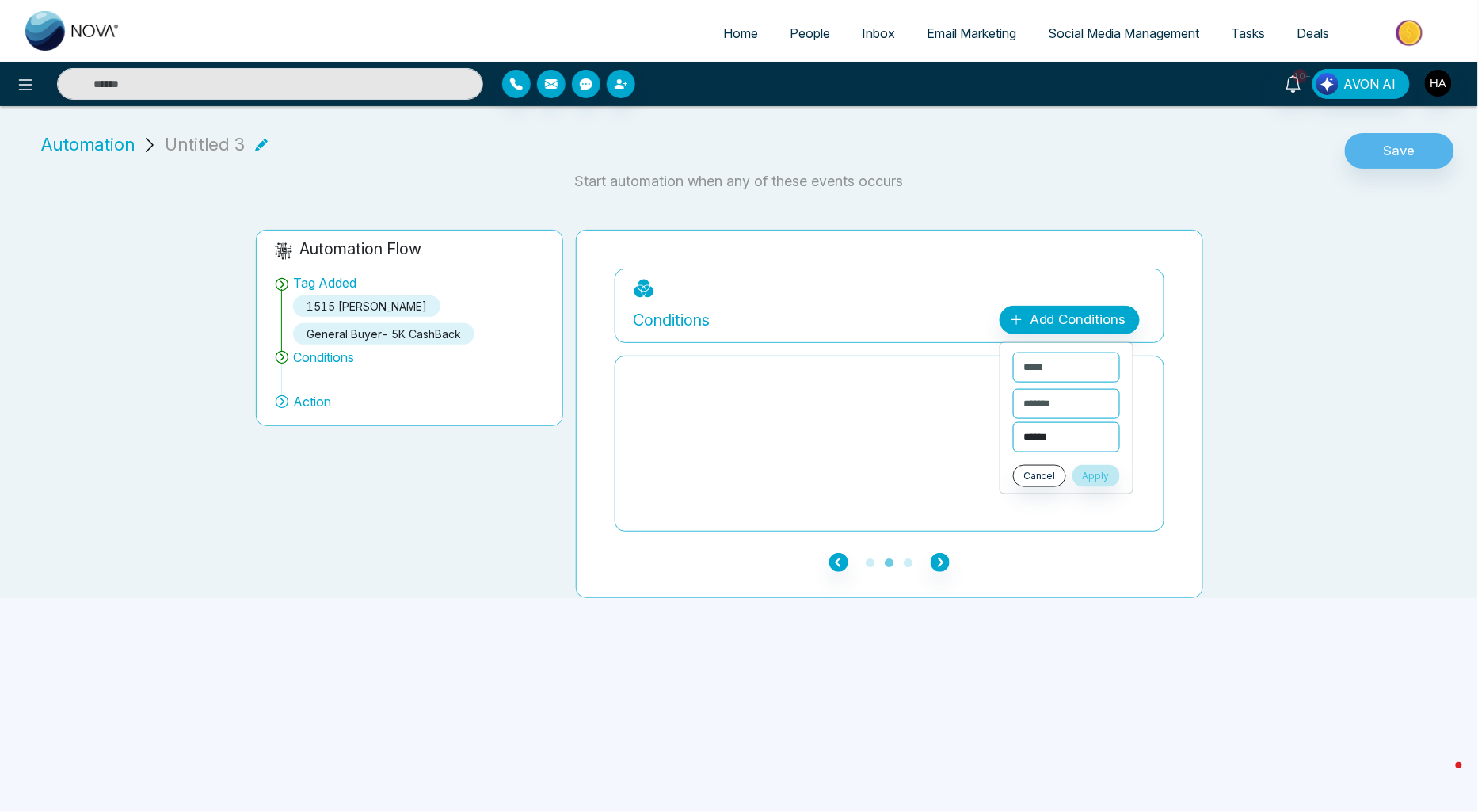
click at [1070, 445] on select "**********" at bounding box center [1067, 437] width 107 height 30
select select "**********"
click at [1013, 422] on select "**********" at bounding box center [1067, 437] width 107 height 30
click at [1107, 473] on button "Apply" at bounding box center [1096, 476] width 48 height 22
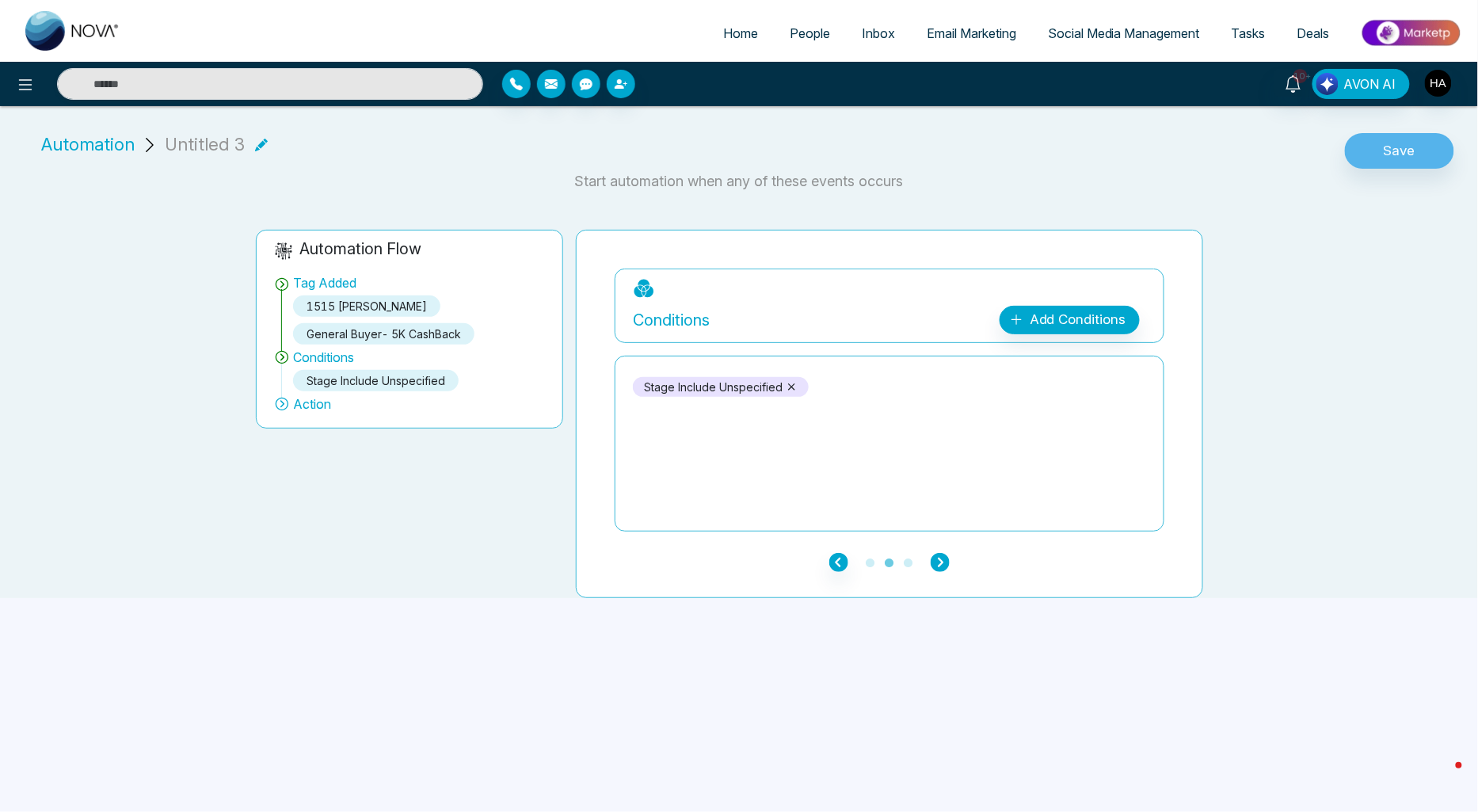
click at [937, 566] on icon "button" at bounding box center [940, 562] width 19 height 19
click at [1079, 323] on div "Add Action Plan" at bounding box center [1075, 320] width 101 height 21
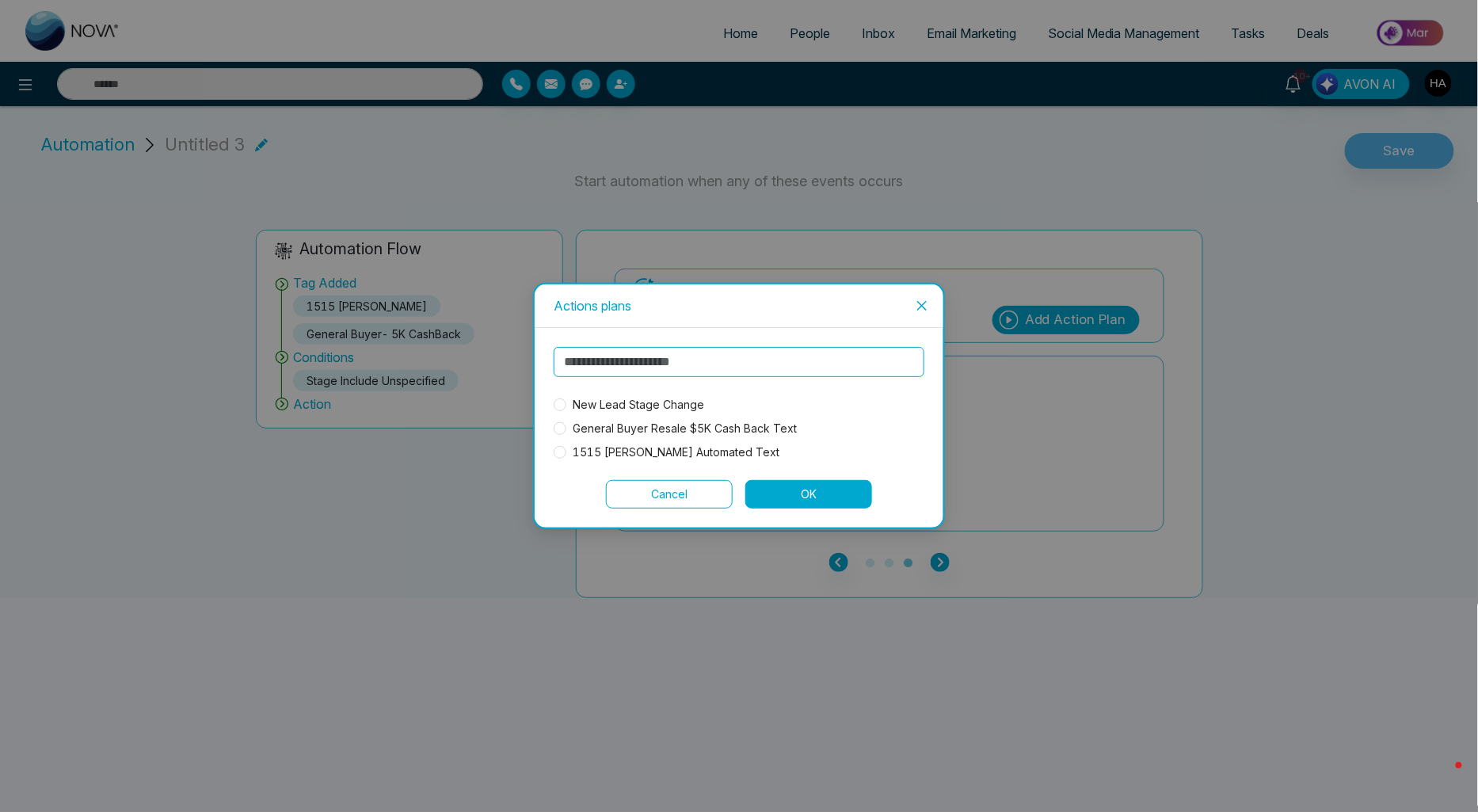
click at [660, 405] on span "New Lead Stage Change" at bounding box center [639, 405] width 144 height 18
click at [806, 496] on button "OK" at bounding box center [808, 495] width 126 height 28
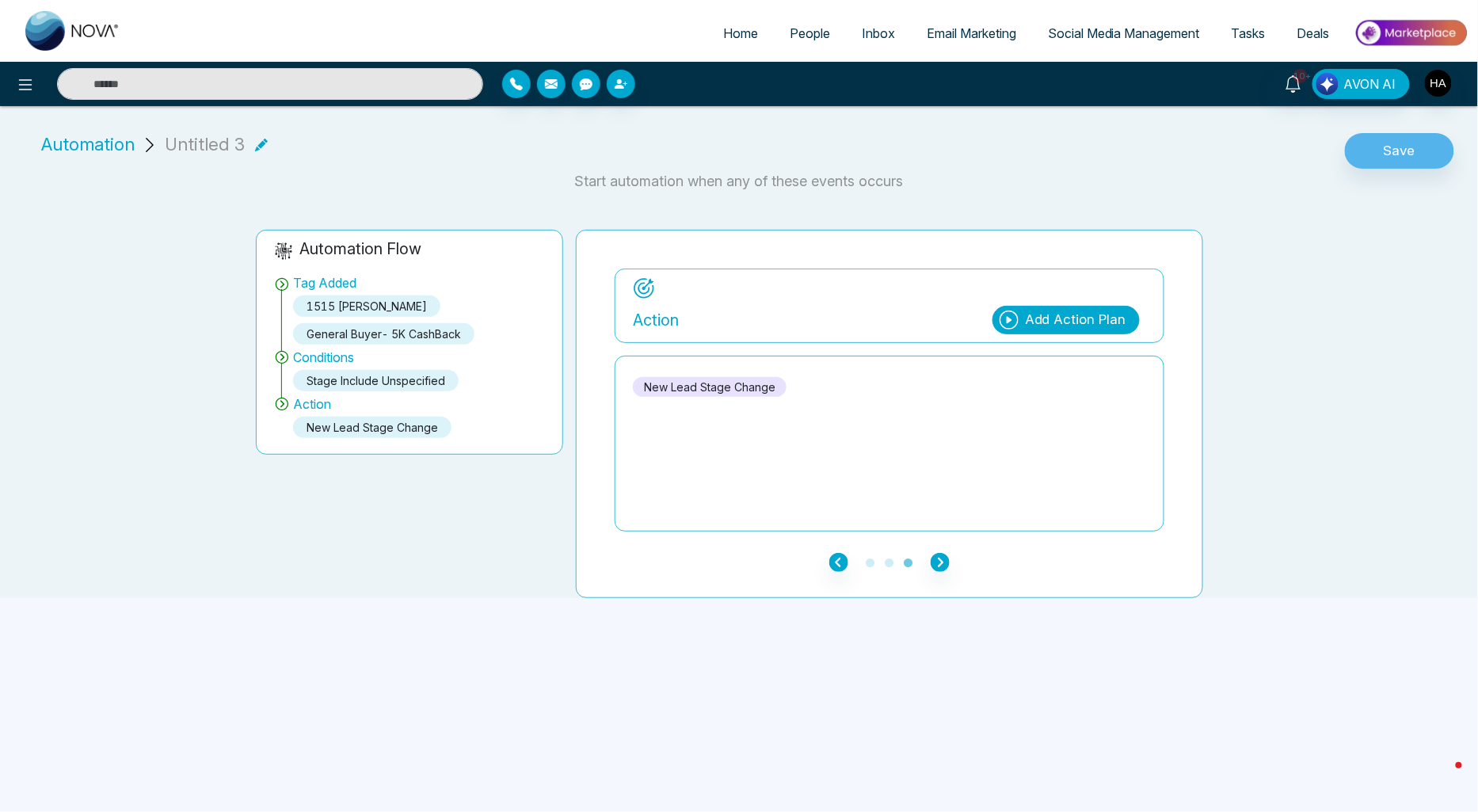
click at [255, 151] on icon at bounding box center [261, 145] width 13 height 13
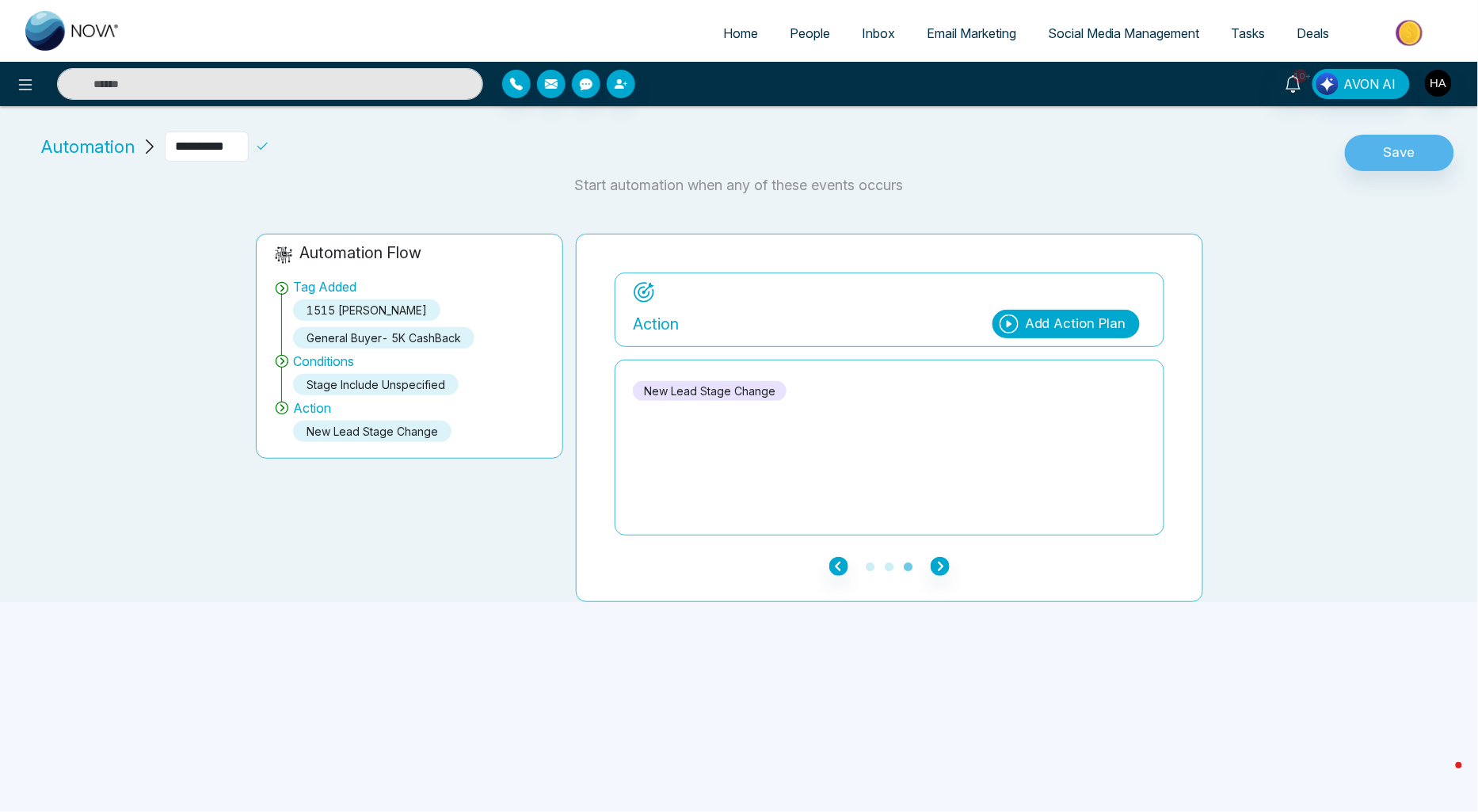
click at [243, 151] on input "**********" at bounding box center [207, 146] width 84 height 30
type input "*"
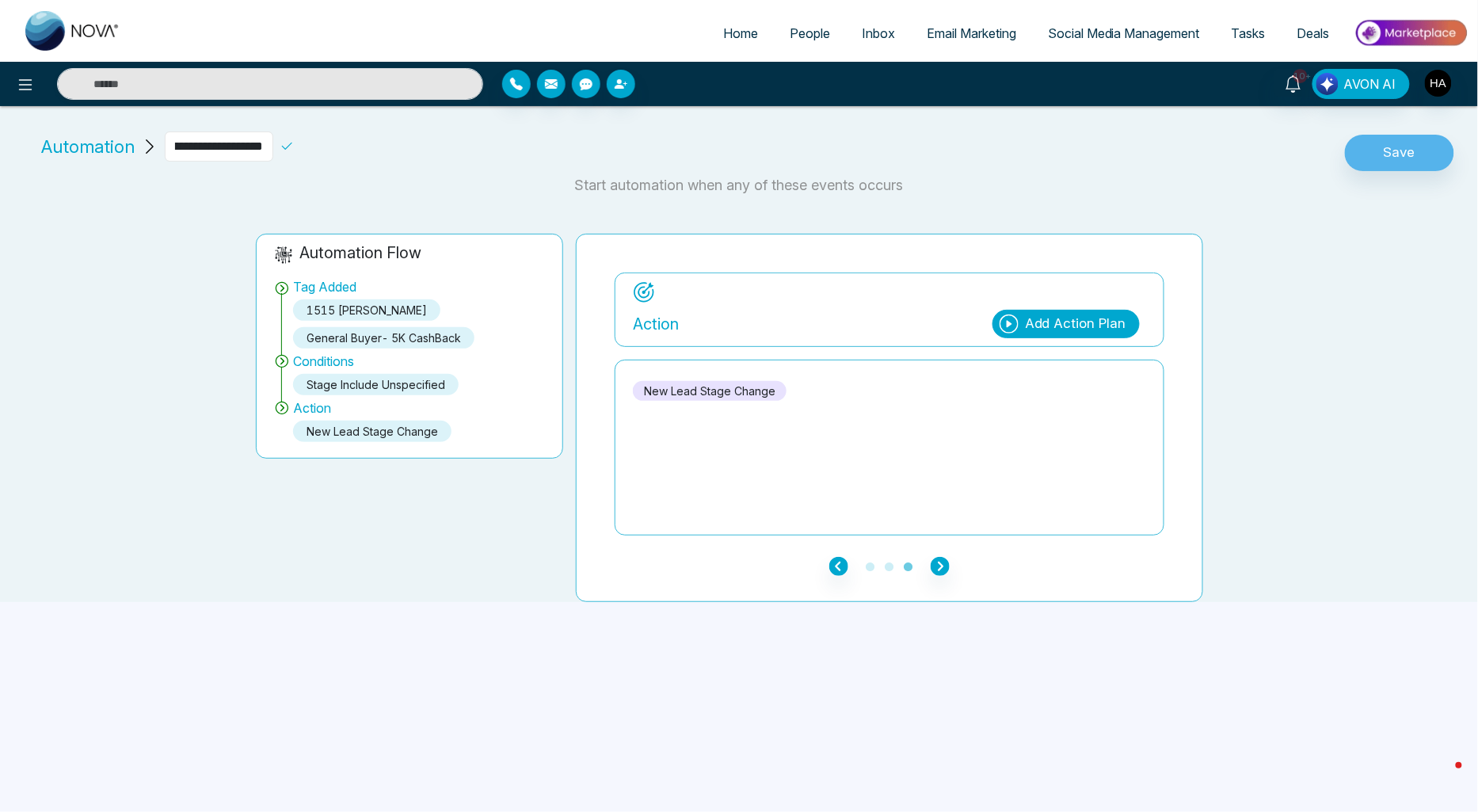
type input "**********"
click at [288, 146] on icon at bounding box center [287, 146] width 14 height 14
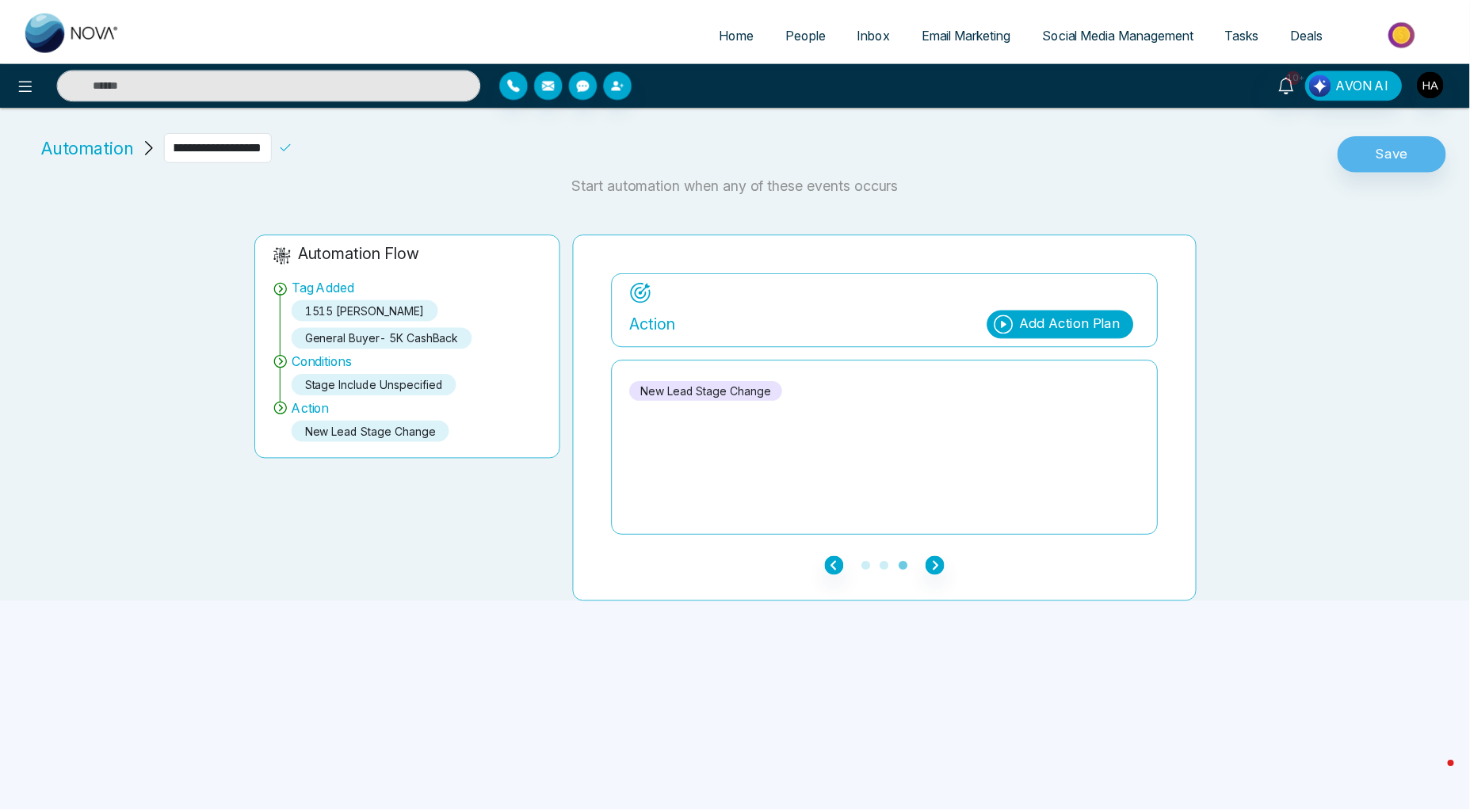
scroll to position [0, 0]
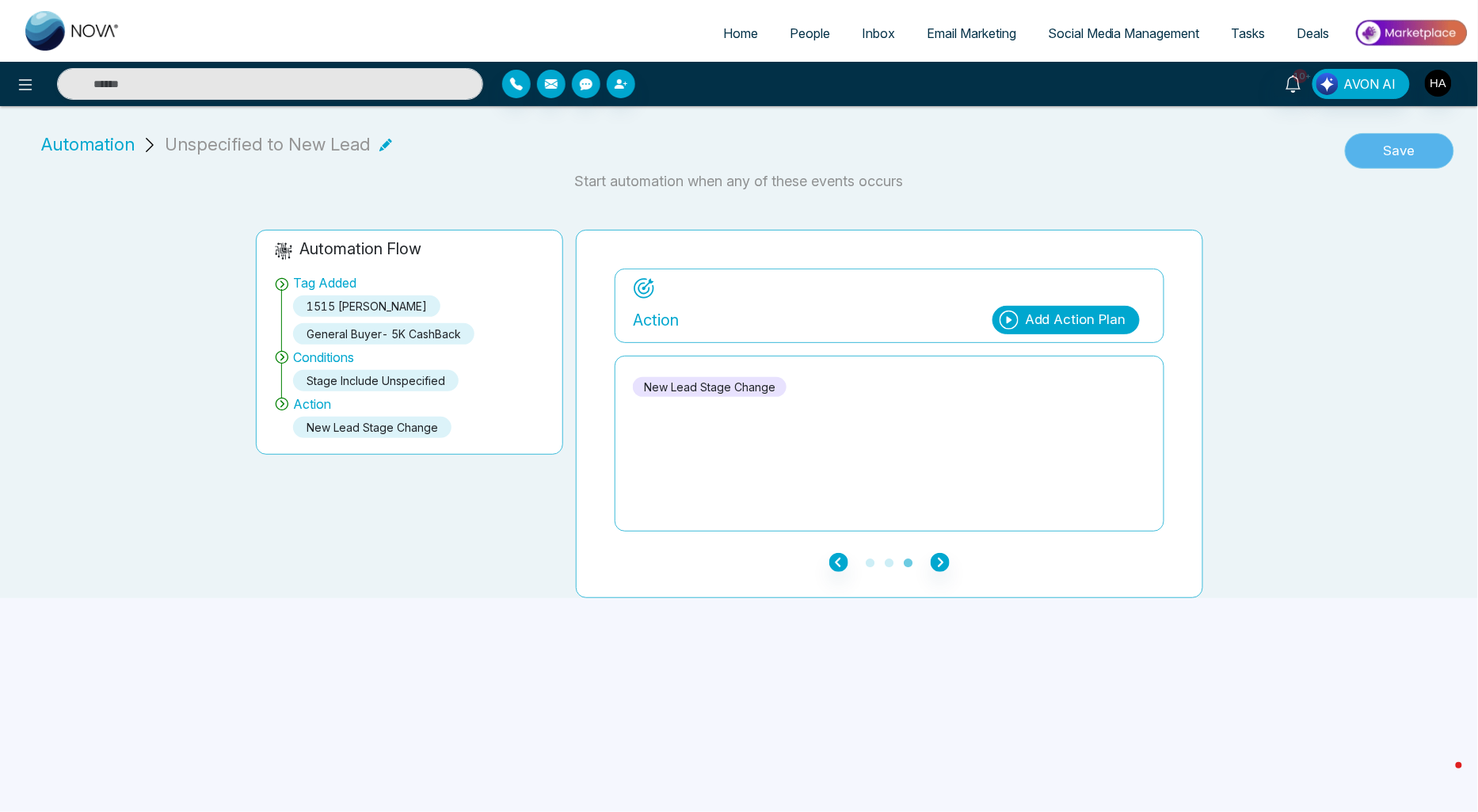
click at [1410, 153] on button "Save" at bounding box center [1399, 151] width 110 height 37
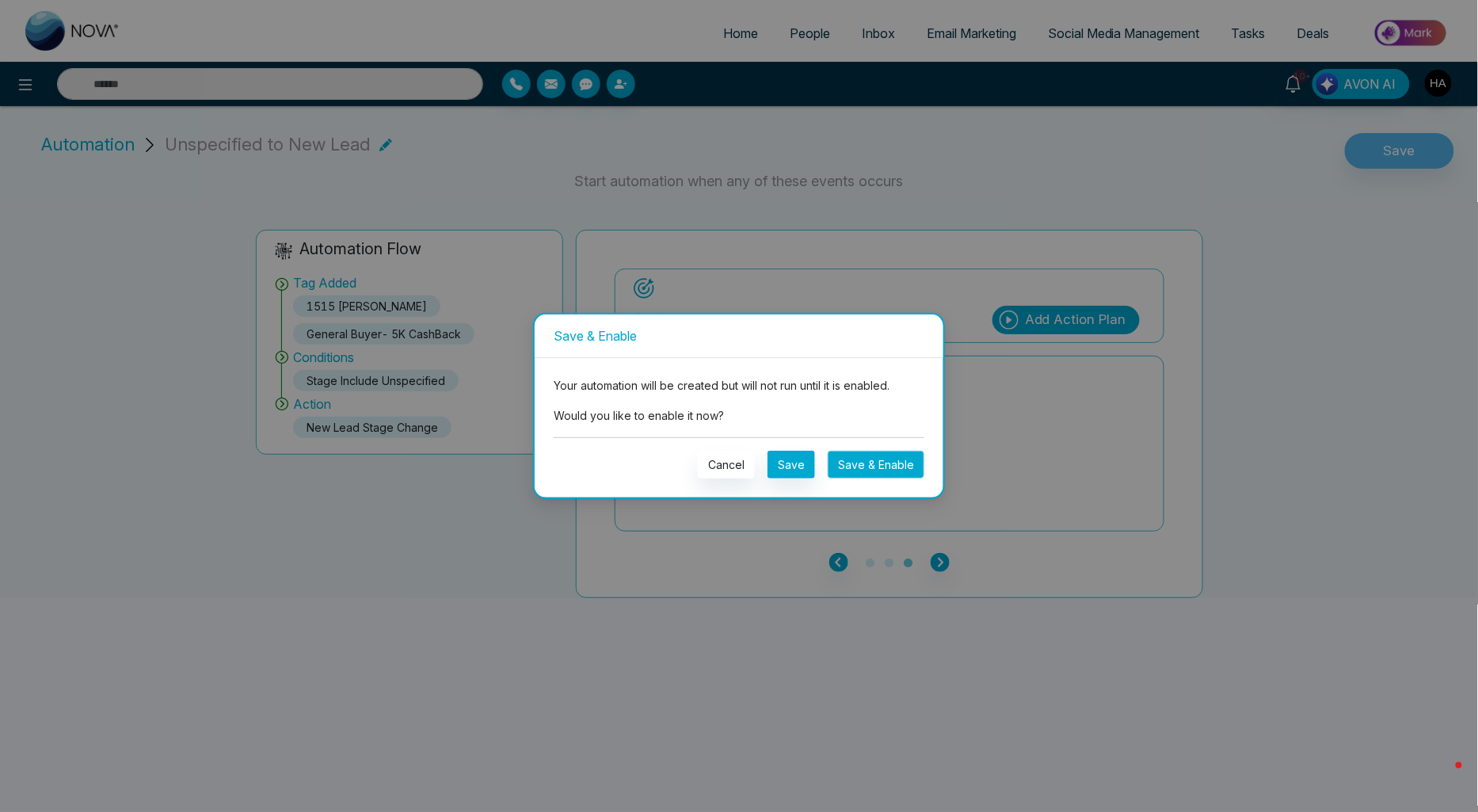
click at [850, 461] on button "Save & Enable" at bounding box center [876, 465] width 96 height 28
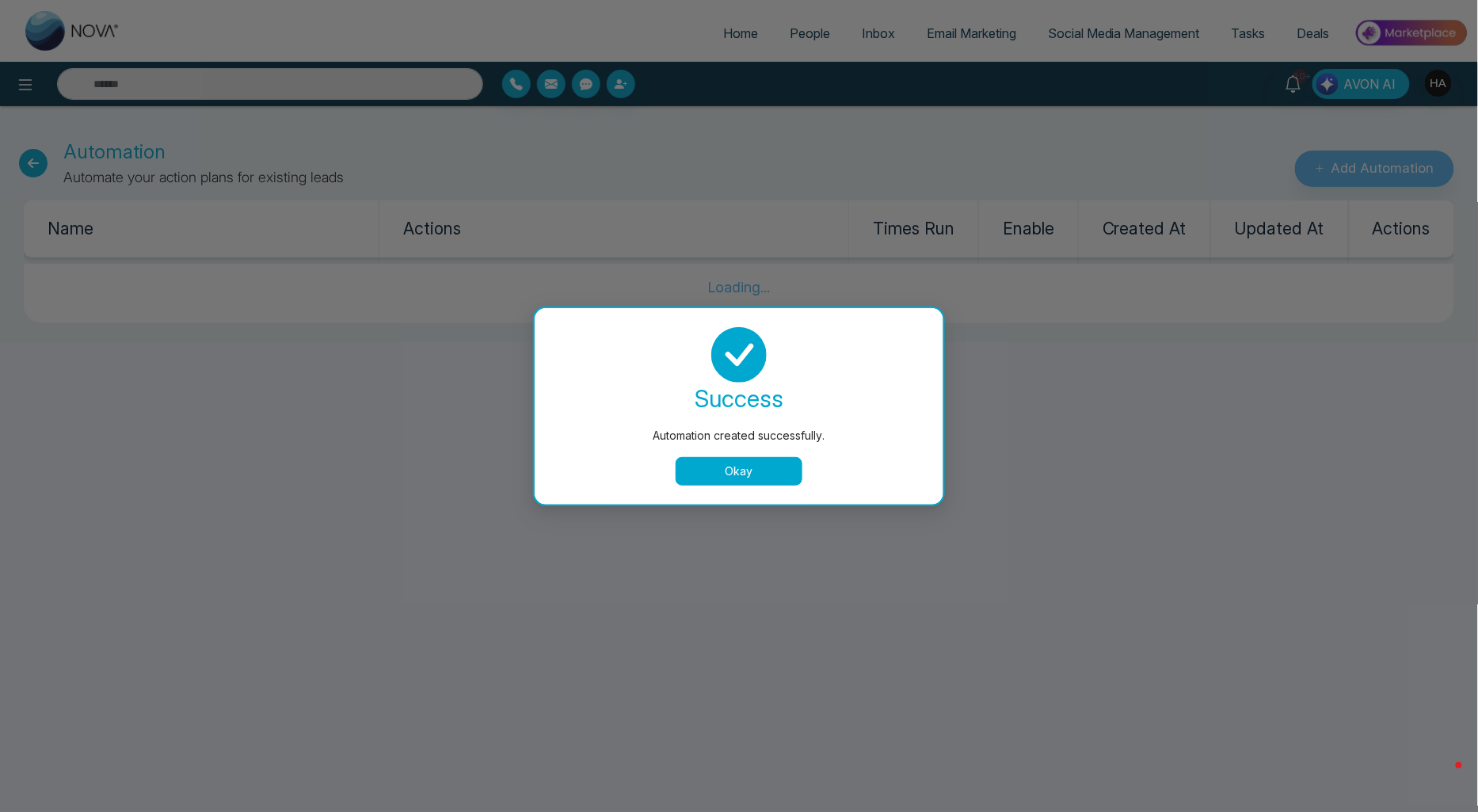
click at [762, 484] on button "Okay" at bounding box center [738, 471] width 126 height 28
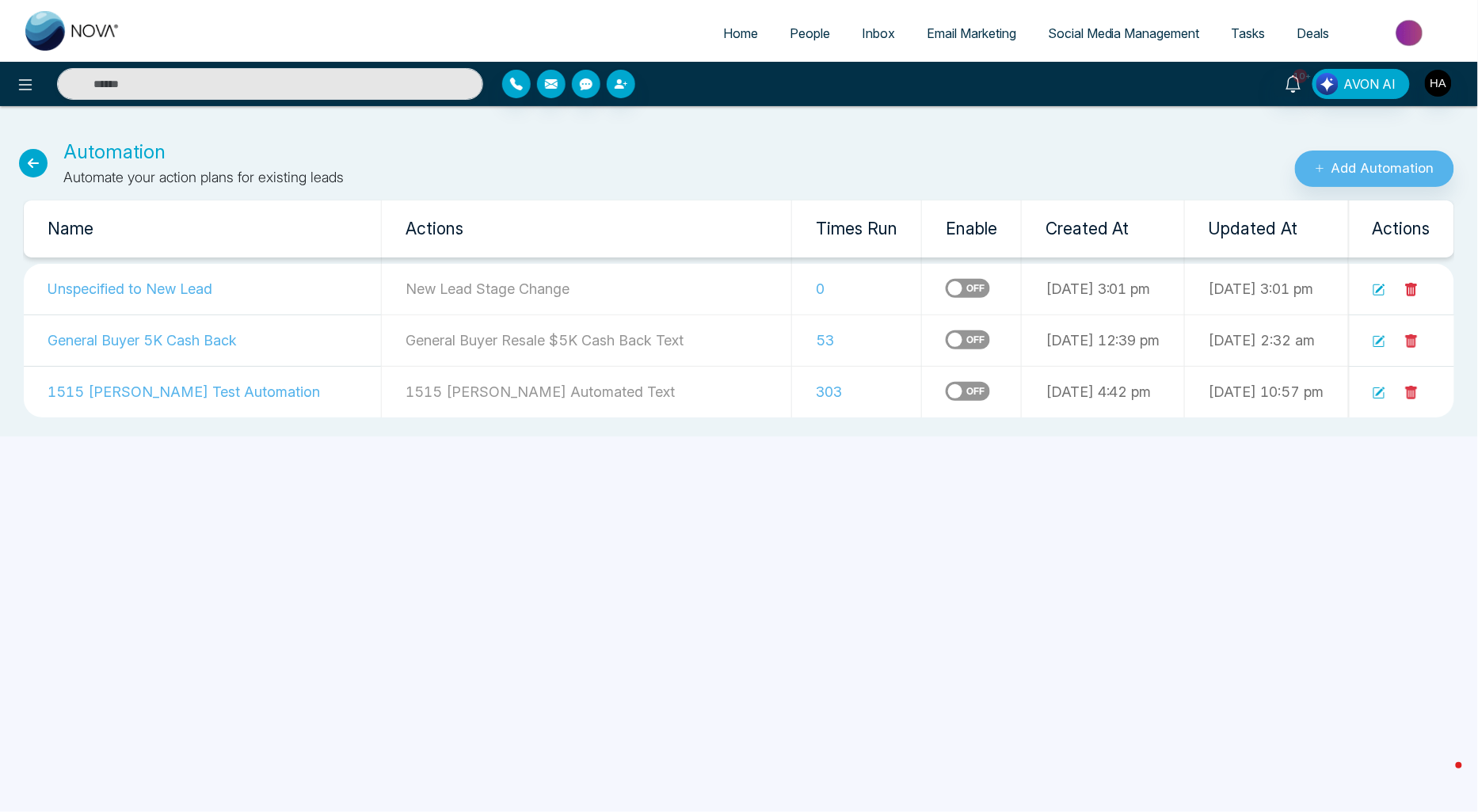
click at [790, 37] on span "People" at bounding box center [809, 33] width 40 height 16
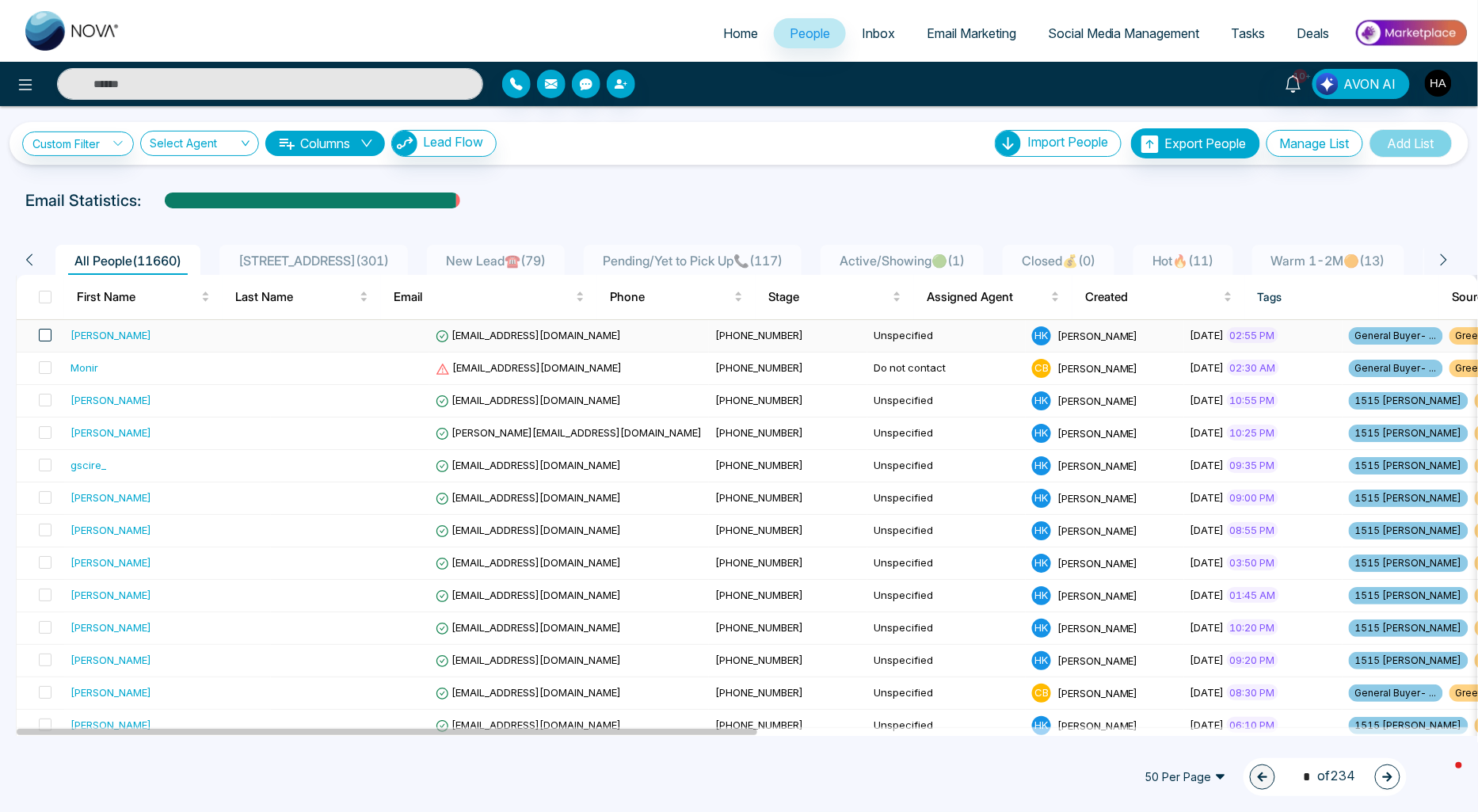
click at [42, 332] on span at bounding box center [45, 335] width 13 height 13
click at [49, 402] on span at bounding box center [45, 400] width 13 height 13
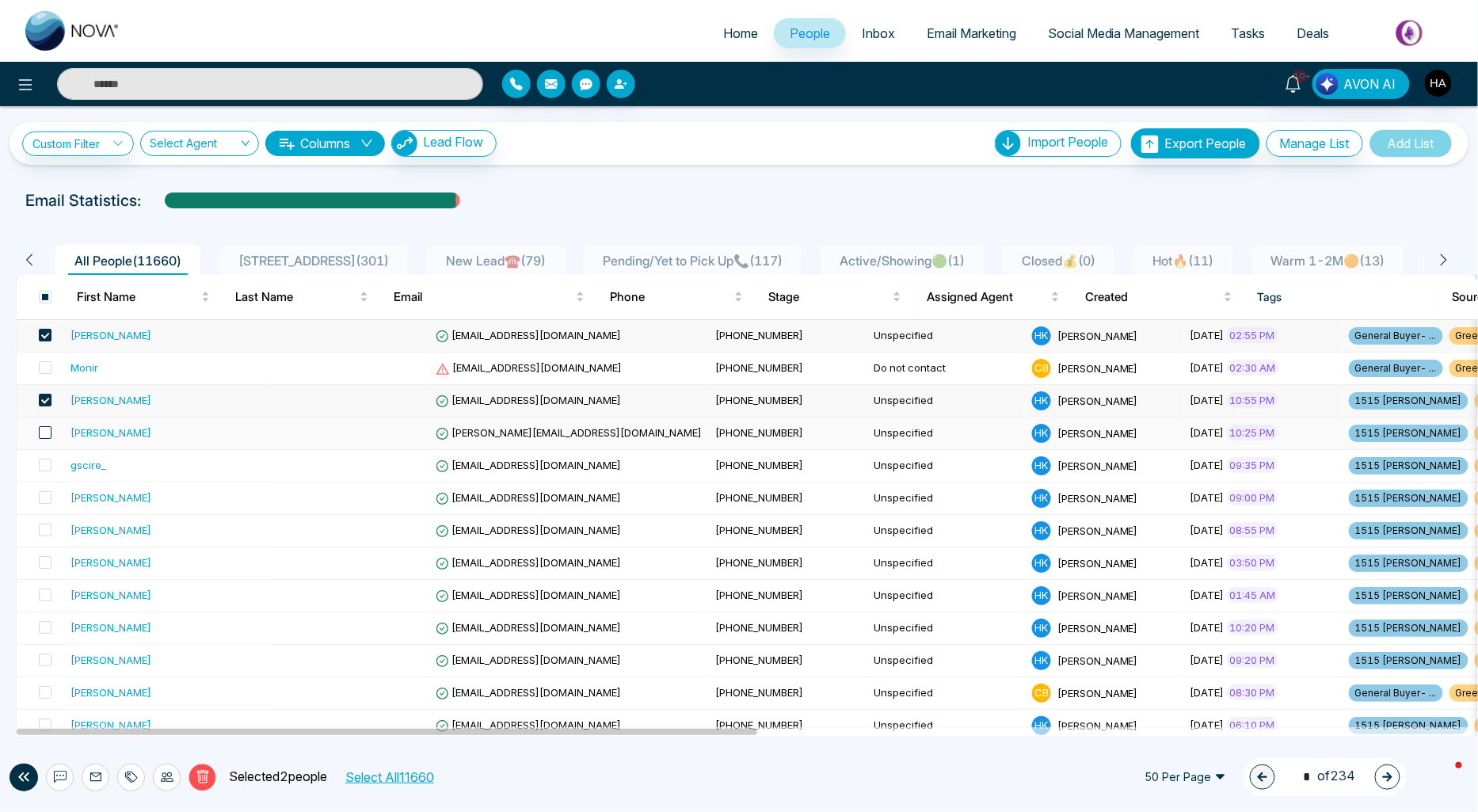
click at [49, 433] on span at bounding box center [45, 433] width 13 height 13
click at [49, 467] on span at bounding box center [45, 465] width 13 height 13
click at [49, 493] on span at bounding box center [45, 497] width 13 height 13
click at [44, 524] on span at bounding box center [45, 530] width 13 height 13
drag, startPoint x: 42, startPoint y: 550, endPoint x: 41, endPoint y: 565, distance: 15.0
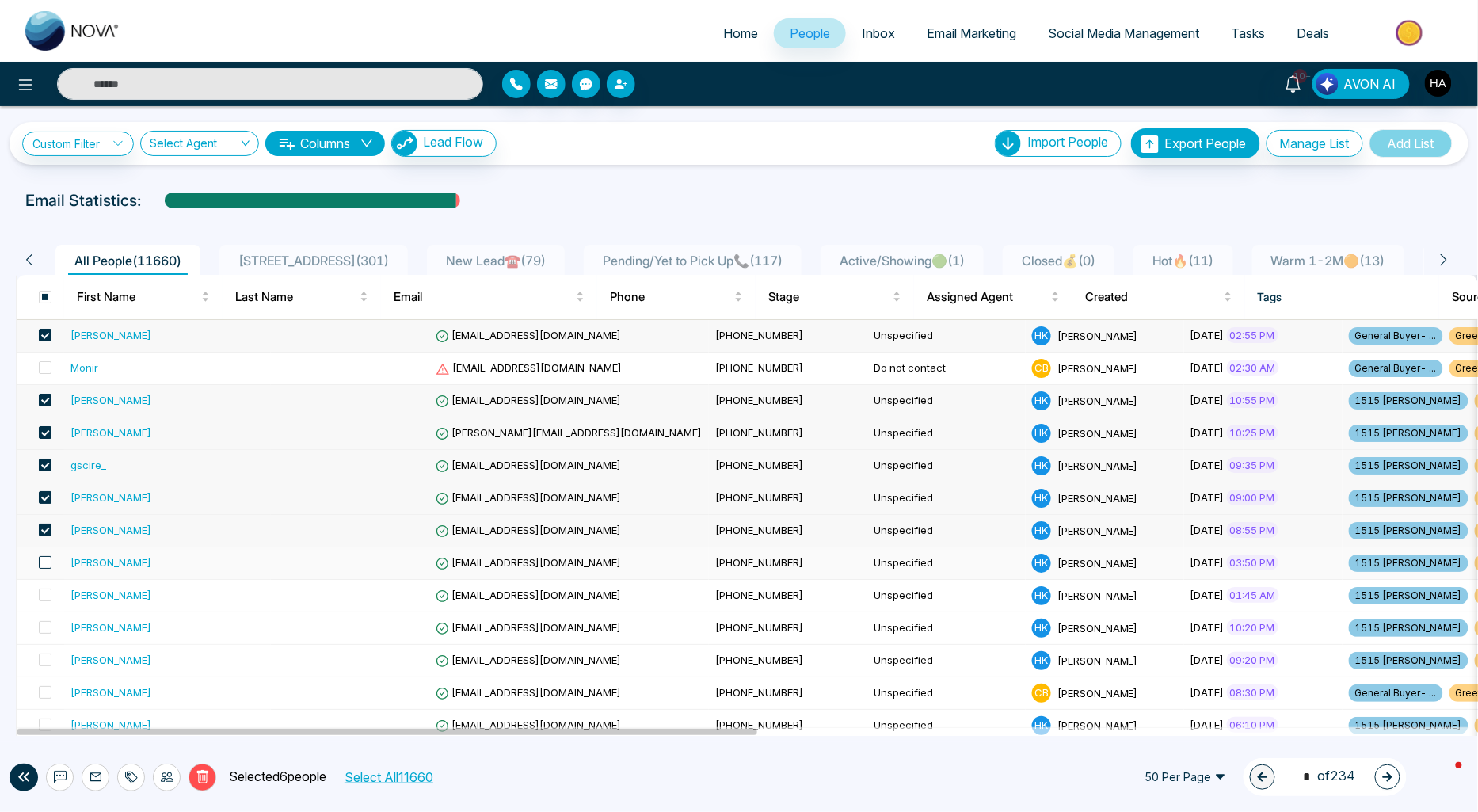
click at [42, 551] on td at bounding box center [40, 563] width 48 height 33
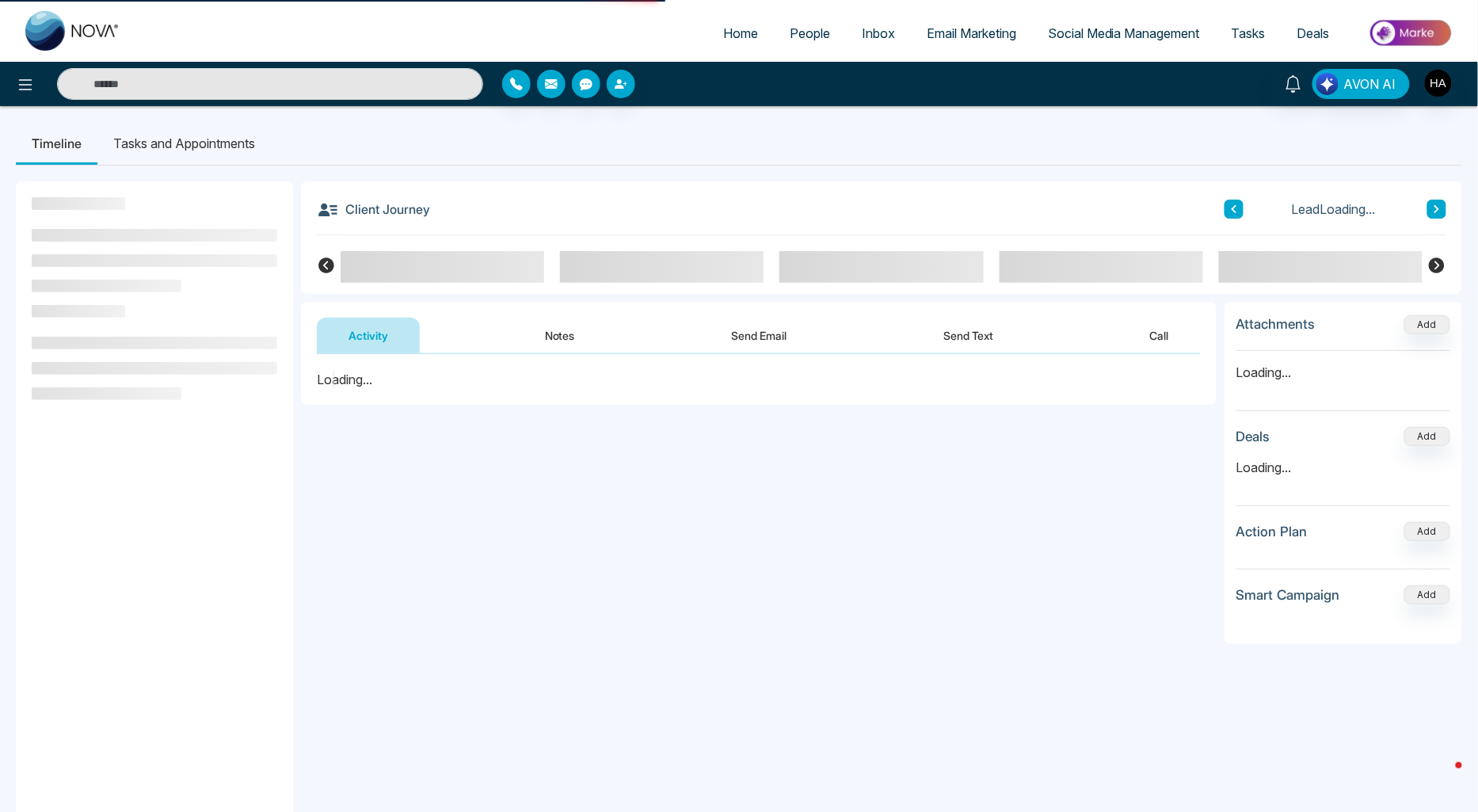
click at [41, 573] on aside at bounding box center [155, 587] width 277 height 812
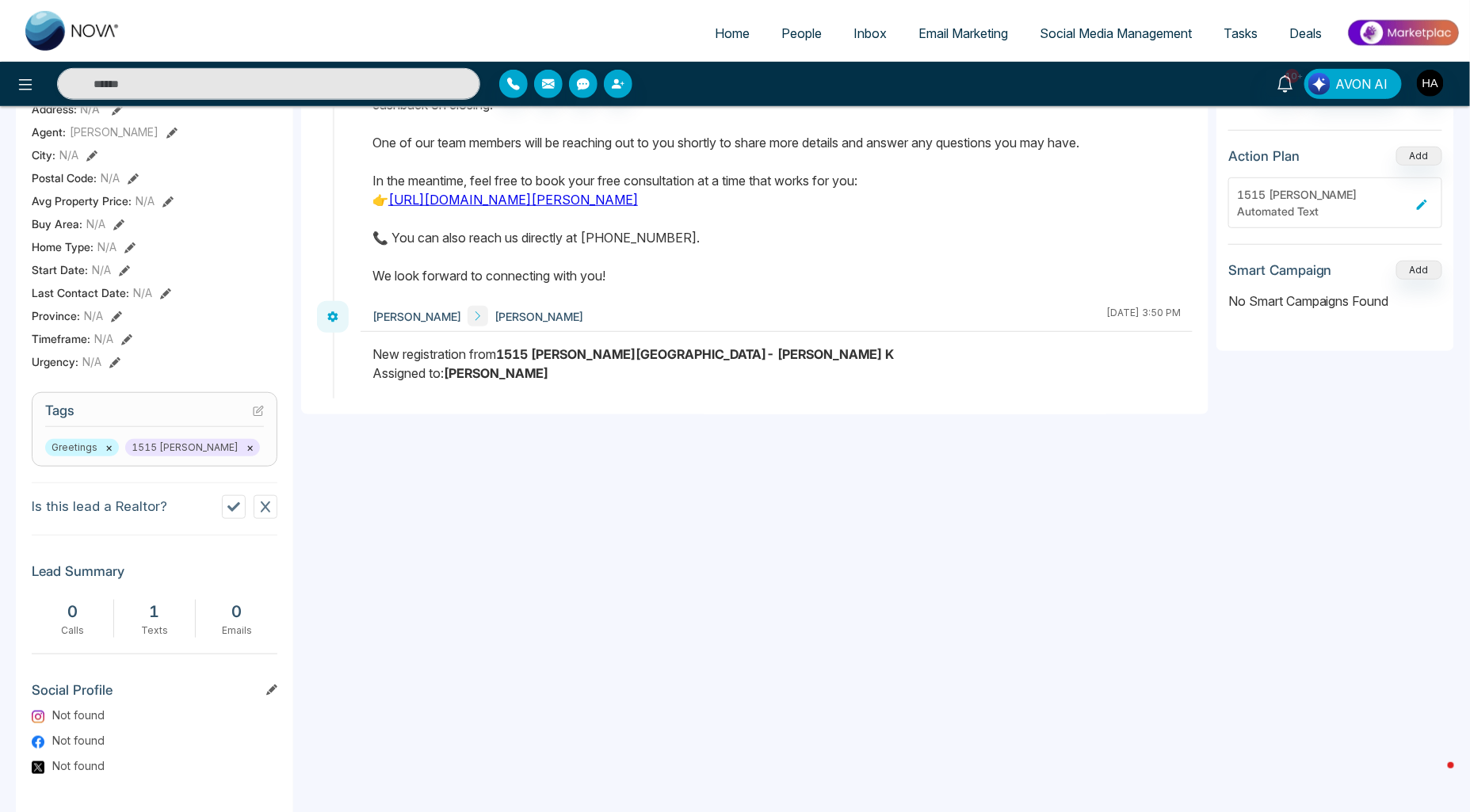
scroll to position [527, 0]
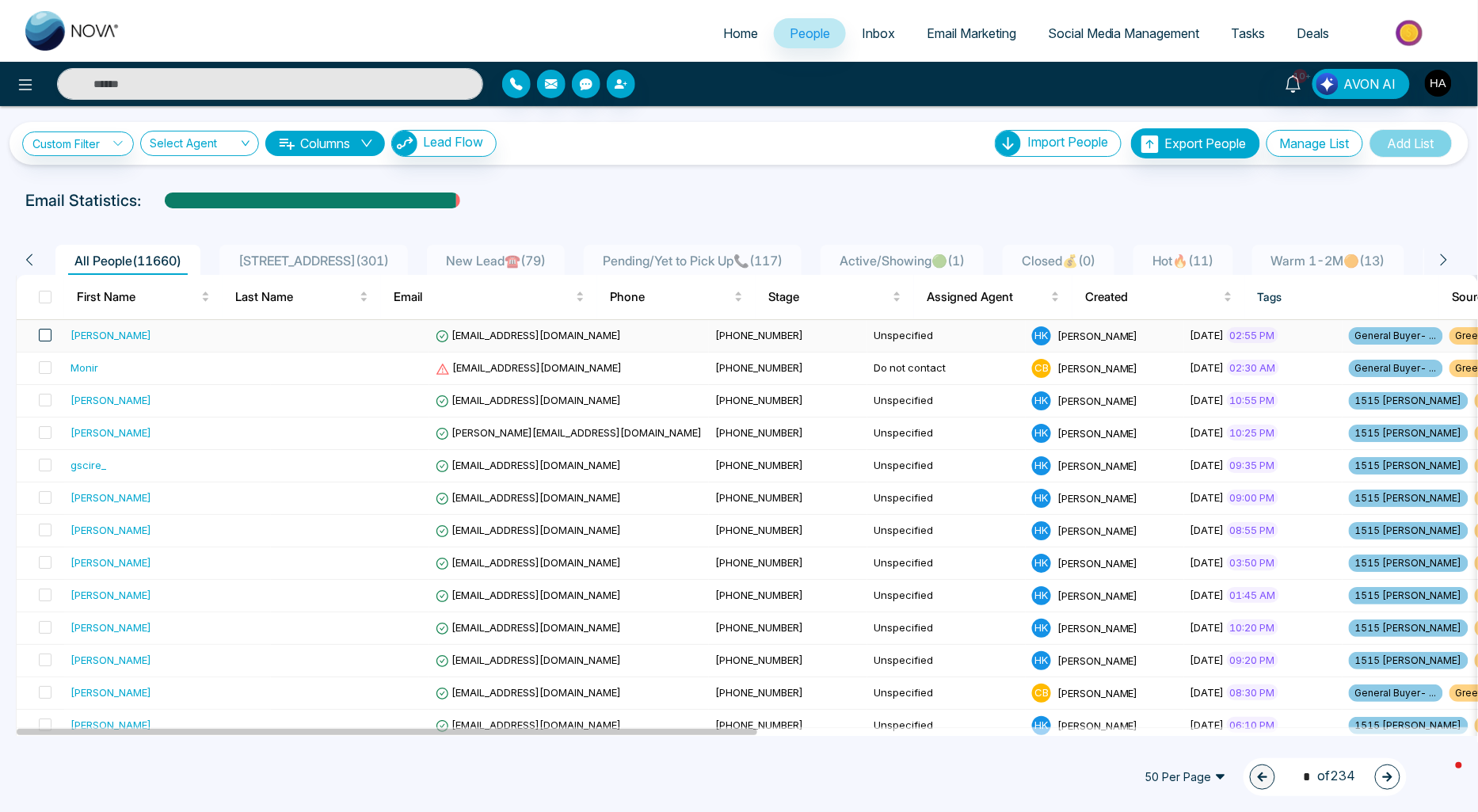
click at [42, 334] on span at bounding box center [45, 335] width 13 height 13
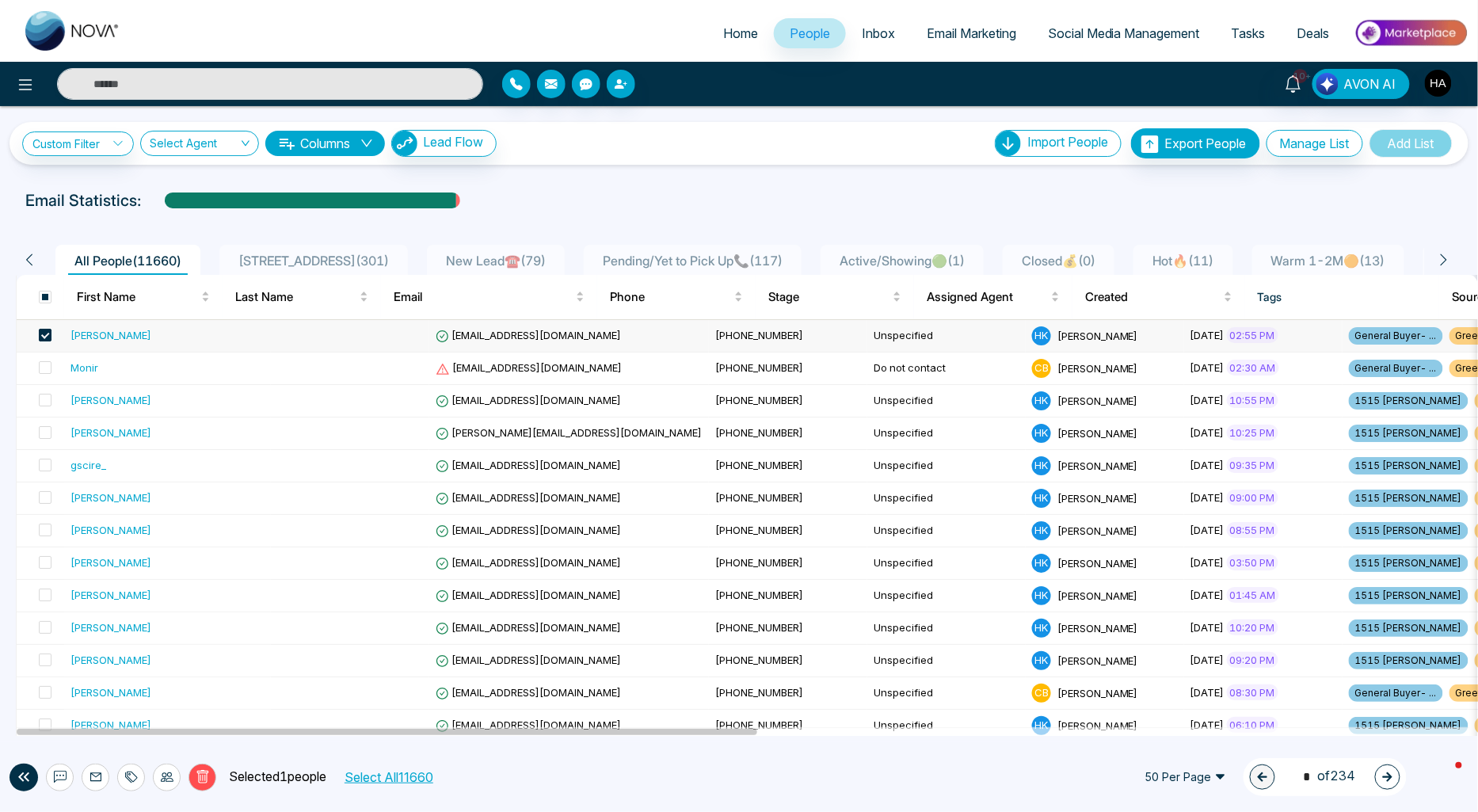
click at [48, 334] on span at bounding box center [45, 335] width 13 height 13
click at [44, 330] on span at bounding box center [45, 335] width 13 height 13
click at [44, 406] on label at bounding box center [40, 401] width 22 height 18
click at [49, 432] on span at bounding box center [45, 433] width 13 height 13
click at [44, 459] on span at bounding box center [45, 465] width 13 height 13
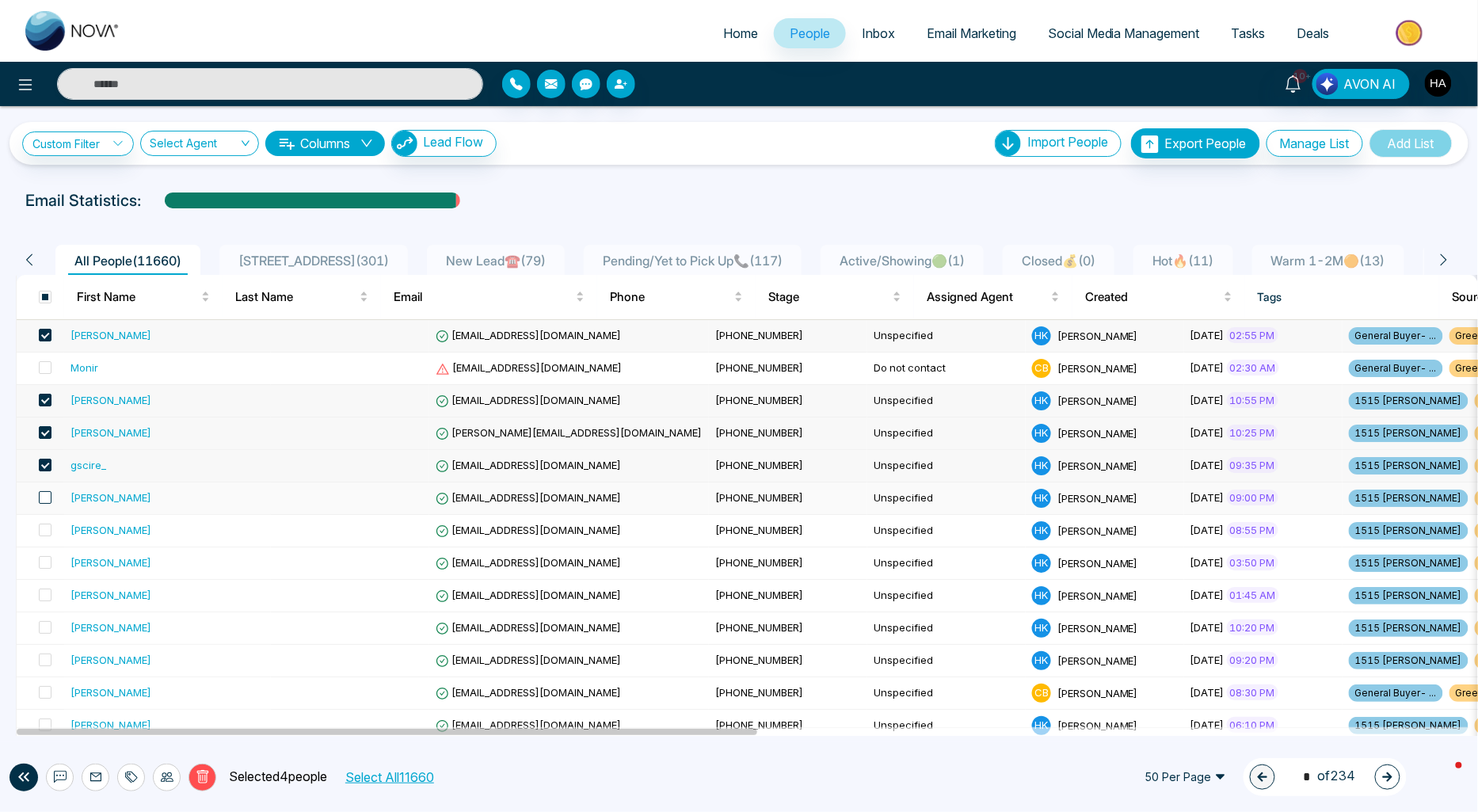
click at [48, 501] on span at bounding box center [45, 497] width 13 height 13
click at [46, 527] on span at bounding box center [45, 530] width 13 height 13
click at [46, 566] on span at bounding box center [45, 563] width 13 height 13
click at [43, 596] on span at bounding box center [45, 595] width 13 height 13
click at [49, 629] on span at bounding box center [45, 627] width 13 height 13
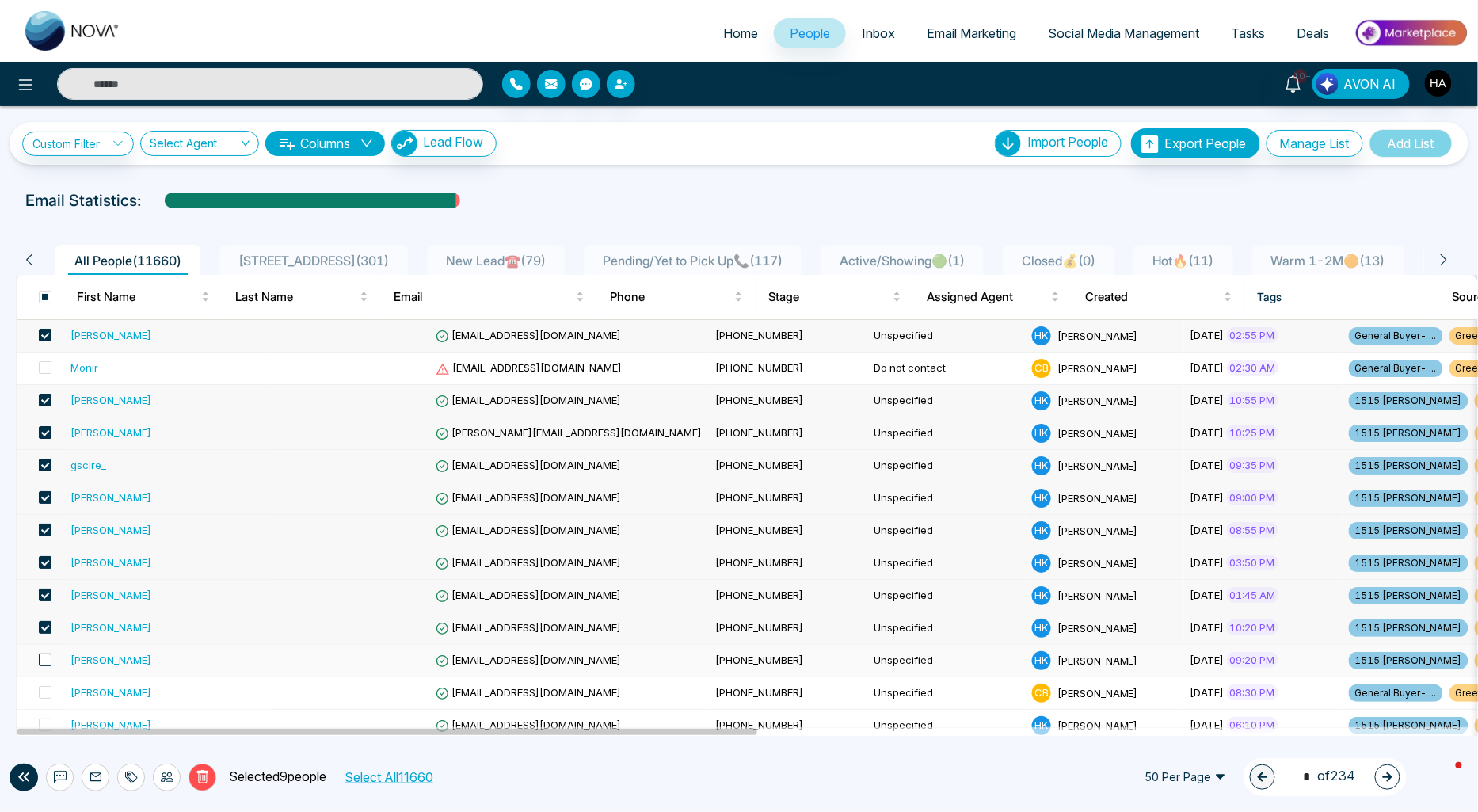
click at [49, 655] on span at bounding box center [45, 660] width 13 height 13
click at [46, 690] on span at bounding box center [45, 692] width 13 height 13
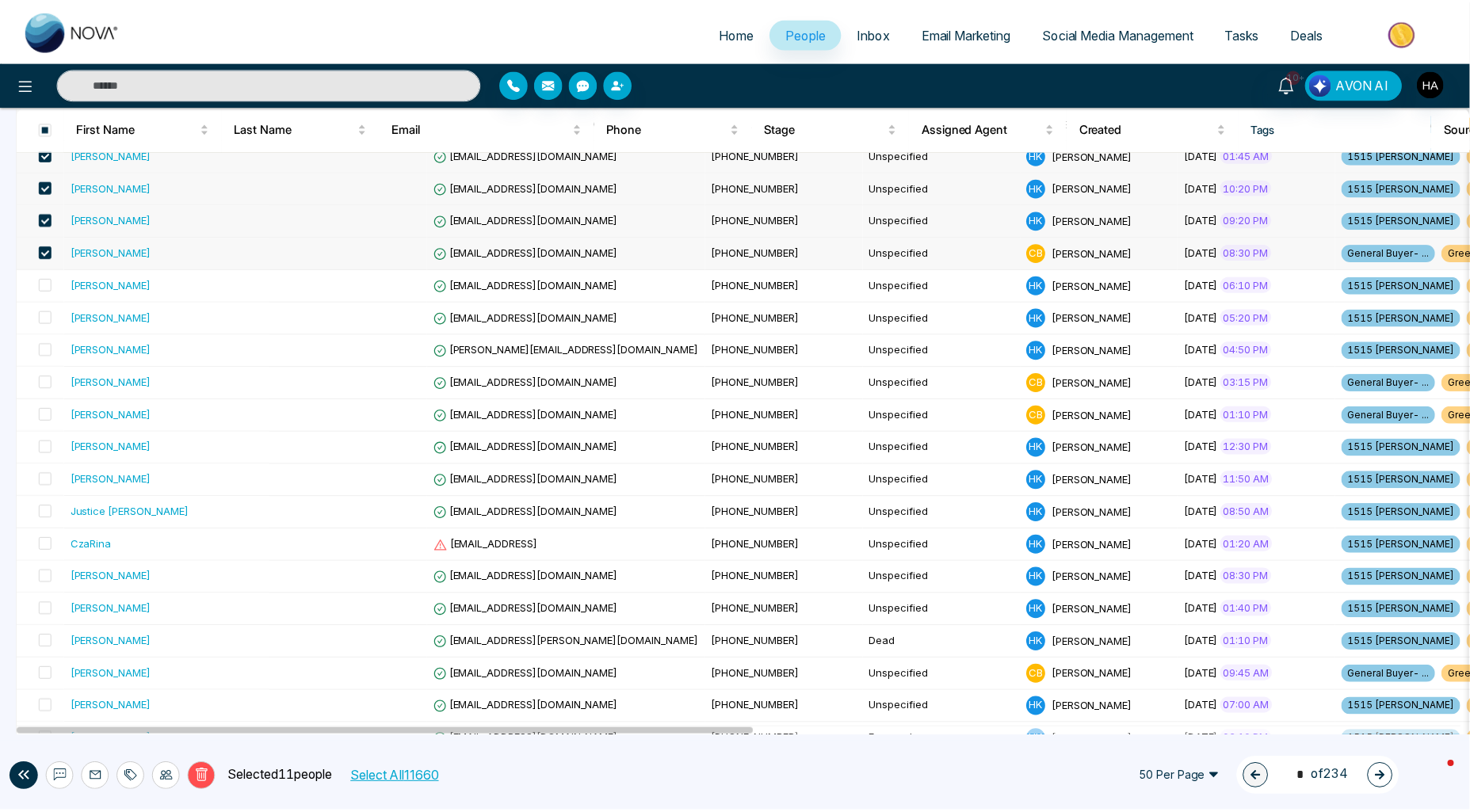
scroll to position [436, 0]
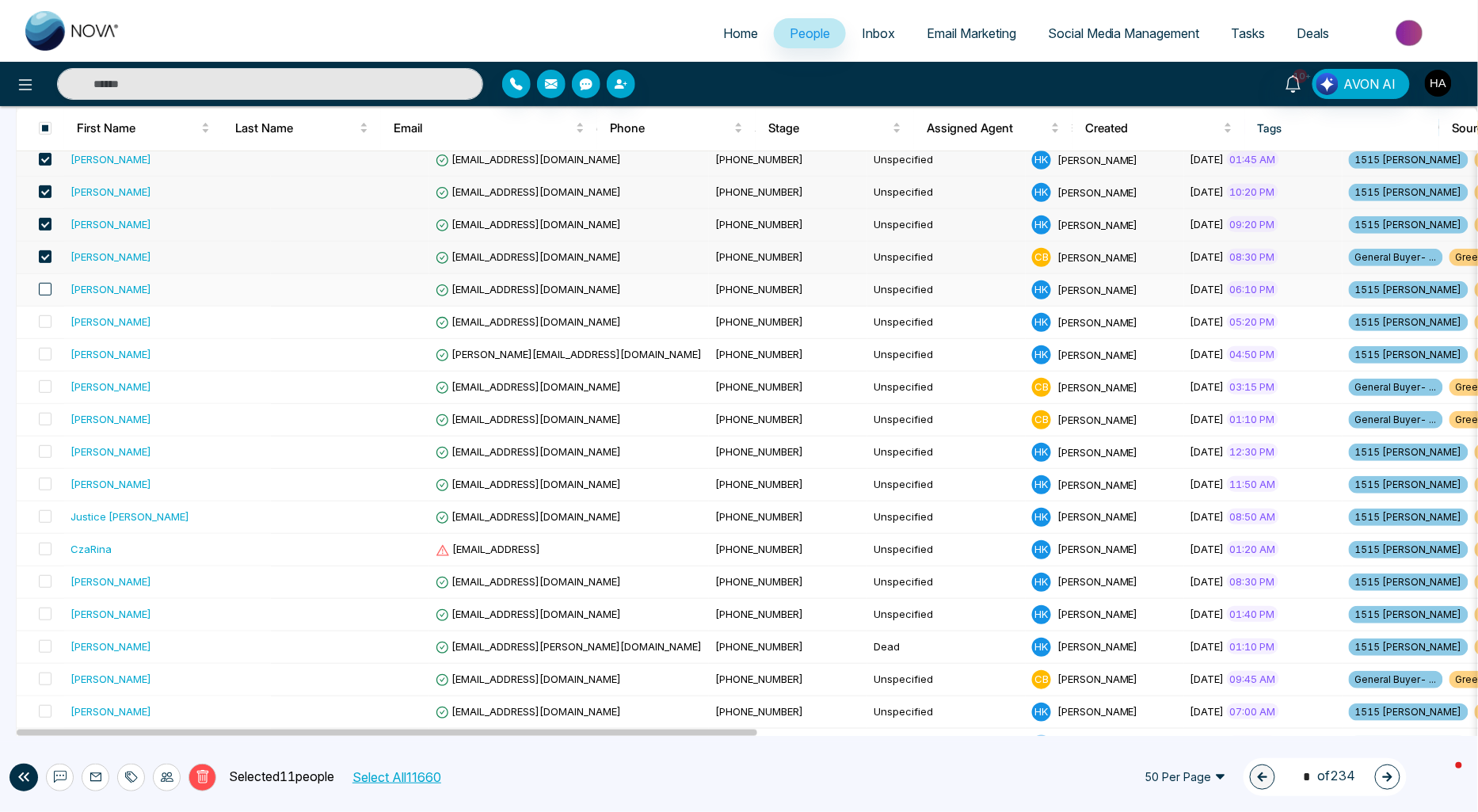
click at [48, 288] on span at bounding box center [45, 289] width 13 height 13
click at [48, 319] on span at bounding box center [45, 322] width 13 height 13
click at [49, 353] on span at bounding box center [45, 354] width 13 height 13
click at [46, 391] on span at bounding box center [45, 387] width 13 height 13
click at [40, 420] on span at bounding box center [45, 420] width 13 height 13
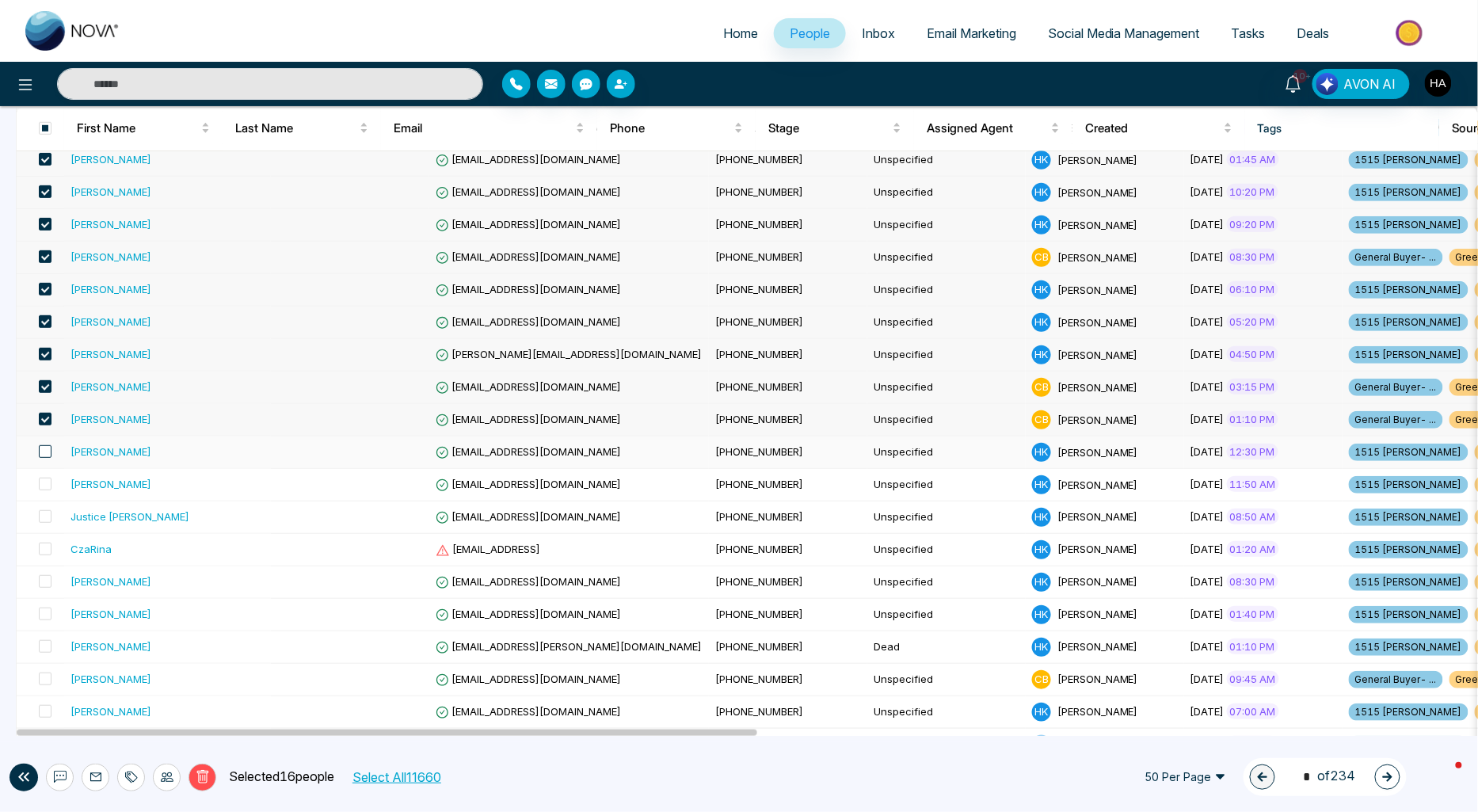
click at [43, 453] on span at bounding box center [45, 451] width 13 height 13
click at [49, 487] on span at bounding box center [45, 484] width 13 height 13
click at [40, 519] on span at bounding box center [45, 517] width 13 height 13
click at [42, 548] on span at bounding box center [45, 549] width 13 height 13
click at [107, 416] on div "[PERSON_NAME]" at bounding box center [111, 419] width 81 height 16
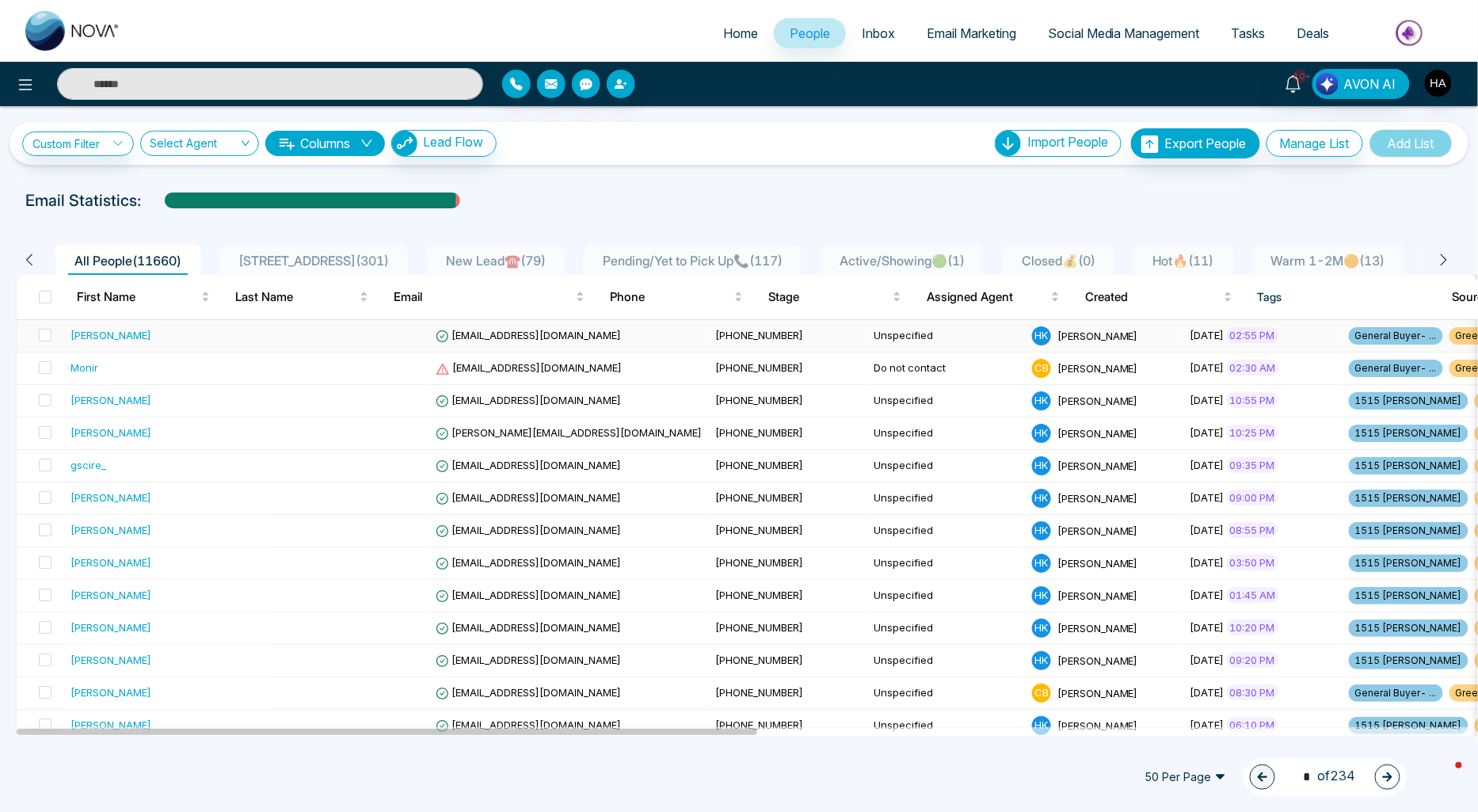
click at [196, 333] on div "[PERSON_NAME]" at bounding box center [167, 334] width 194 height 16
